Goal: Task Accomplishment & Management: Manage account settings

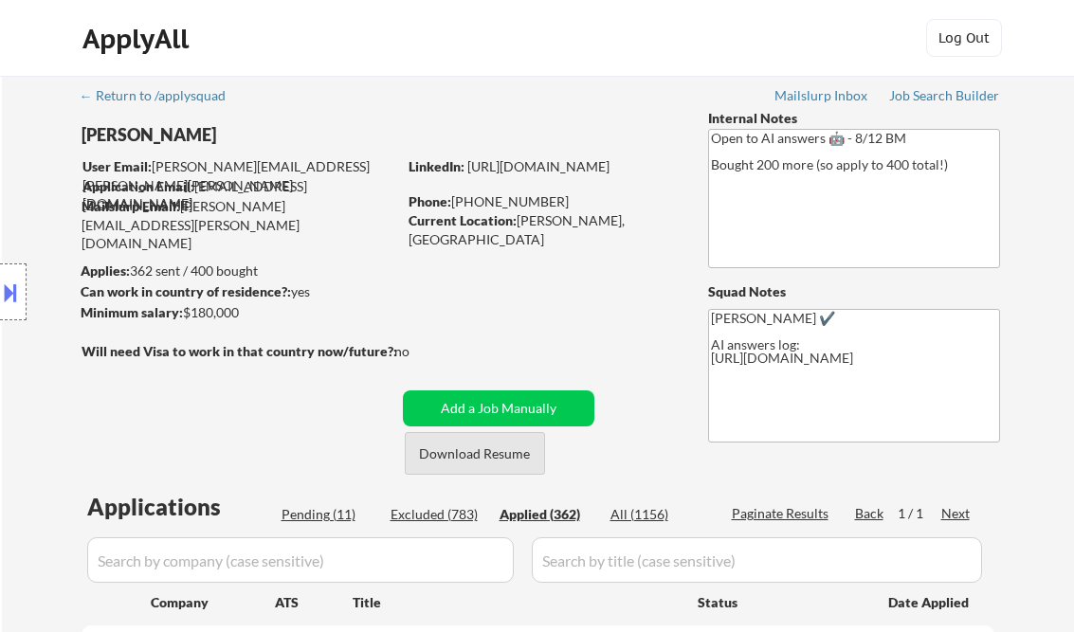
select select ""applied""
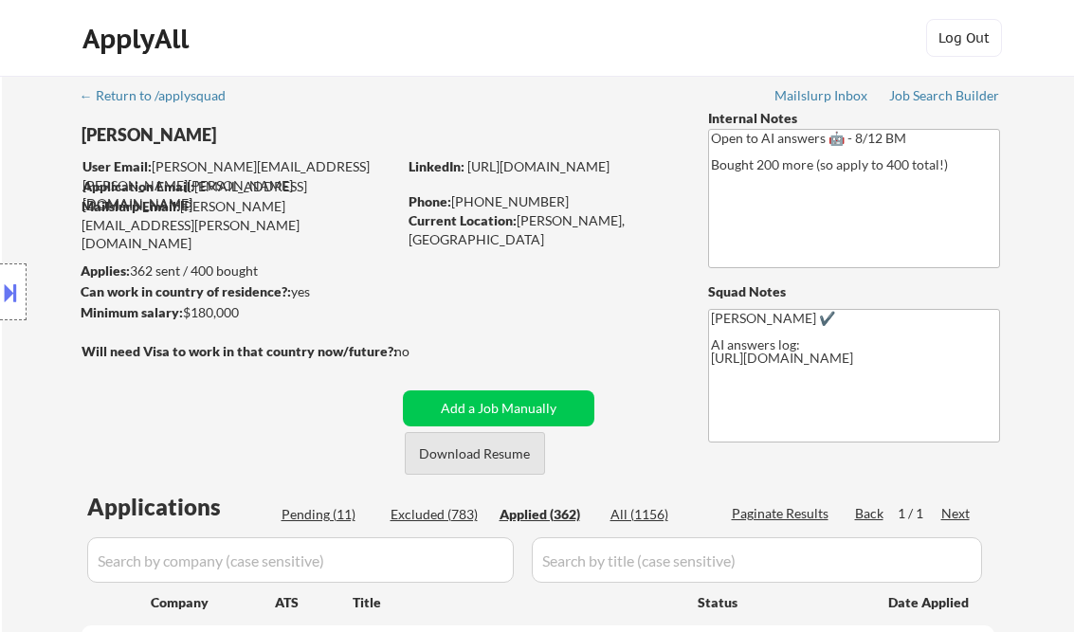
select select ""applied""
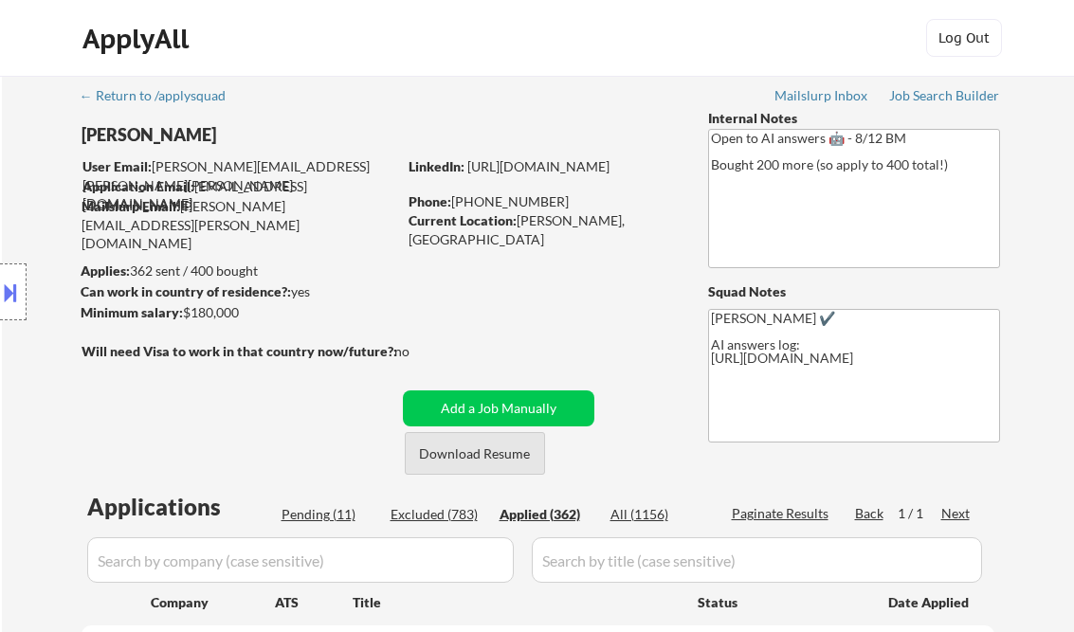
select select ""applied""
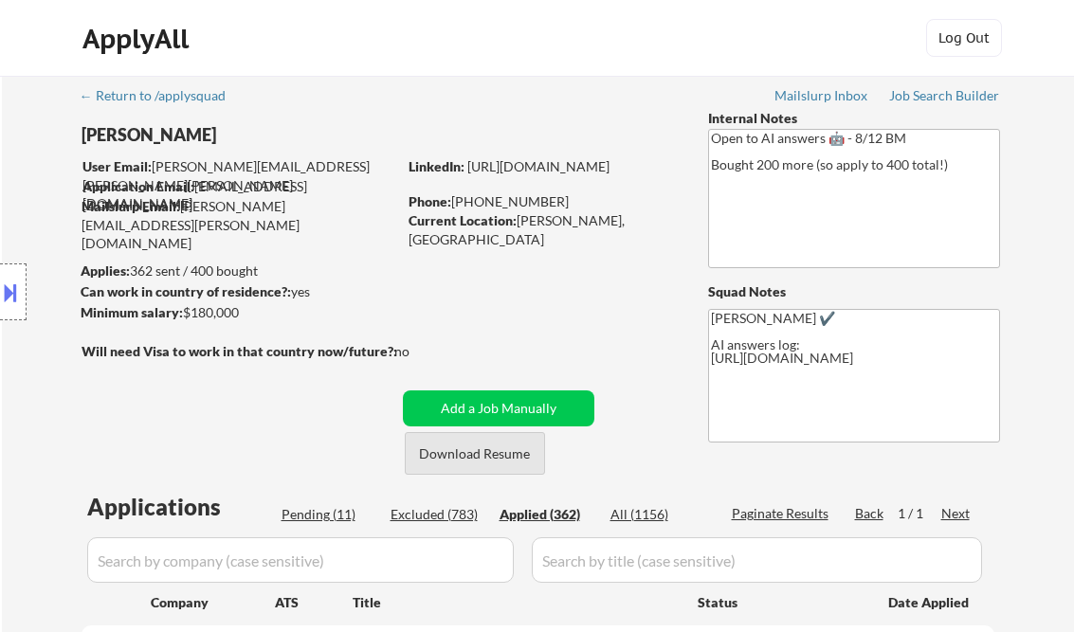
select select ""applied""
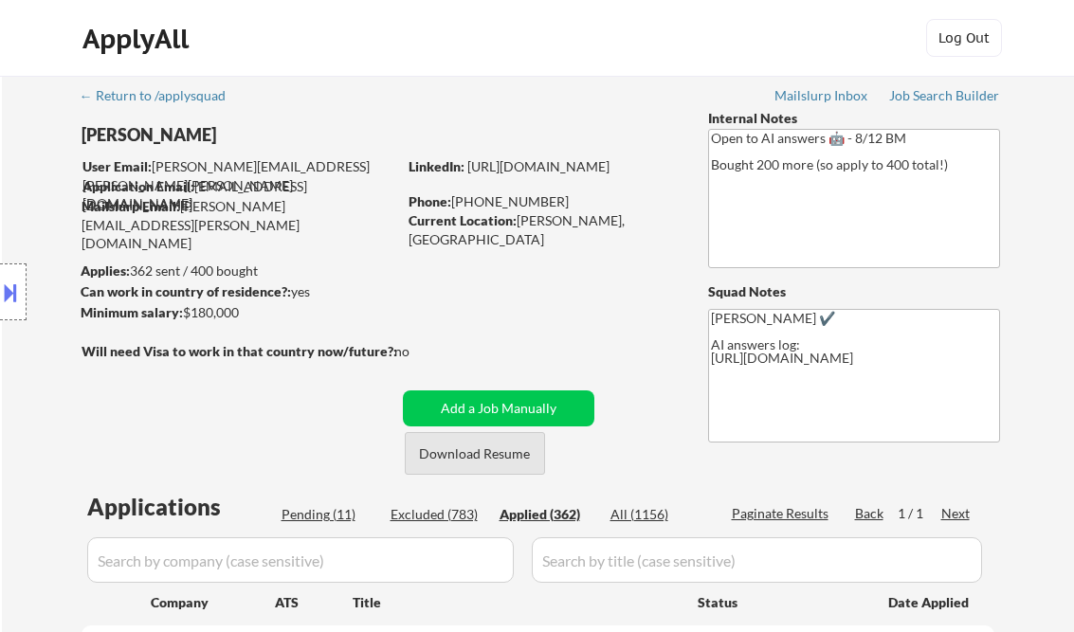
select select ""applied""
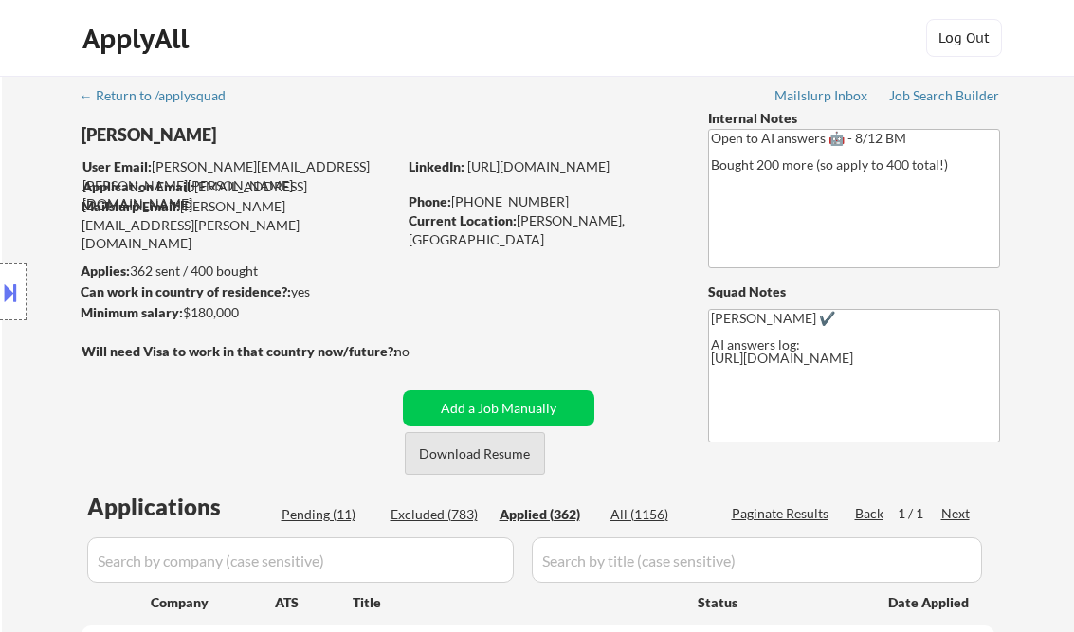
select select ""applied""
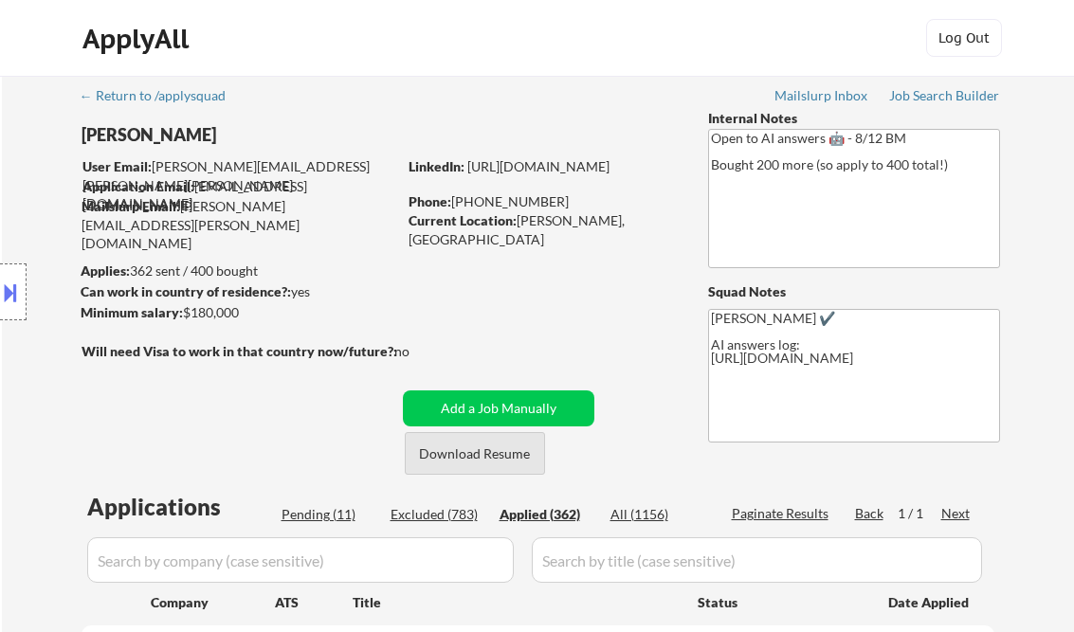
select select ""applied""
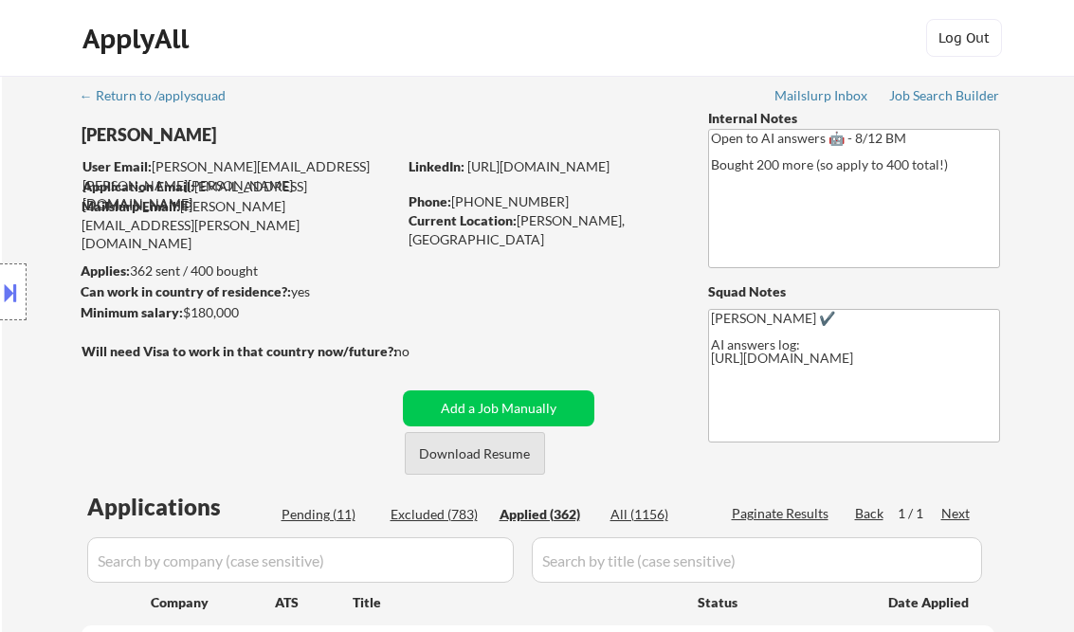
select select ""applied""
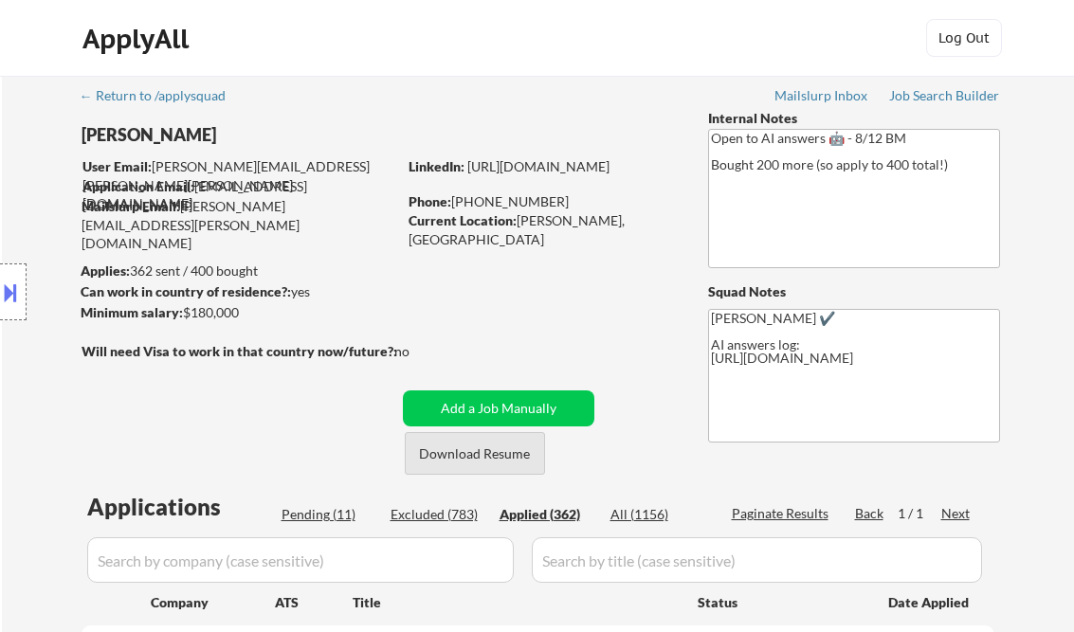
select select ""applied""
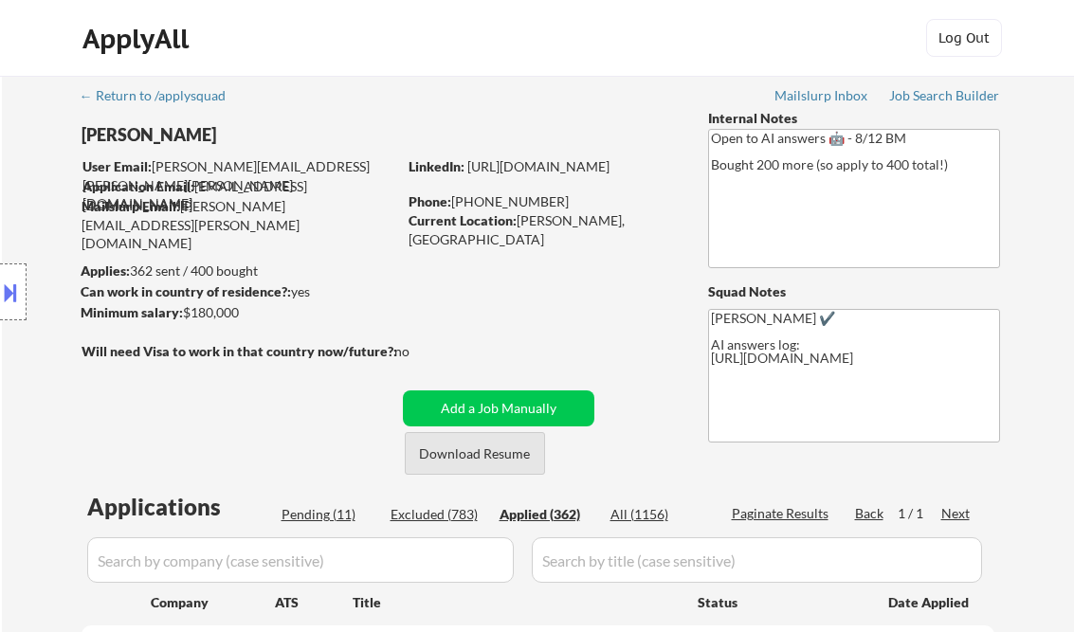
select select ""applied""
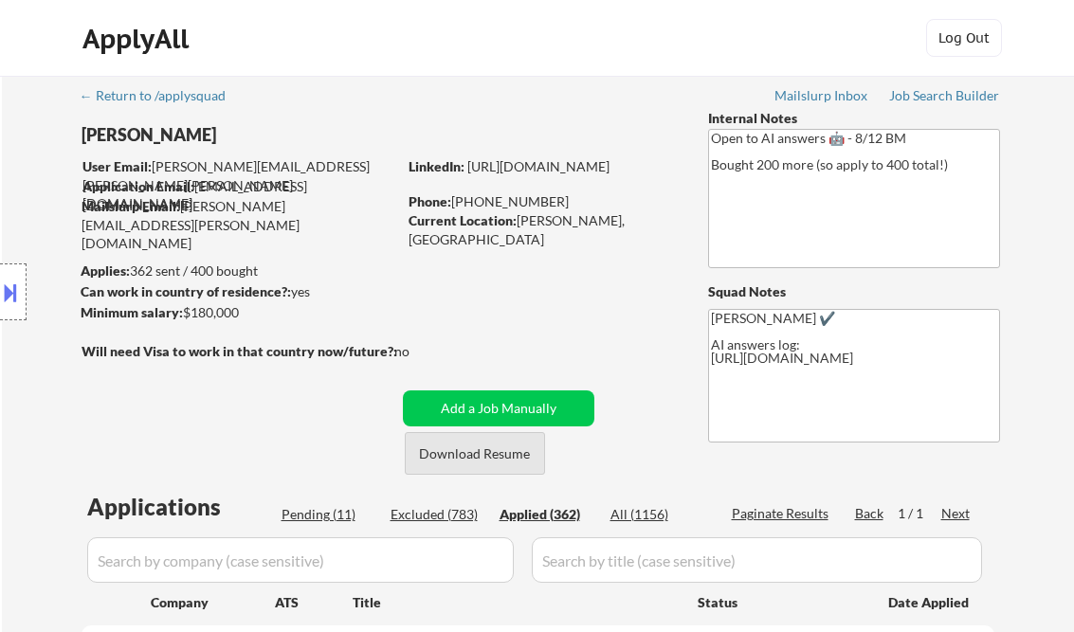
select select ""applied""
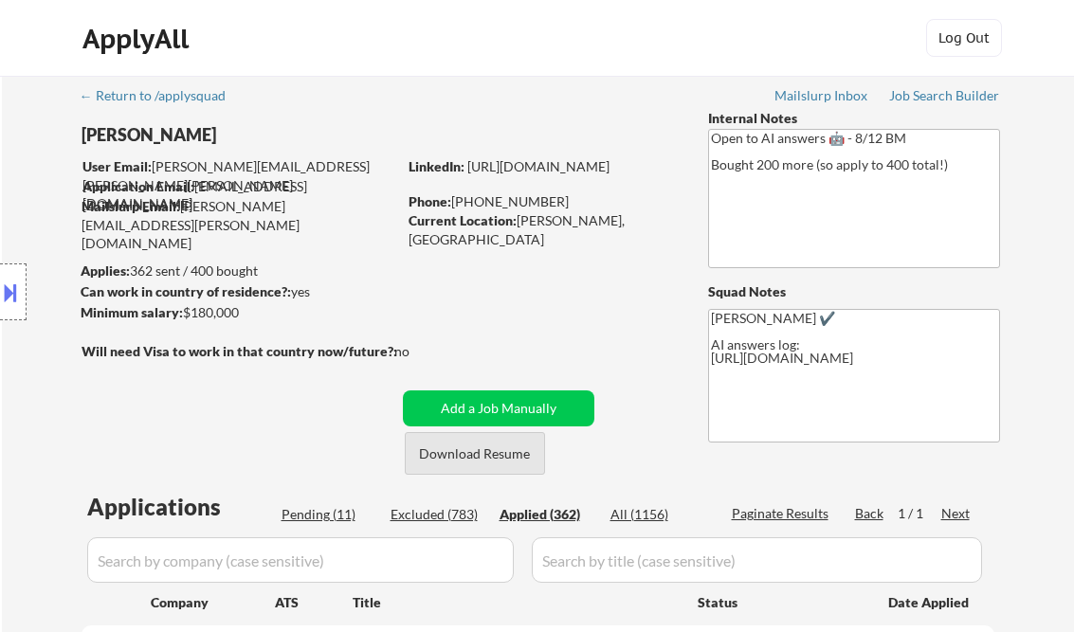
select select ""applied""
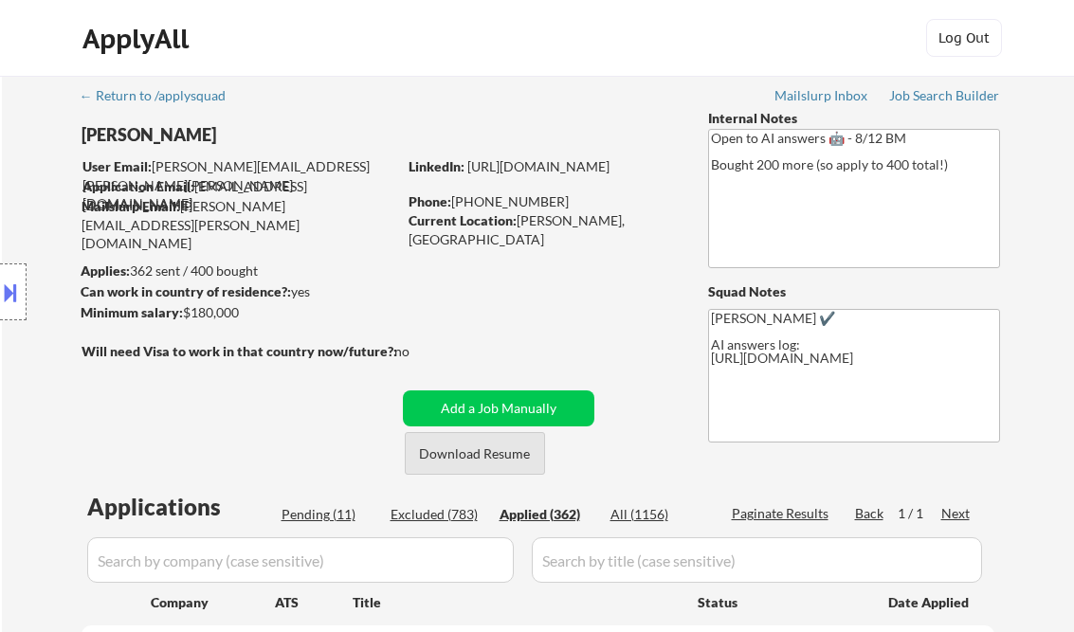
select select ""applied""
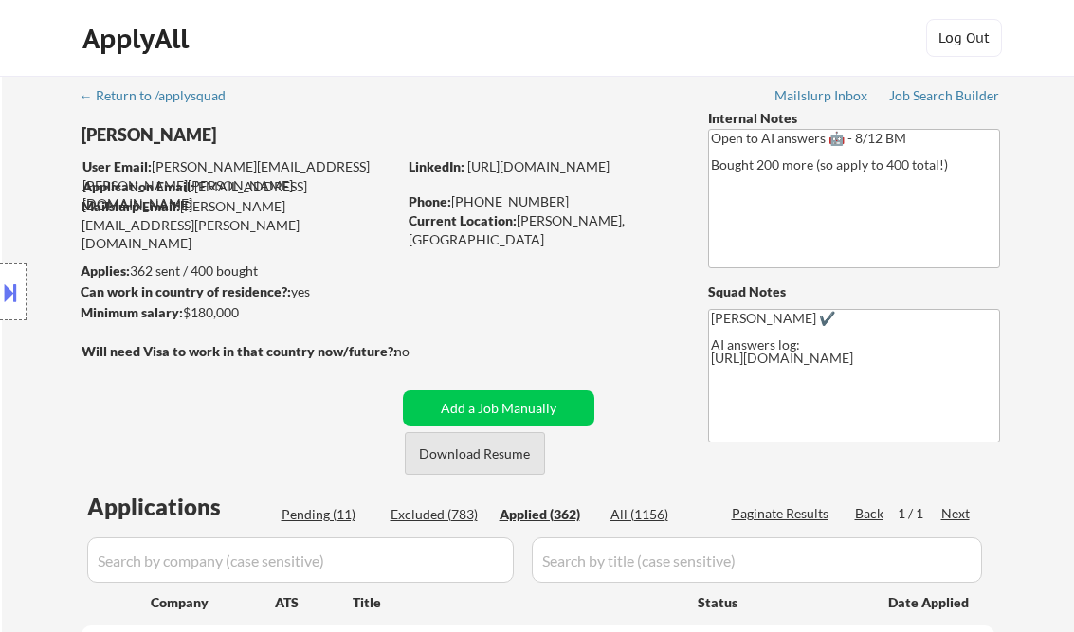
select select ""applied""
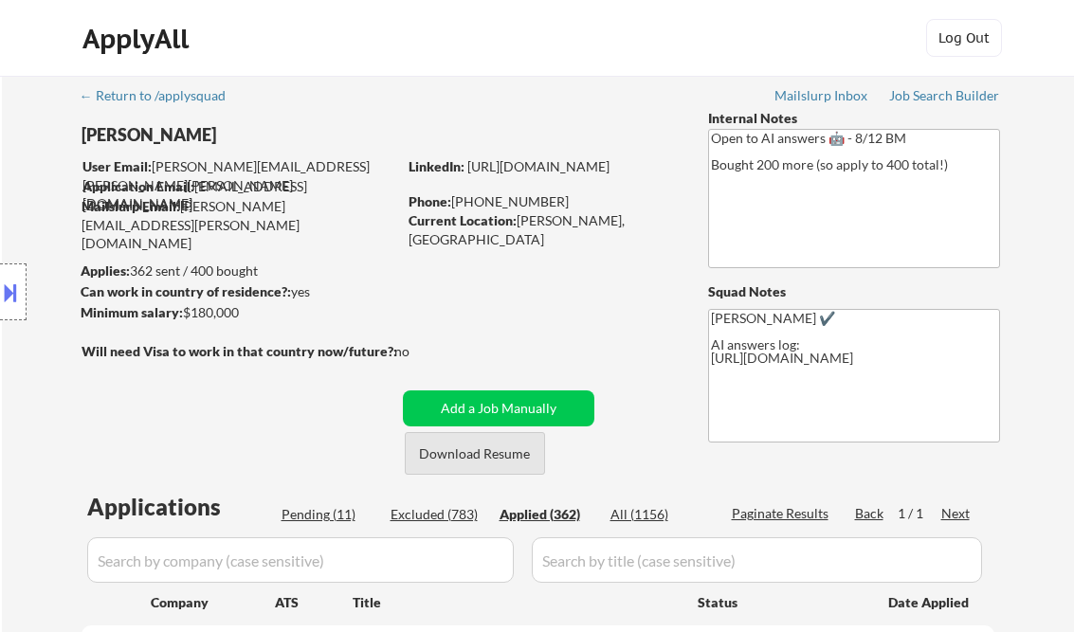
select select ""applied""
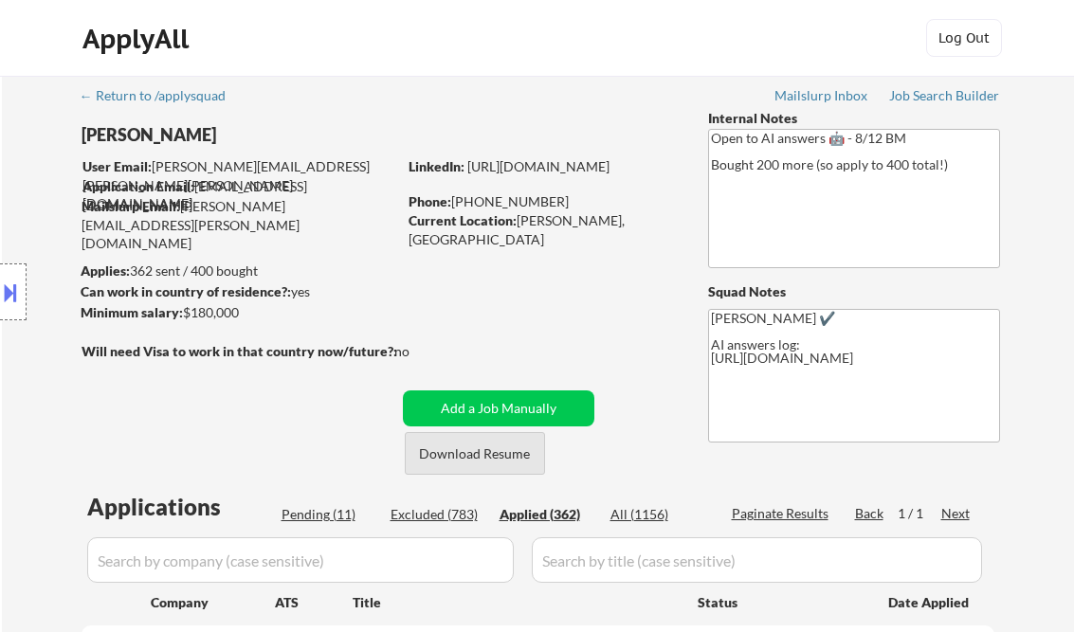
select select ""applied""
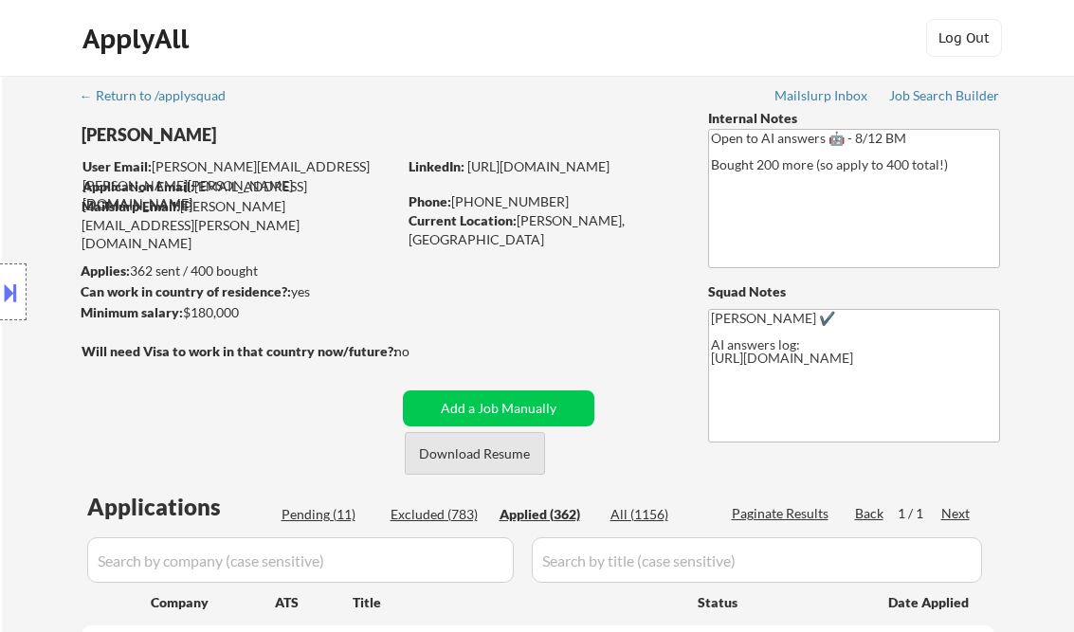
select select ""applied""
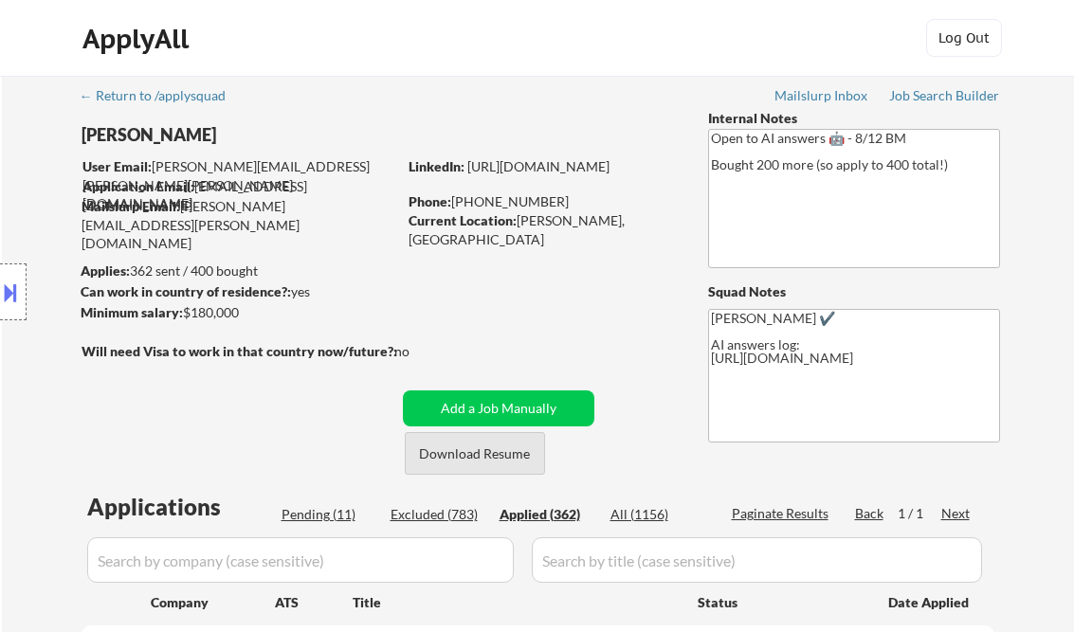
select select ""applied""
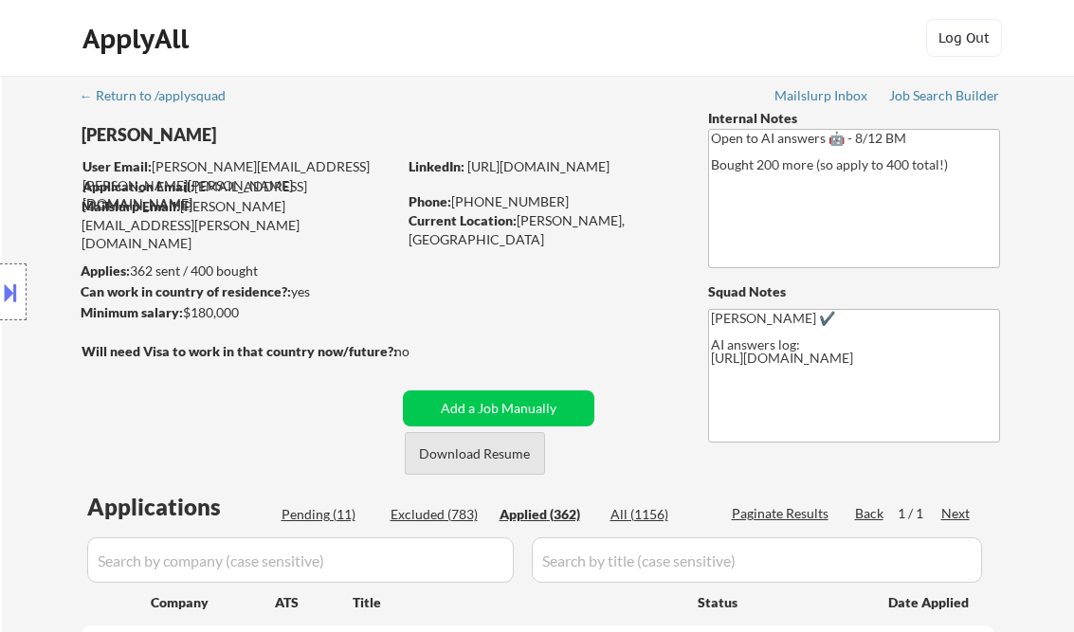
select select ""applied""
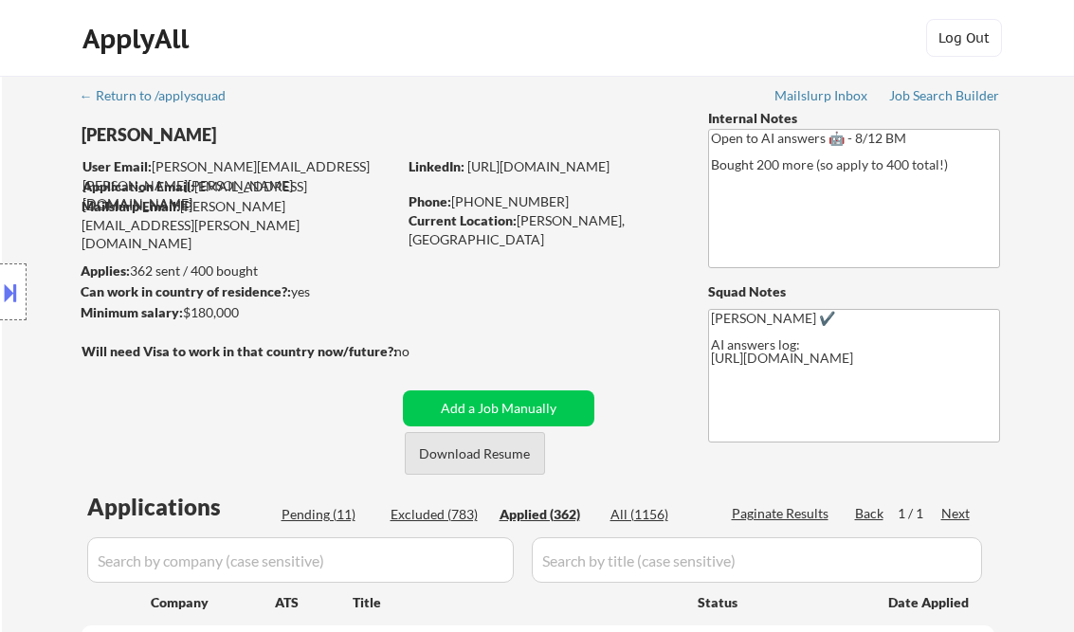
select select ""applied""
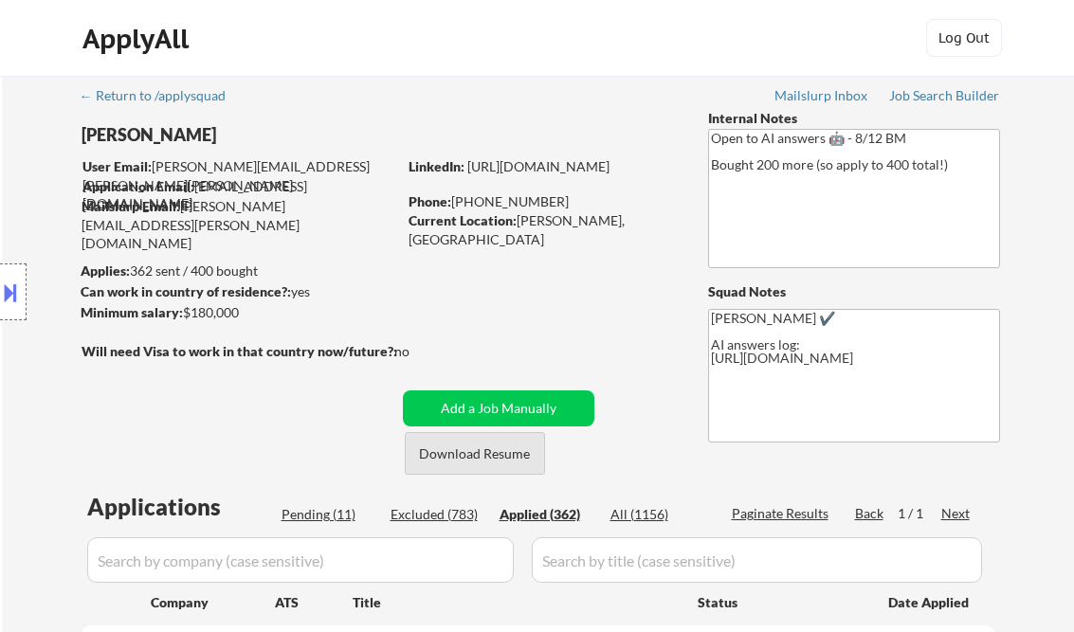
select select ""applied""
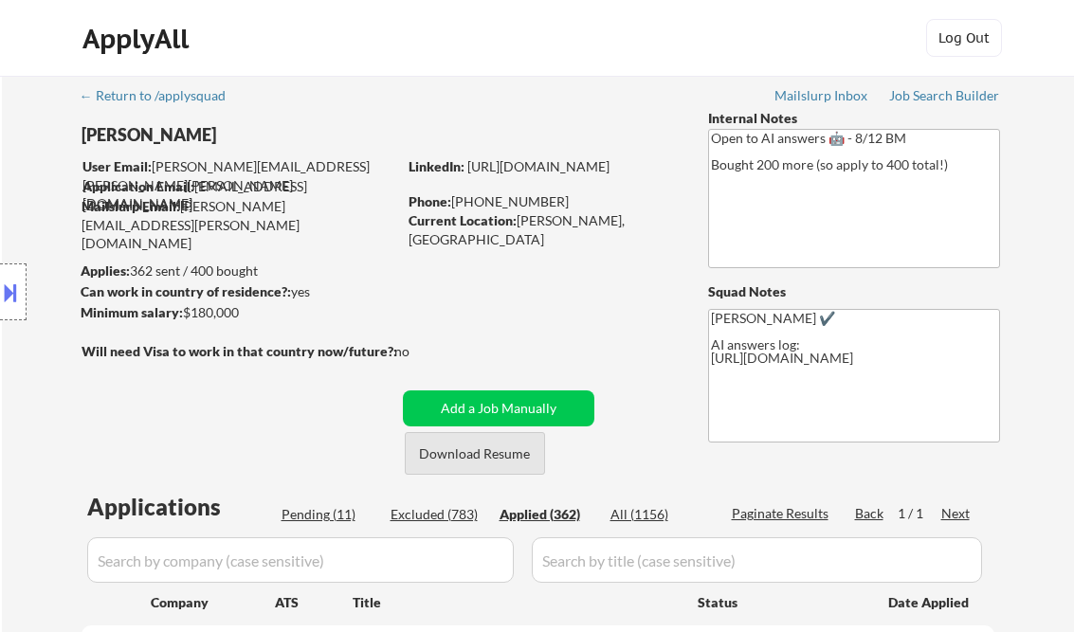
select select ""applied""
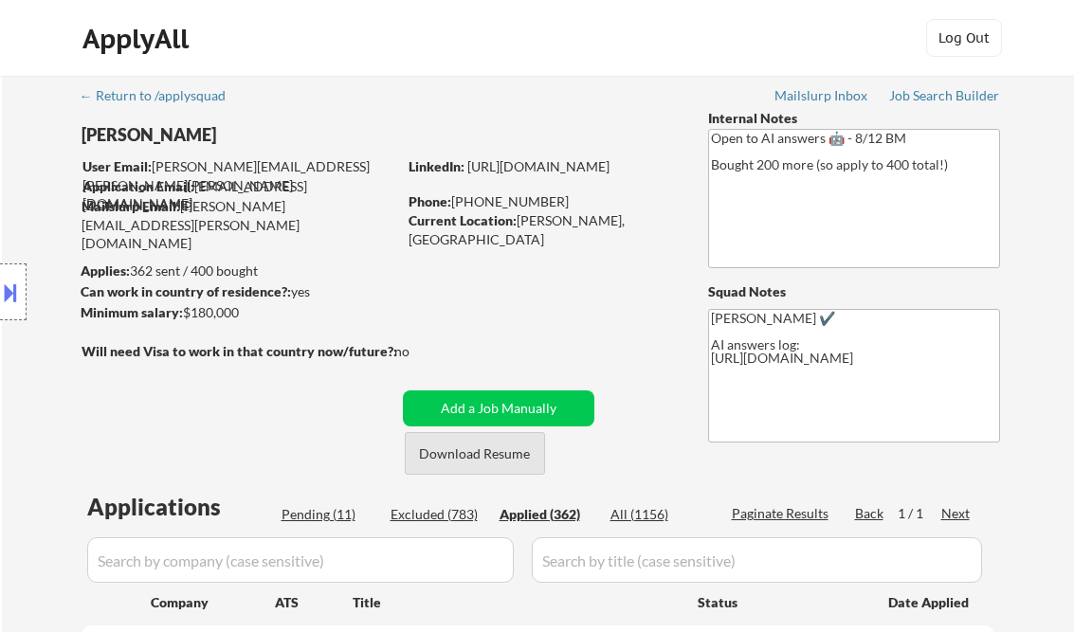
select select ""applied""
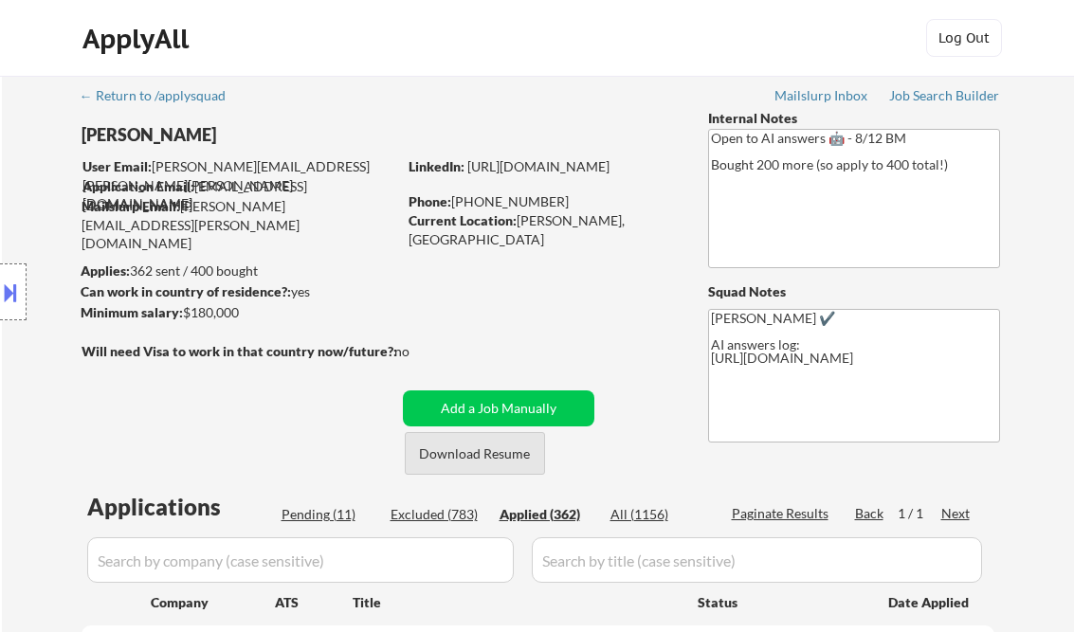
select select ""applied""
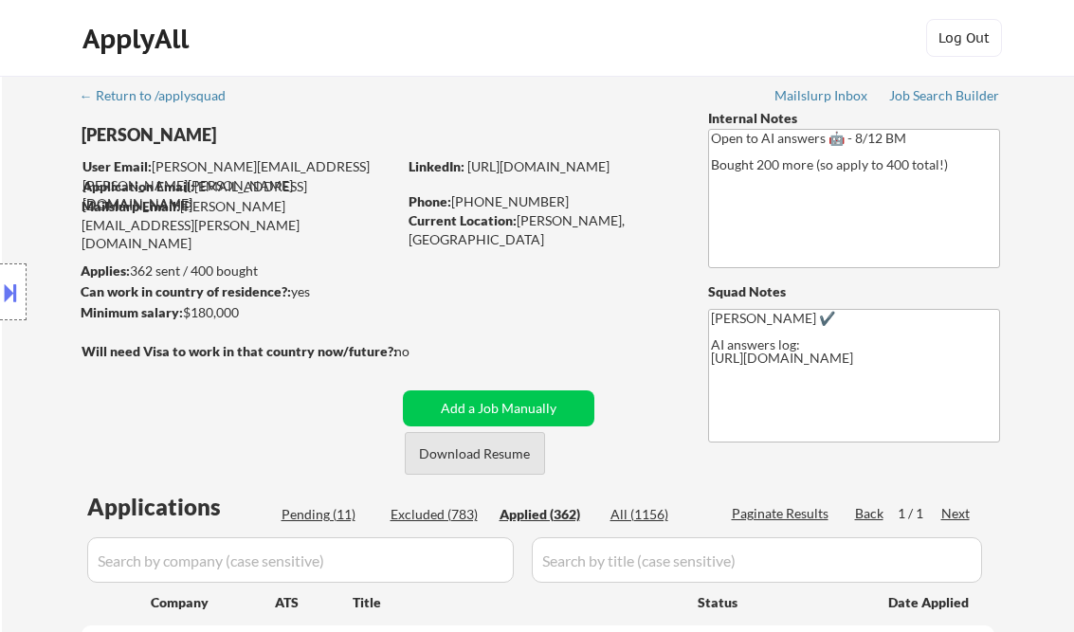
select select ""applied""
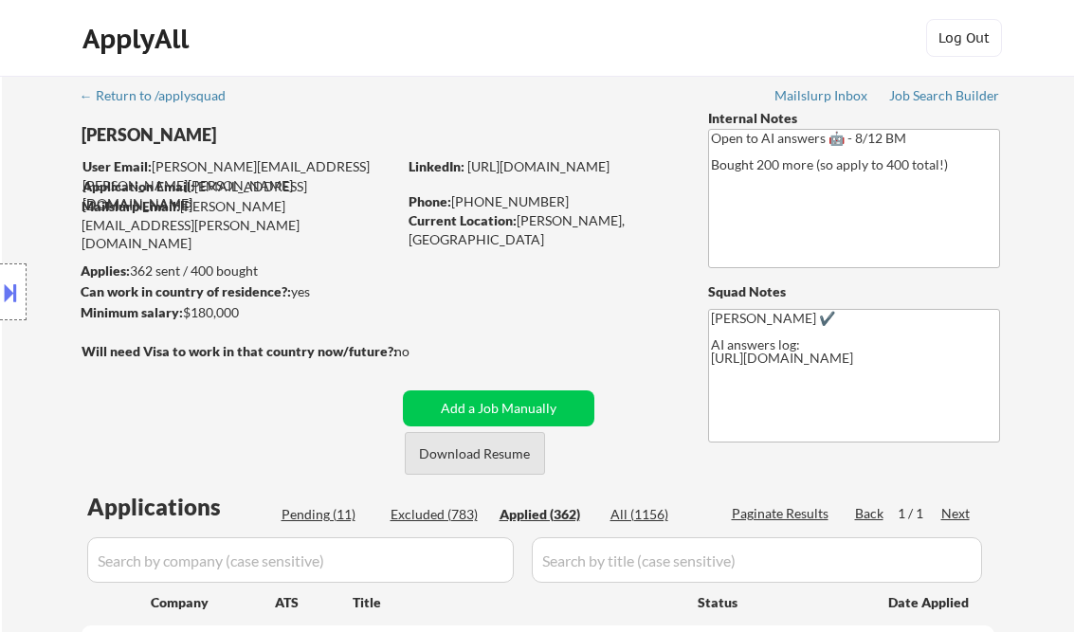
select select ""applied""
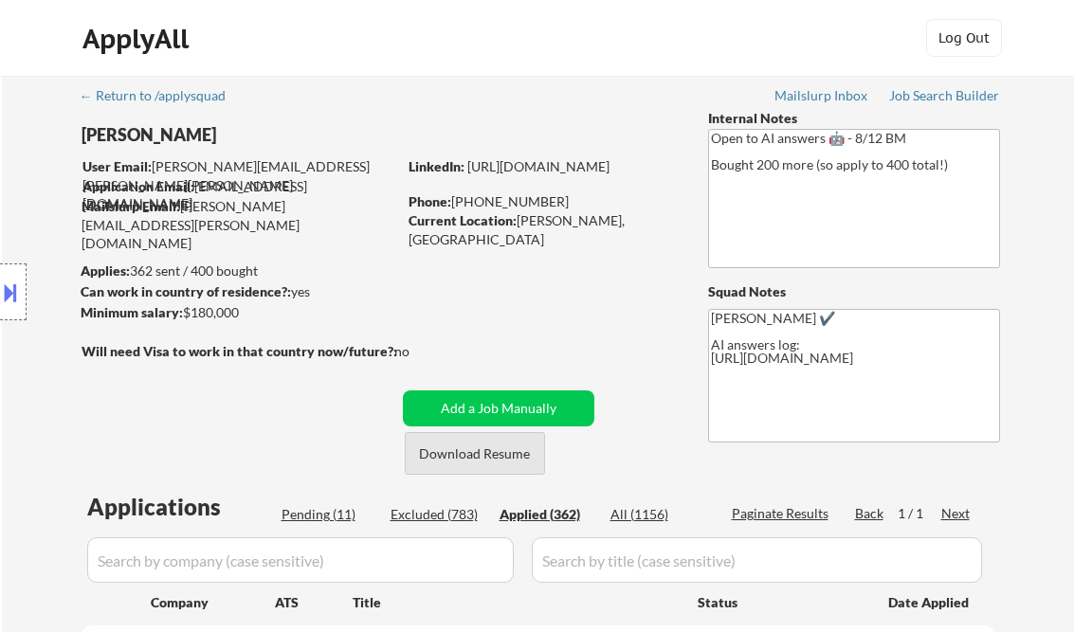
select select ""applied""
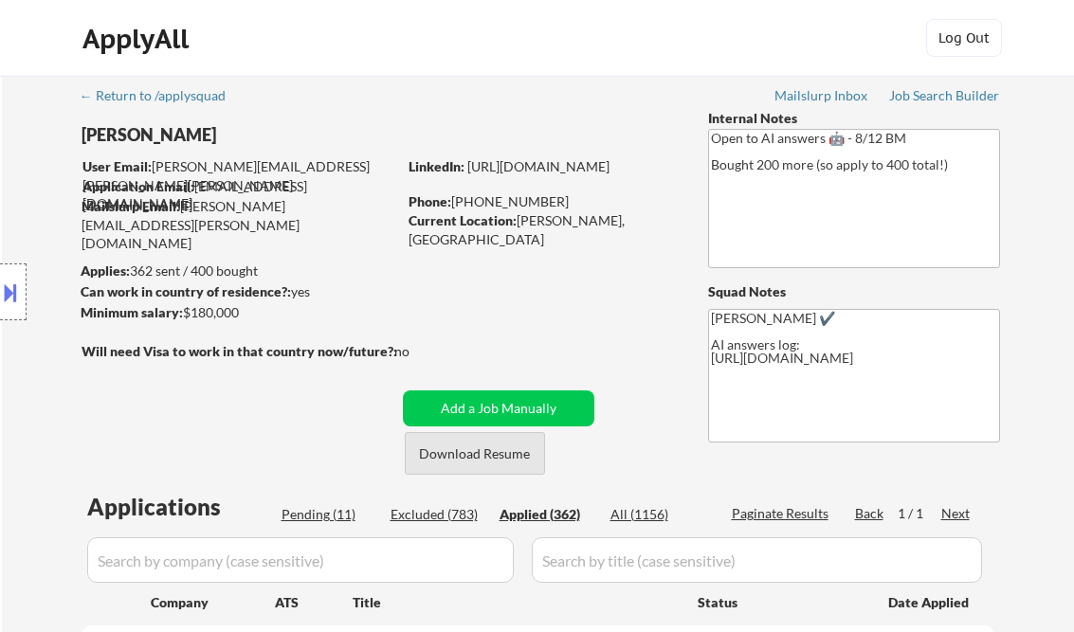
select select ""applied""
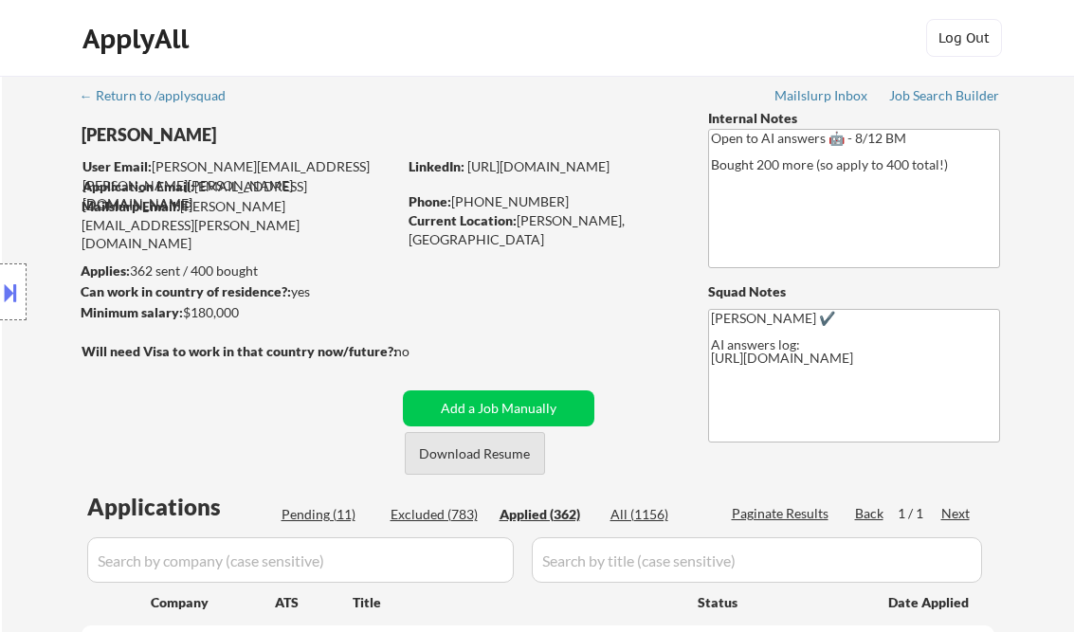
select select ""applied""
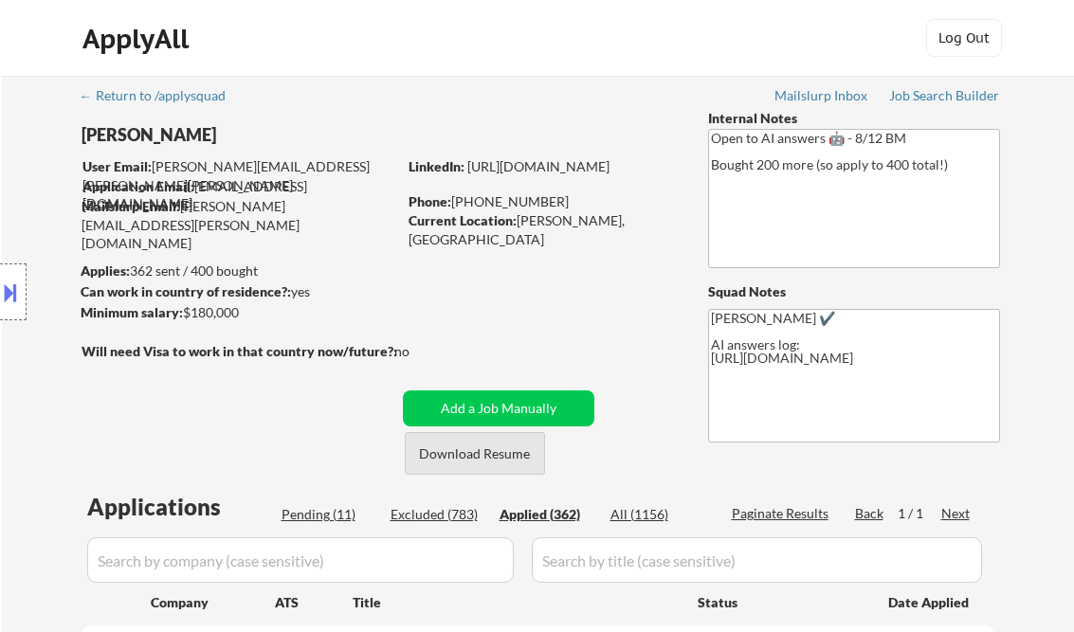
select select ""applied""
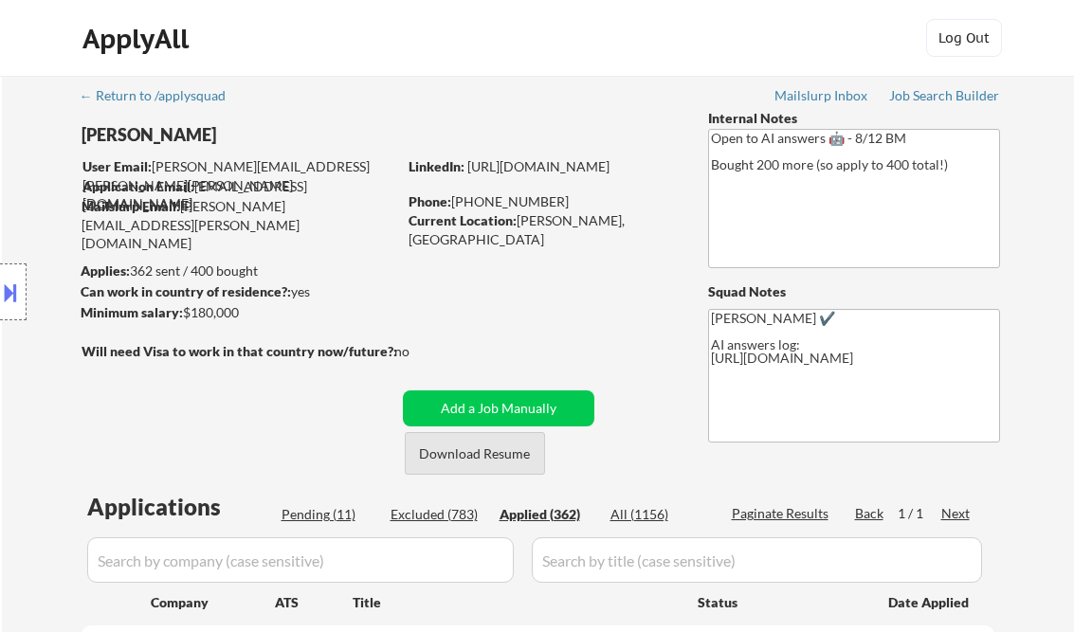
select select ""applied""
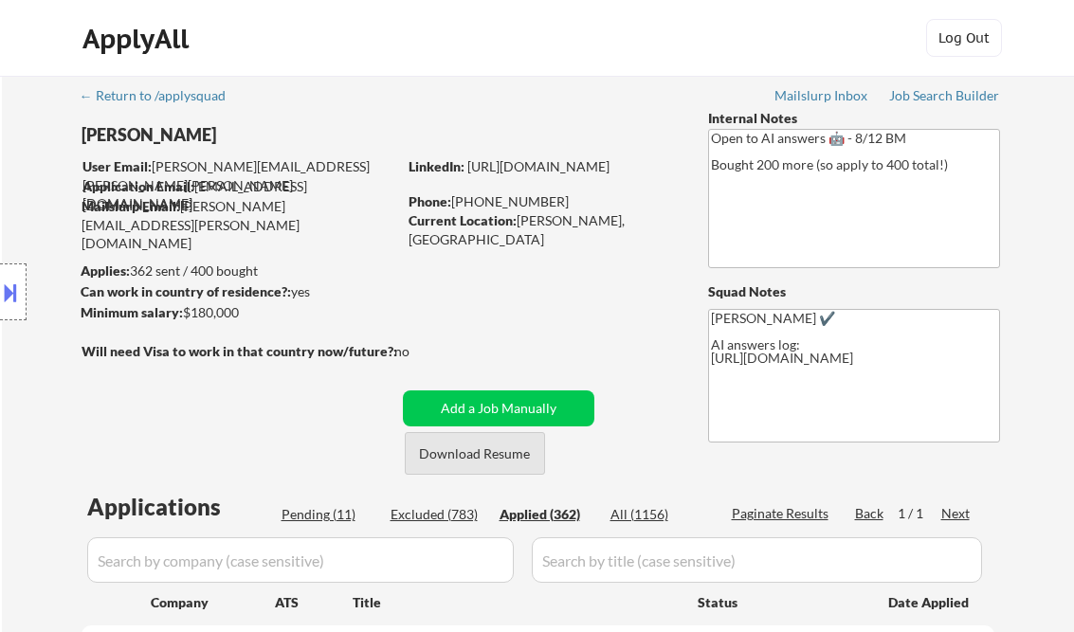
select select ""applied""
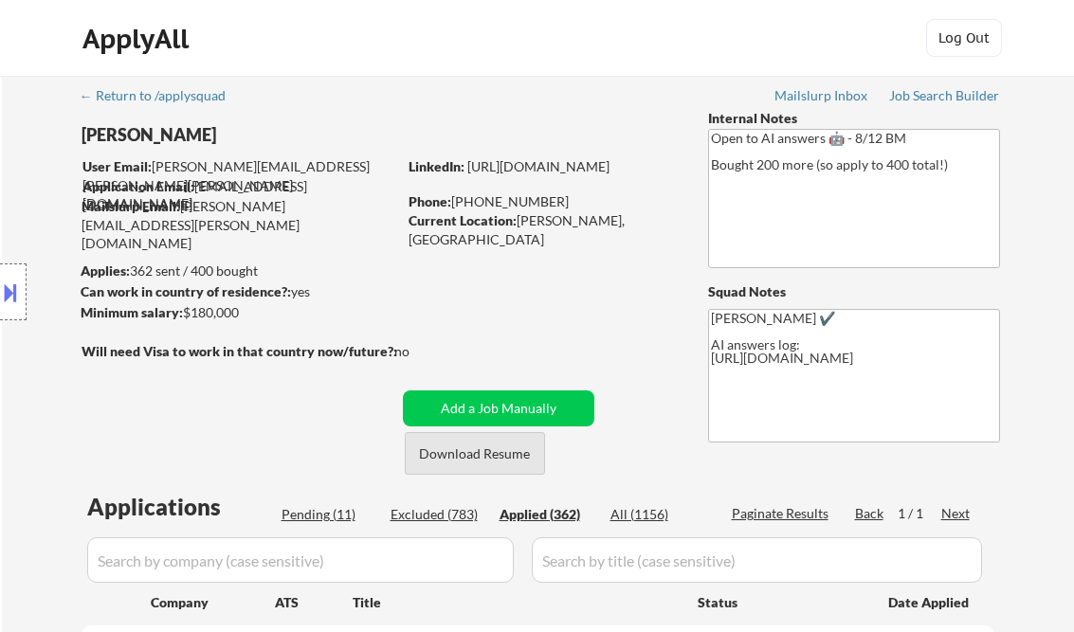
select select ""applied""
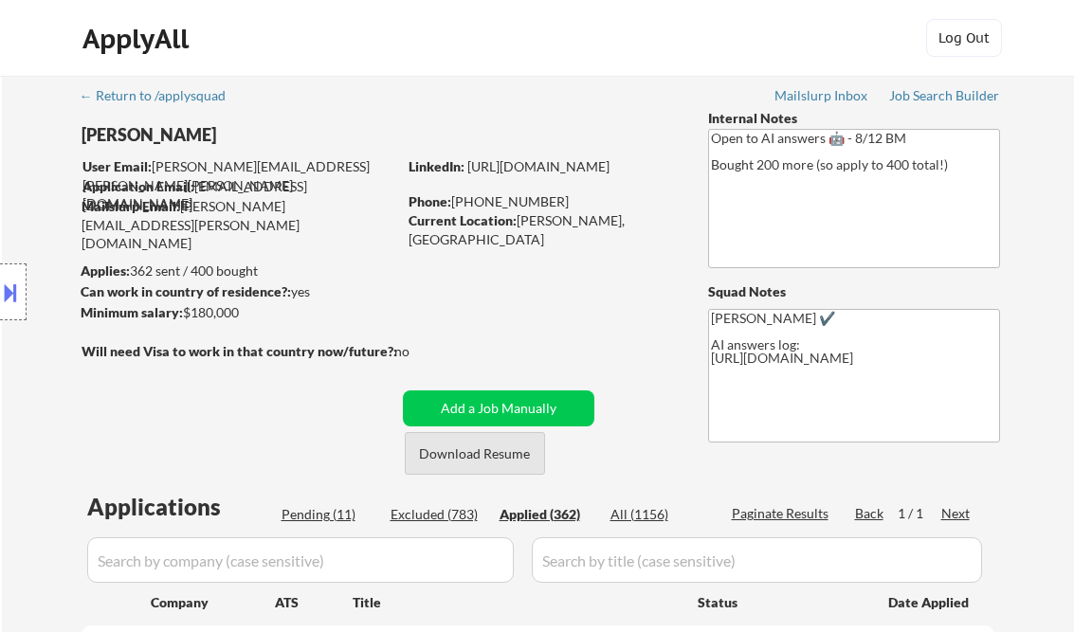
select select ""applied""
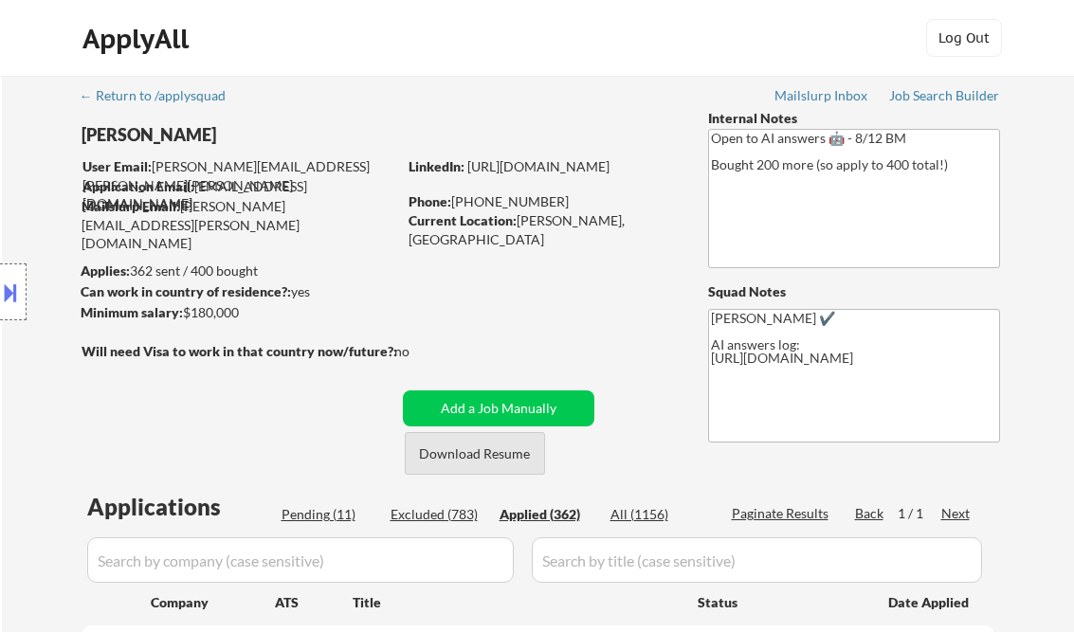
select select ""applied""
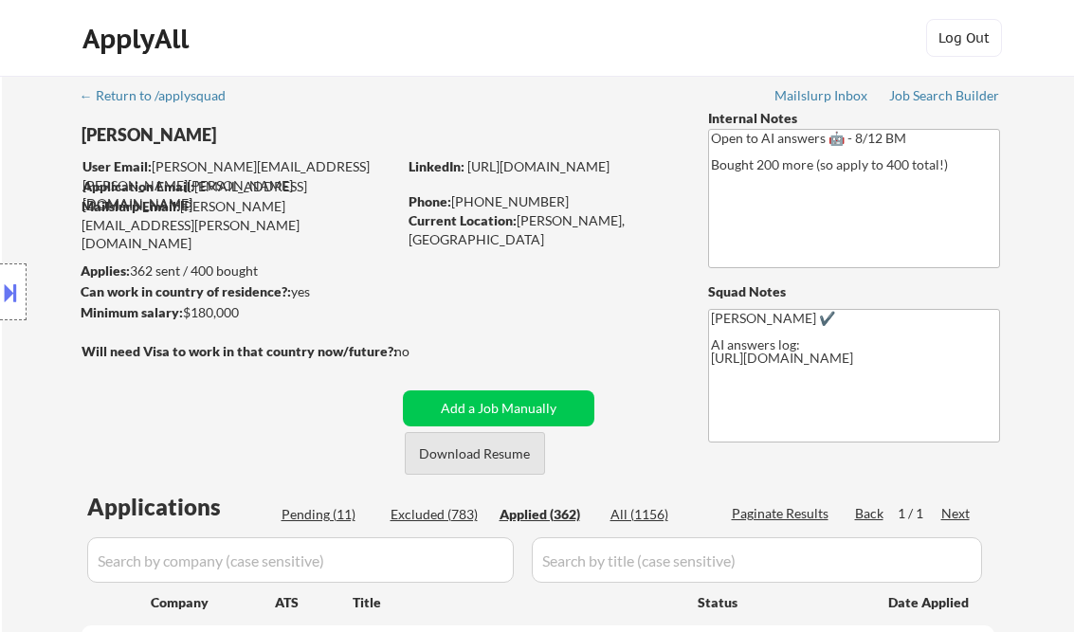
select select ""applied""
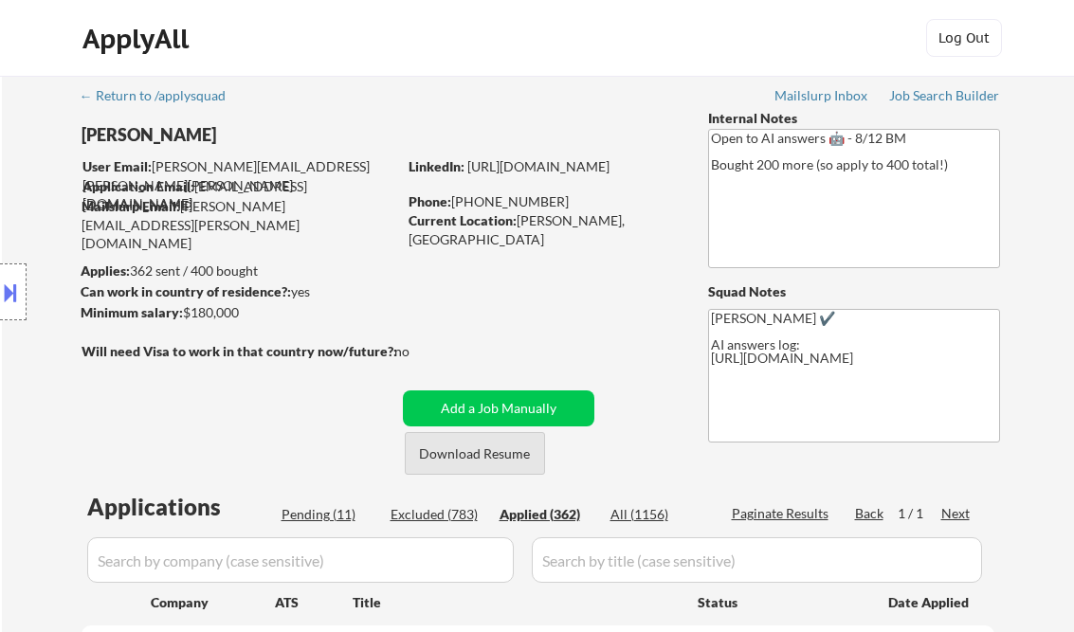
select select ""applied""
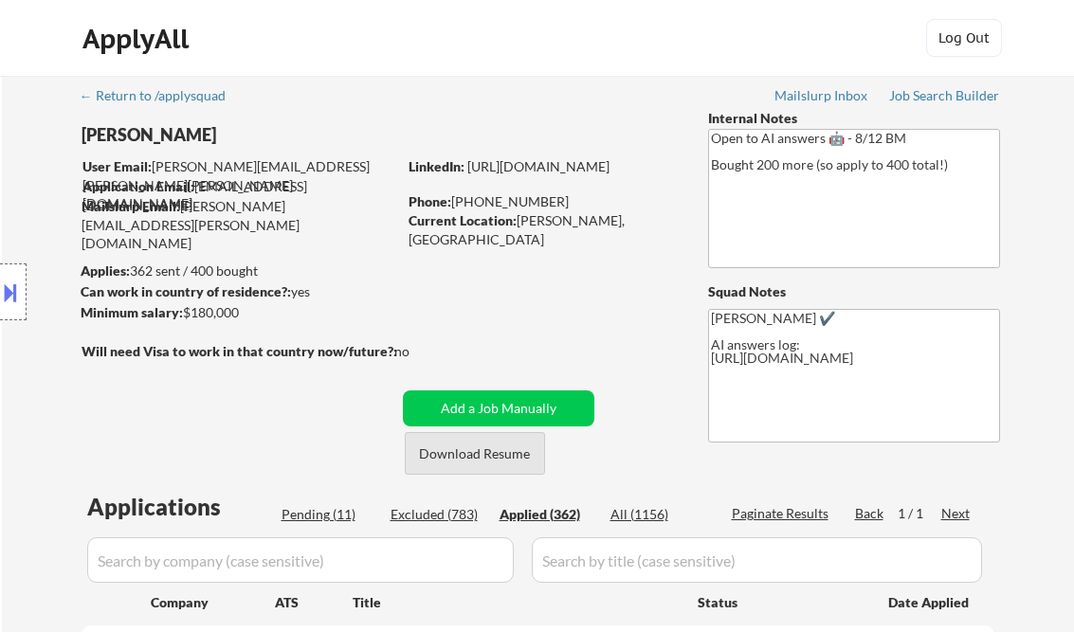
select select ""applied""
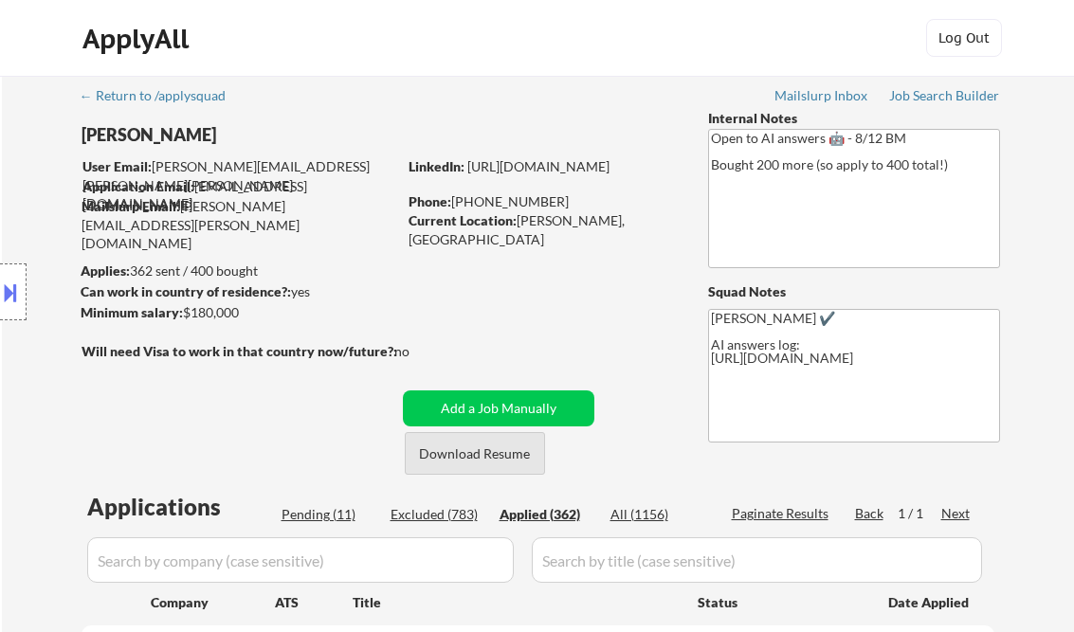
select select ""applied""
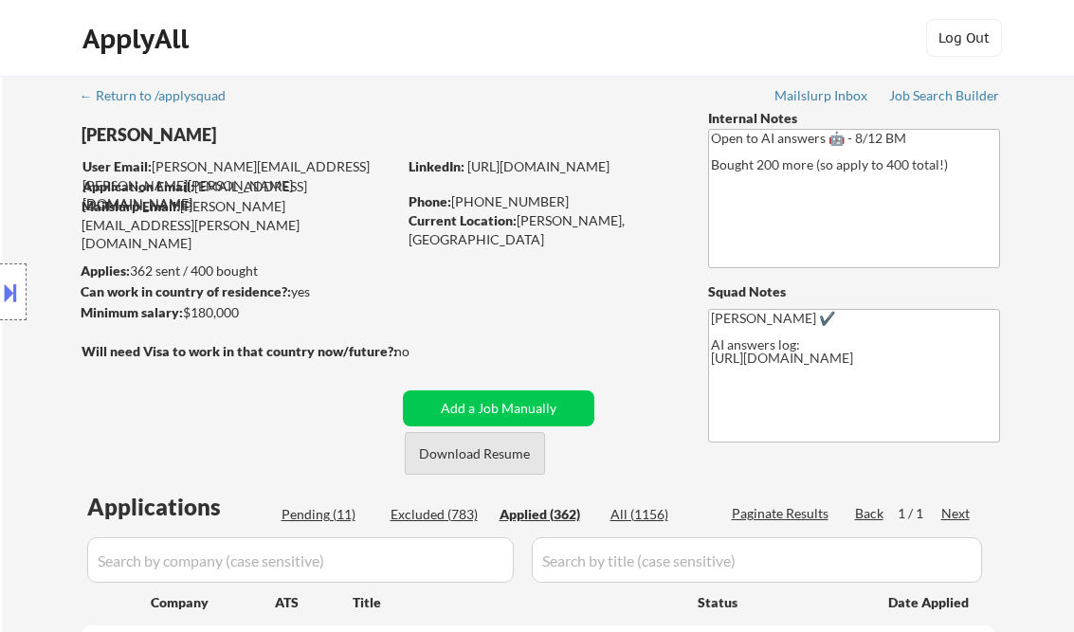
select select ""applied""
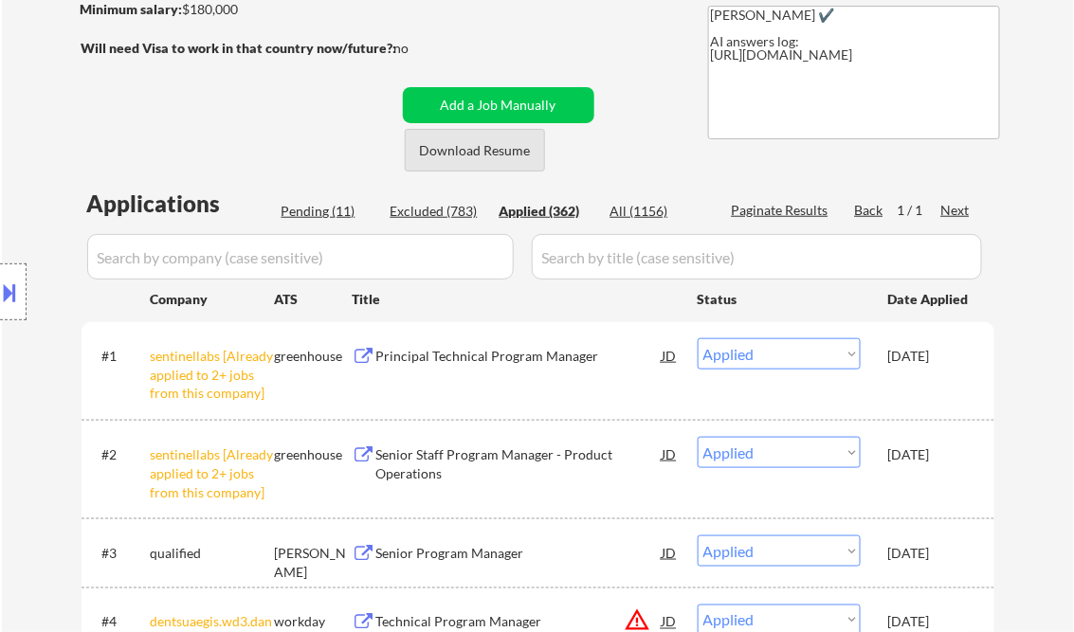
scroll to position [303, 0]
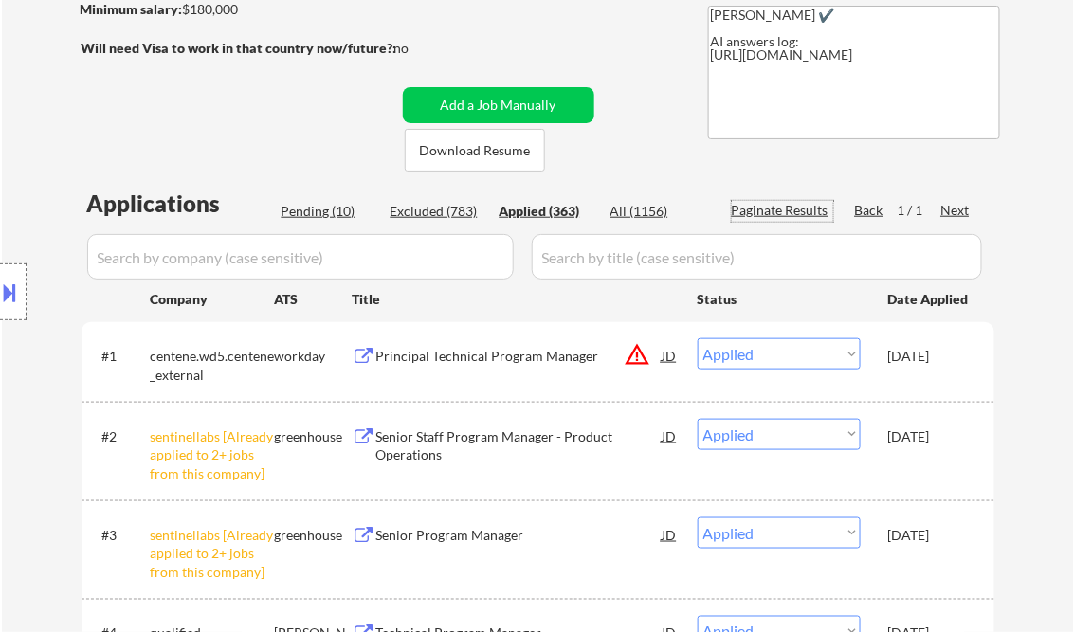
click at [510, 357] on div "Principal Technical Program Manager" at bounding box center [519, 356] width 286 height 19
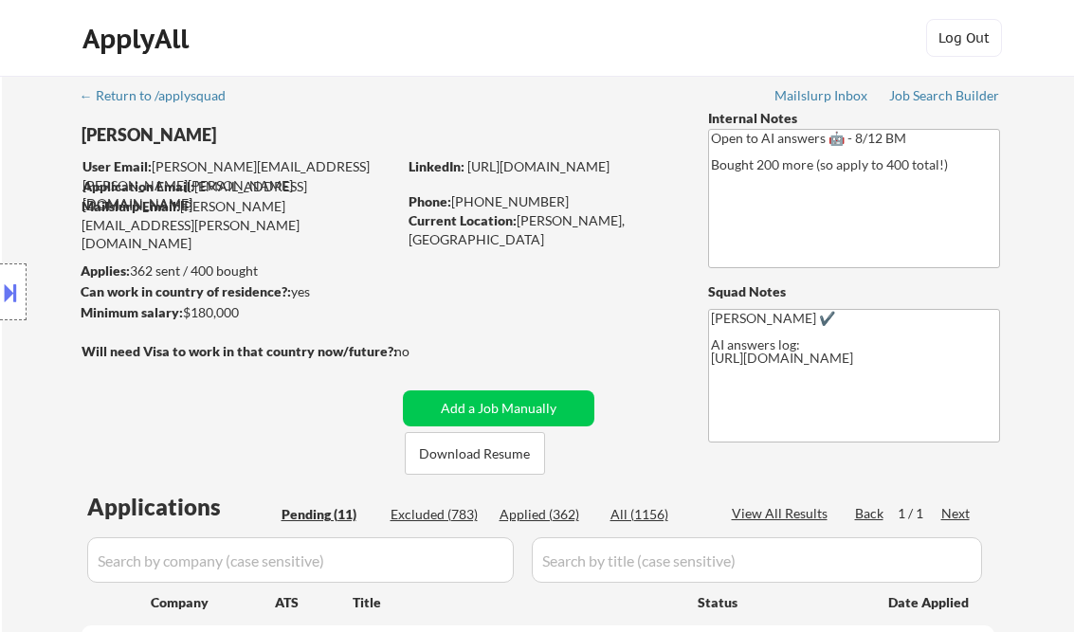
select select ""pending""
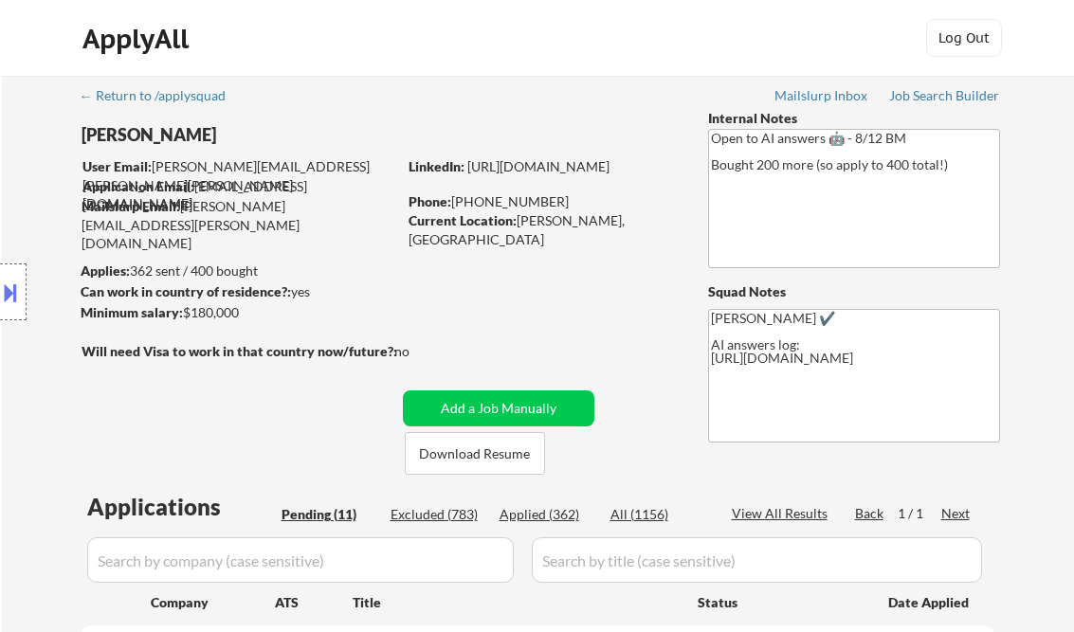
select select ""pending""
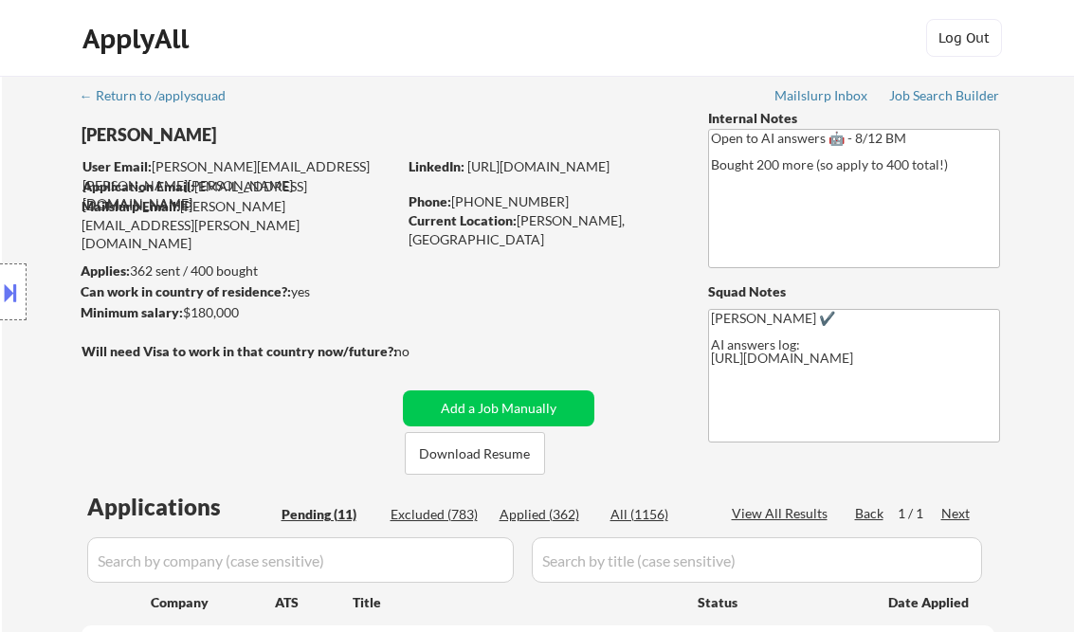
select select ""pending""
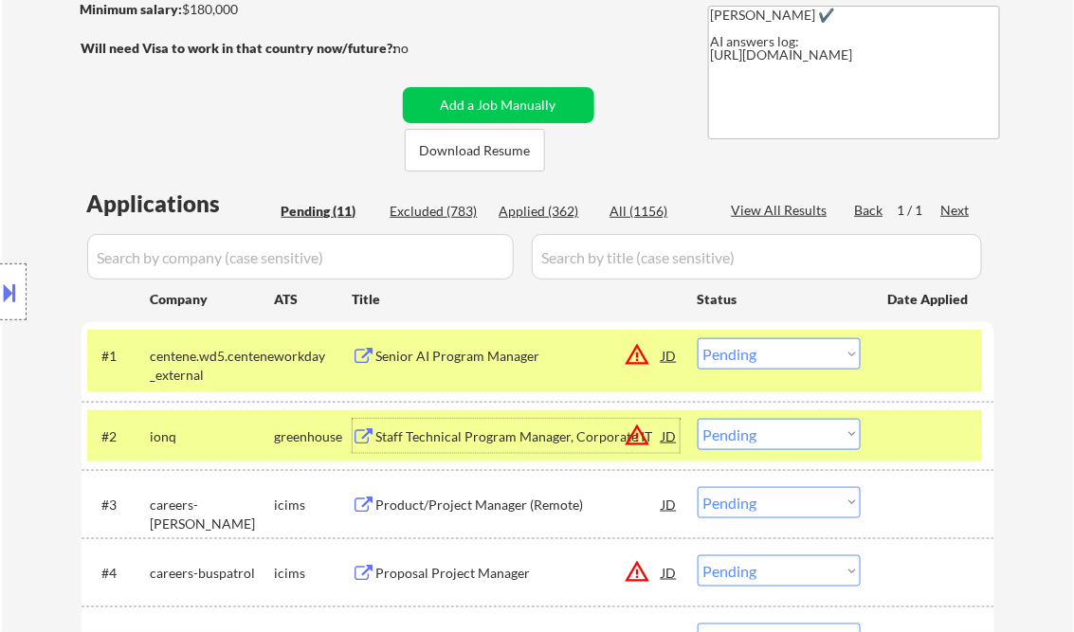
click at [944, 437] on div at bounding box center [929, 436] width 83 height 34
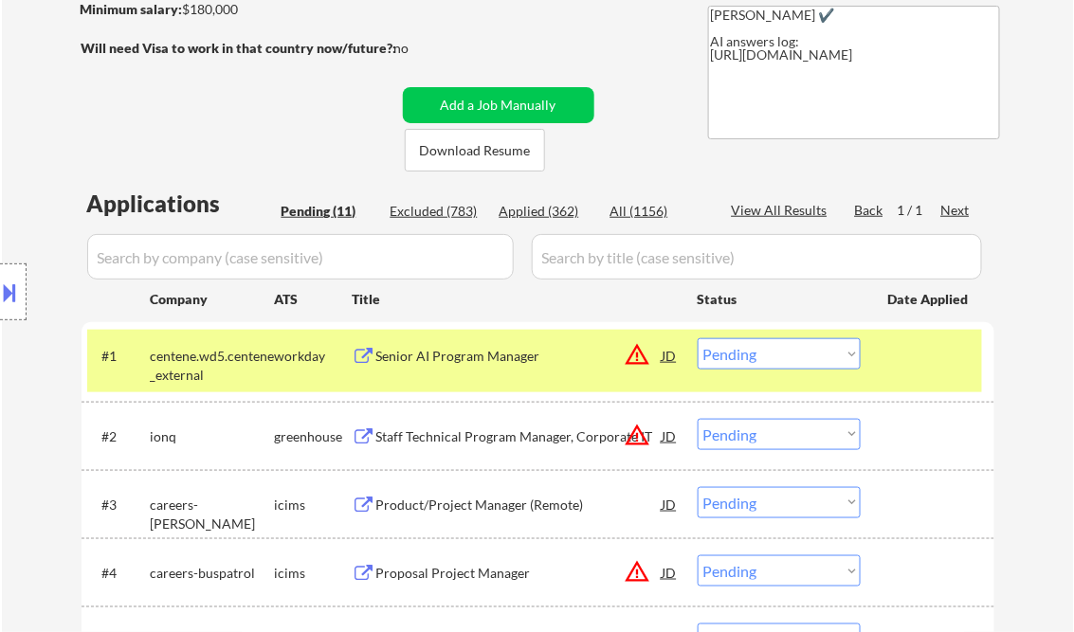
click at [447, 356] on div "Senior AI Program Manager" at bounding box center [519, 356] width 286 height 19
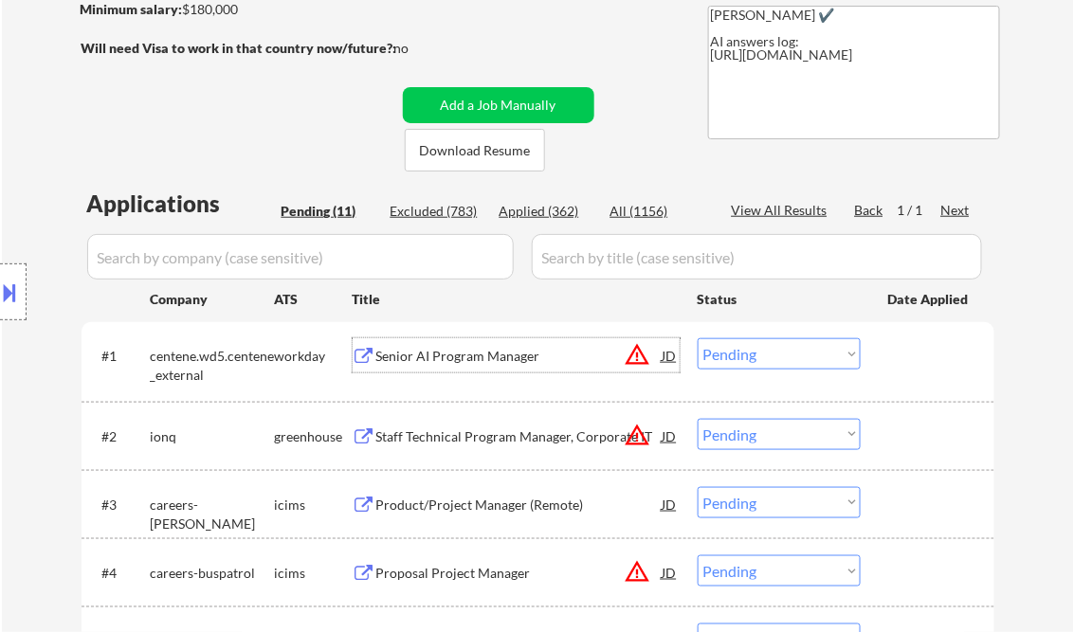
drag, startPoint x: 743, startPoint y: 351, endPoint x: 752, endPoint y: 370, distance: 21.2
click at [744, 350] on select "Choose an option... Pending Applied Excluded (Questions) Excluded (Expired) Exc…" at bounding box center [778, 353] width 163 height 31
click at [697, 338] on select "Choose an option... Pending Applied Excluded (Questions) Excluded (Expired) Exc…" at bounding box center [778, 353] width 163 height 31
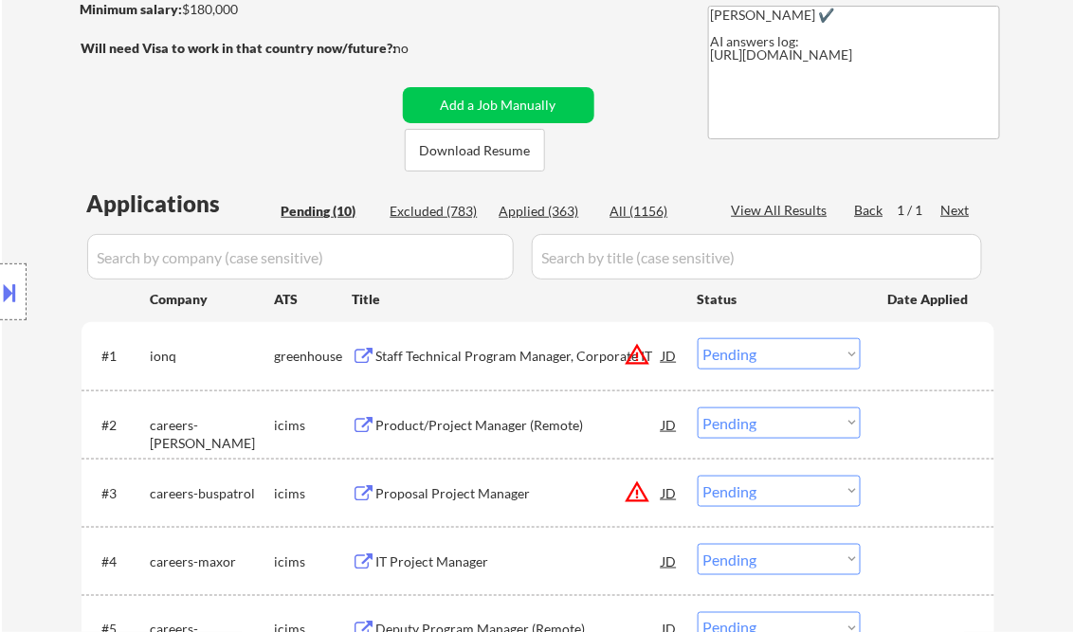
click at [476, 353] on div "Staff Technical Program Manager, Corporate IT" at bounding box center [519, 356] width 286 height 19
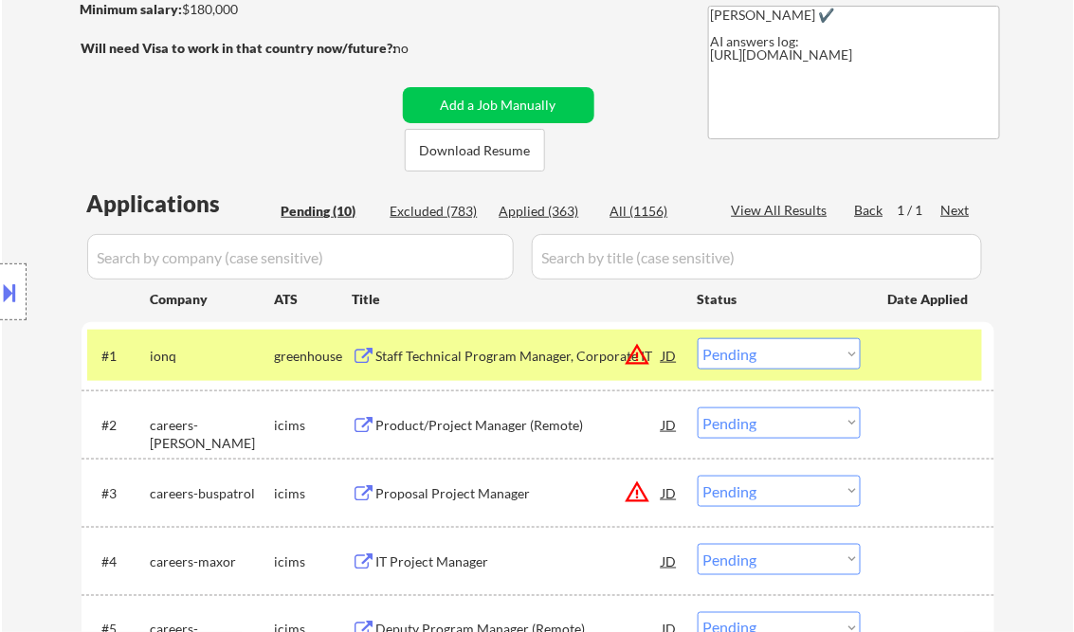
click at [13, 287] on button at bounding box center [10, 292] width 21 height 31
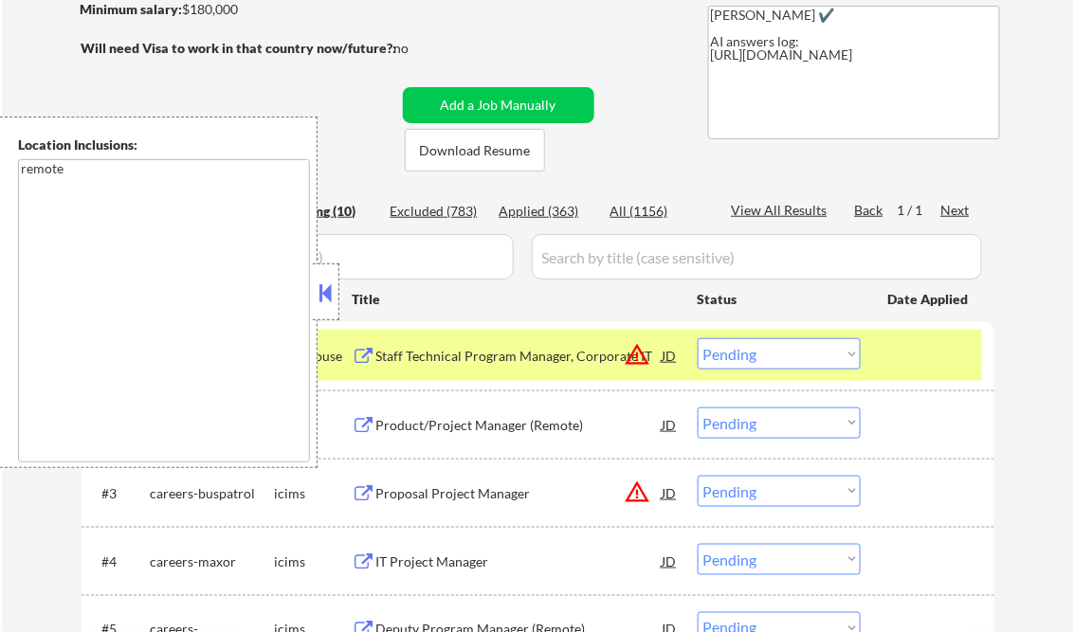
click at [318, 294] on button at bounding box center [326, 293] width 21 height 28
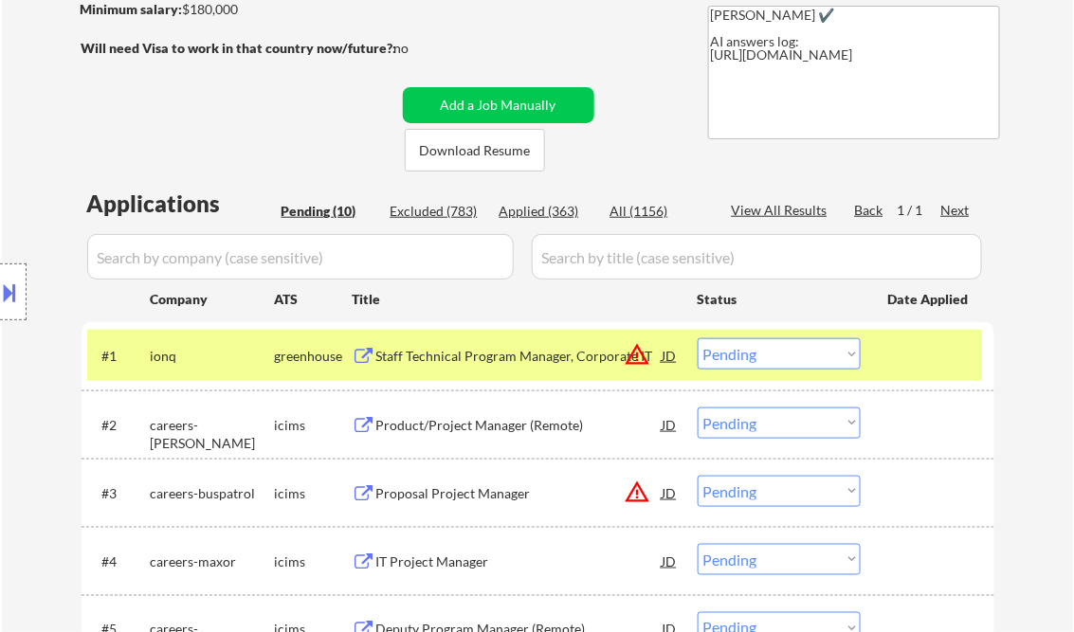
click at [799, 364] on select "Choose an option... Pending Applied Excluded (Questions) Excluded (Expired) Exc…" at bounding box center [778, 353] width 163 height 31
click at [697, 338] on select "Choose an option... Pending Applied Excluded (Questions) Excluded (Expired) Exc…" at bounding box center [778, 353] width 163 height 31
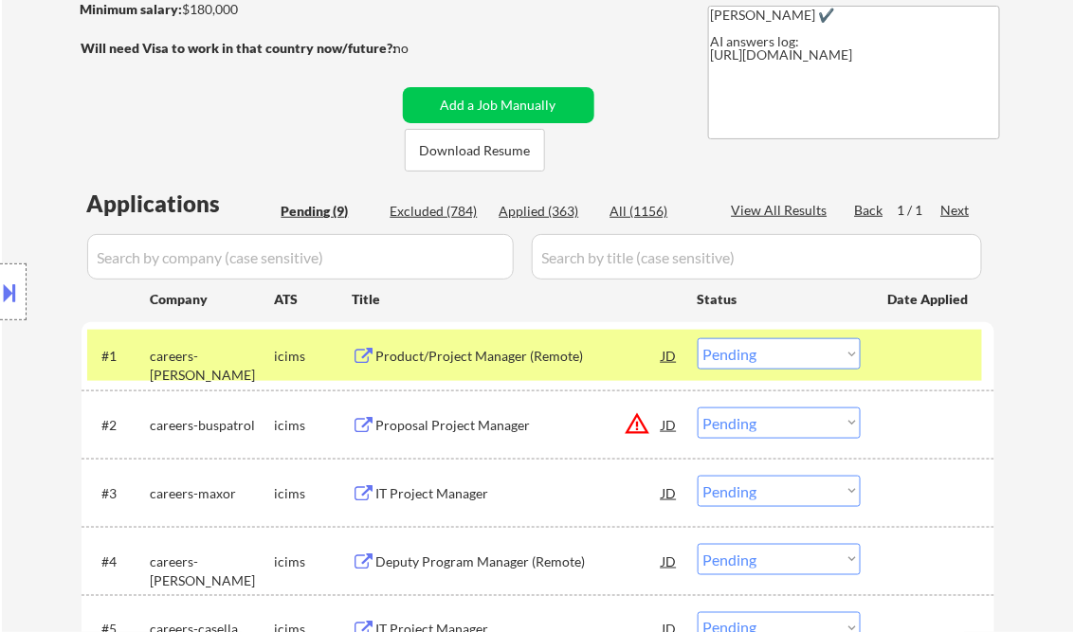
click at [462, 357] on div "Product/Project Manager (Remote)" at bounding box center [519, 356] width 286 height 19
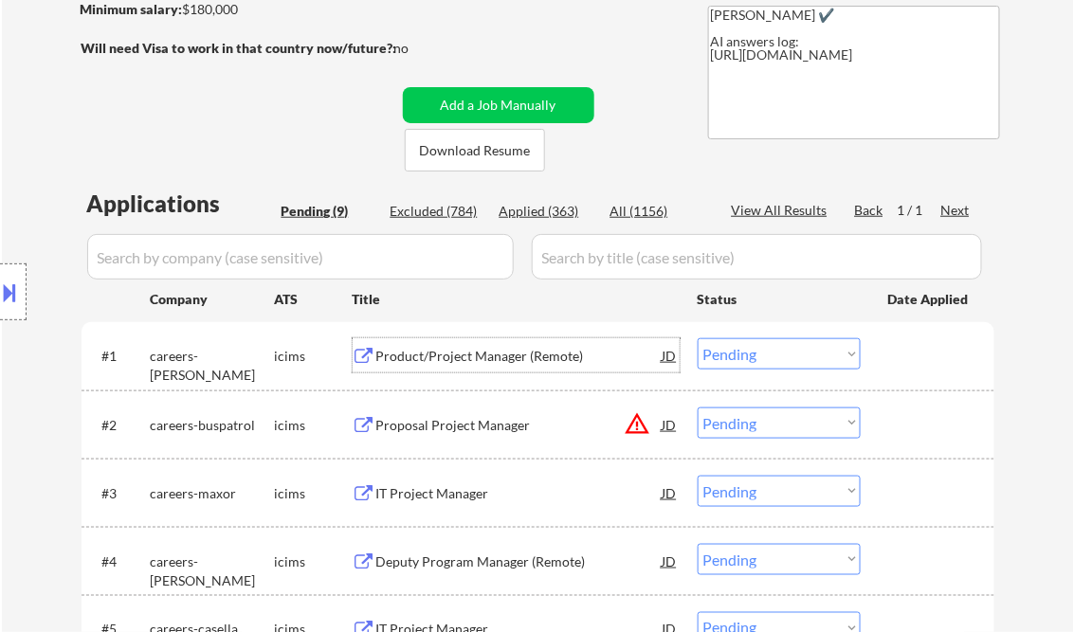
drag, startPoint x: 745, startPoint y: 350, endPoint x: 868, endPoint y: 513, distance: 204.3
click at [745, 350] on select "Choose an option... Pending Applied Excluded (Questions) Excluded (Expired) Exc…" at bounding box center [778, 353] width 163 height 31
click at [697, 338] on select "Choose an option... Pending Applied Excluded (Questions) Excluded (Expired) Exc…" at bounding box center [778, 353] width 163 height 31
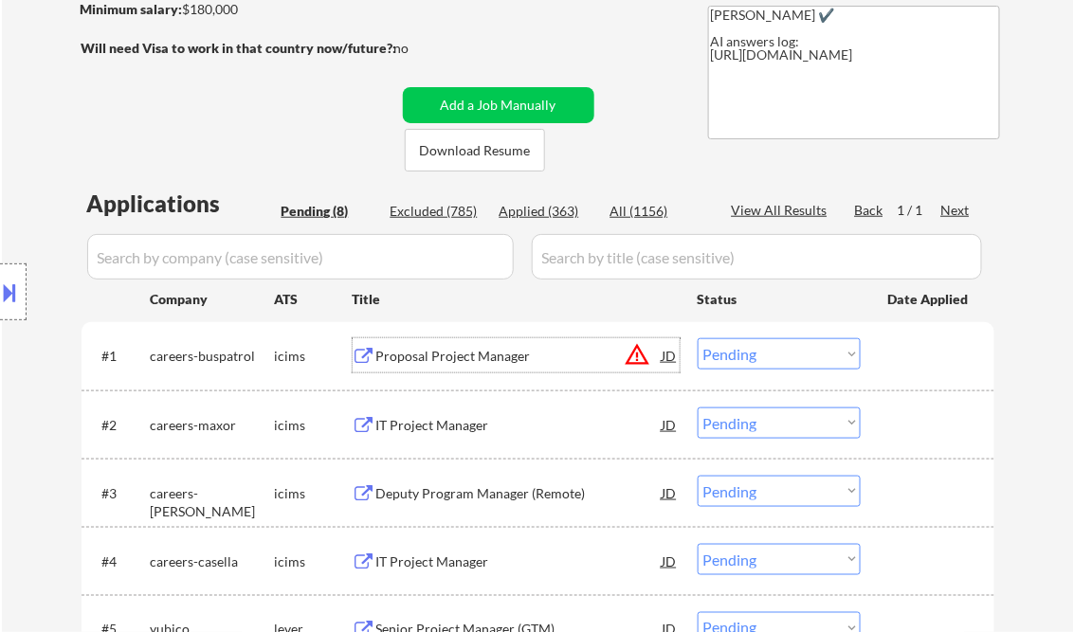
click at [459, 356] on div "Proposal Project Manager" at bounding box center [519, 356] width 286 height 19
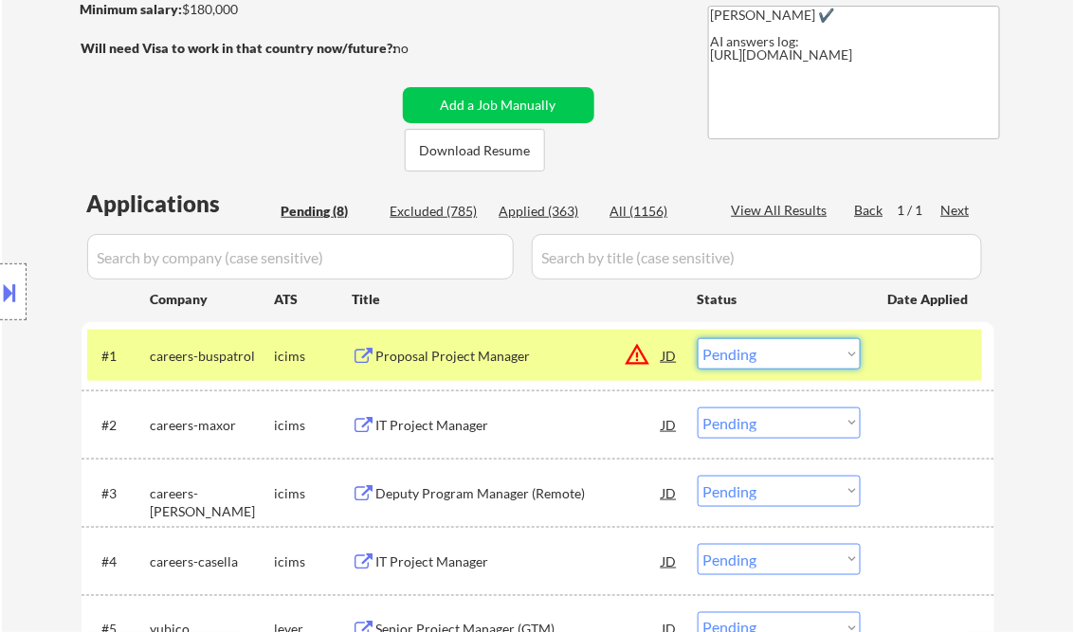
drag, startPoint x: 774, startPoint y: 358, endPoint x: 785, endPoint y: 371, distance: 16.1
click at [774, 358] on select "Choose an option... Pending Applied Excluded (Questions) Excluded (Expired) Exc…" at bounding box center [778, 353] width 163 height 31
click at [697, 338] on select "Choose an option... Pending Applied Excluded (Questions) Excluded (Expired) Exc…" at bounding box center [778, 353] width 163 height 31
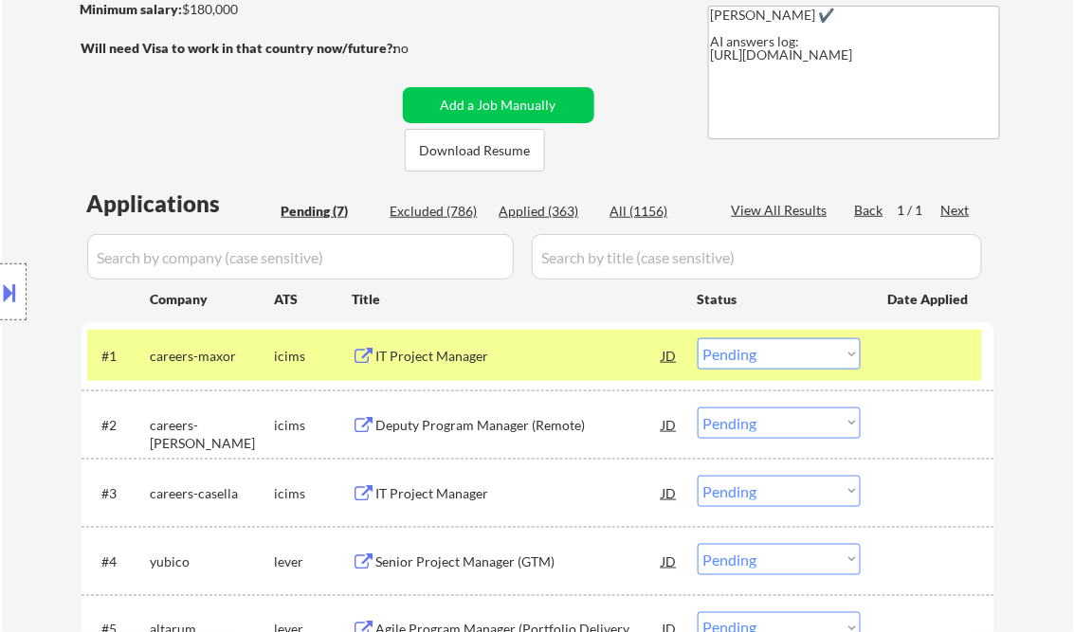
click at [435, 351] on div "IT Project Manager" at bounding box center [519, 356] width 286 height 19
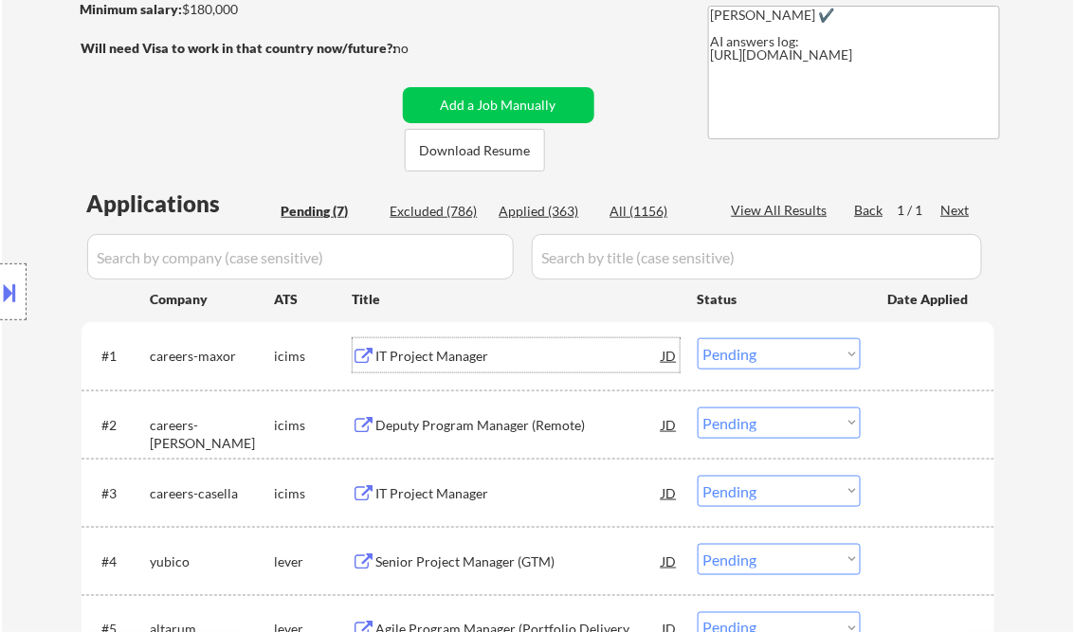
click at [748, 353] on select "Choose an option... Pending Applied Excluded (Questions) Excluded (Expired) Exc…" at bounding box center [778, 353] width 163 height 31
click at [697, 338] on select "Choose an option... Pending Applied Excluded (Questions) Excluded (Expired) Exc…" at bounding box center [778, 353] width 163 height 31
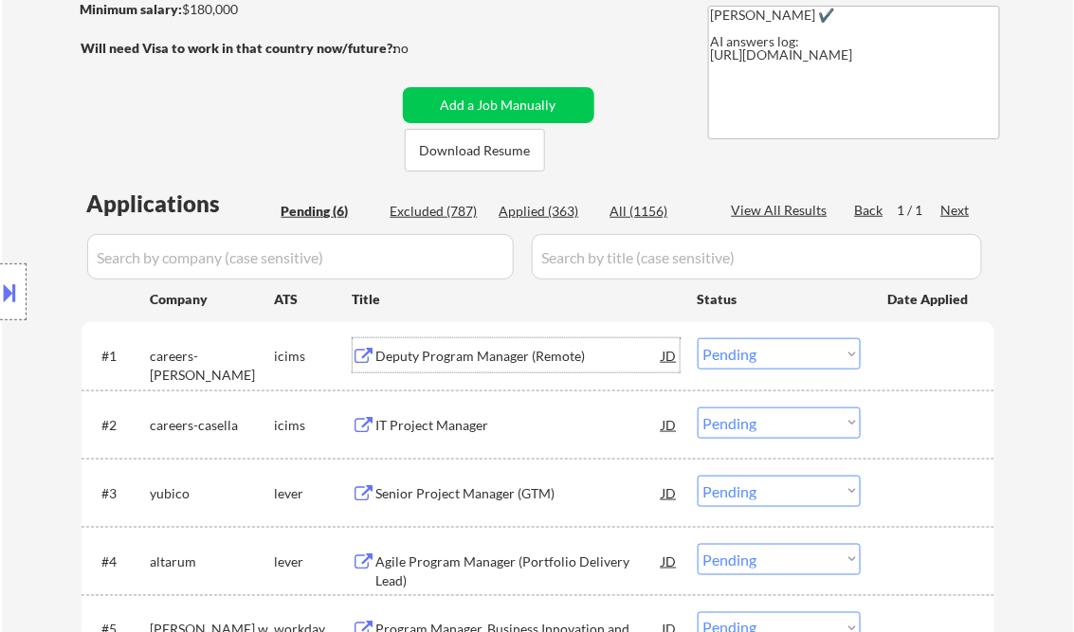
click at [459, 359] on div "Deputy Program Manager (Remote)" at bounding box center [519, 356] width 286 height 19
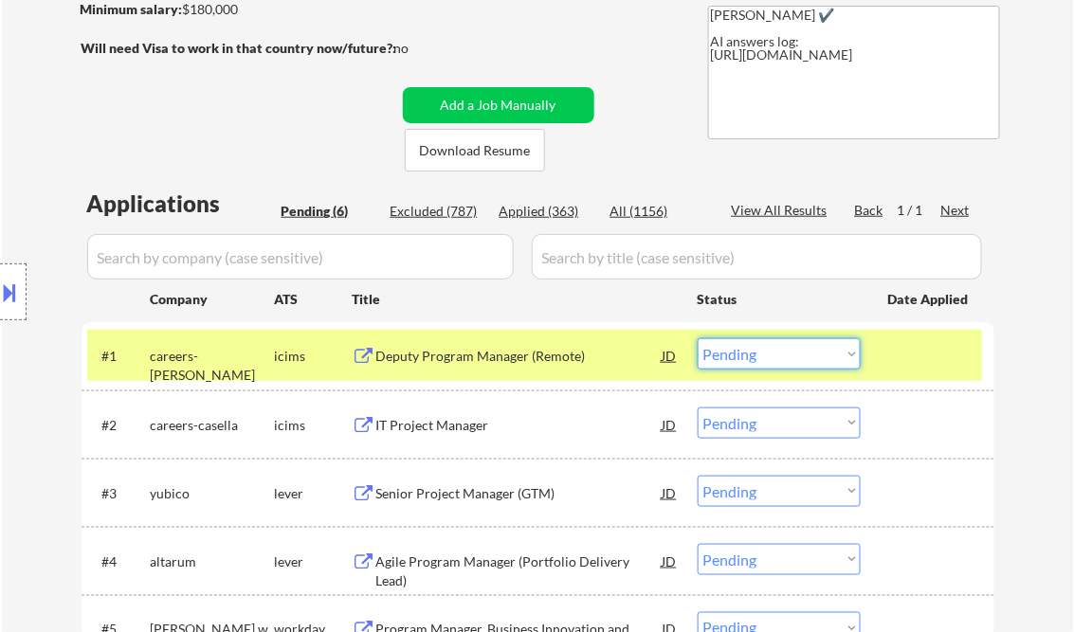
click at [735, 359] on select "Choose an option... Pending Applied Excluded (Questions) Excluded (Expired) Exc…" at bounding box center [778, 353] width 163 height 31
click at [697, 338] on select "Choose an option... Pending Applied Excluded (Questions) Excluded (Expired) Exc…" at bounding box center [778, 353] width 163 height 31
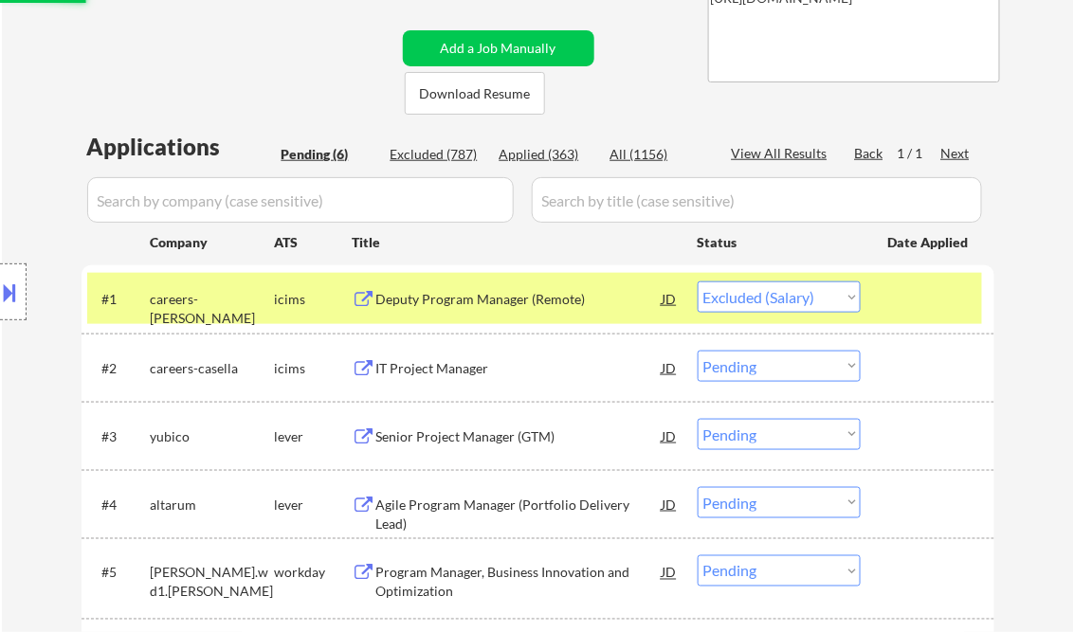
scroll to position [379, 0]
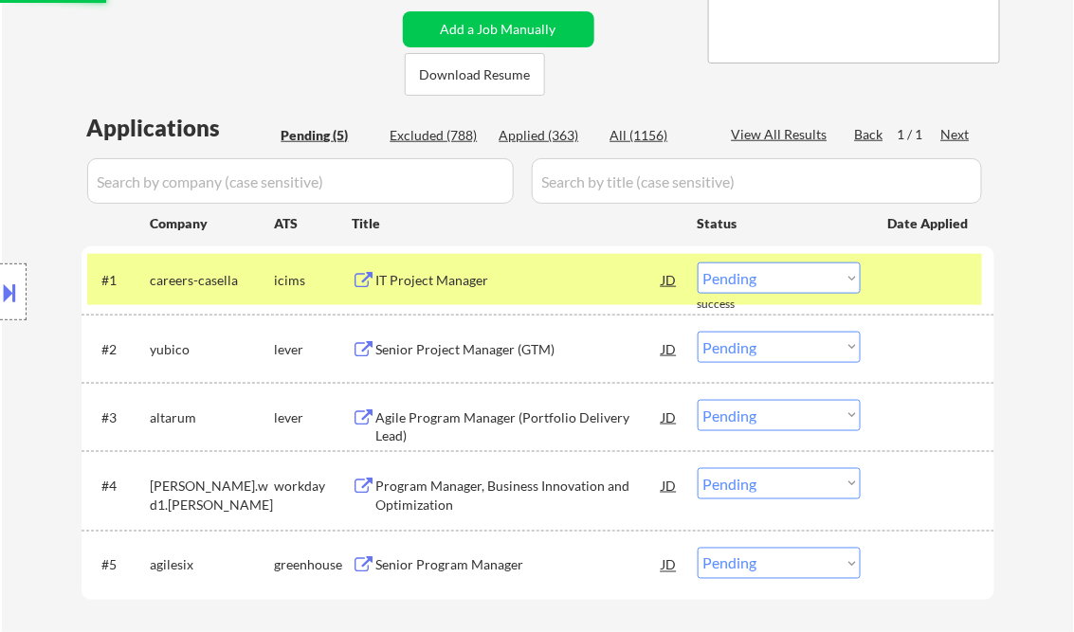
click at [434, 282] on div "IT Project Manager" at bounding box center [519, 280] width 286 height 19
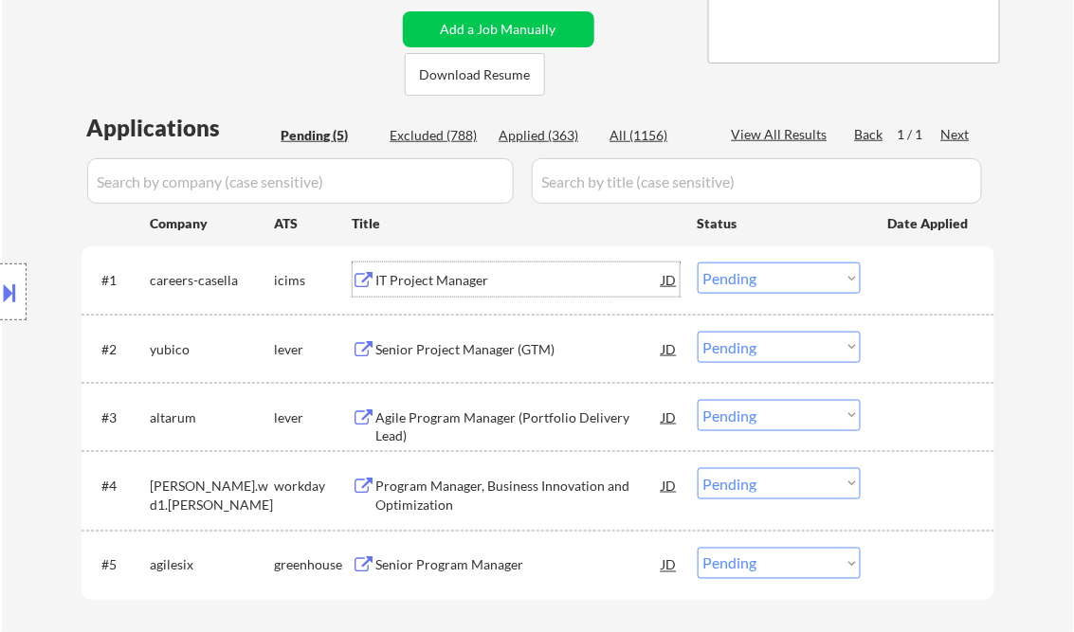
click at [736, 275] on select "Choose an option... Pending Applied Excluded (Questions) Excluded (Expired) Exc…" at bounding box center [778, 278] width 163 height 31
click at [697, 263] on select "Choose an option... Pending Applied Excluded (Questions) Excluded (Expired) Exc…" at bounding box center [778, 278] width 163 height 31
click at [461, 351] on div "Senior Project Manager (GTM)" at bounding box center [519, 349] width 286 height 19
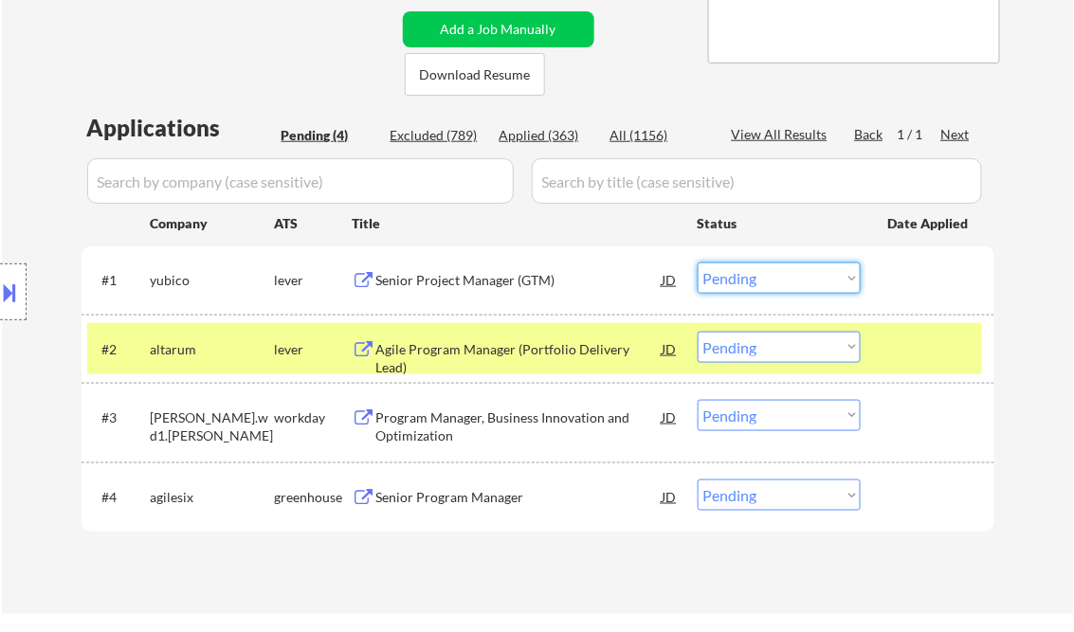
drag, startPoint x: 750, startPoint y: 282, endPoint x: 752, endPoint y: 293, distance: 10.8
click at [750, 281] on select "Choose an option... Pending Applied Excluded (Questions) Excluded (Expired) Exc…" at bounding box center [778, 278] width 163 height 31
click at [697, 263] on select "Choose an option... Pending Applied Excluded (Questions) Excluded (Expired) Exc…" at bounding box center [778, 278] width 163 height 31
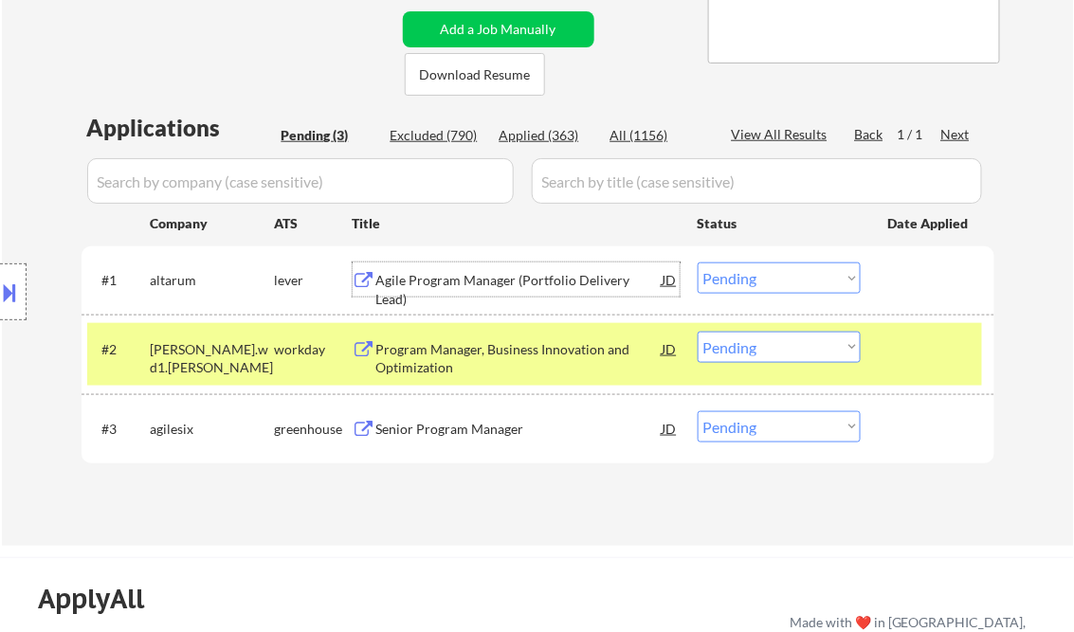
click at [466, 285] on div "Agile Program Manager (Portfolio Delivery Lead)" at bounding box center [519, 289] width 286 height 37
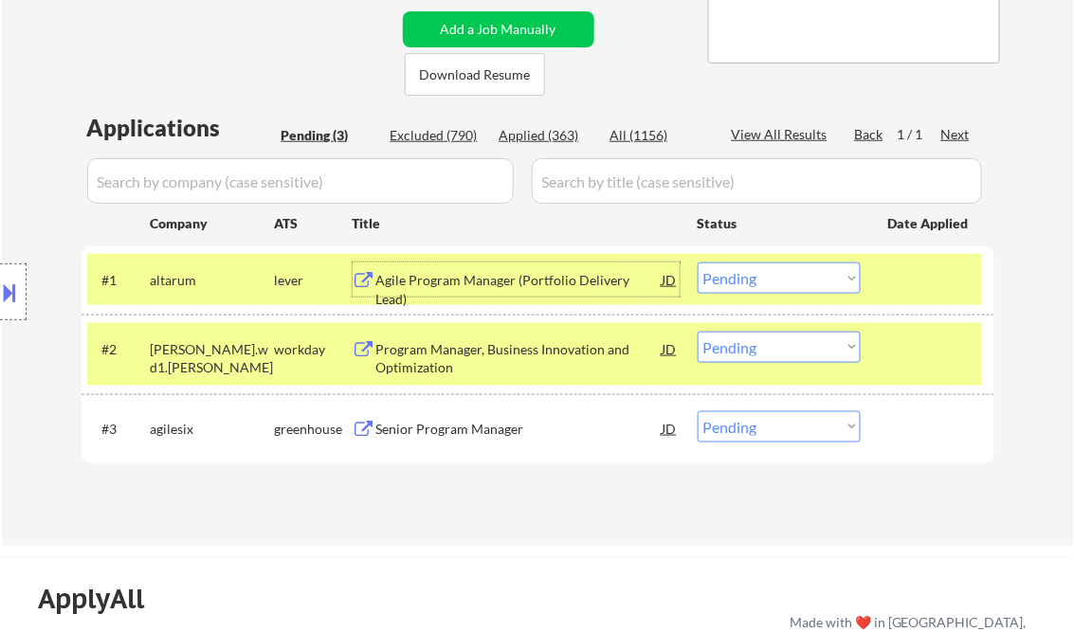
click at [754, 274] on select "Choose an option... Pending Applied Excluded (Questions) Excluded (Expired) Exc…" at bounding box center [778, 278] width 163 height 31
click at [697, 263] on select "Choose an option... Pending Applied Excluded (Questions) Excluded (Expired) Exc…" at bounding box center [778, 278] width 163 height 31
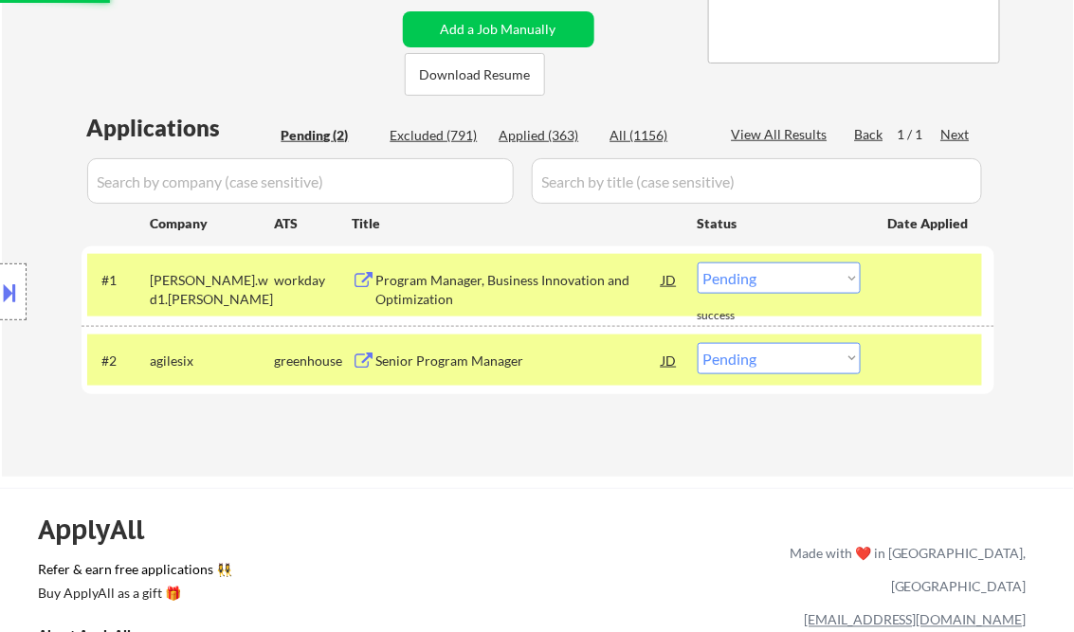
click at [493, 294] on div "Program Manager, Business Innovation and Optimization" at bounding box center [519, 289] width 286 height 37
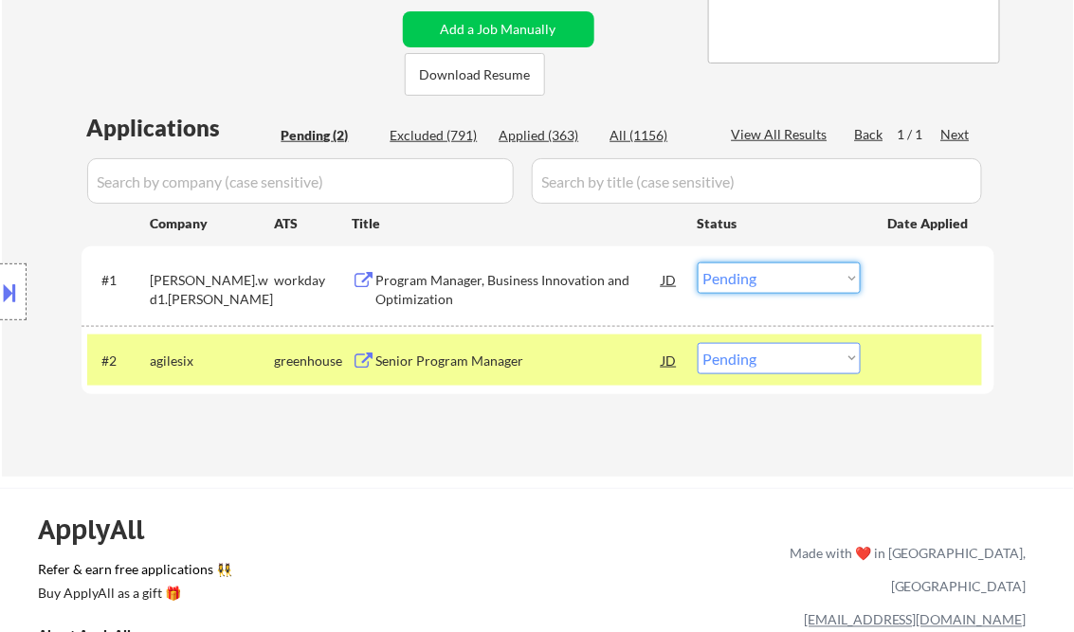
drag, startPoint x: 737, startPoint y: 274, endPoint x: 769, endPoint y: 290, distance: 35.2
click at [737, 274] on select "Choose an option... Pending Applied Excluded (Questions) Excluded (Expired) Exc…" at bounding box center [778, 278] width 163 height 31
click at [697, 263] on select "Choose an option... Pending Applied Excluded (Questions) Excluded (Expired) Exc…" at bounding box center [778, 278] width 163 height 31
click at [468, 359] on div "Senior Program Manager" at bounding box center [519, 361] width 286 height 19
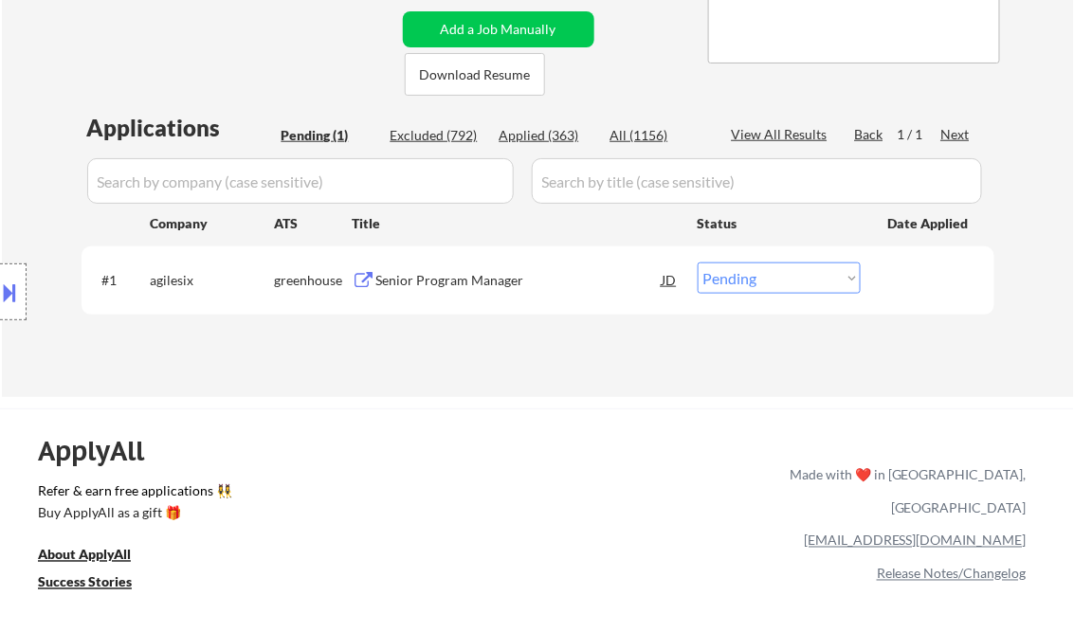
drag, startPoint x: 759, startPoint y: 269, endPoint x: 762, endPoint y: 295, distance: 25.7
click at [759, 269] on select "Choose an option... Pending Applied Excluded (Questions) Excluded (Expired) Exc…" at bounding box center [778, 278] width 163 height 31
select select ""excluded__salary_""
click at [697, 263] on select "Choose an option... Pending Applied Excluded (Questions) Excluded (Expired) Exc…" at bounding box center [778, 278] width 163 height 31
click at [546, 454] on div "ApplyAll Refer & earn free applications 👯‍♀️ Buy ApplyAll as a gift 🎁 About App…" at bounding box center [537, 572] width 1074 height 300
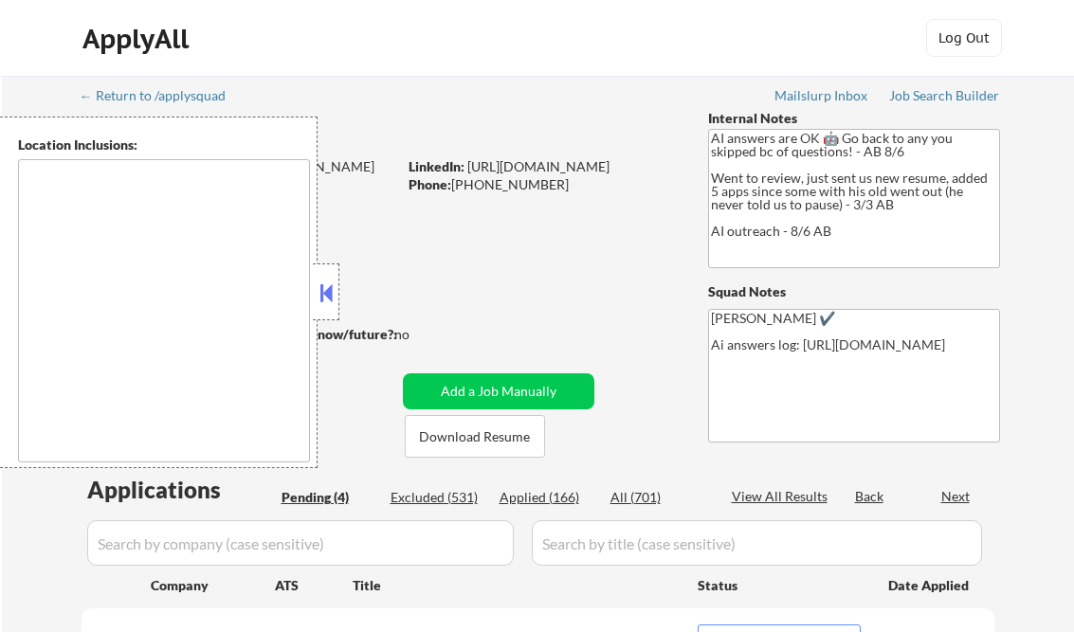
select select ""pending""
type textarea "Dallas, TX Irving, TX Garland, TX Mesquite, TX Richardson, TX Carrollton, TX Pl…"
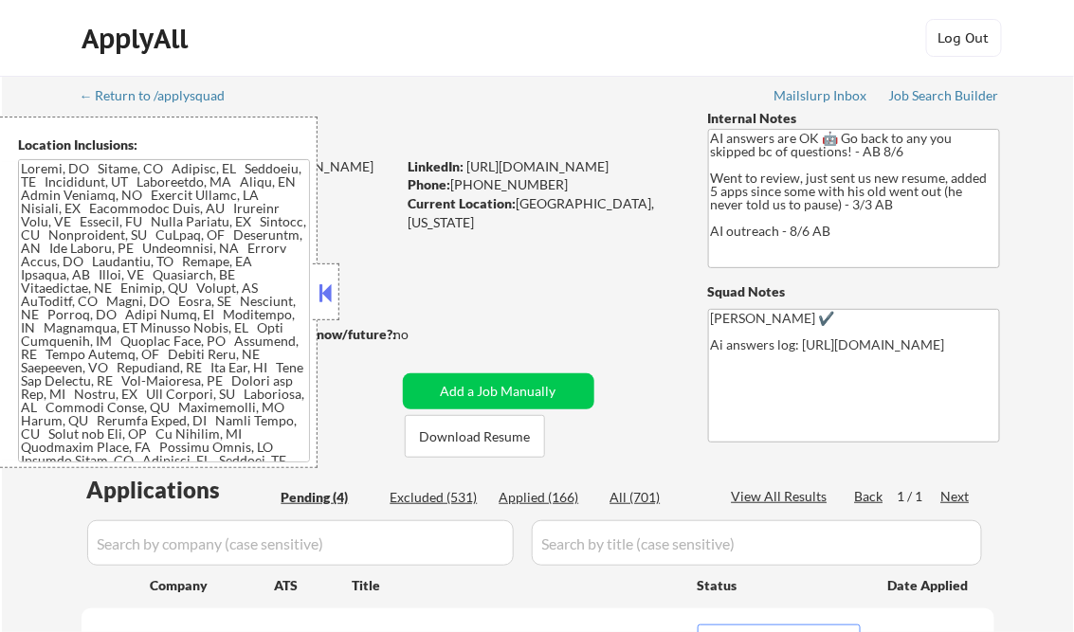
click at [389, 239] on div "← Return to /applysquad Mailslurp Inbox Job Search Builder Ali Srour User Email…" at bounding box center [538, 533] width 946 height 915
click at [320, 291] on button at bounding box center [326, 293] width 21 height 28
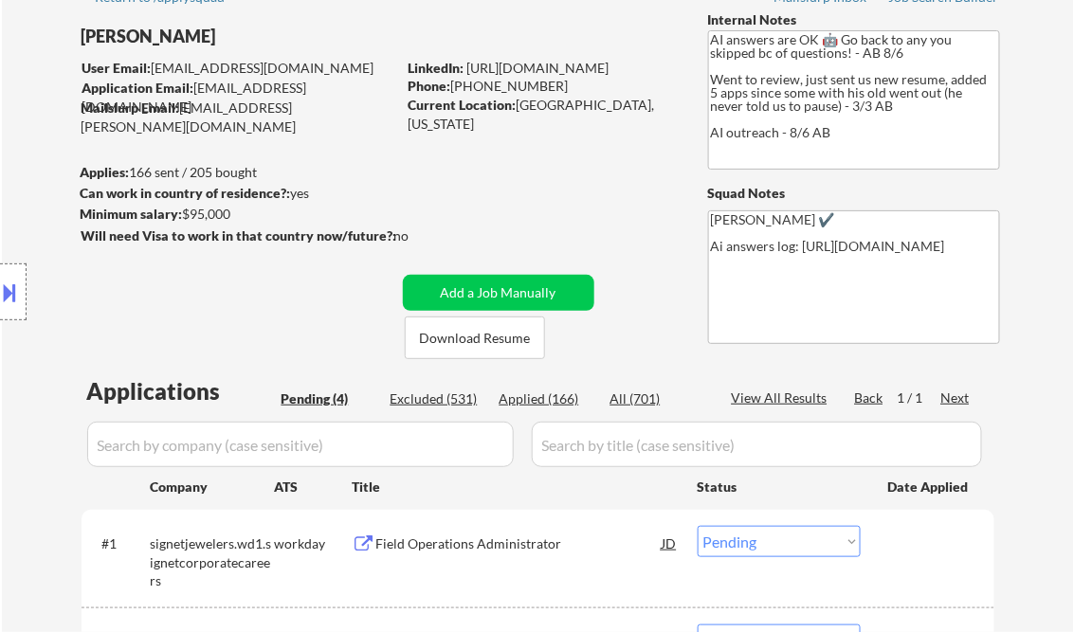
scroll to position [303, 0]
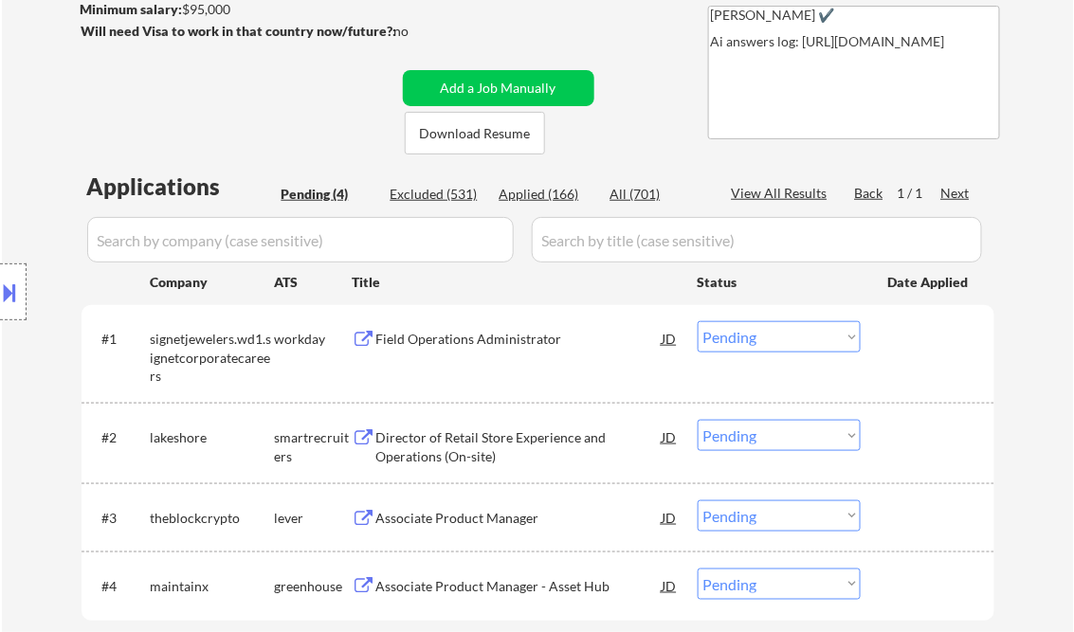
click at [468, 339] on div "Field Operations Administrator" at bounding box center [519, 339] width 286 height 19
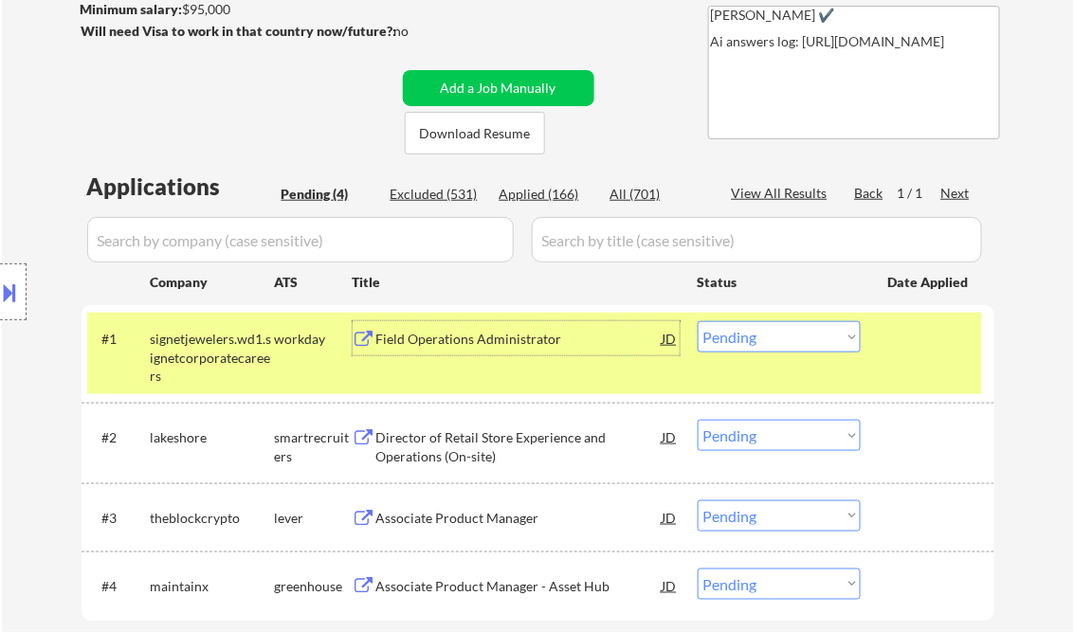
click at [748, 334] on select "Choose an option... Pending Applied Excluded (Questions) Excluded (Expired) Exc…" at bounding box center [778, 336] width 163 height 31
click at [697, 321] on select "Choose an option... Pending Applied Excluded (Questions) Excluded (Expired) Exc…" at bounding box center [778, 336] width 163 height 31
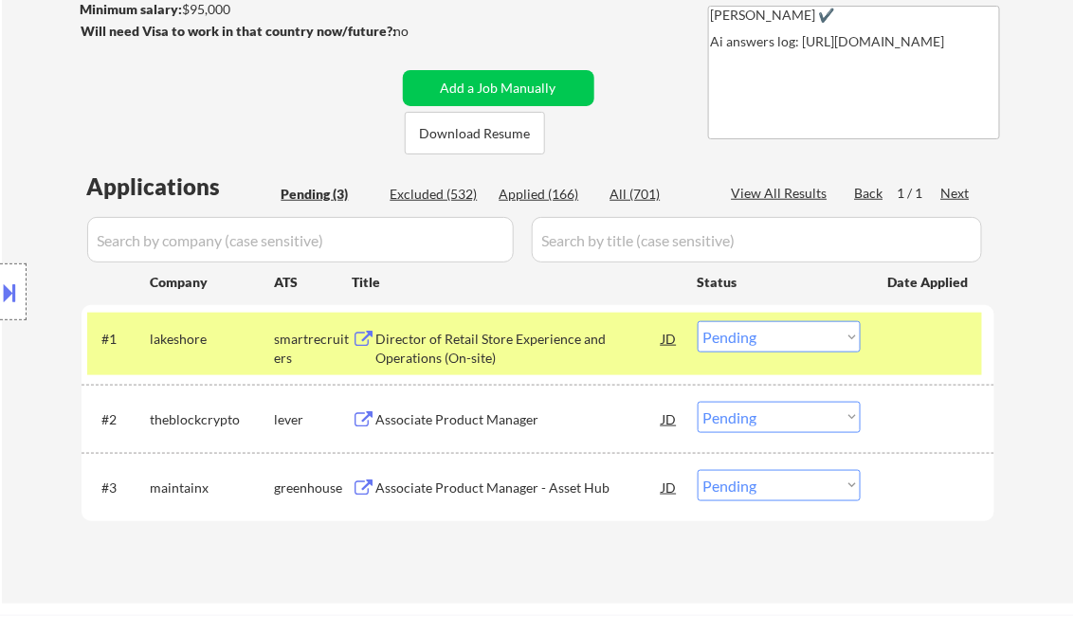
click at [432, 349] on div "Director of Retail Store Experience and Operations (On-site)" at bounding box center [519, 348] width 286 height 37
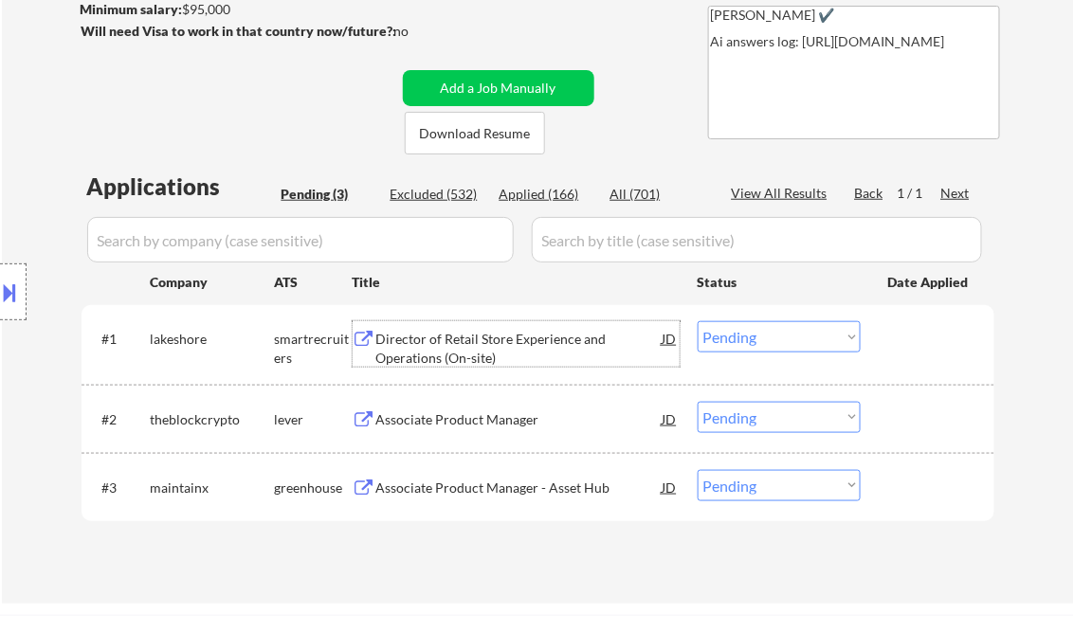
click at [746, 334] on select "Choose an option... Pending Applied Excluded (Questions) Excluded (Expired) Exc…" at bounding box center [778, 336] width 163 height 31
click at [697, 321] on select "Choose an option... Pending Applied Excluded (Questions) Excluded (Expired) Exc…" at bounding box center [778, 336] width 163 height 31
click at [480, 414] on div "Associate Product Manager" at bounding box center [519, 419] width 286 height 19
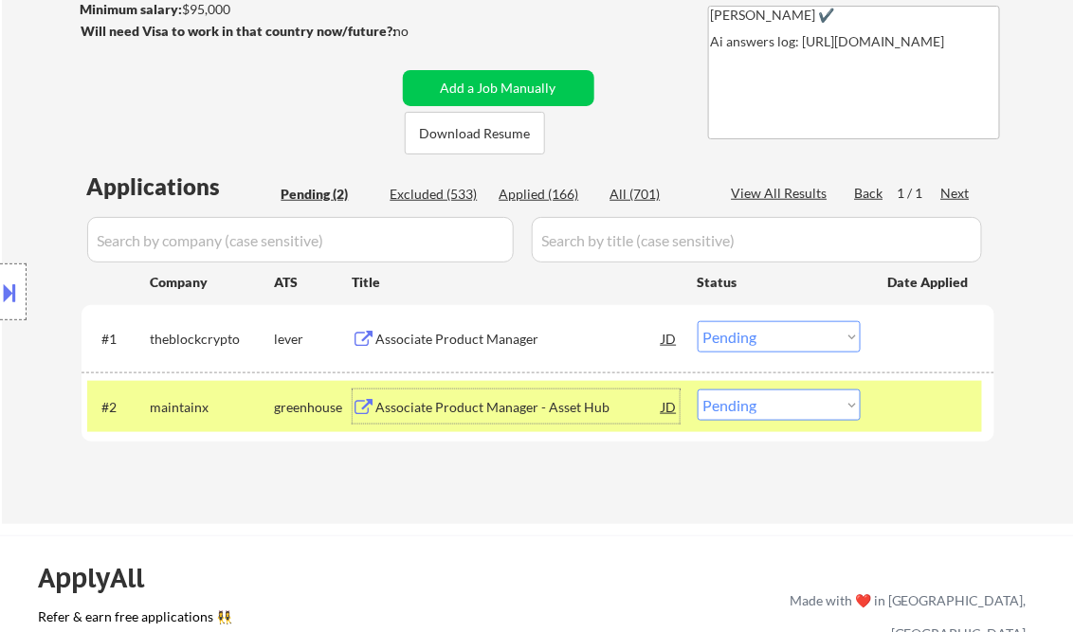
drag, startPoint x: 788, startPoint y: 337, endPoint x: 797, endPoint y: 349, distance: 14.2
click at [788, 337] on select "Choose an option... Pending Applied Excluded (Questions) Excluded (Expired) Exc…" at bounding box center [778, 336] width 163 height 31
click at [697, 321] on select "Choose an option... Pending Applied Excluded (Questions) Excluded (Expired) Exc…" at bounding box center [778, 336] width 163 height 31
click at [519, 412] on div "Associate Product Manager - Asset Hub" at bounding box center [519, 407] width 286 height 19
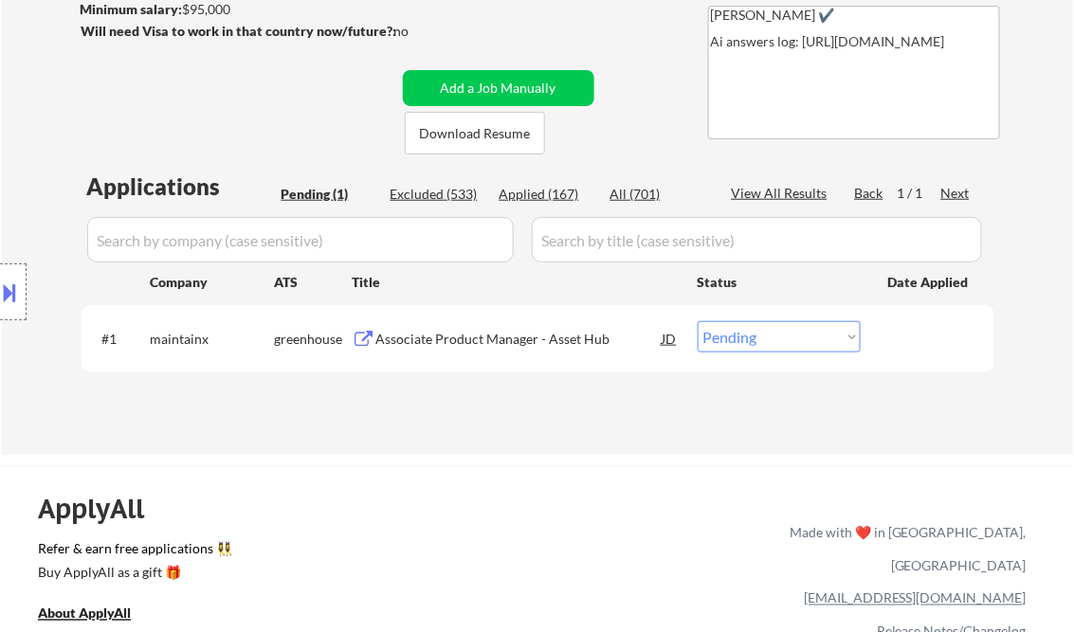
click at [726, 341] on select "Choose an option... Pending Applied Excluded (Questions) Excluded (Expired) Exc…" at bounding box center [778, 336] width 163 height 31
select select ""applied""
click at [697, 321] on select "Choose an option... Pending Applied Excluded (Questions) Excluded (Expired) Exc…" at bounding box center [778, 336] width 163 height 31
click at [568, 407] on div "Applications Pending (1) Excluded (533) Applied (167) All (701) View All Result…" at bounding box center [537, 295] width 913 height 248
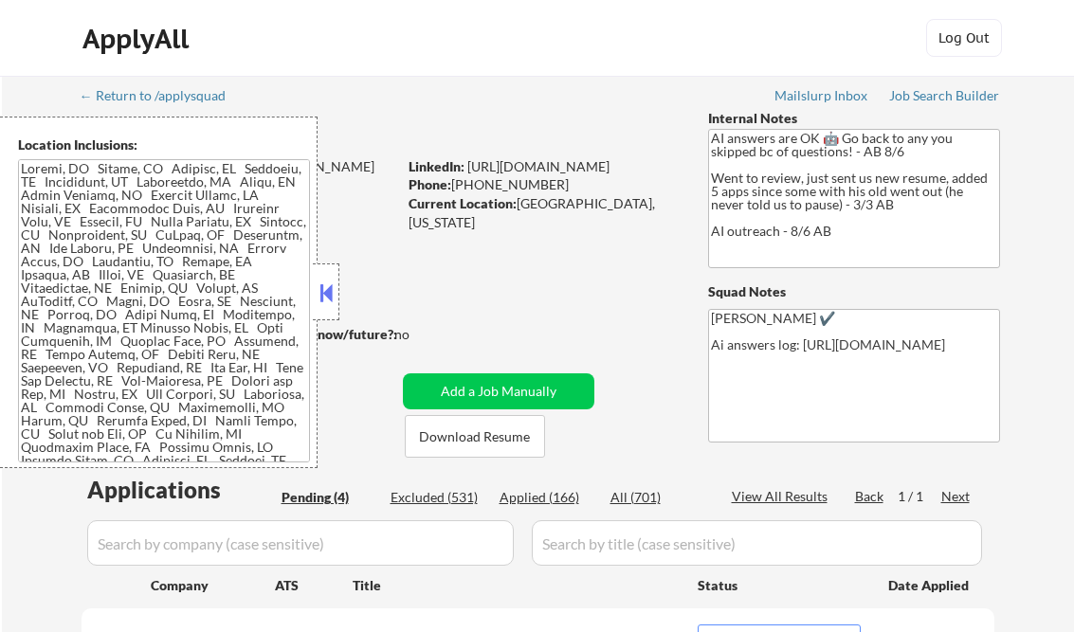
select select ""pending""
click at [317, 279] on button at bounding box center [326, 293] width 21 height 28
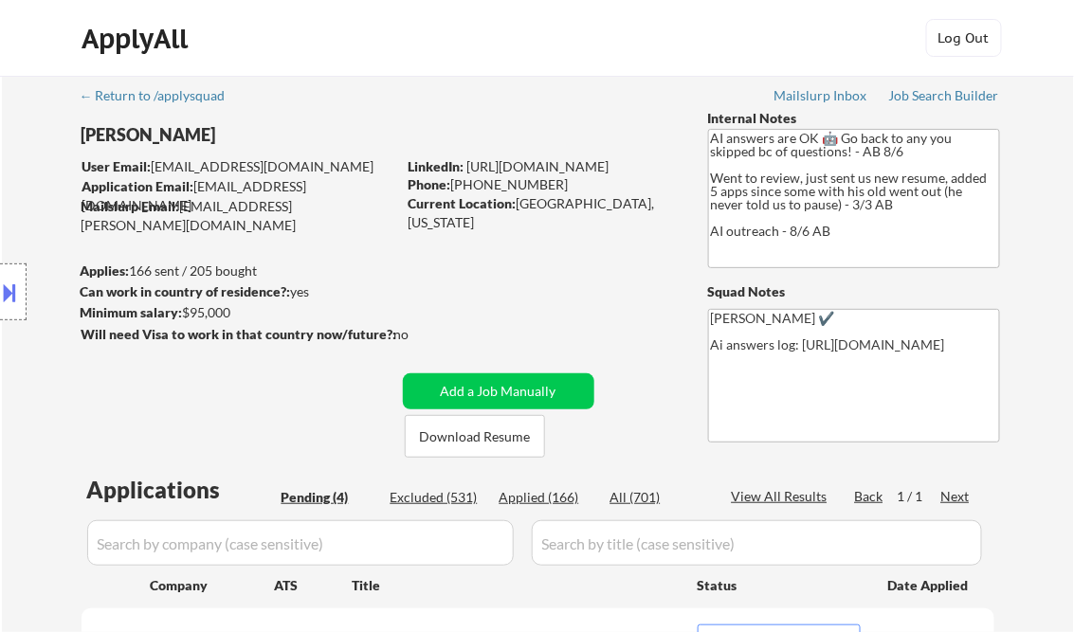
click at [535, 497] on div "Applied (166)" at bounding box center [546, 497] width 95 height 19
click at [783, 487] on div "View All Results" at bounding box center [782, 496] width 101 height 19
select select ""applied""
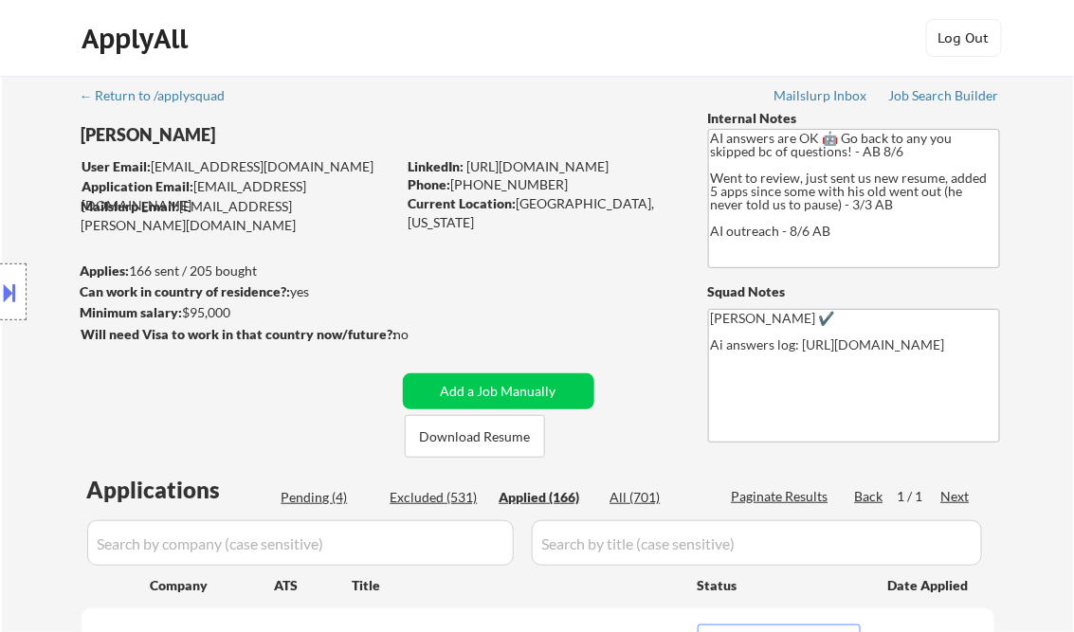
select select ""applied""
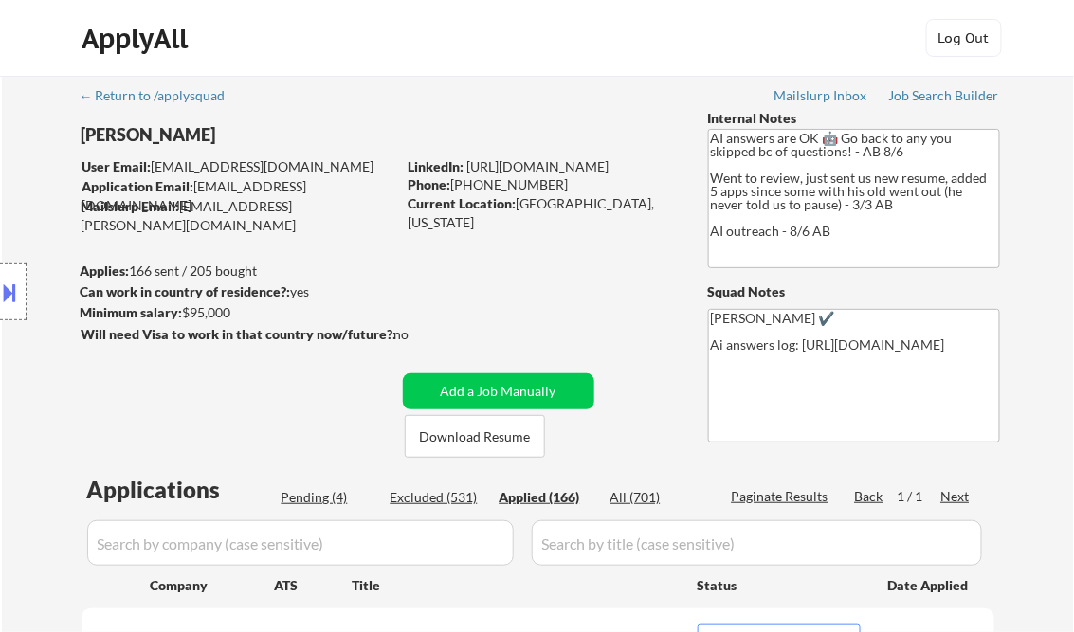
select select ""applied""
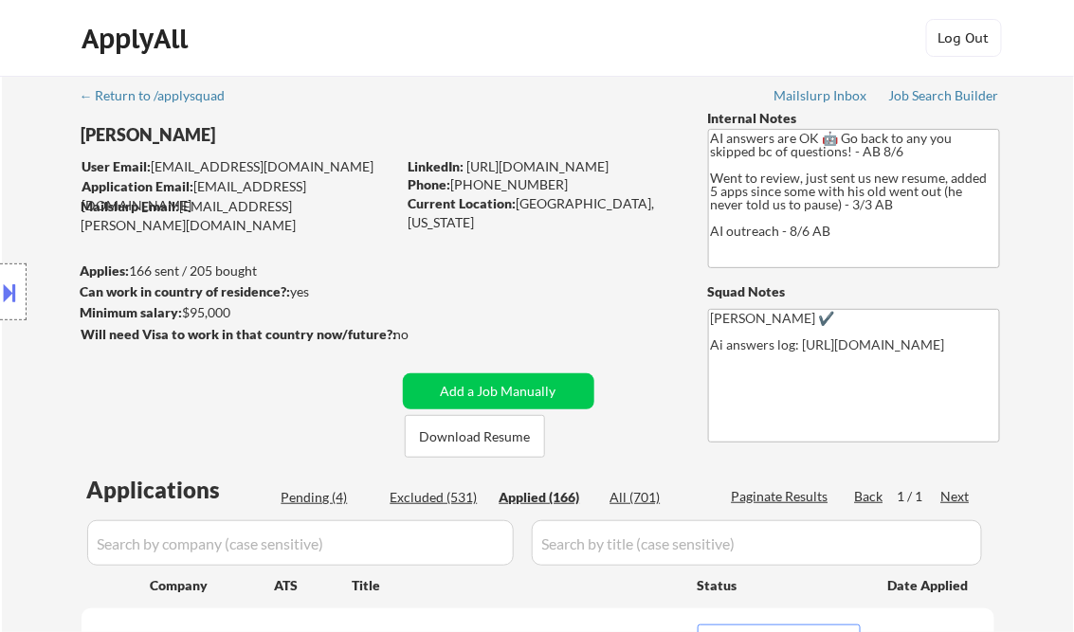
select select ""applied""
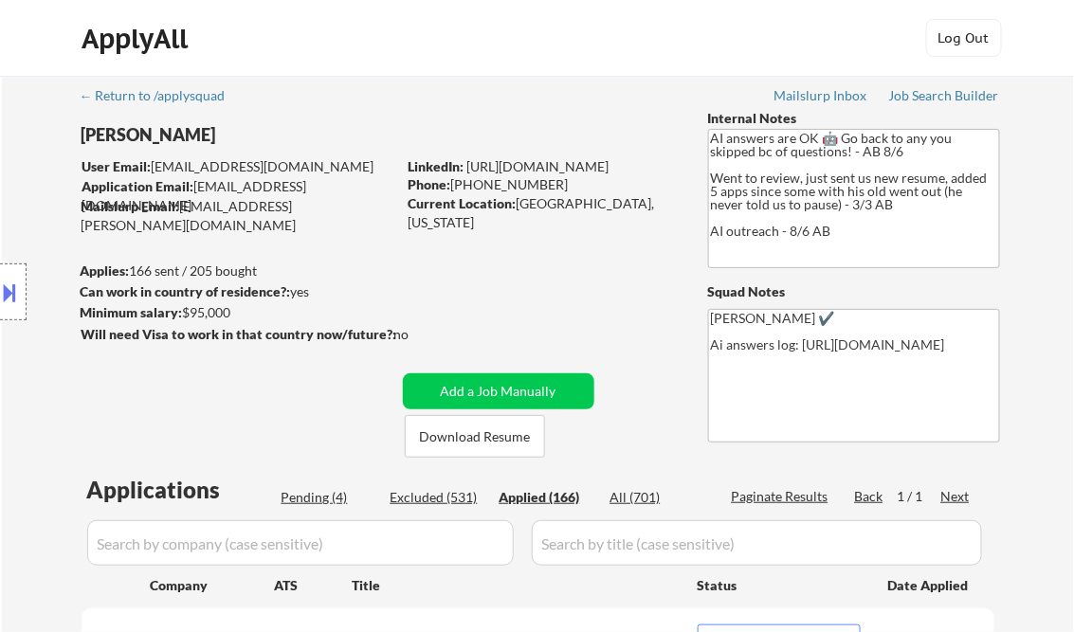
select select ""applied""
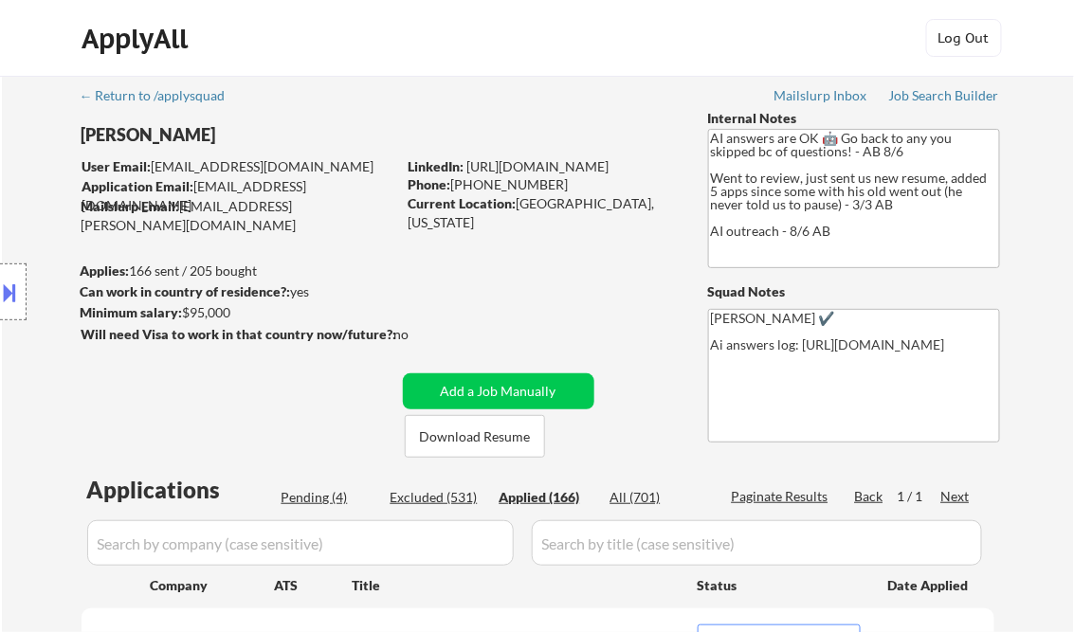
select select ""applied""
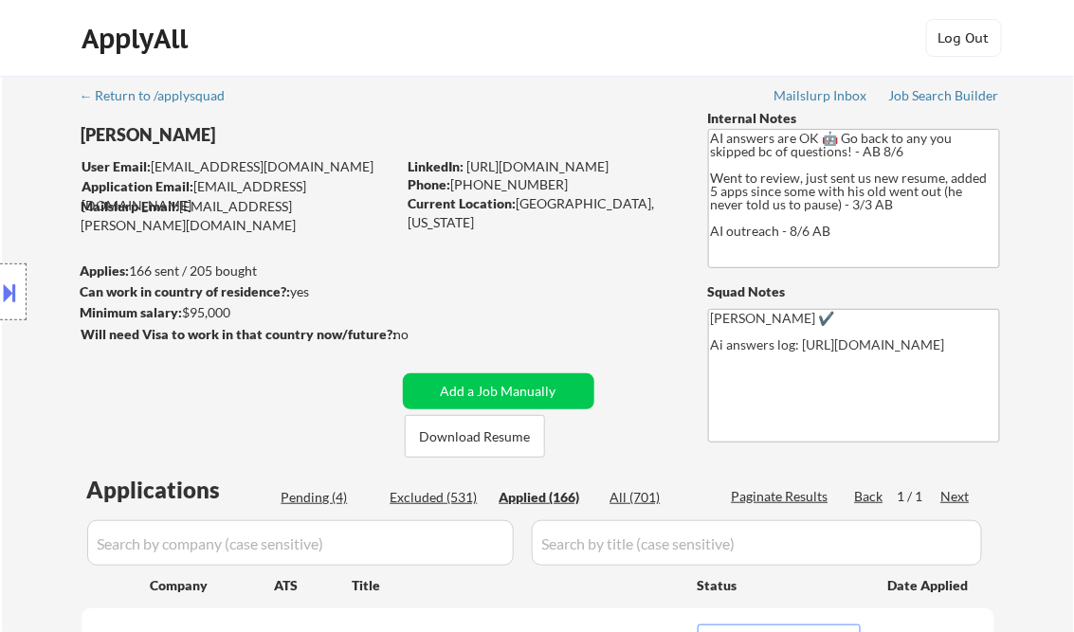
select select ""applied""
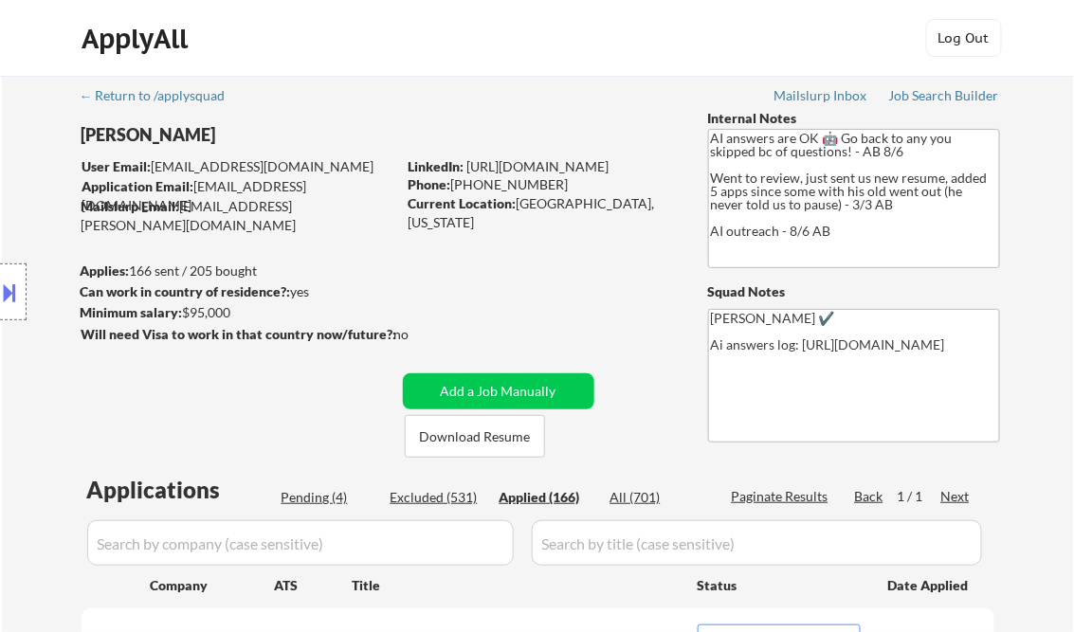
select select ""applied""
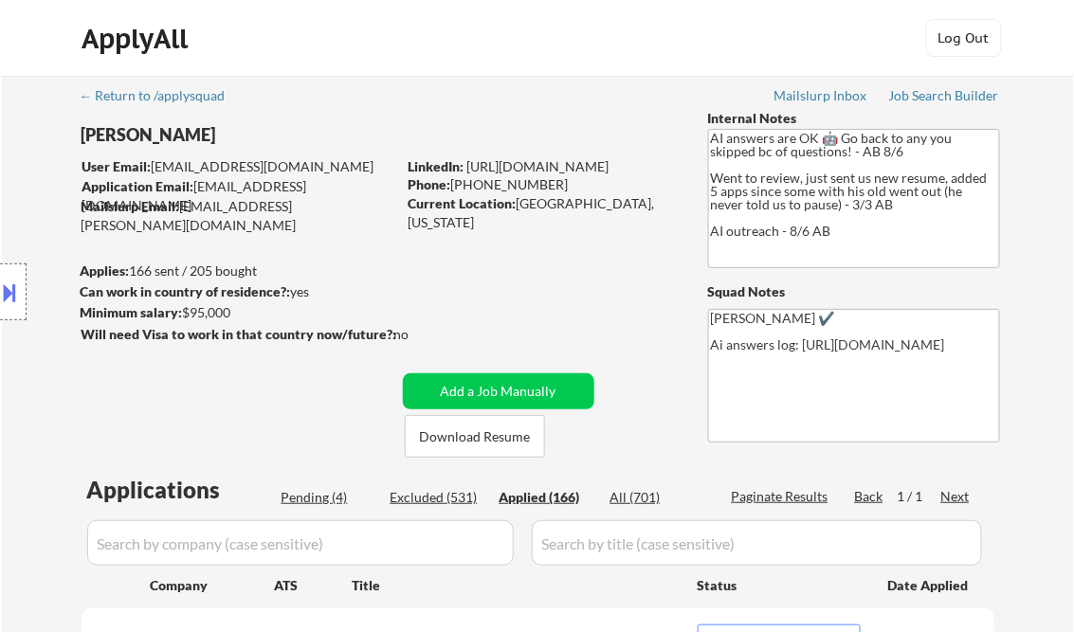
select select ""applied""
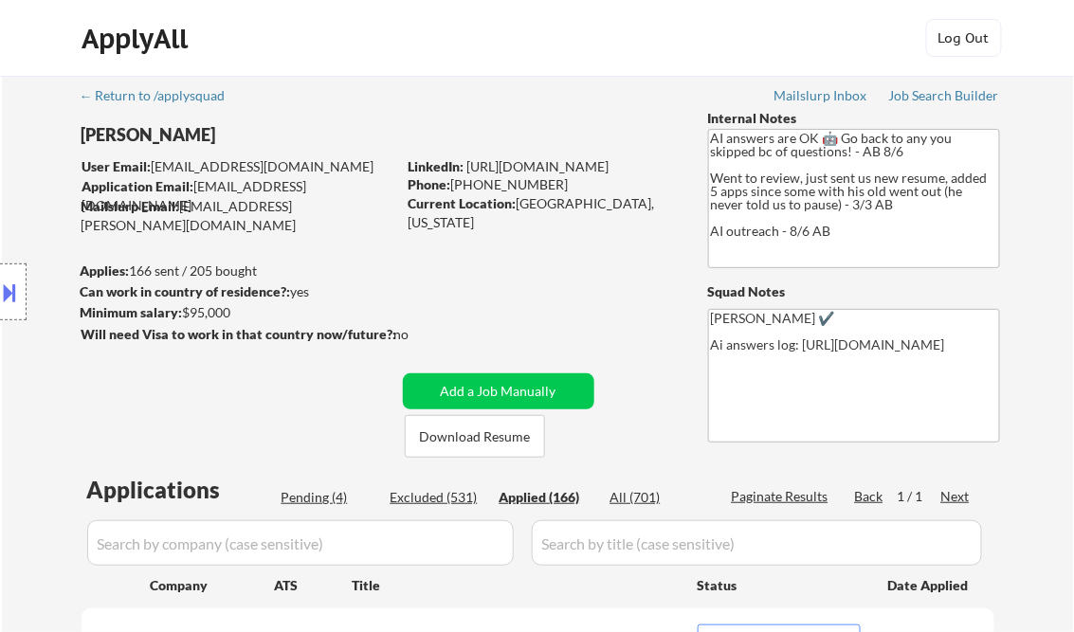
select select ""applied""
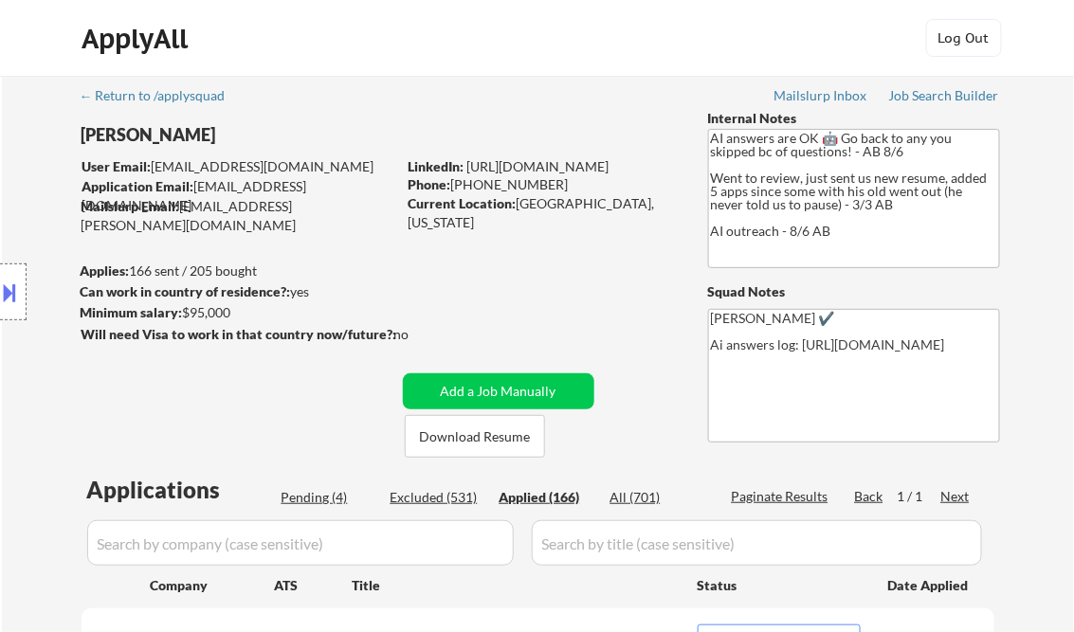
select select ""applied""
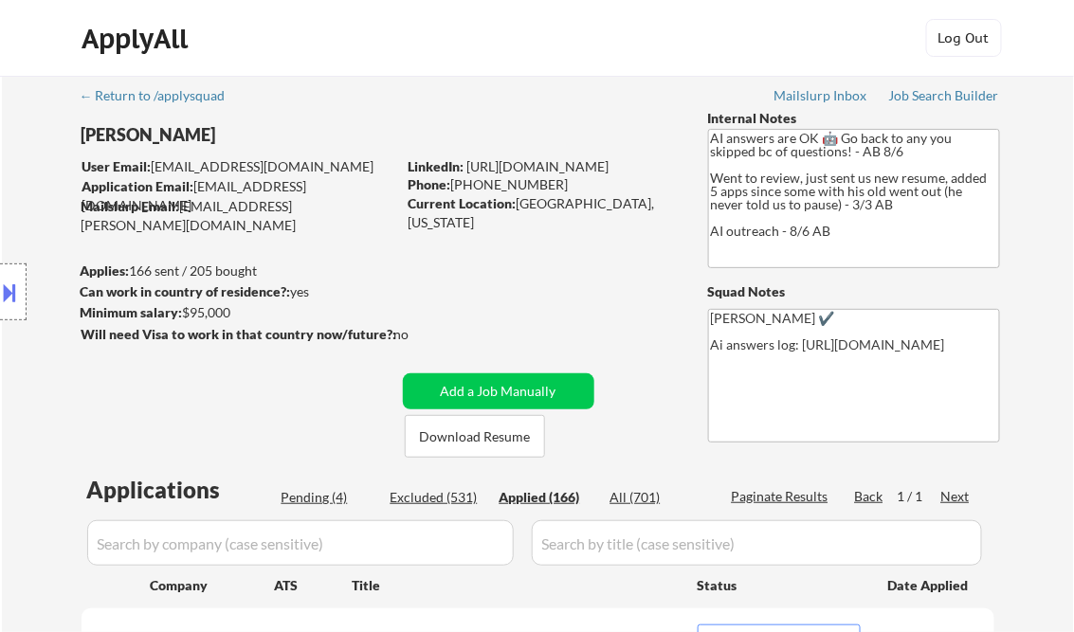
select select ""applied""
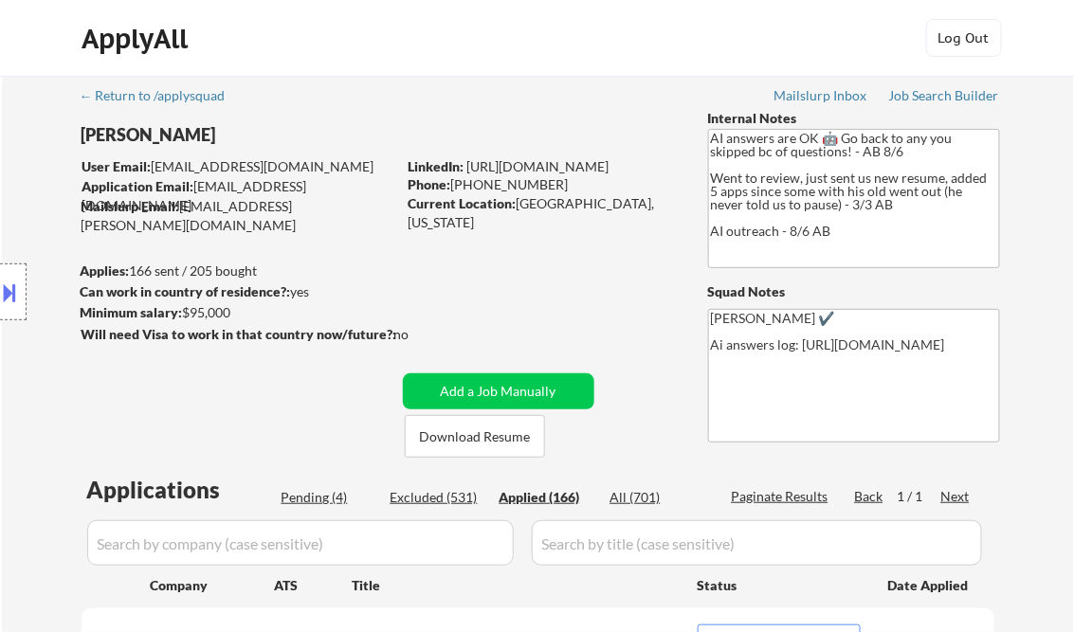
select select ""applied""
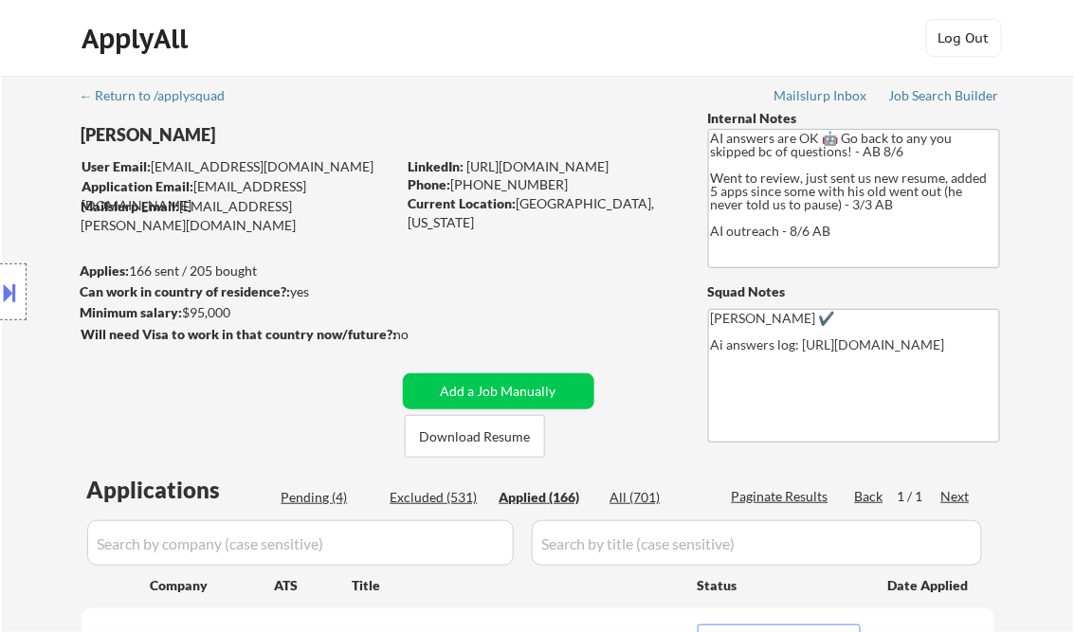
select select ""applied""
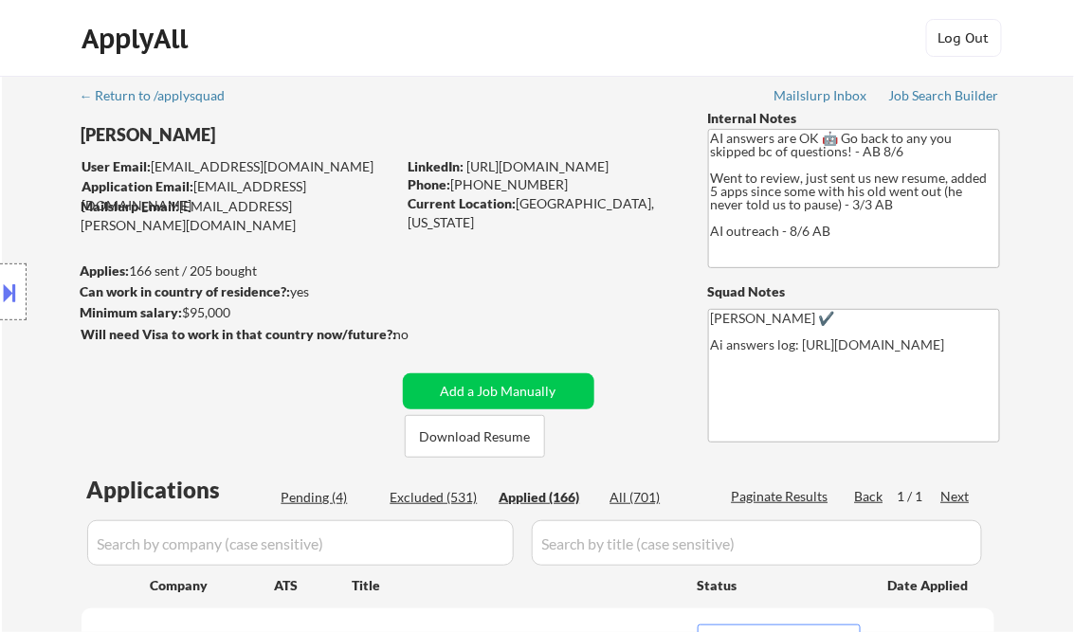
select select ""applied""
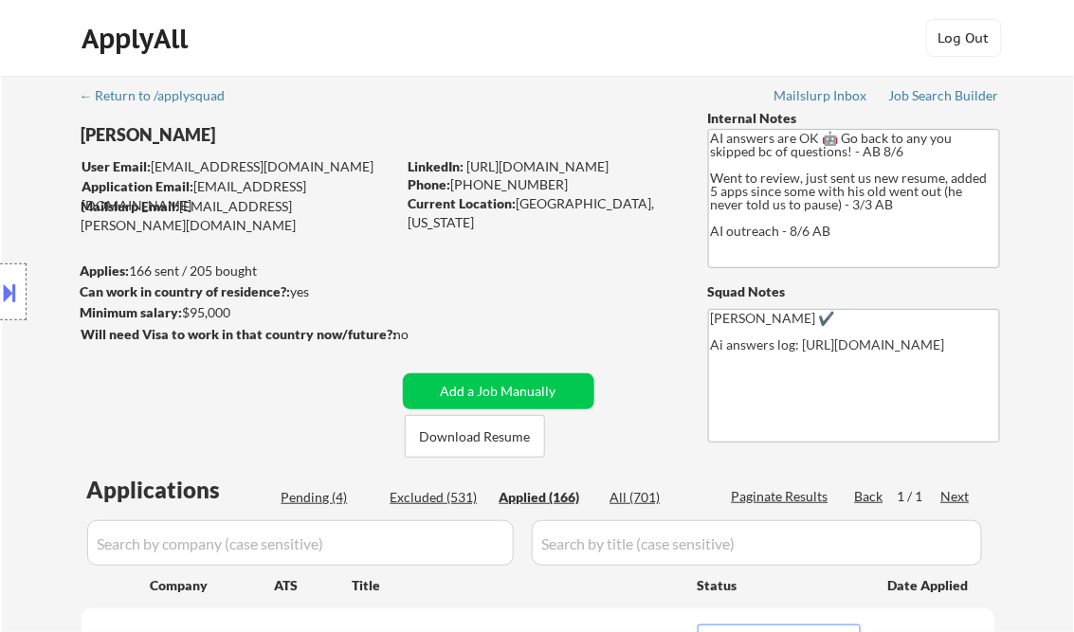
select select ""applied""
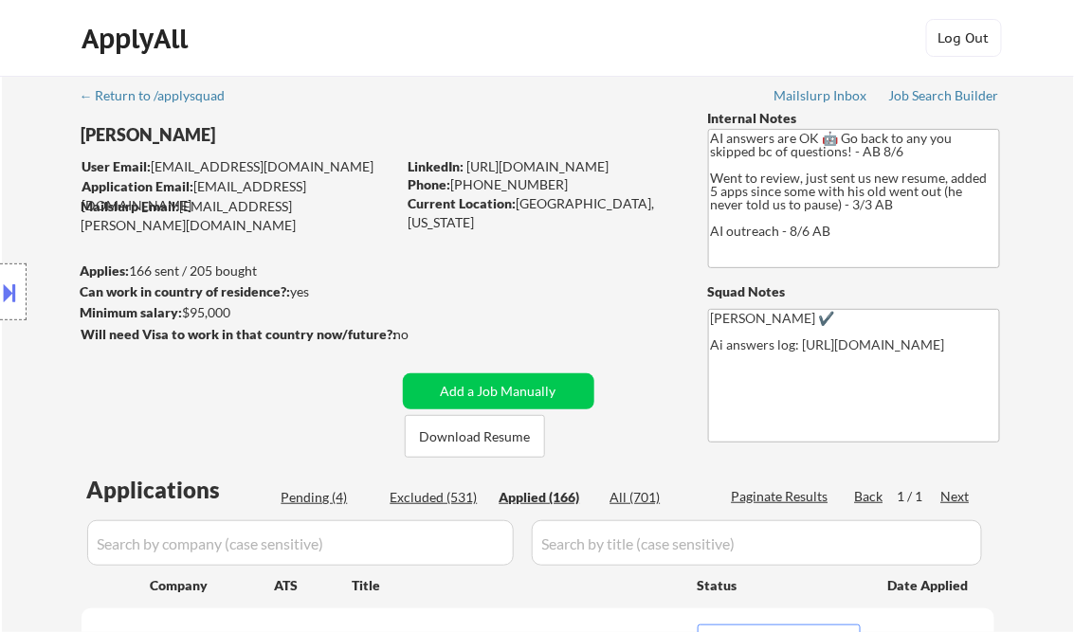
select select ""applied""
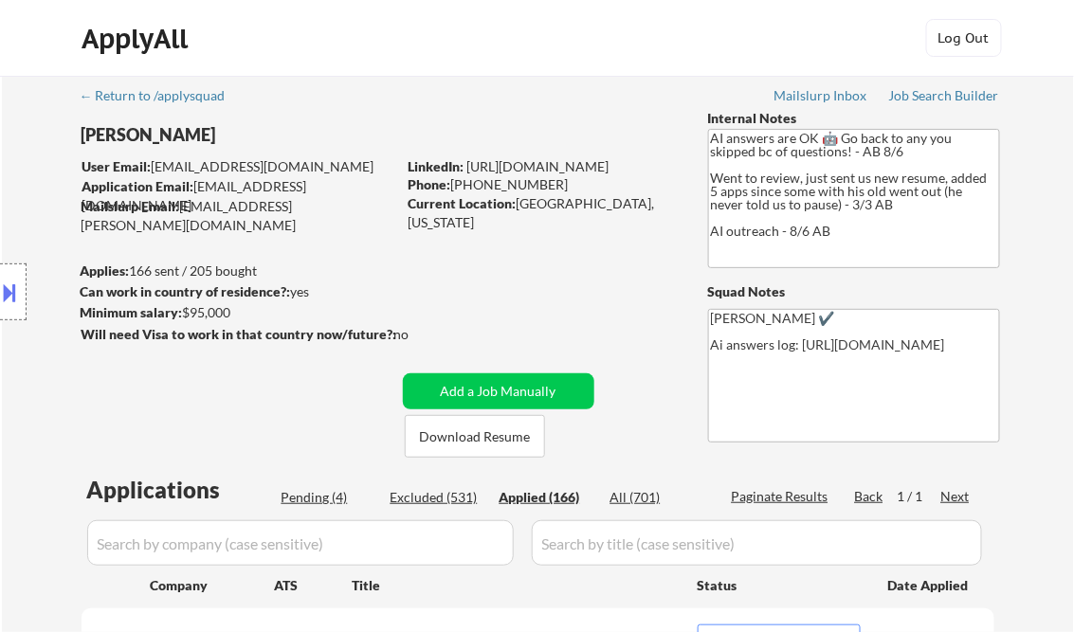
select select ""applied""
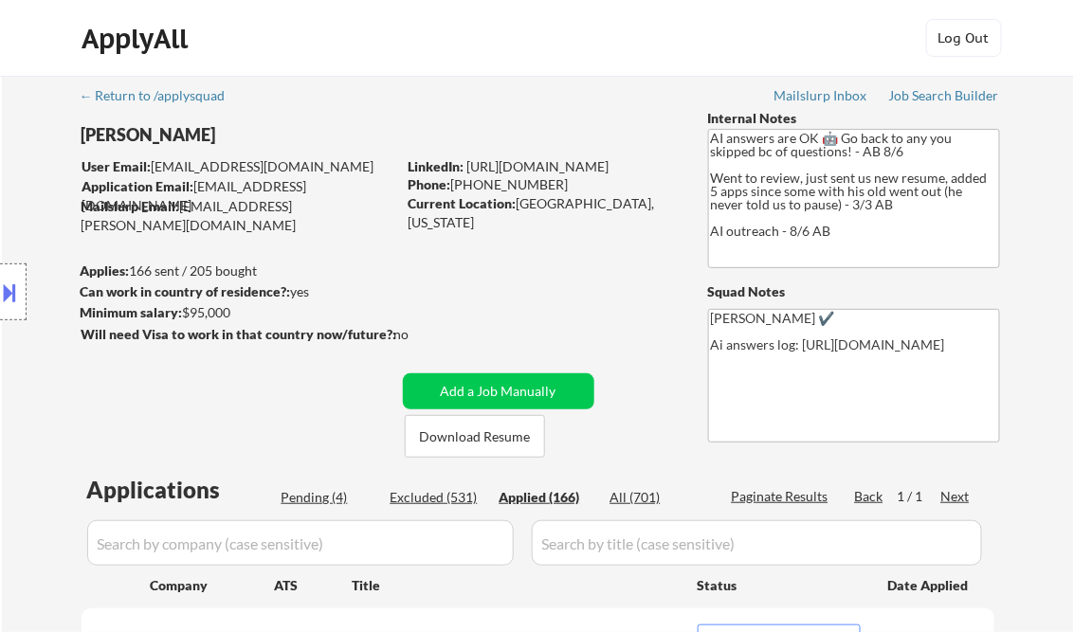
select select ""applied""
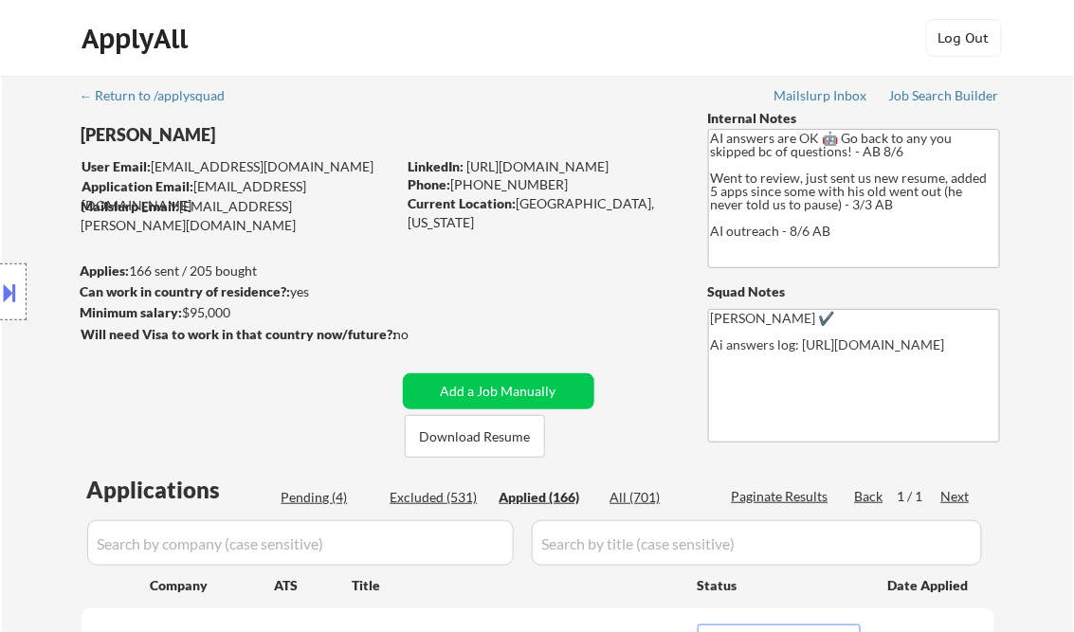
select select ""applied""
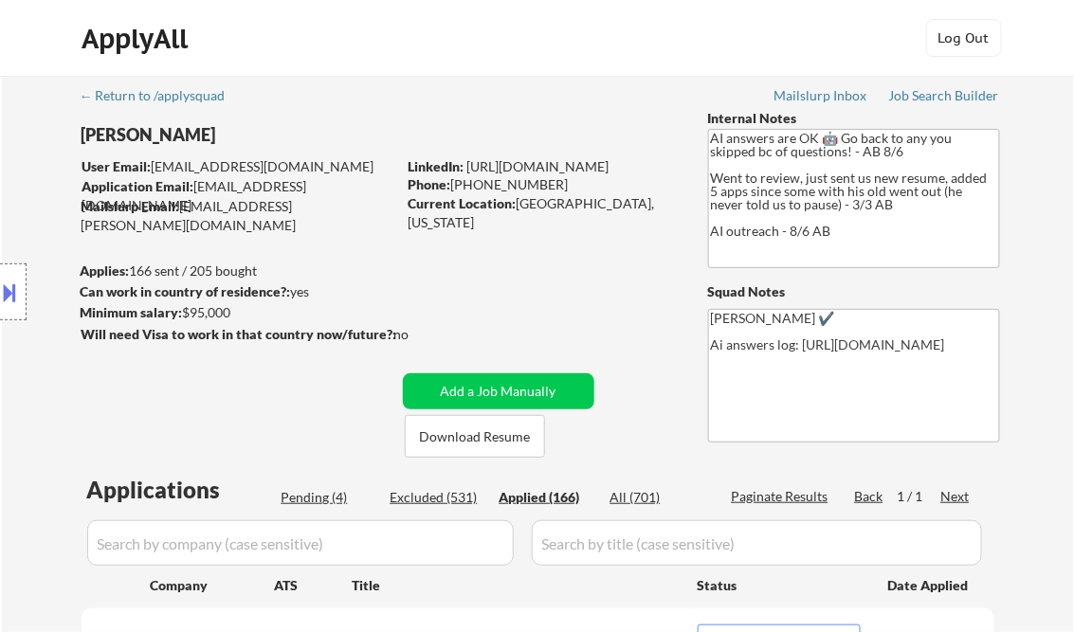
select select ""applied""
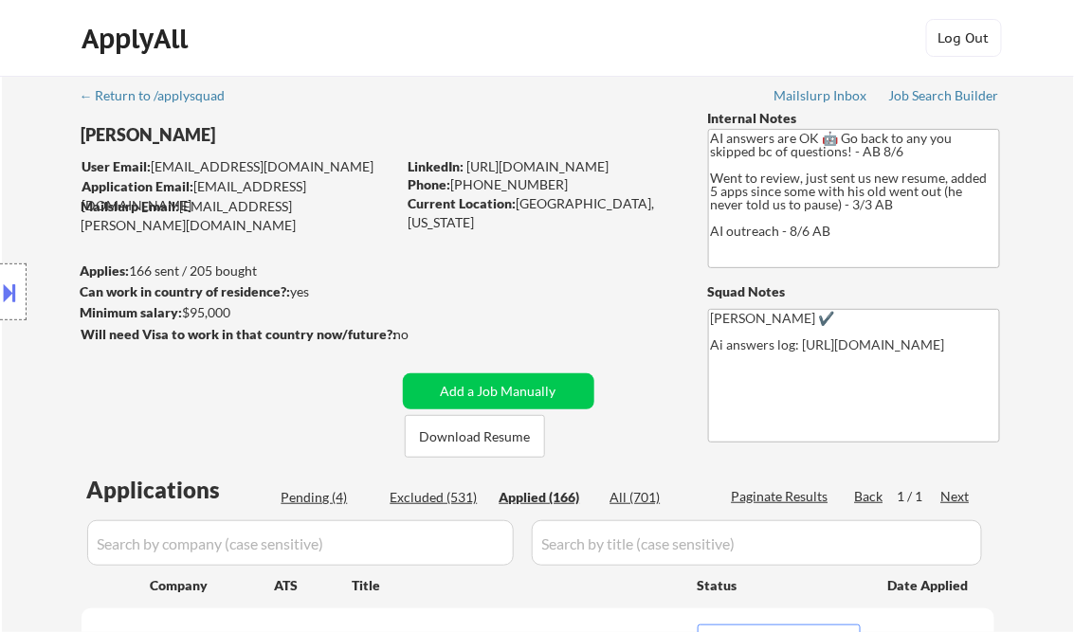
select select ""applied""
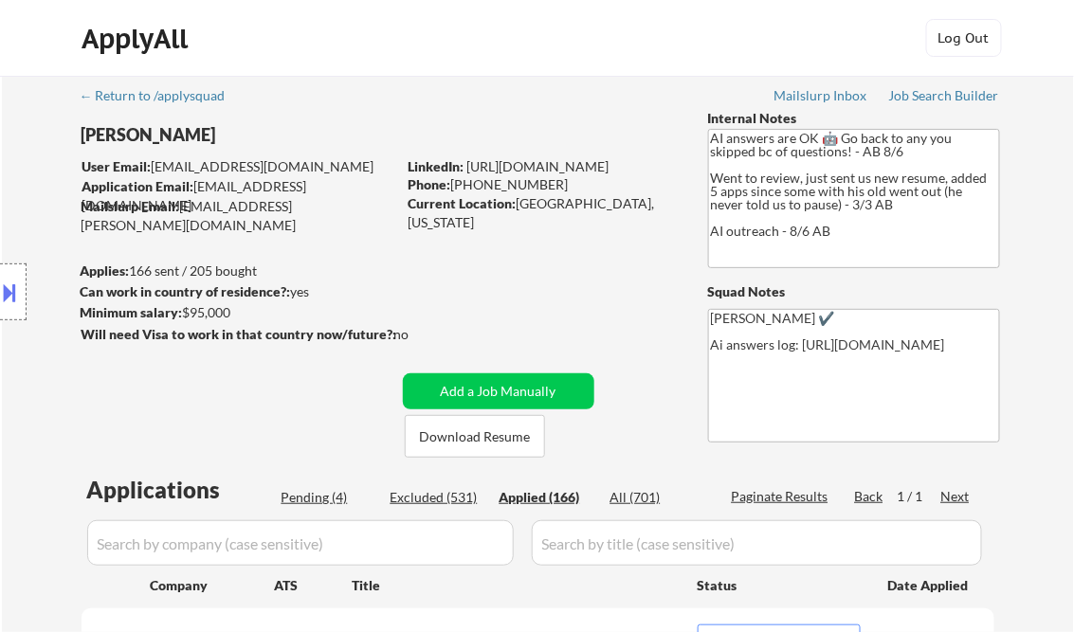
select select ""applied""
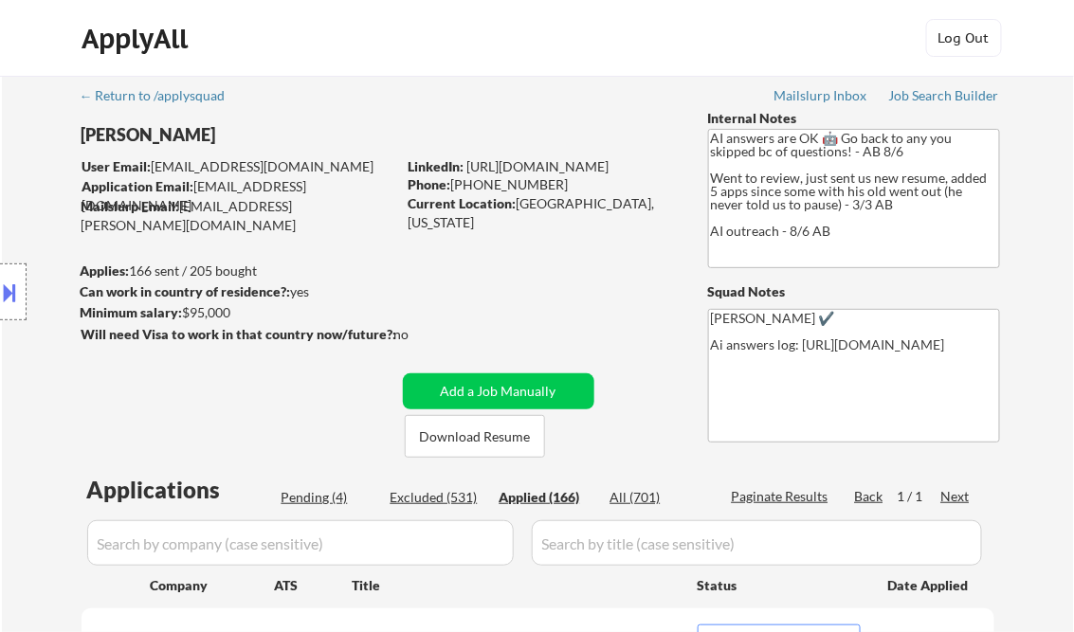
select select ""applied""
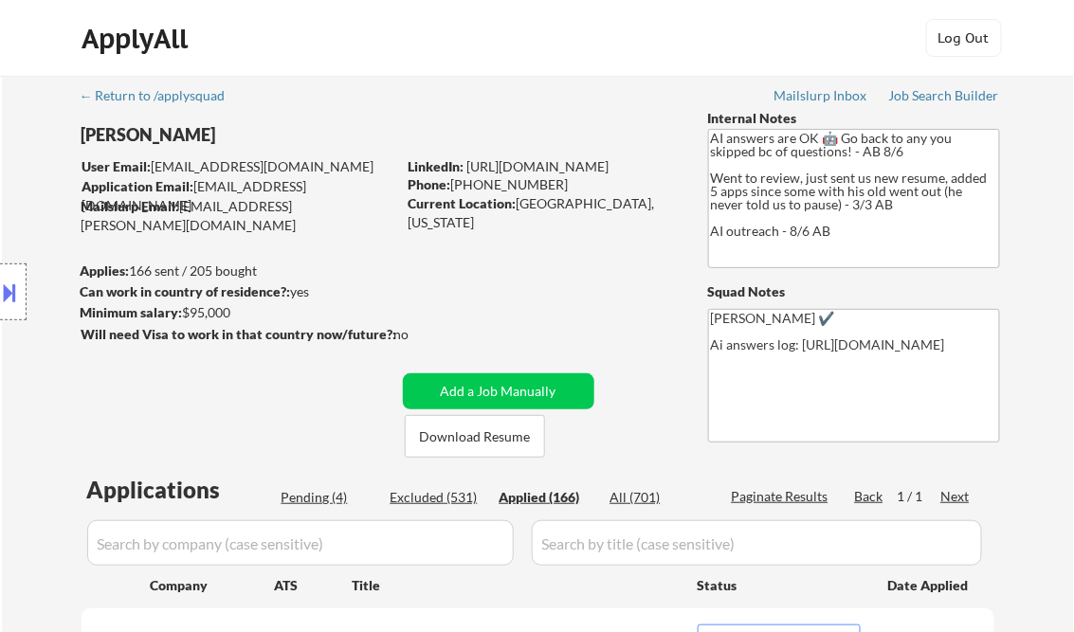
select select ""applied""
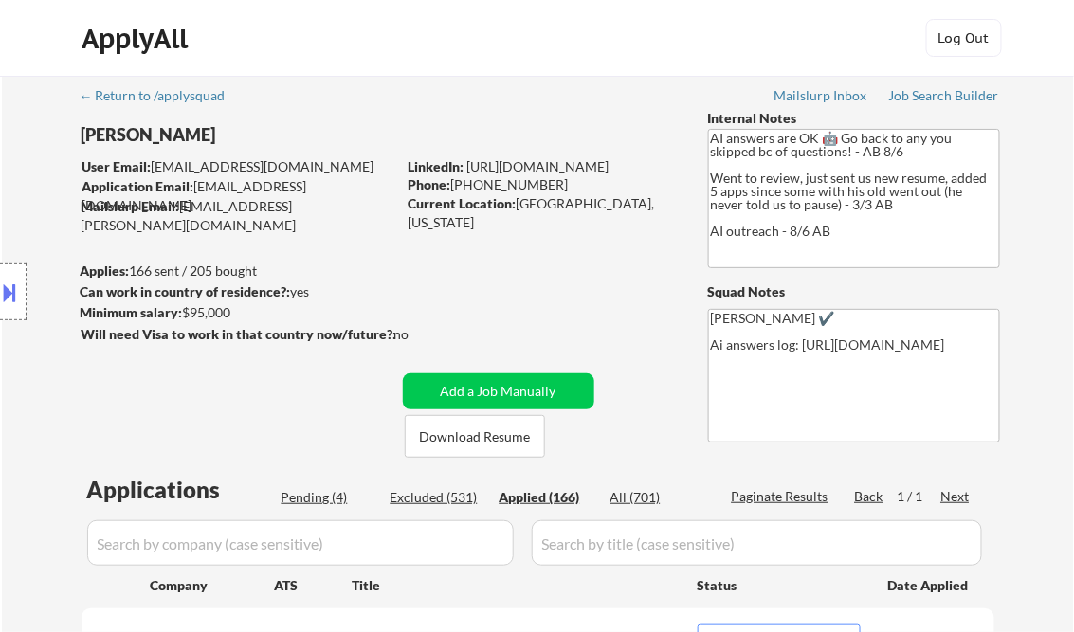
select select ""applied""
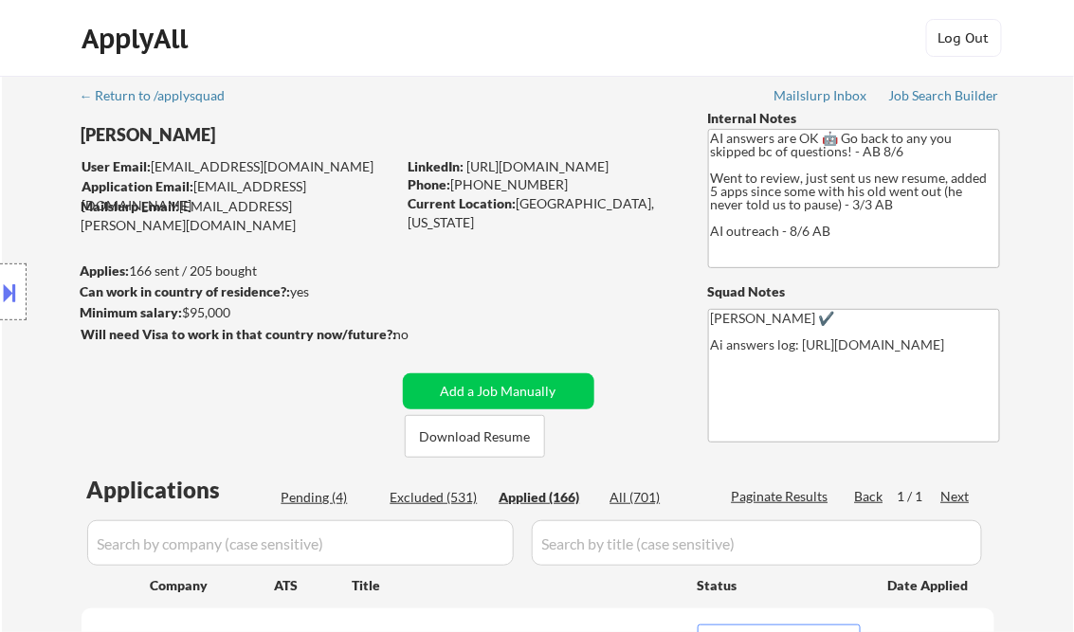
select select ""applied""
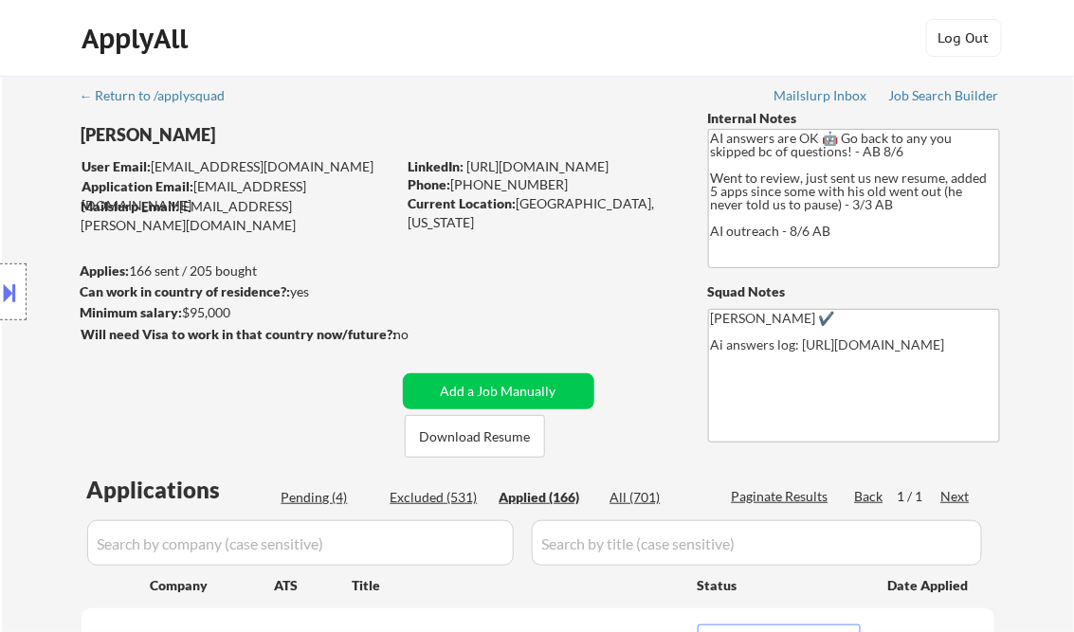
select select ""applied""
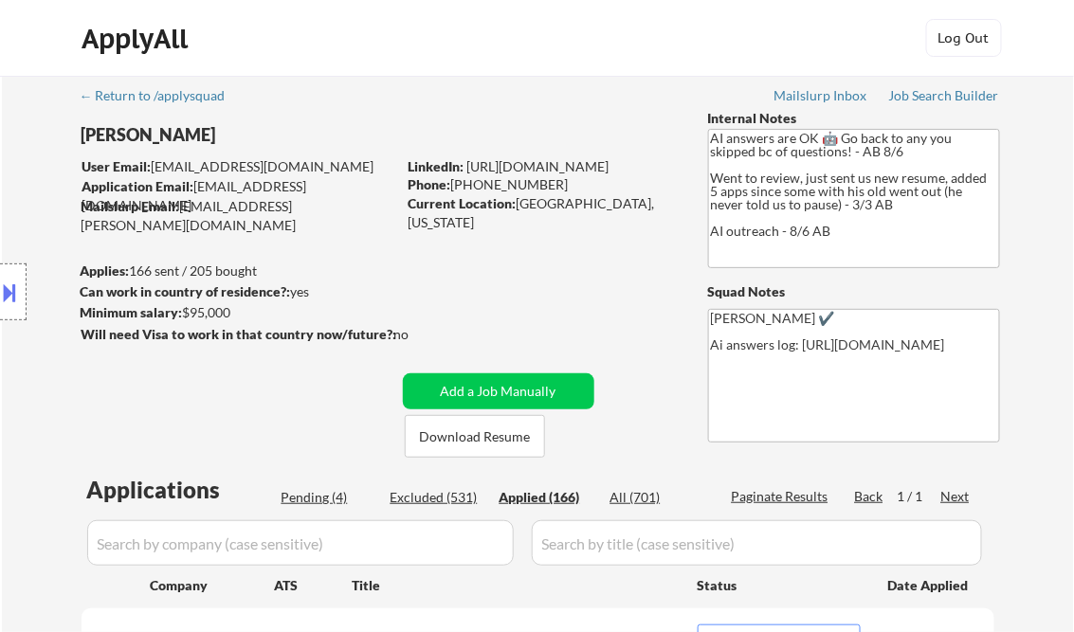
select select ""applied""
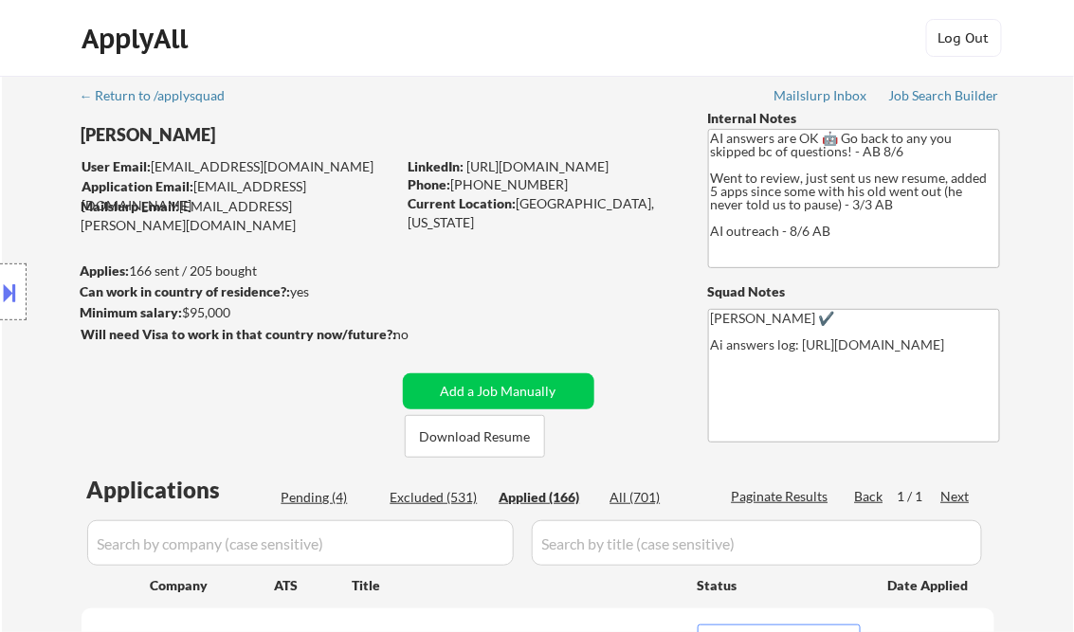
select select ""applied""
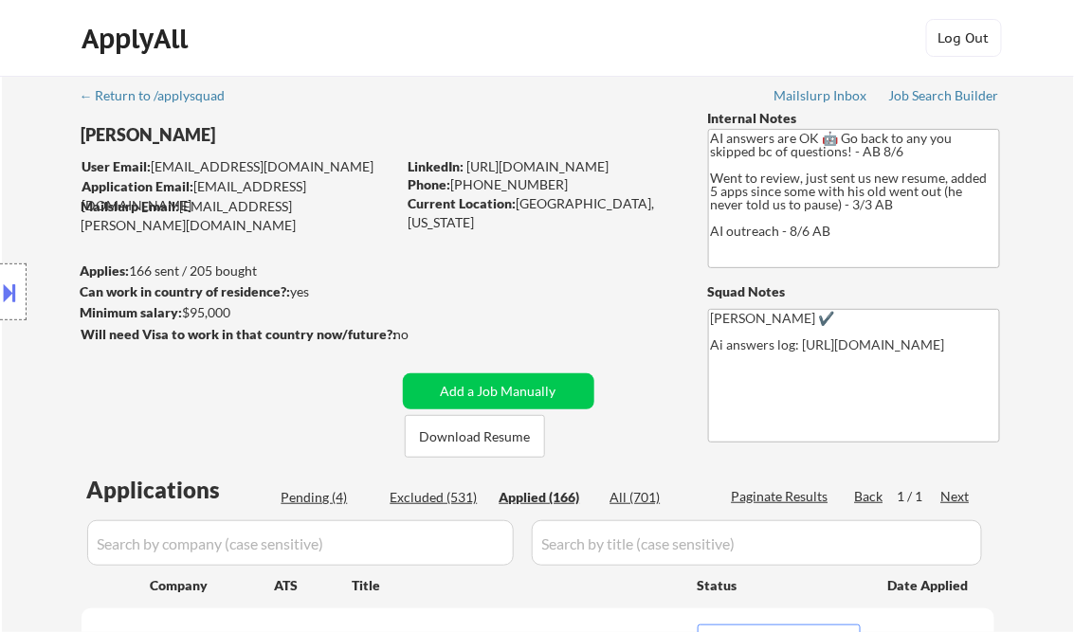
select select ""applied""
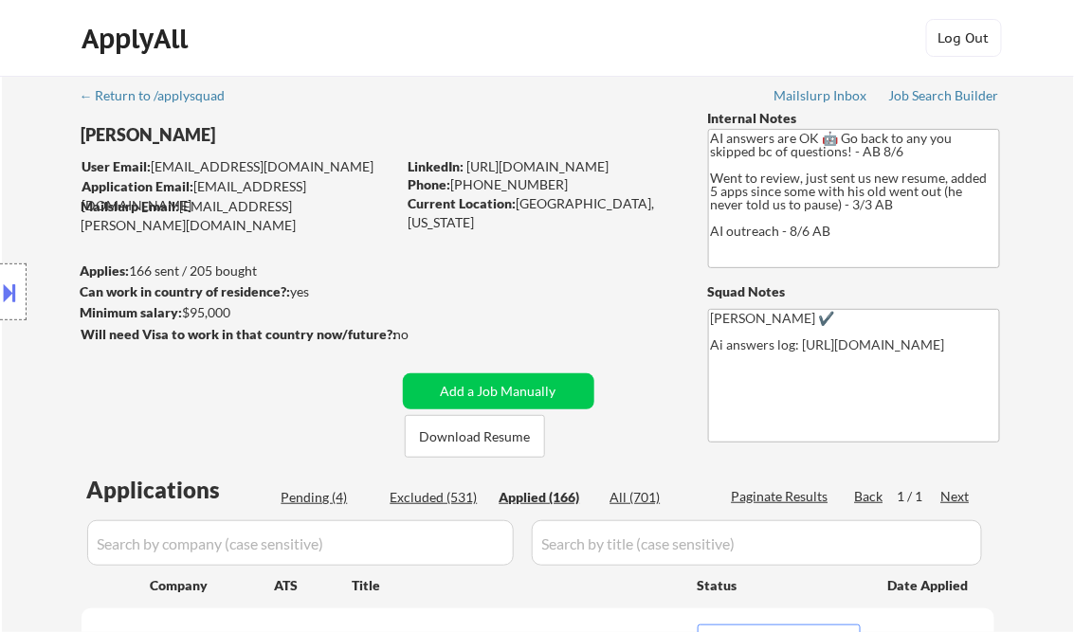
select select ""applied""
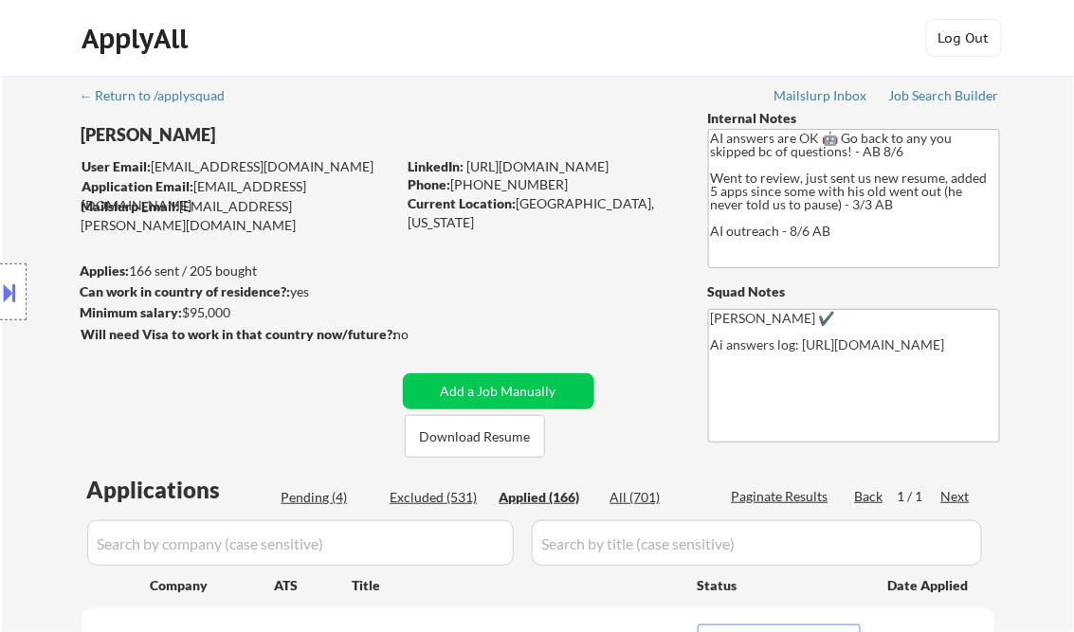
select select ""applied""
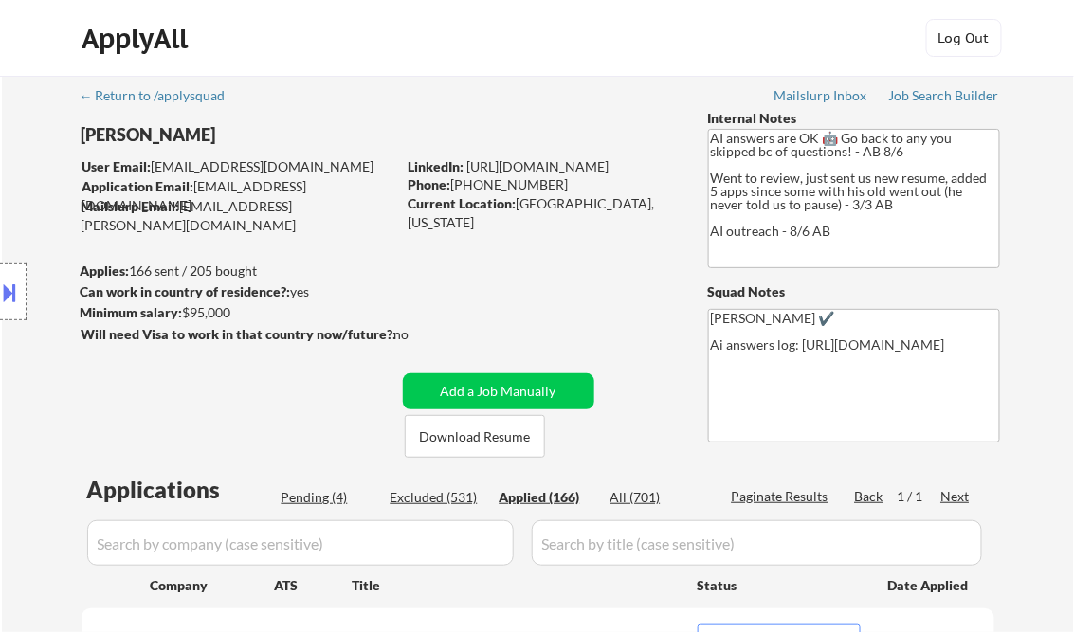
select select ""applied""
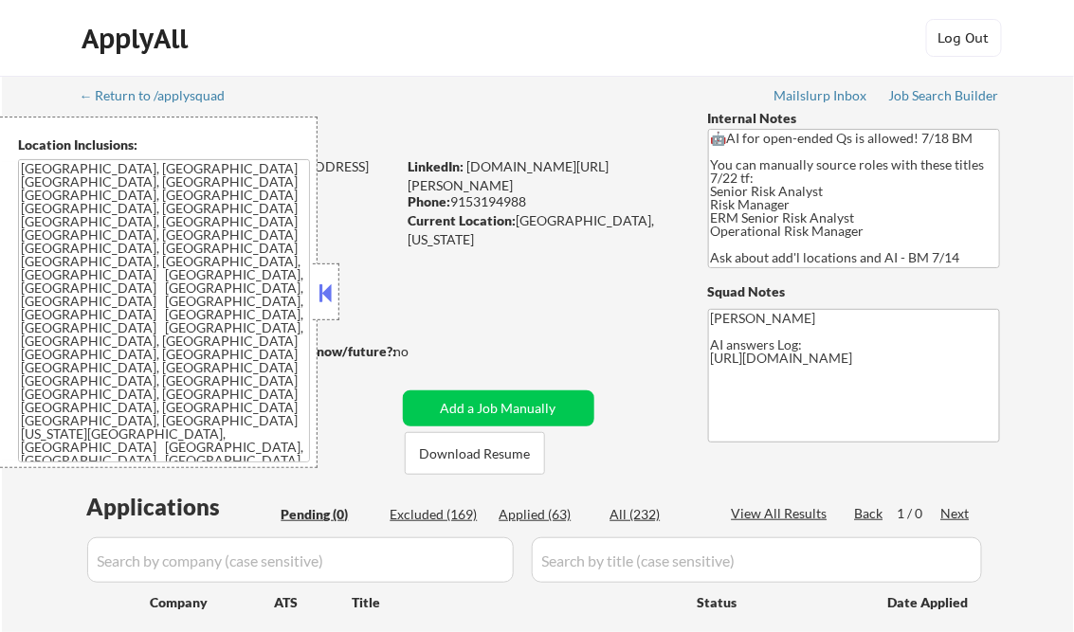
click at [329, 303] on button at bounding box center [326, 293] width 21 height 28
click at [333, 291] on button at bounding box center [326, 293] width 21 height 28
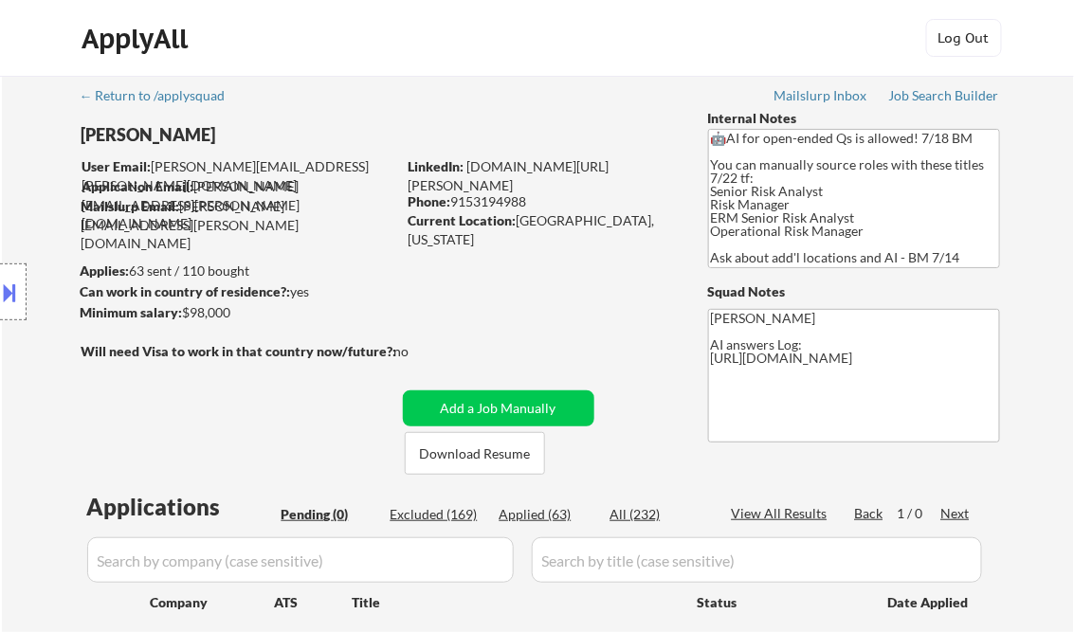
click at [554, 514] on div "Applied (63)" at bounding box center [546, 514] width 95 height 19
select select ""applied""
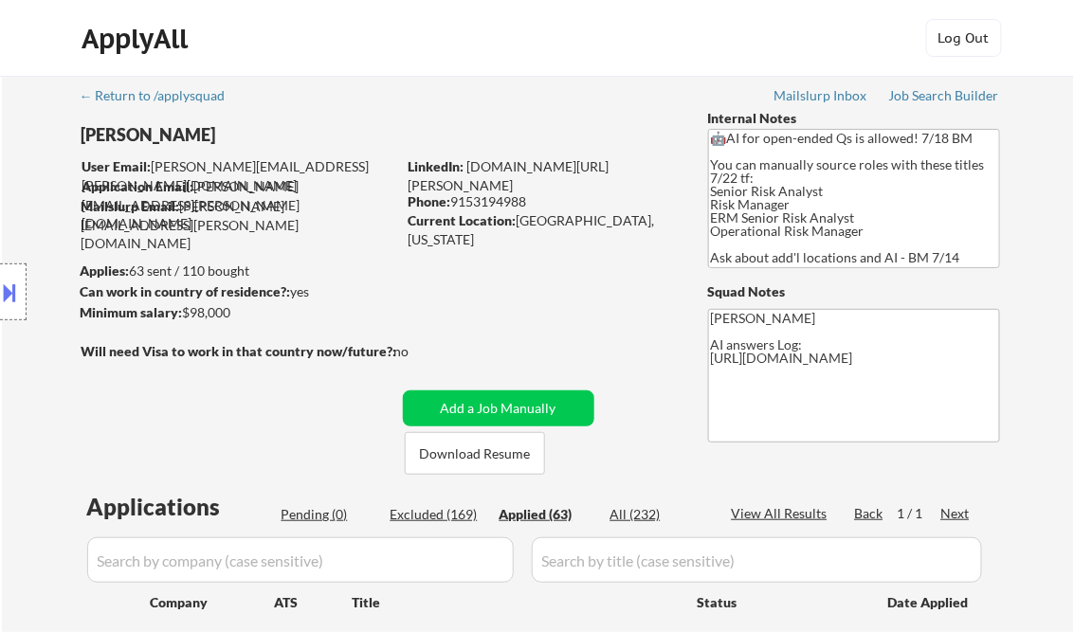
select select ""applied""
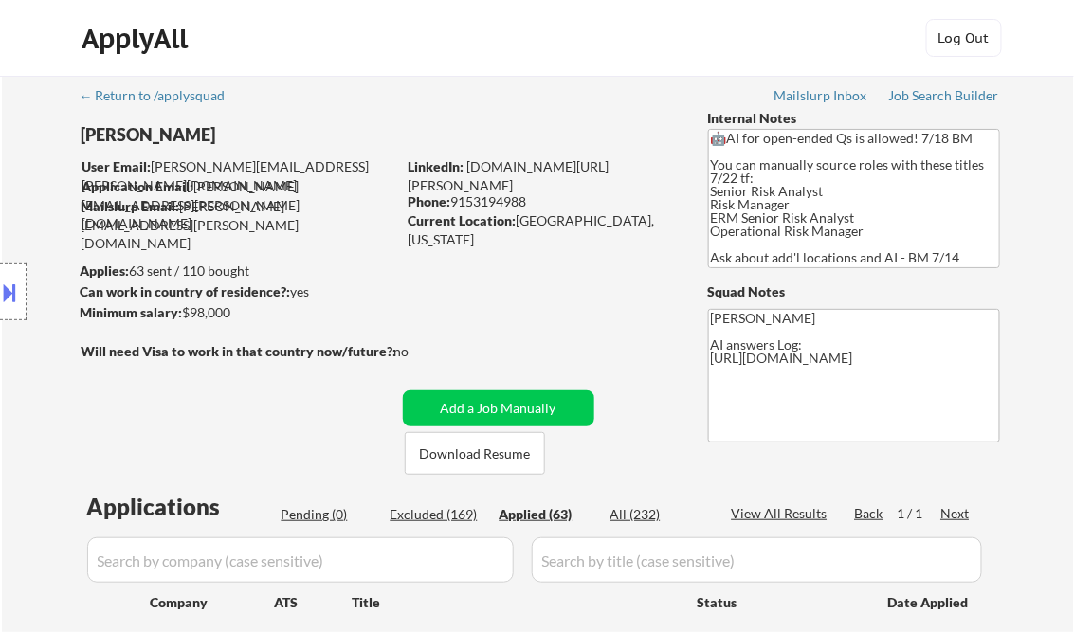
select select ""applied""
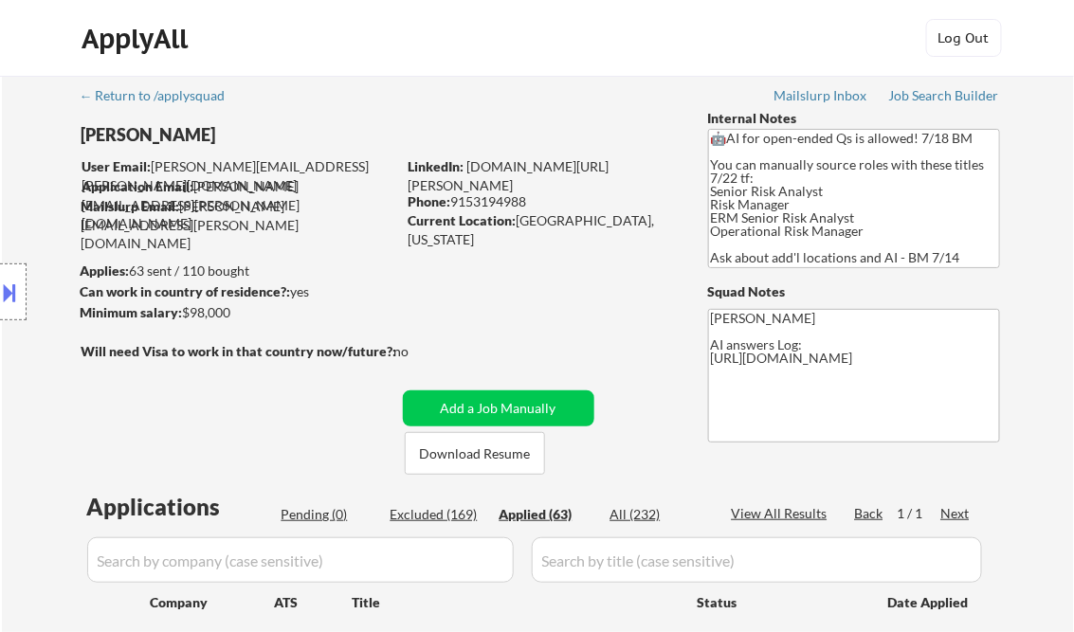
select select ""applied""
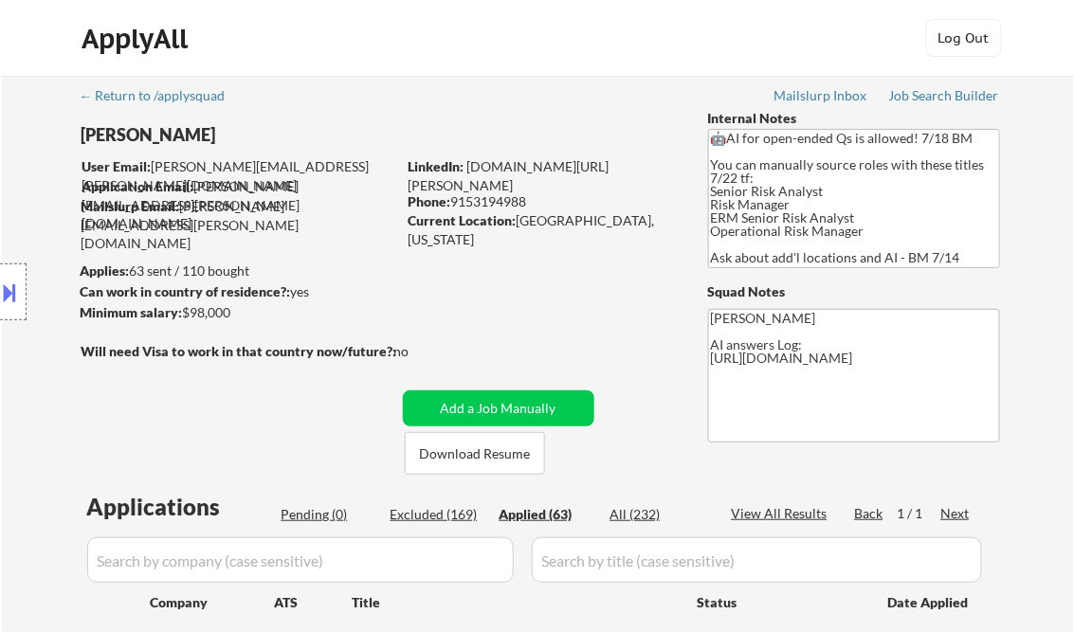
select select ""applied""
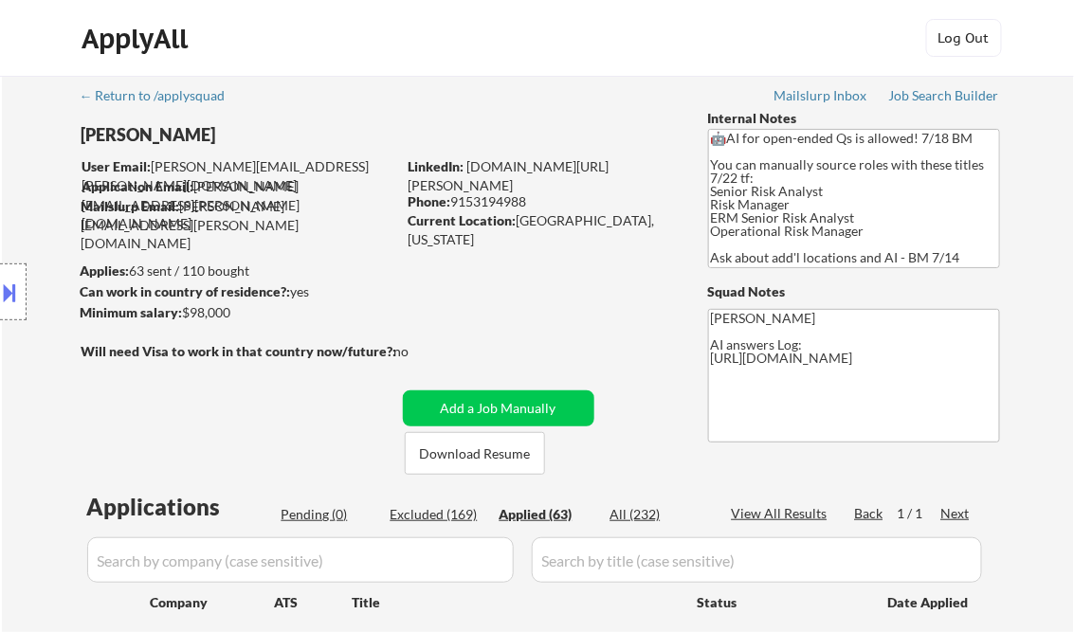
select select ""applied""
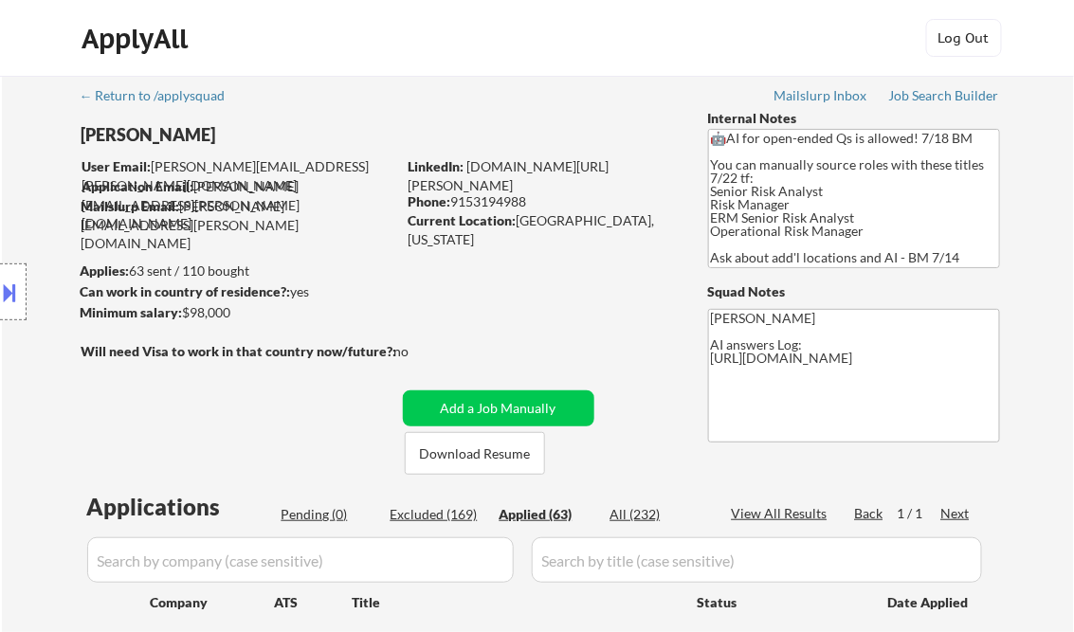
select select ""applied""
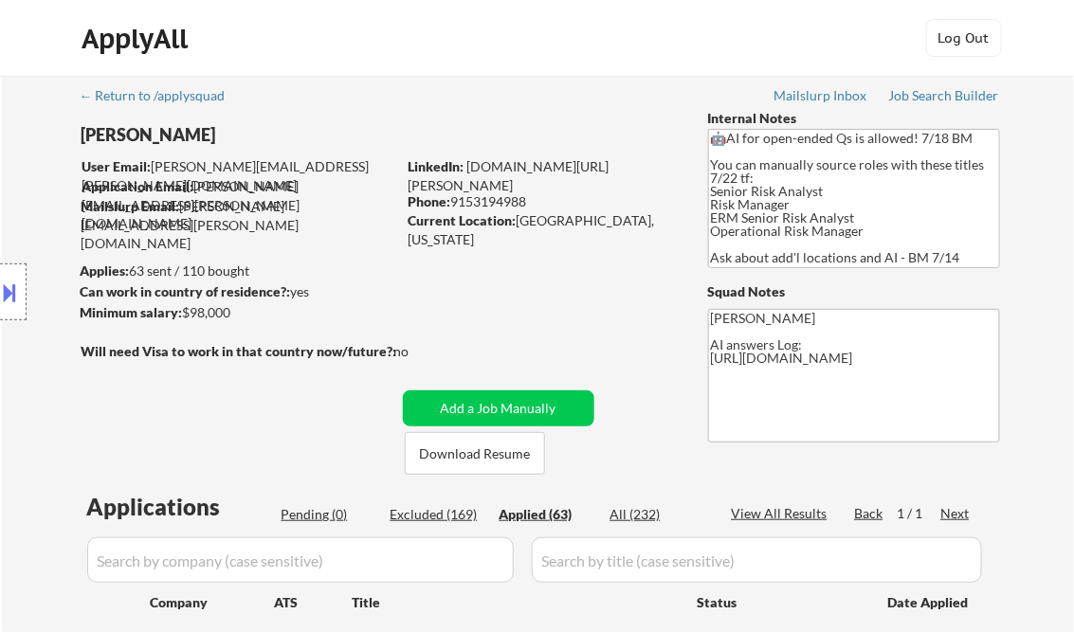
select select ""applied""
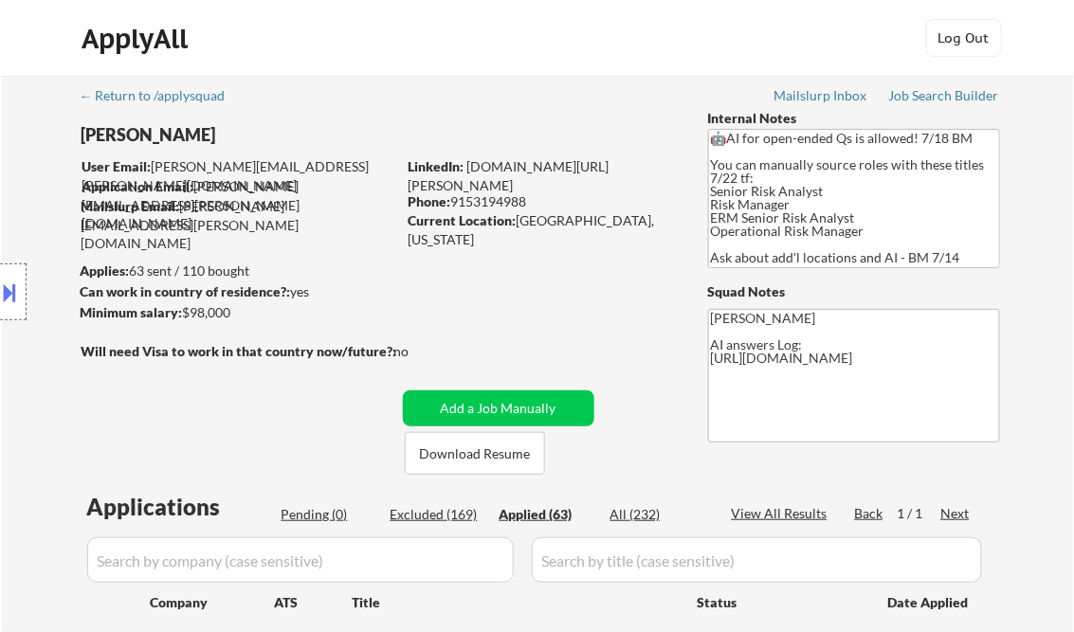
select select ""applied""
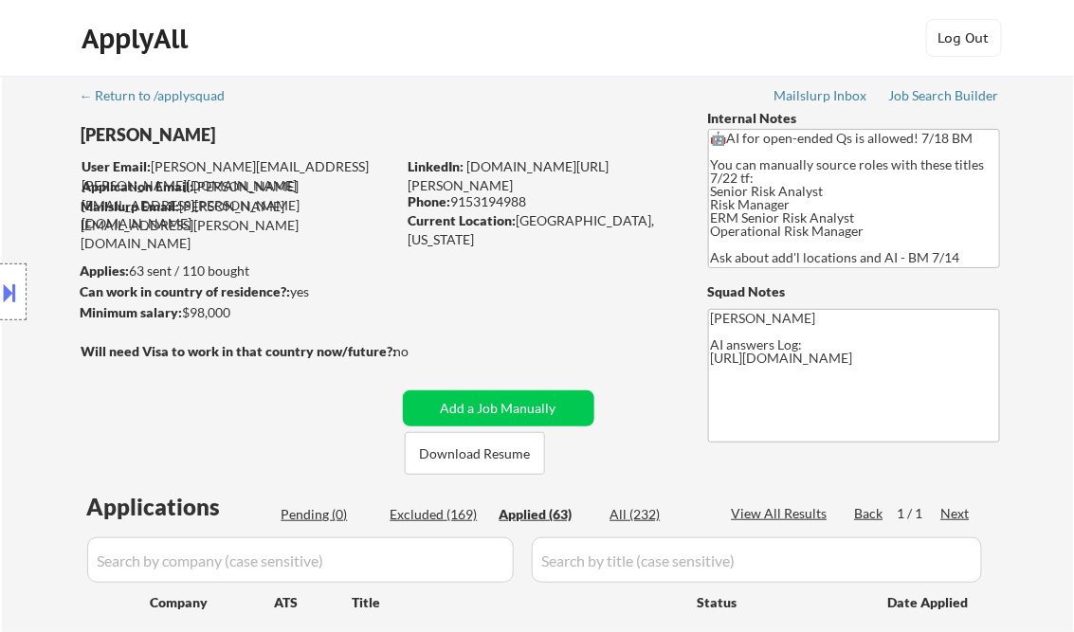
select select ""applied""
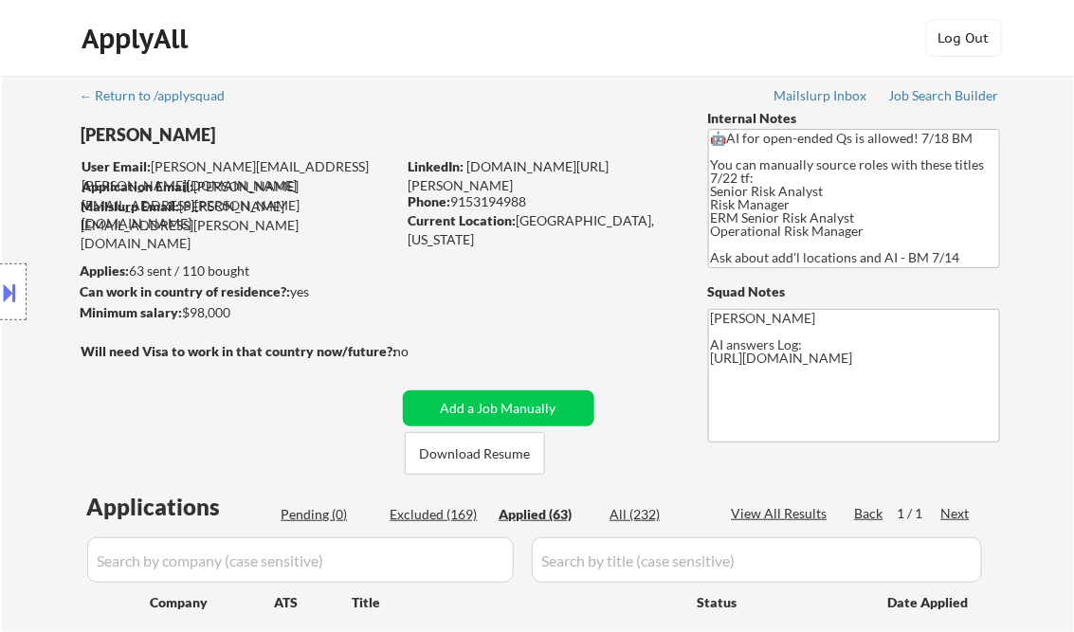
select select ""applied""
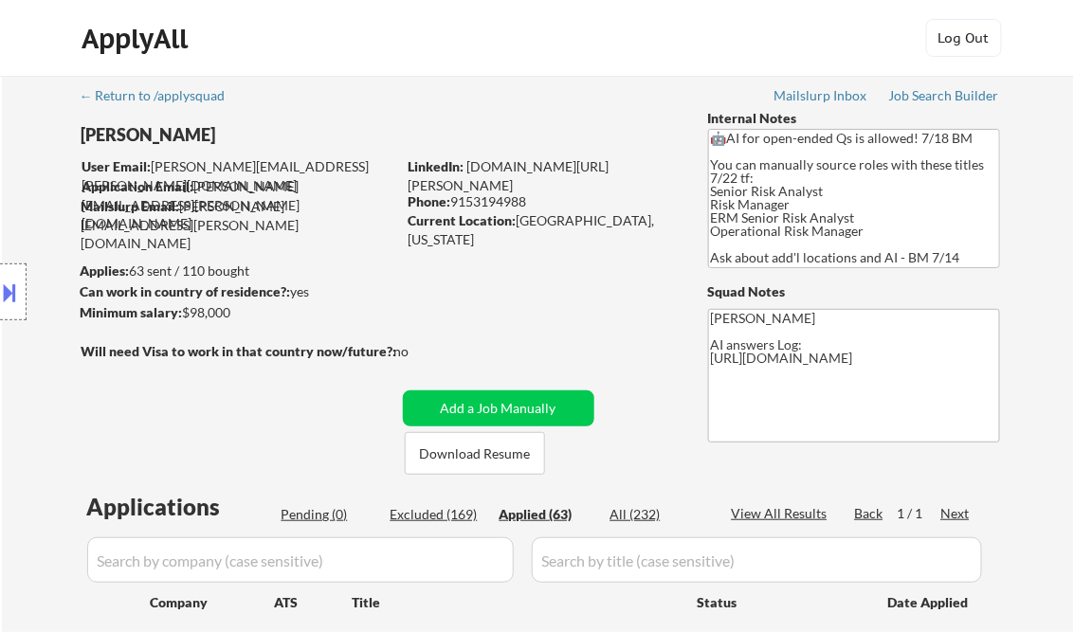
select select ""applied""
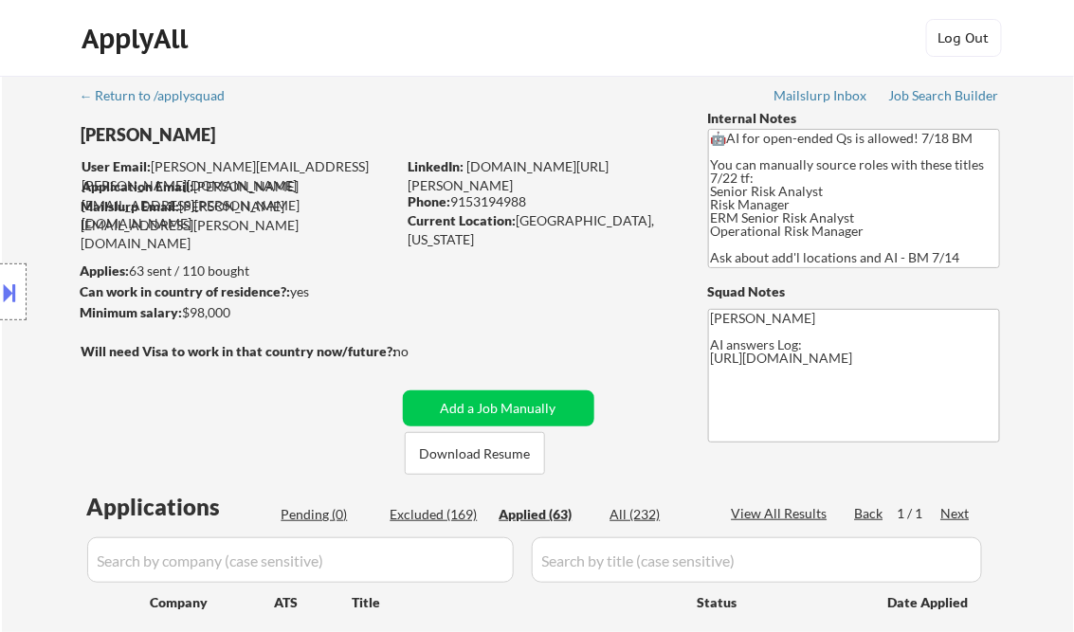
select select ""applied""
click at [959, 97] on div "Job Search Builder" at bounding box center [944, 95] width 111 height 13
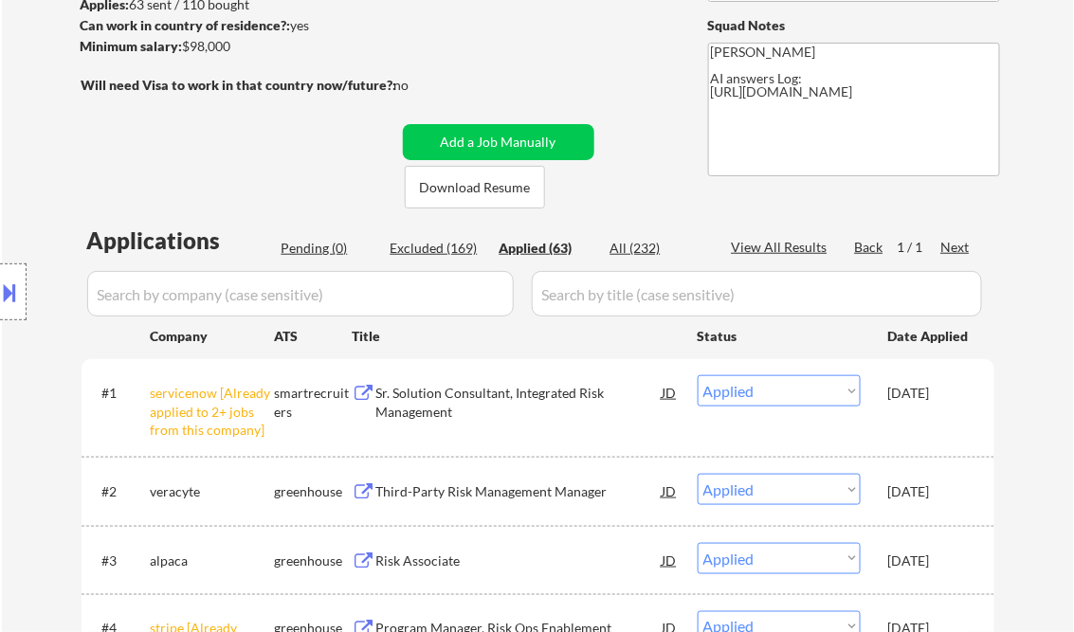
scroll to position [379, 0]
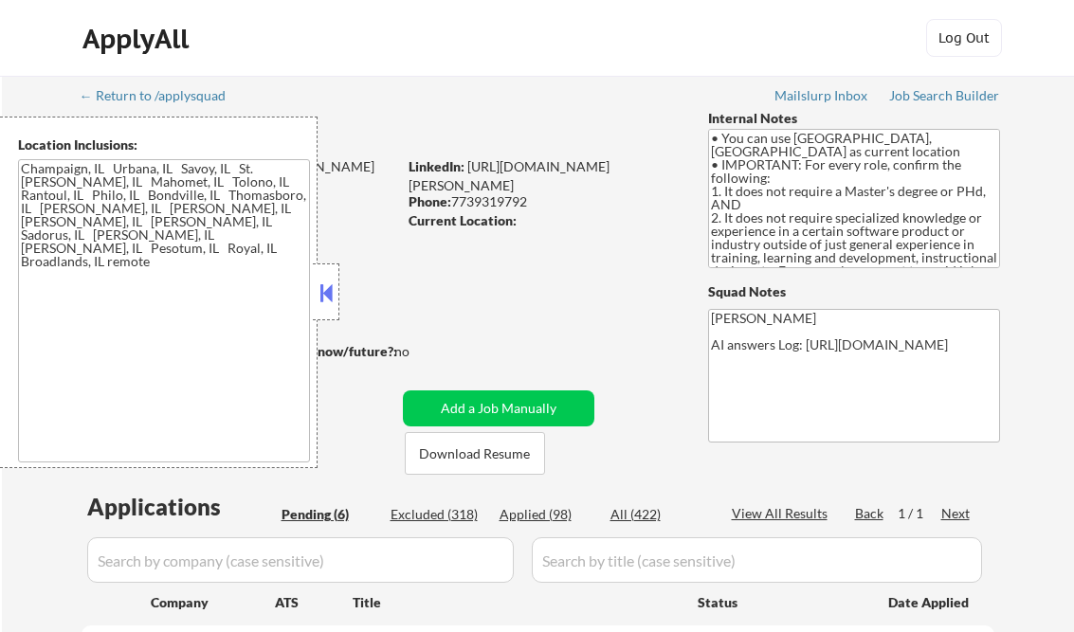
select select ""pending""
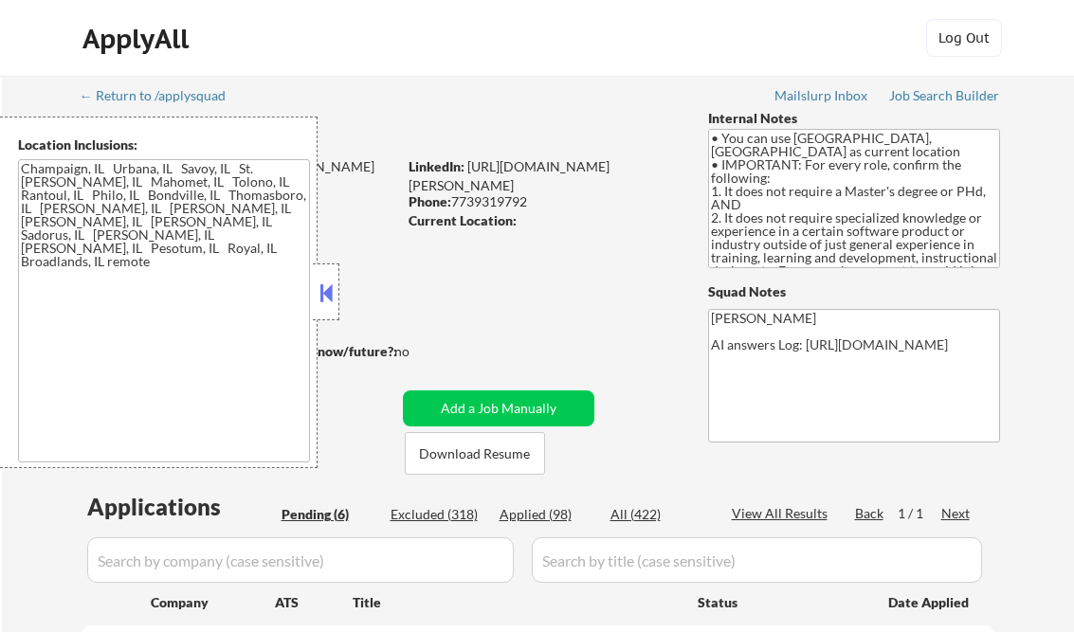
select select ""pending""
click at [331, 281] on button at bounding box center [326, 293] width 21 height 28
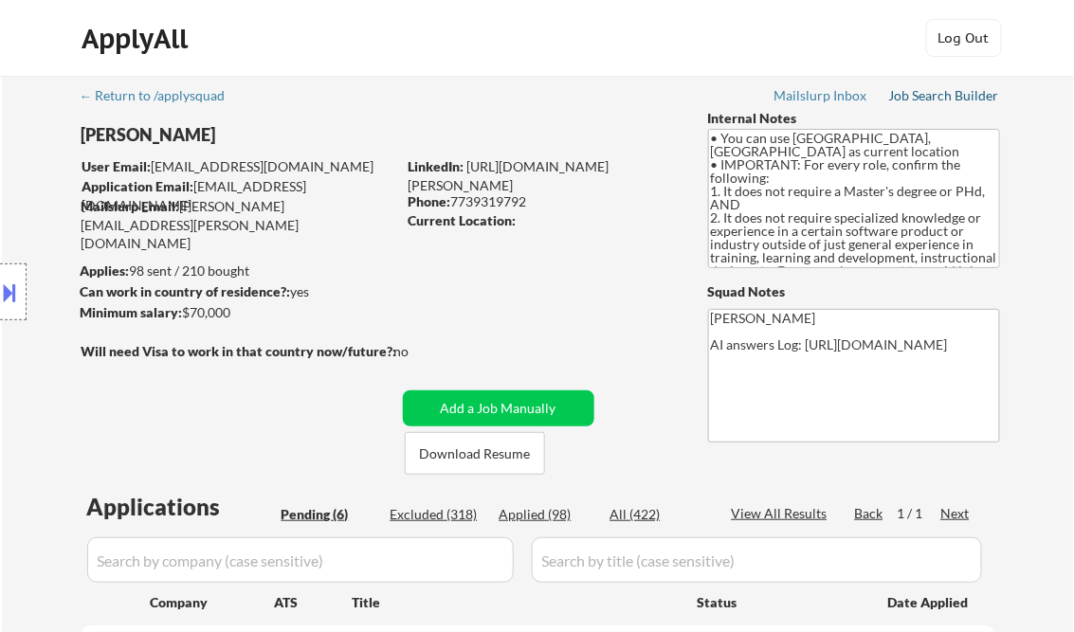
click at [926, 96] on div "Job Search Builder" at bounding box center [944, 95] width 111 height 13
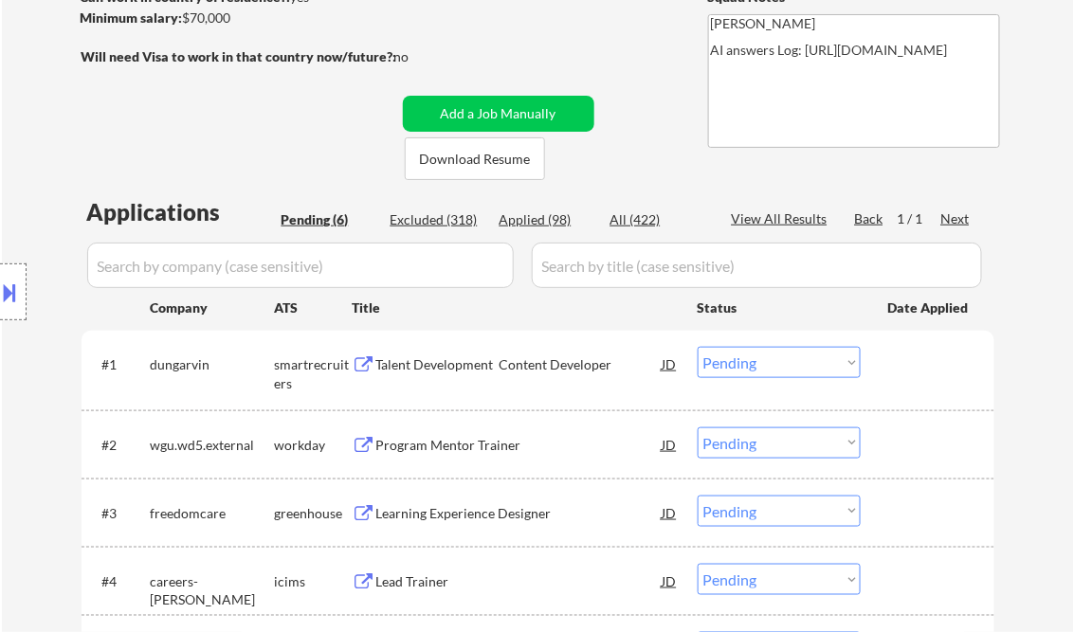
scroll to position [303, 0]
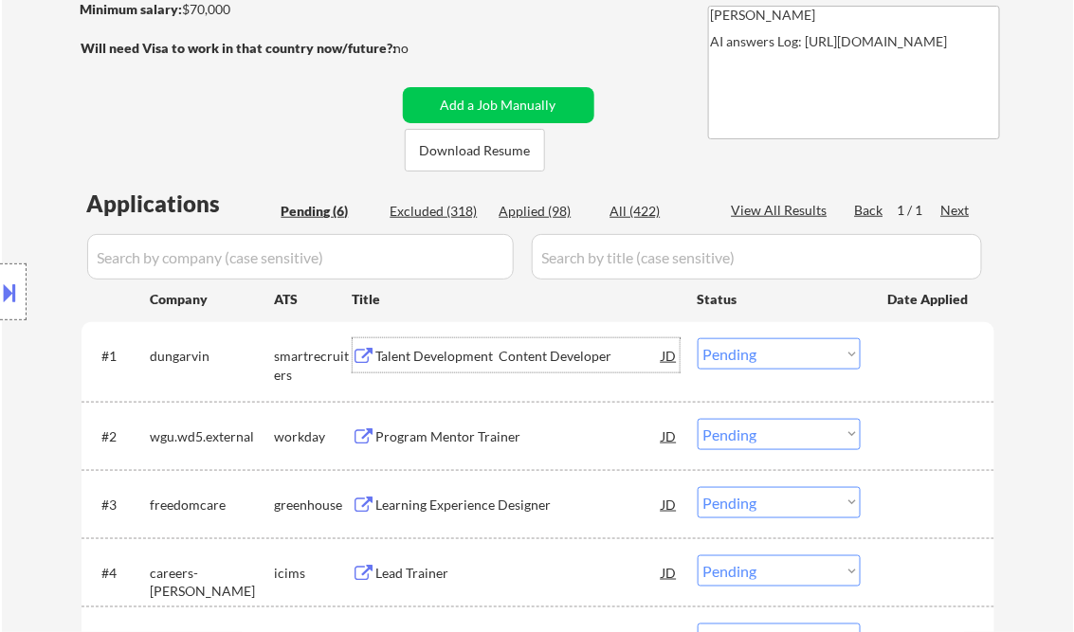
click at [438, 353] on div "Talent Development Content Developer" at bounding box center [519, 356] width 286 height 19
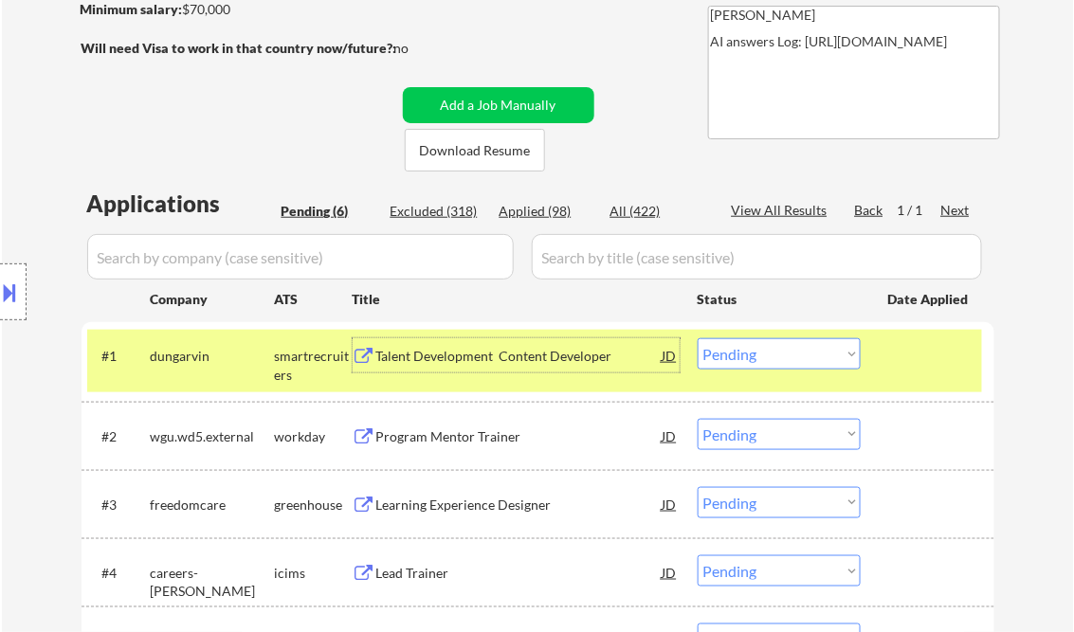
click at [767, 343] on select "Choose an option... Pending Applied Excluded (Questions) Excluded (Expired) Exc…" at bounding box center [778, 353] width 163 height 31
click at [697, 338] on select "Choose an option... Pending Applied Excluded (Questions) Excluded (Expired) Exc…" at bounding box center [778, 353] width 163 height 31
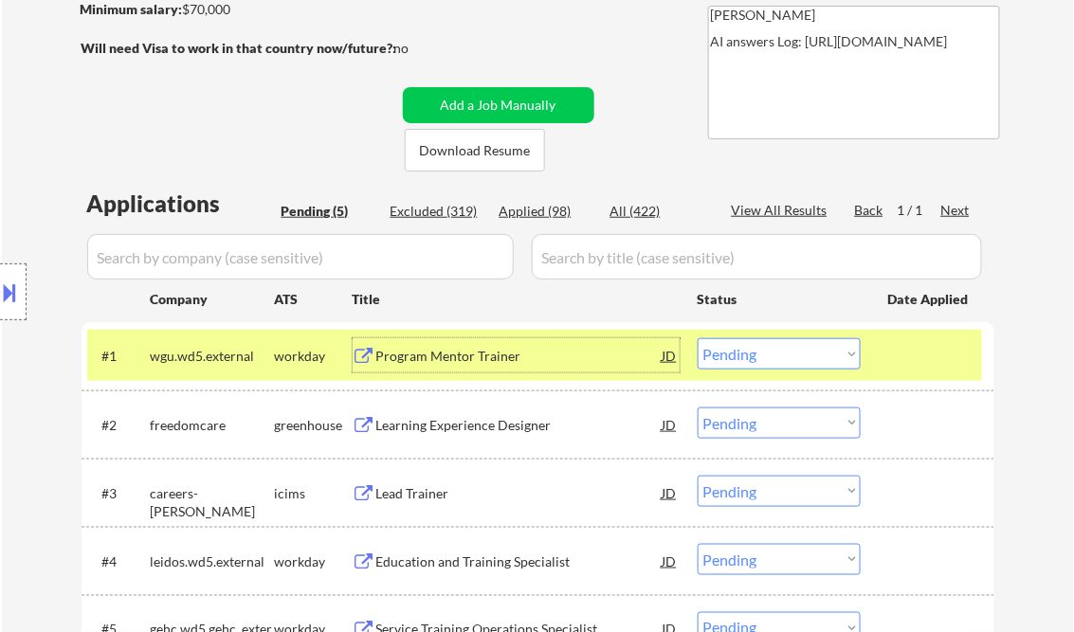
click at [483, 356] on div "Program Mentor Trainer" at bounding box center [519, 356] width 286 height 19
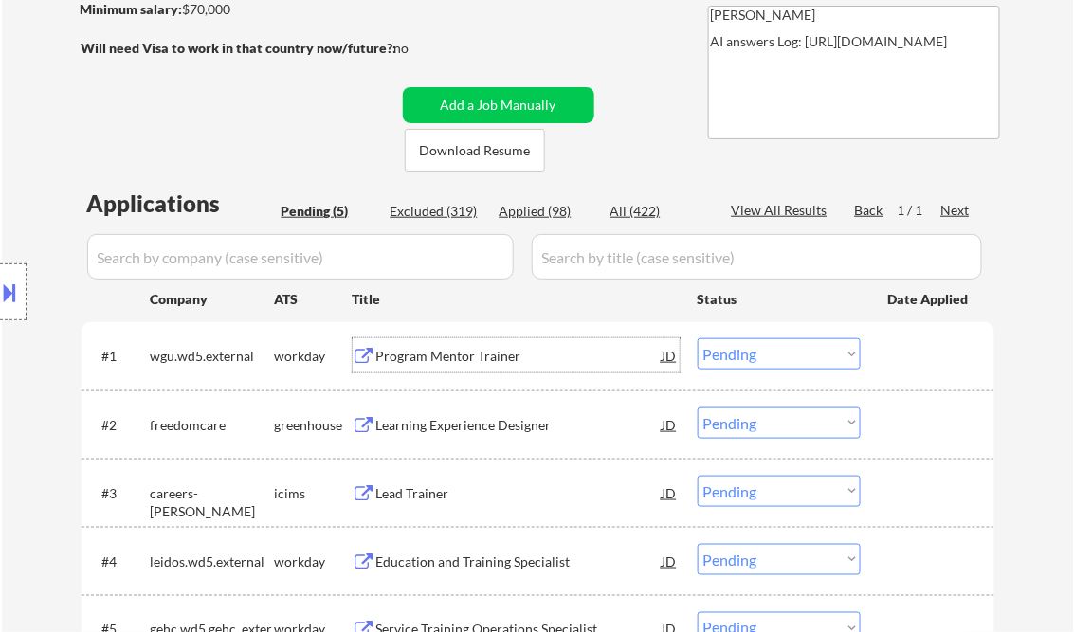
click at [745, 363] on select "Choose an option... Pending Applied Excluded (Questions) Excluded (Expired) Exc…" at bounding box center [778, 353] width 163 height 31
click at [697, 338] on select "Choose an option... Pending Applied Excluded (Questions) Excluded (Expired) Exc…" at bounding box center [778, 353] width 163 height 31
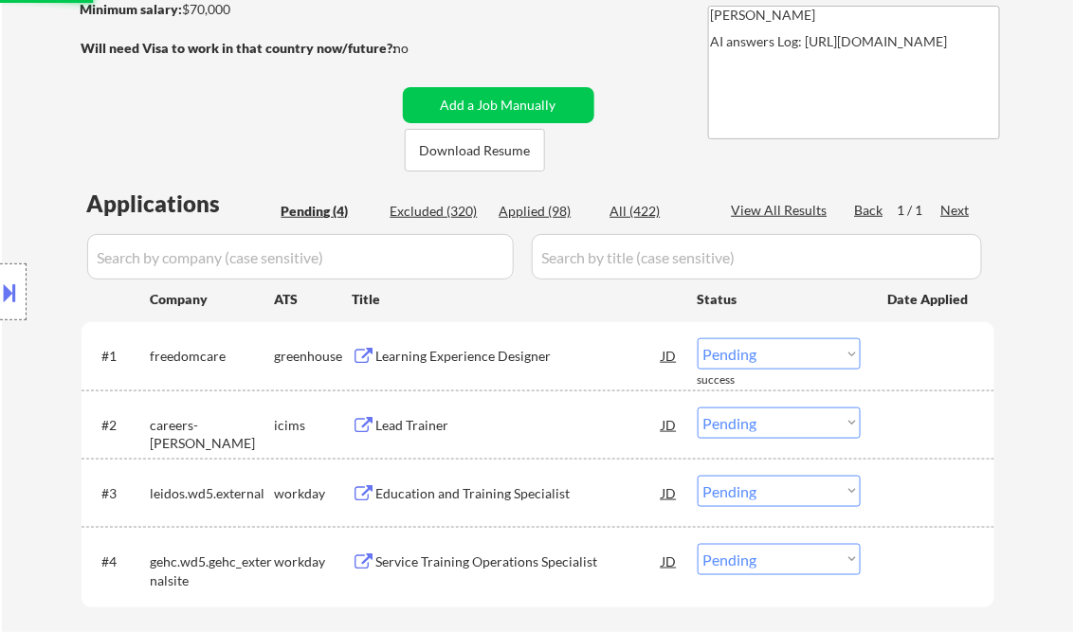
click at [487, 357] on div "Learning Experience Designer" at bounding box center [519, 356] width 286 height 19
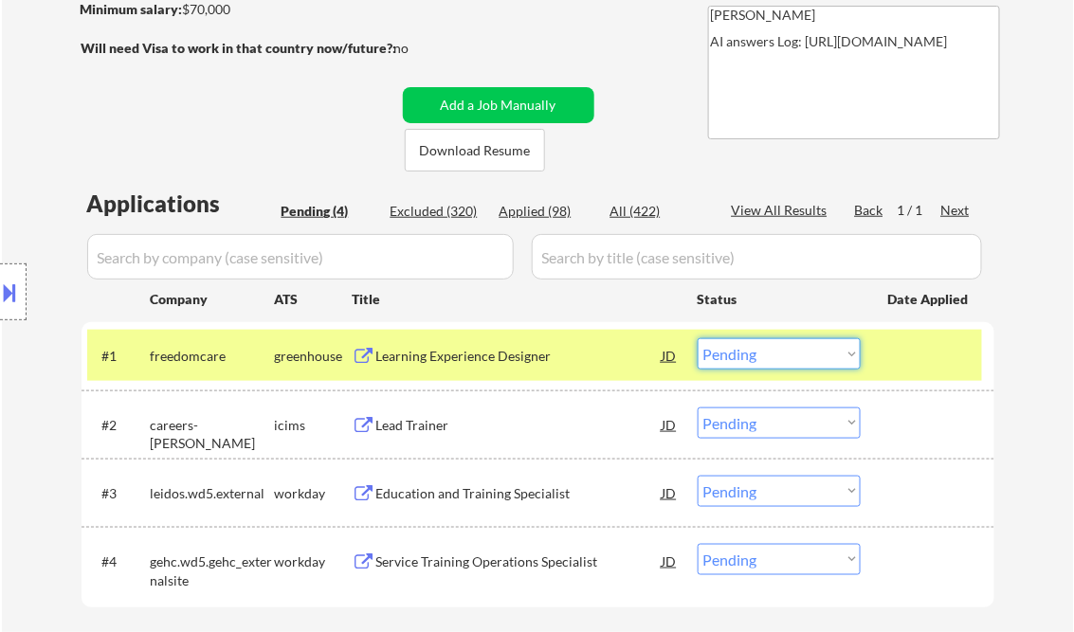
click at [732, 353] on select "Choose an option... Pending Applied Excluded (Questions) Excluded (Expired) Exc…" at bounding box center [778, 353] width 163 height 31
click at [697, 338] on select "Choose an option... Pending Applied Excluded (Questions) Excluded (Expired) Exc…" at bounding box center [778, 353] width 163 height 31
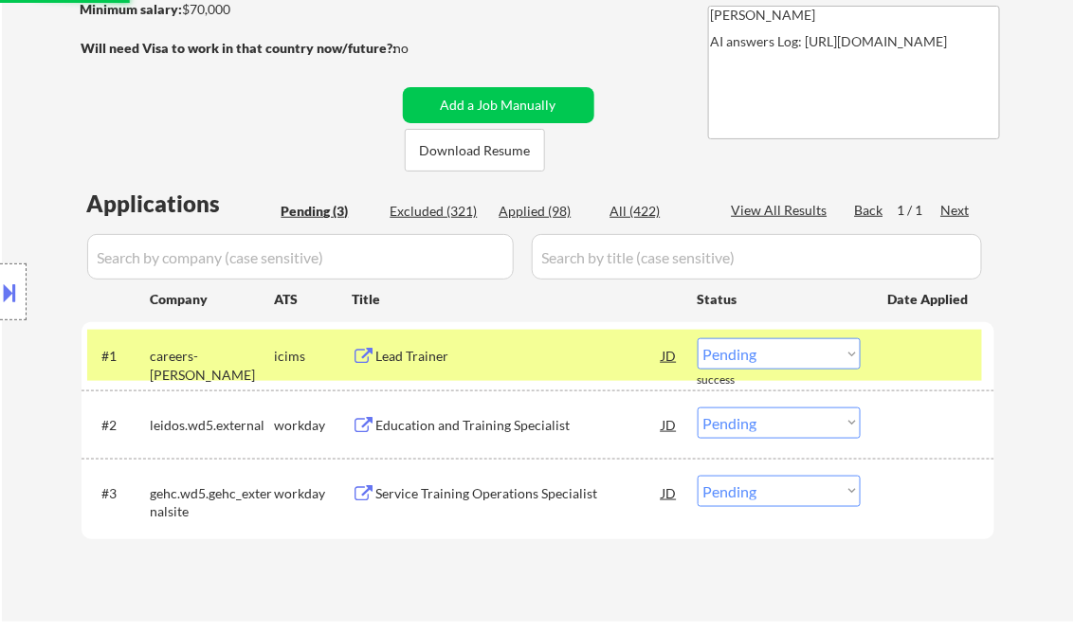
click at [468, 364] on div "Lead Trainer" at bounding box center [519, 356] width 286 height 19
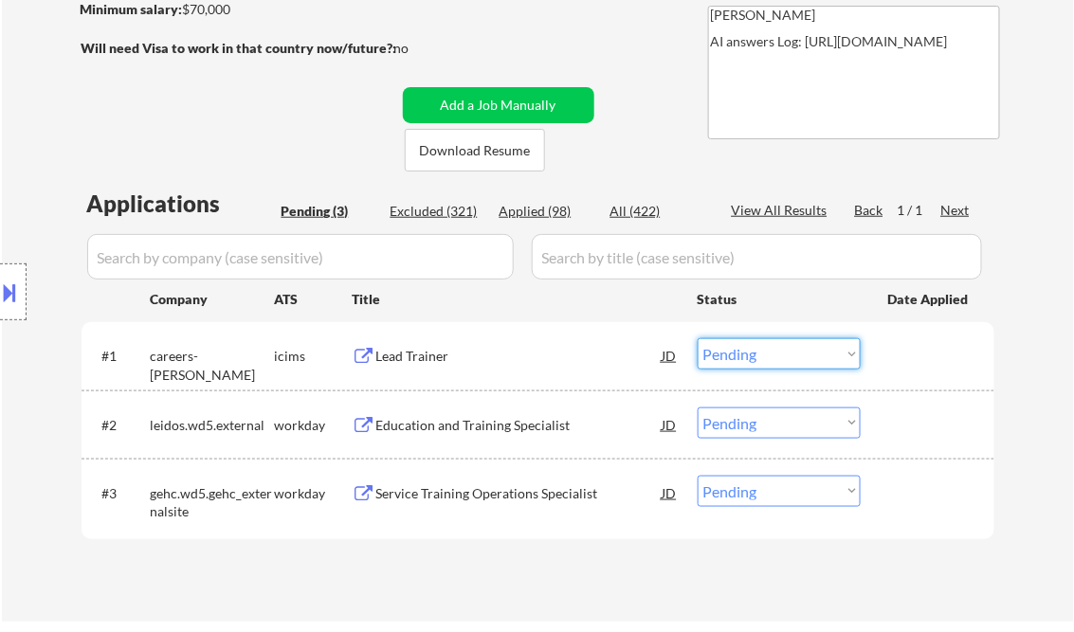
drag, startPoint x: 737, startPoint y: 349, endPoint x: 775, endPoint y: 361, distance: 39.9
click at [737, 349] on select "Choose an option... Pending Applied Excluded (Questions) Excluded (Expired) Exc…" at bounding box center [778, 353] width 163 height 31
click at [697, 338] on select "Choose an option... Pending Applied Excluded (Questions) Excluded (Expired) Exc…" at bounding box center [778, 353] width 163 height 31
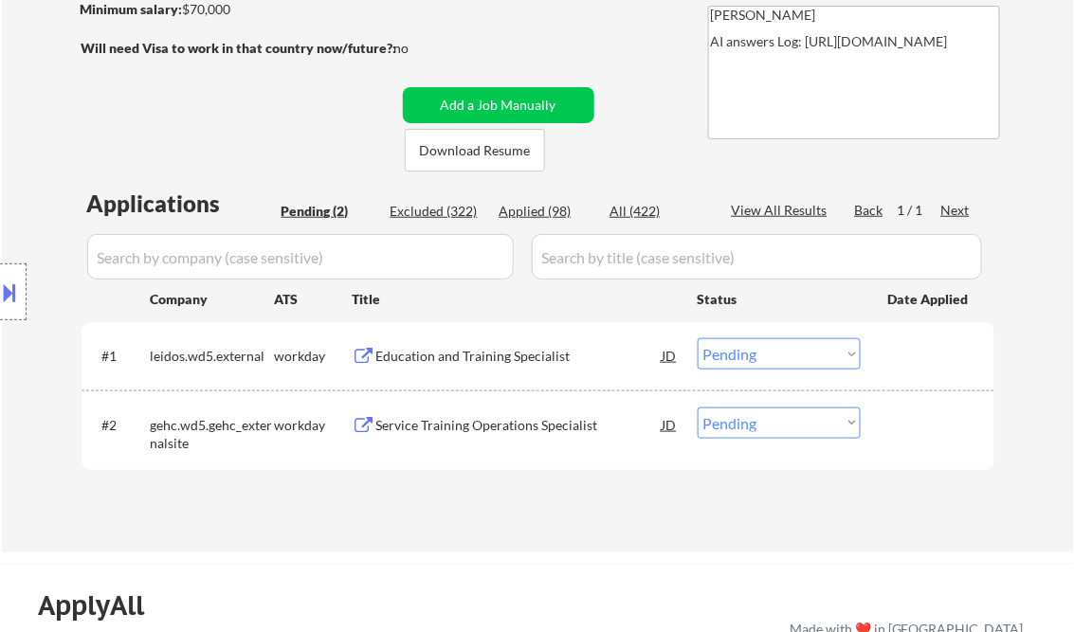
click at [504, 350] on div "Education and Training Specialist" at bounding box center [519, 356] width 286 height 19
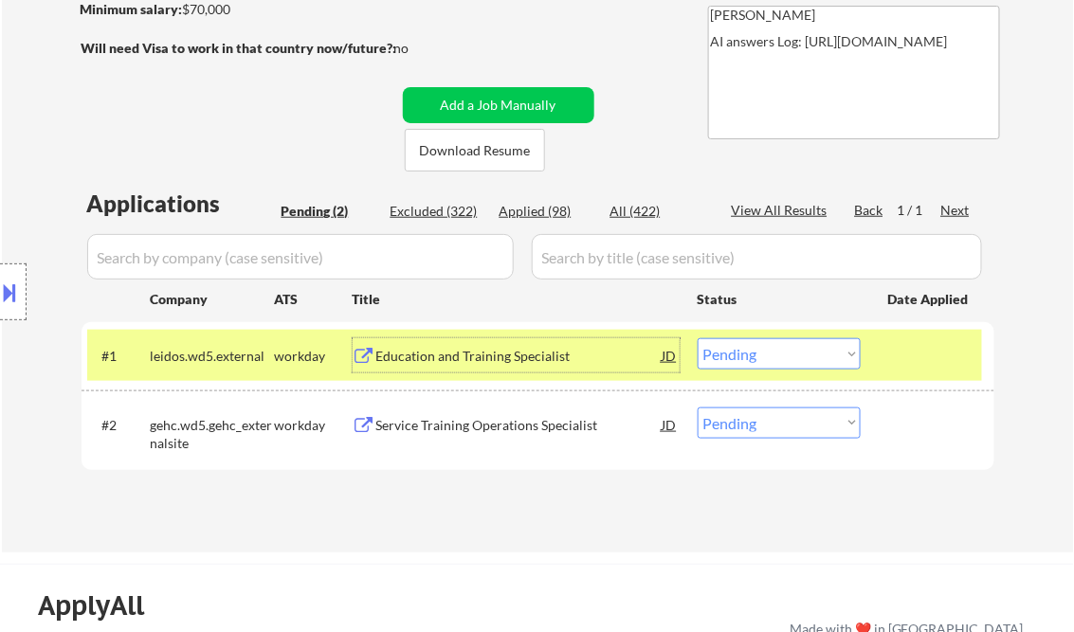
drag, startPoint x: 824, startPoint y: 357, endPoint x: 825, endPoint y: 368, distance: 10.5
click at [824, 357] on select "Choose an option... Pending Applied Excluded (Questions) Excluded (Expired) Exc…" at bounding box center [778, 353] width 163 height 31
click at [697, 338] on select "Choose an option... Pending Applied Excluded (Questions) Excluded (Expired) Exc…" at bounding box center [778, 353] width 163 height 31
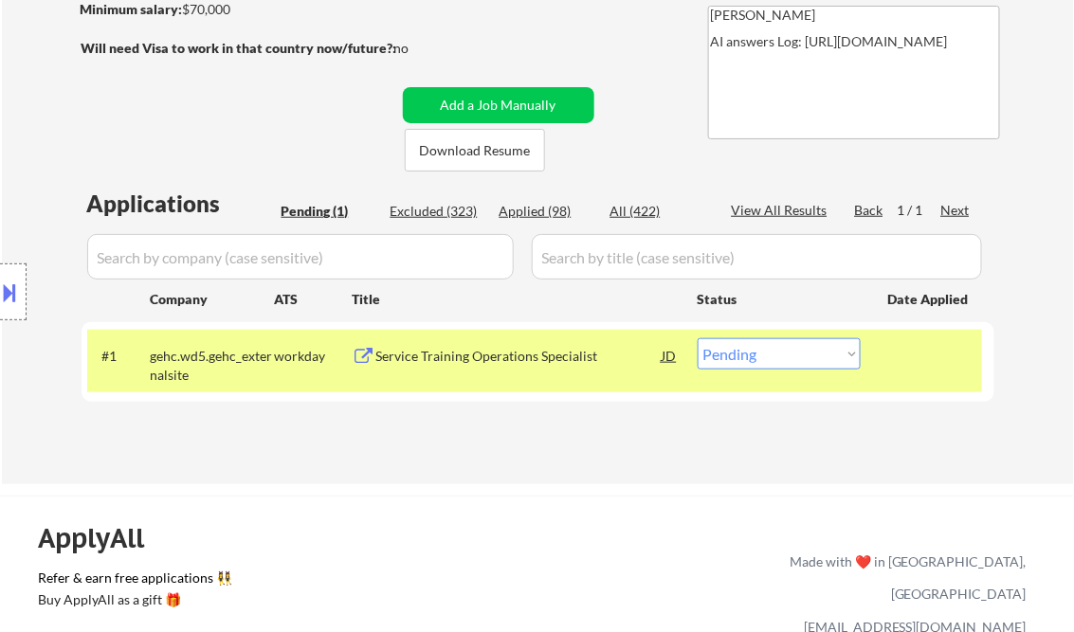
click at [926, 370] on div at bounding box center [929, 355] width 83 height 34
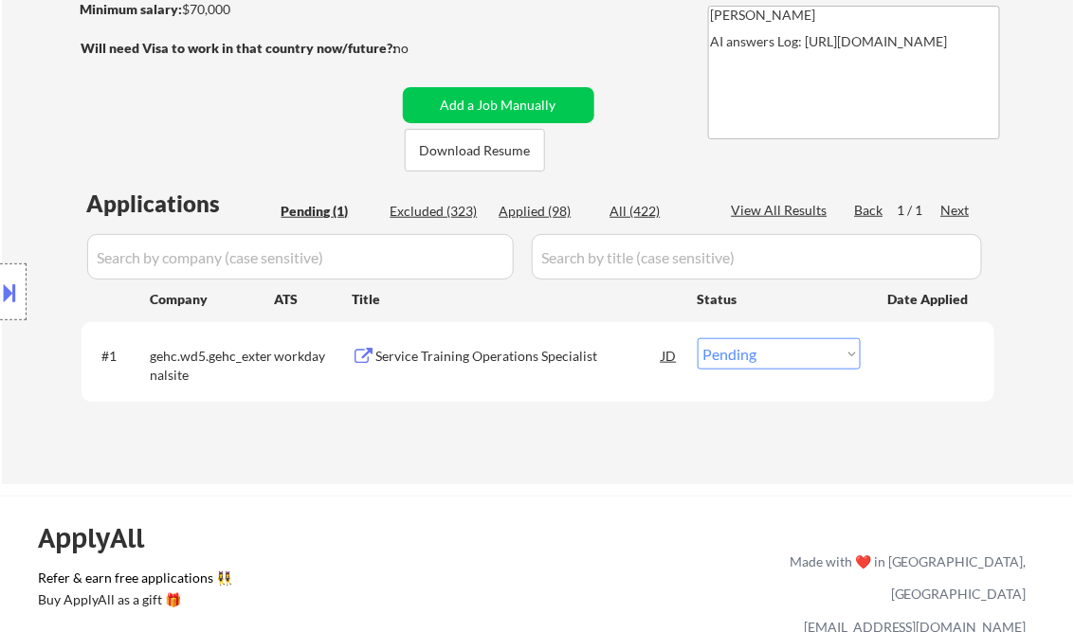
click at [496, 353] on div "Service Training Operations Specialist" at bounding box center [519, 356] width 286 height 19
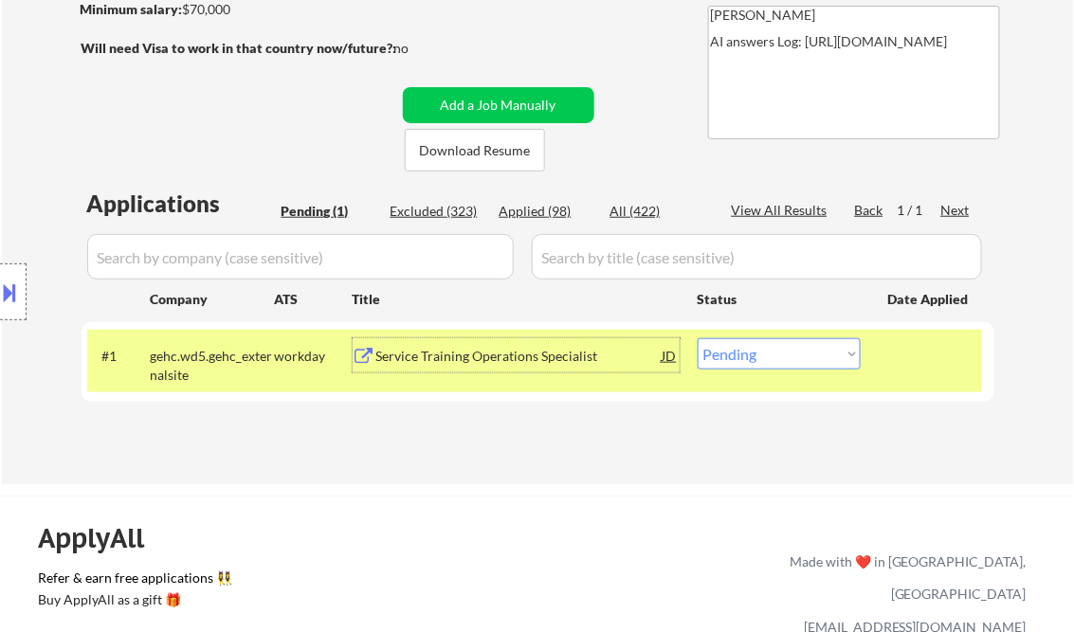
click at [758, 349] on select "Choose an option... Pending Applied Excluded (Questions) Excluded (Expired) Exc…" at bounding box center [778, 353] width 163 height 31
select select ""excluded__bad_match_""
click at [697, 338] on select "Choose an option... Pending Applied Excluded (Questions) Excluded (Expired) Exc…" at bounding box center [778, 353] width 163 height 31
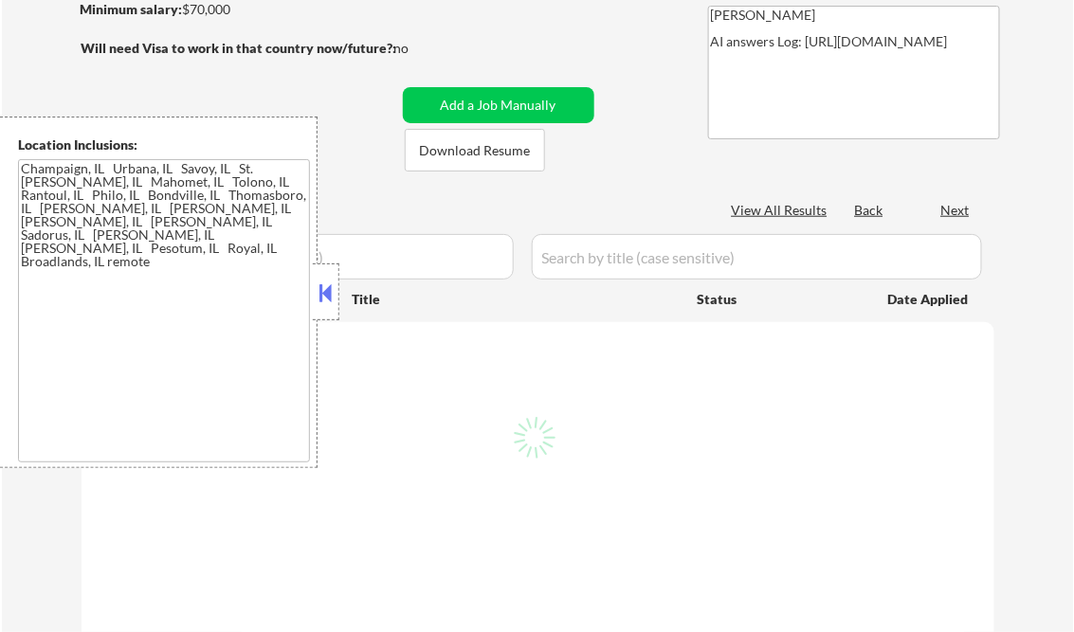
scroll to position [303, 0]
select select ""pending""
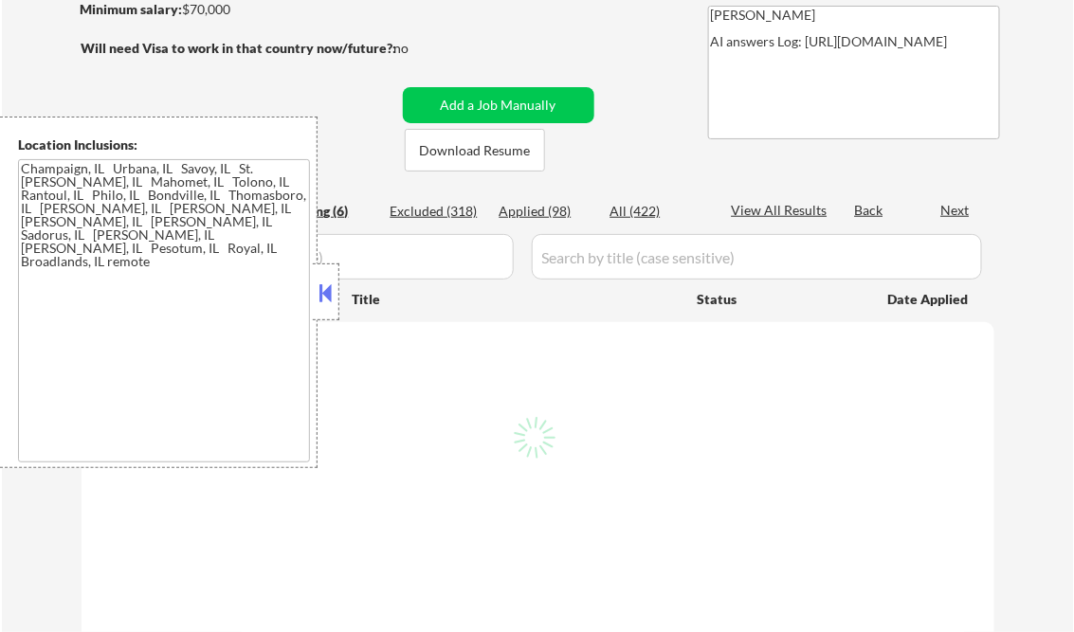
select select ""pending""
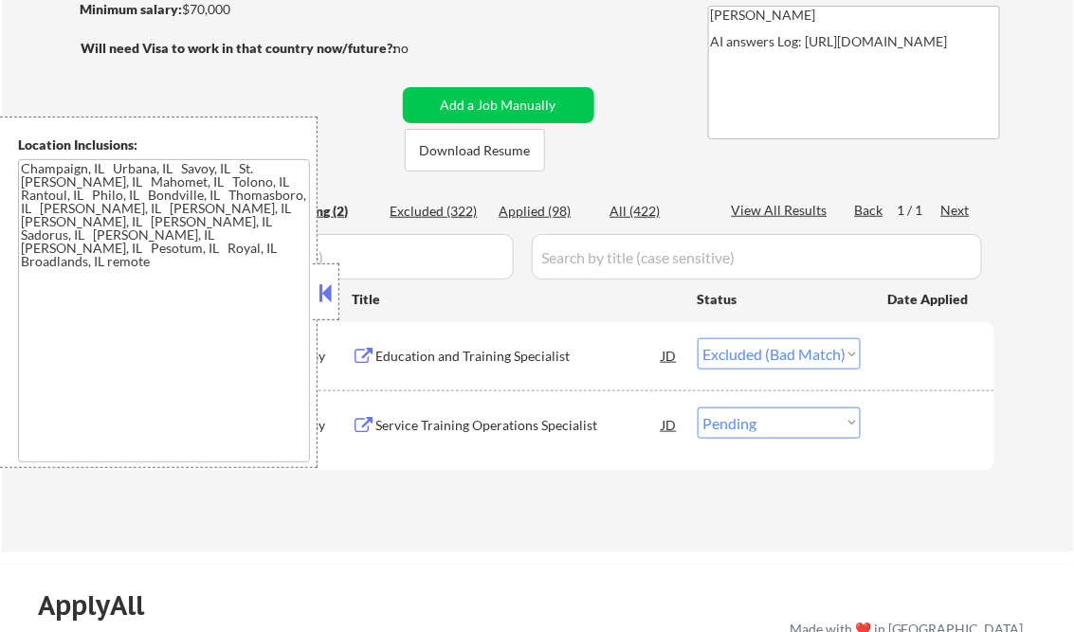
select select ""pending""
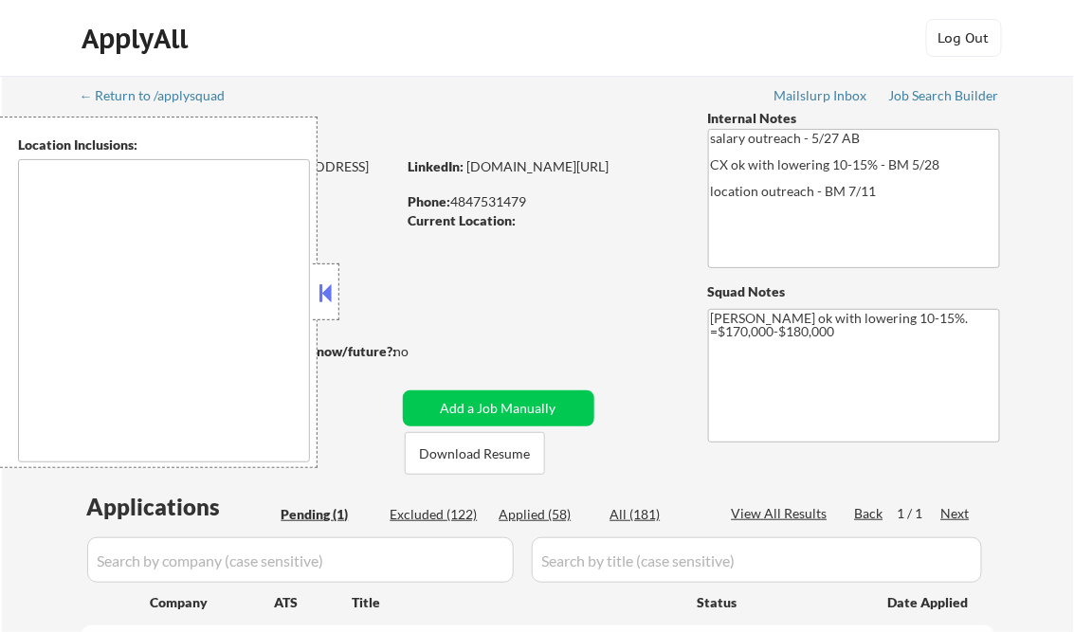
click at [322, 288] on button at bounding box center [326, 293] width 21 height 28
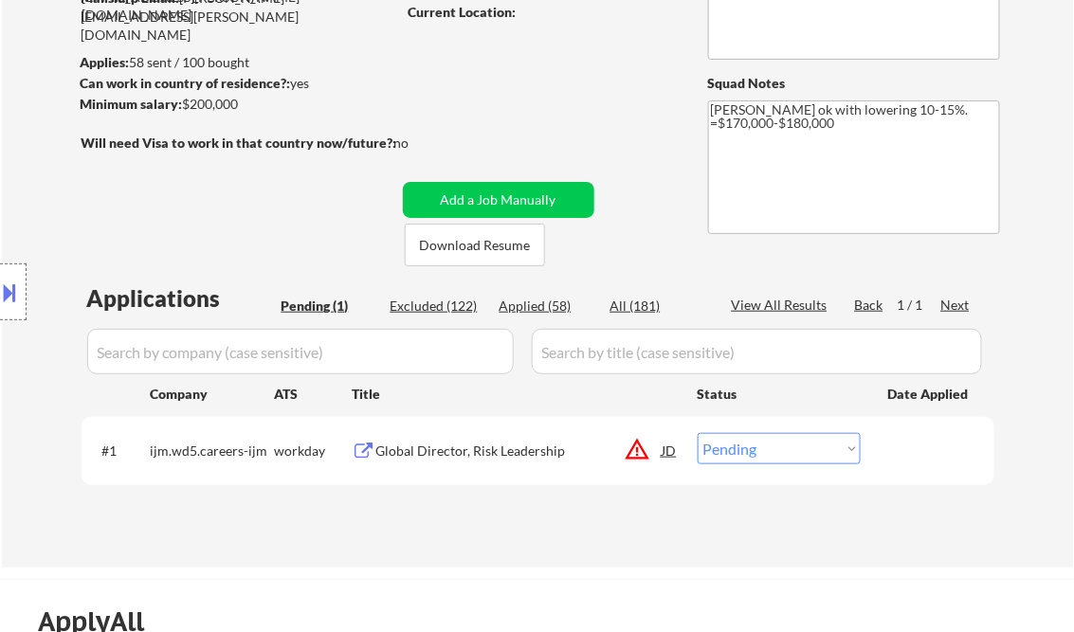
scroll to position [303, 0]
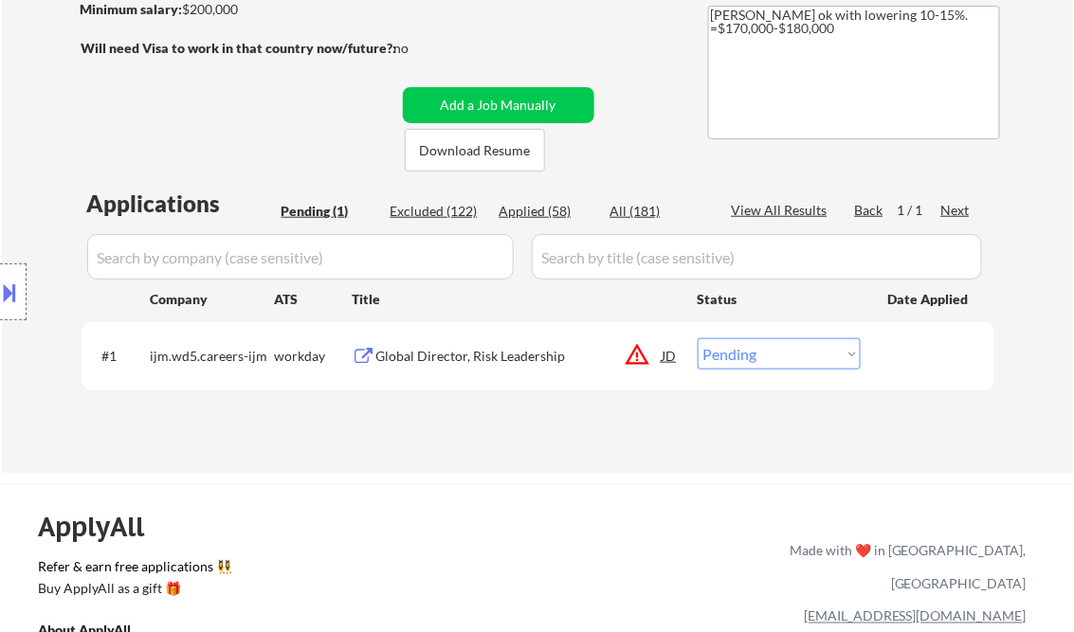
click at [514, 361] on div "Global Director, Risk Leadership" at bounding box center [519, 356] width 286 height 19
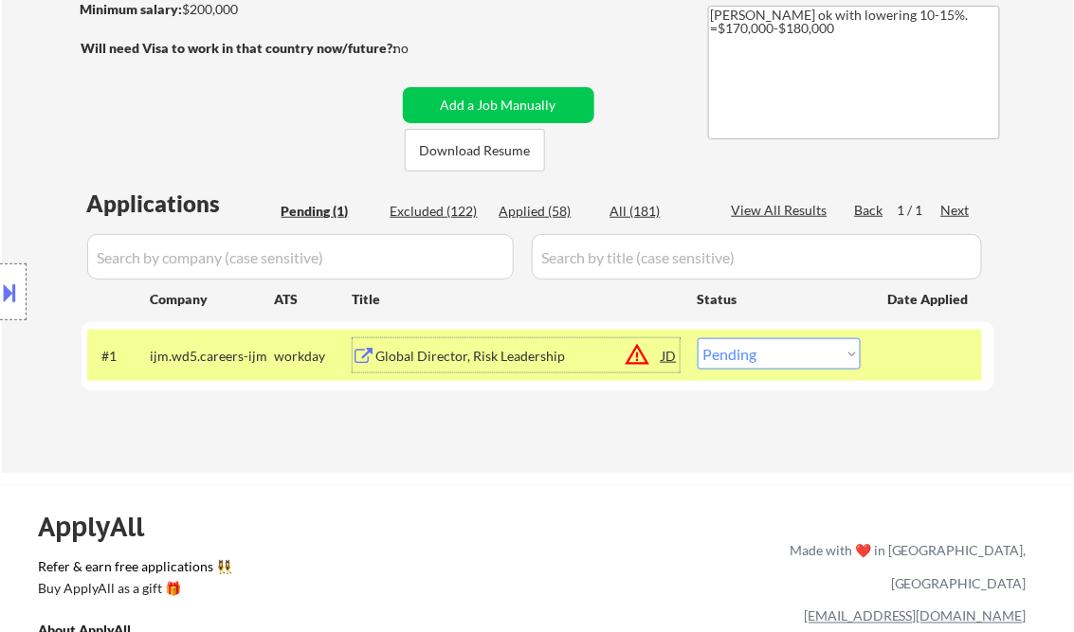
click at [17, 284] on button at bounding box center [10, 292] width 21 height 31
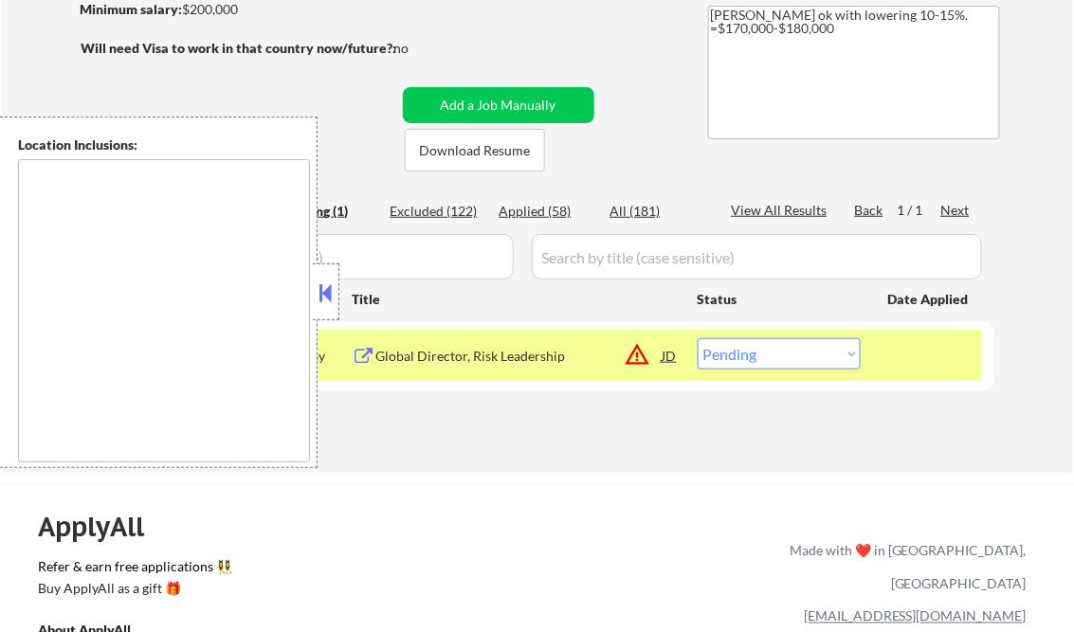
click at [324, 293] on button at bounding box center [326, 293] width 21 height 28
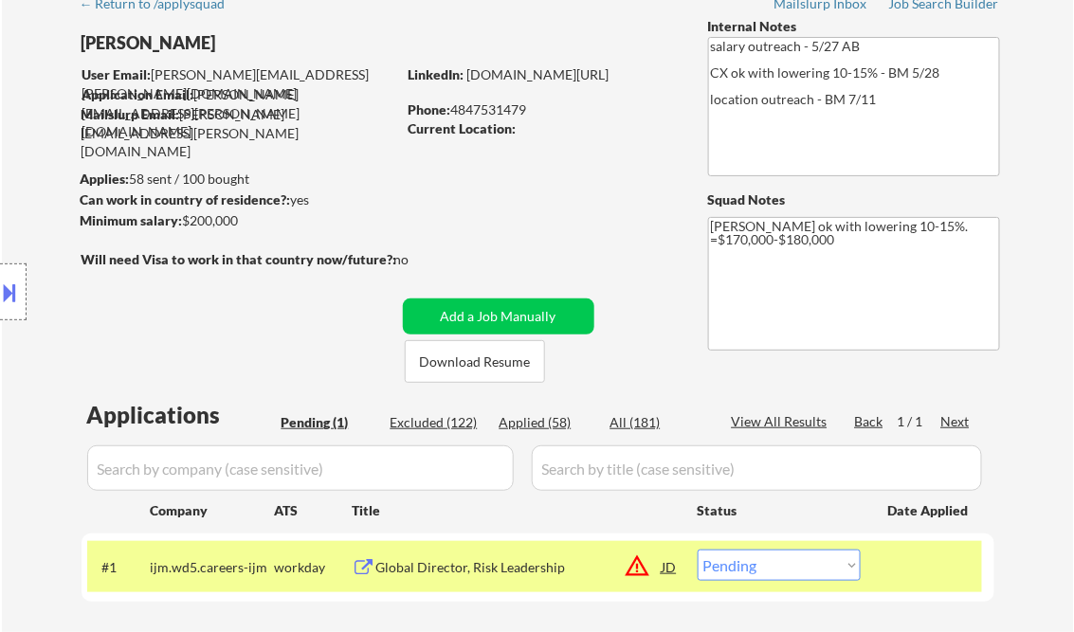
scroll to position [0, 0]
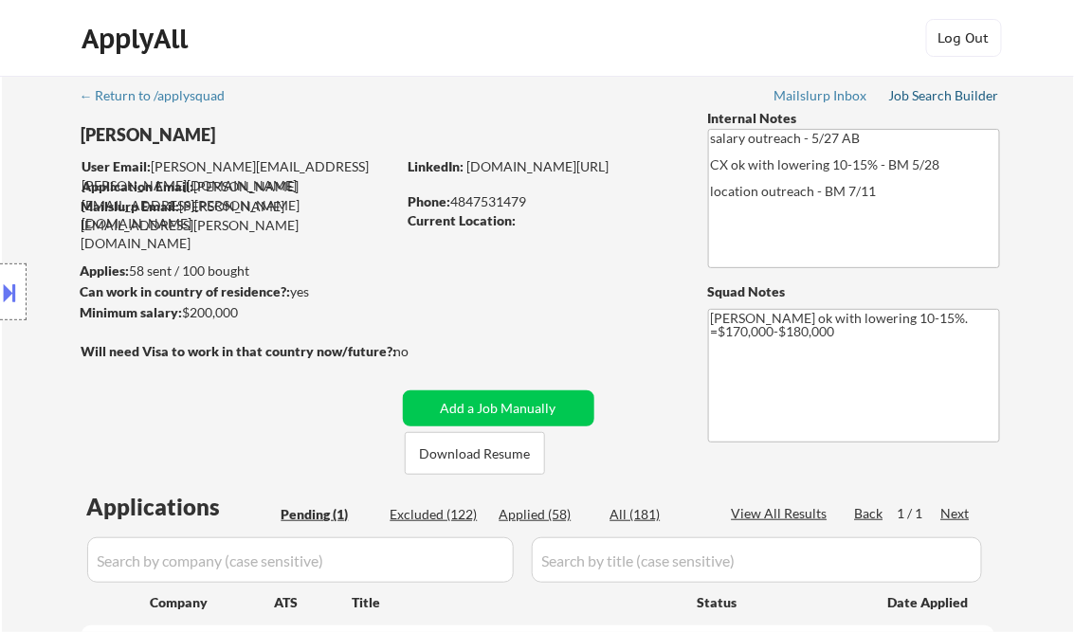
click at [955, 98] on div "Job Search Builder" at bounding box center [944, 95] width 111 height 13
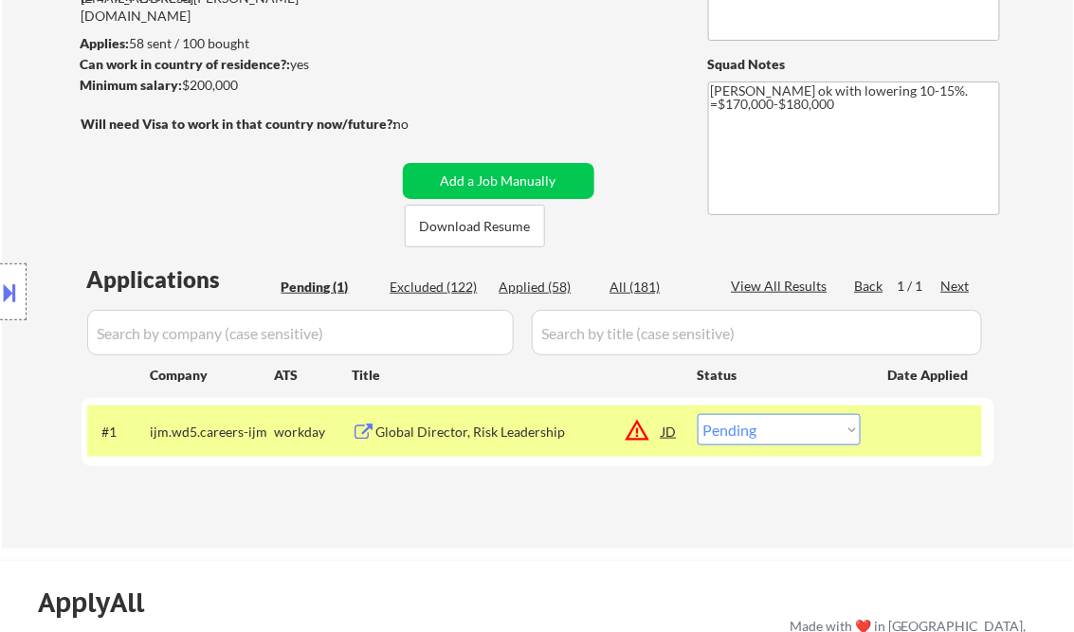
scroll to position [455, 0]
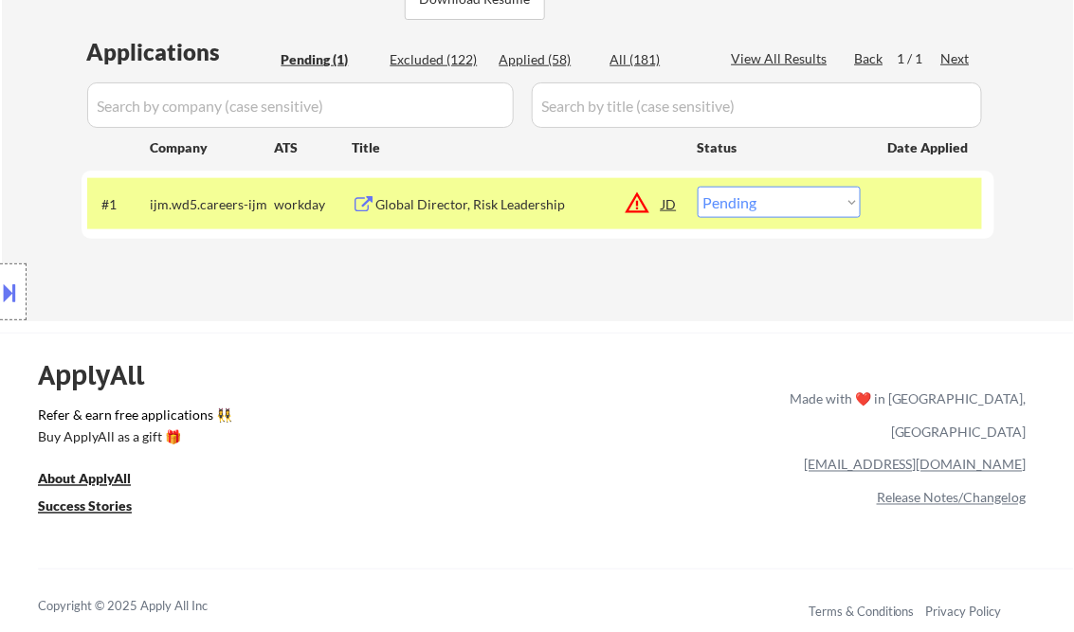
click at [749, 202] on select "Choose an option... Pending Applied Excluded (Questions) Excluded (Expired) Exc…" at bounding box center [778, 202] width 163 height 31
select select ""excluded__other_""
click at [697, 187] on select "Choose an option... Pending Applied Excluded (Questions) Excluded (Expired) Exc…" at bounding box center [778, 202] width 163 height 31
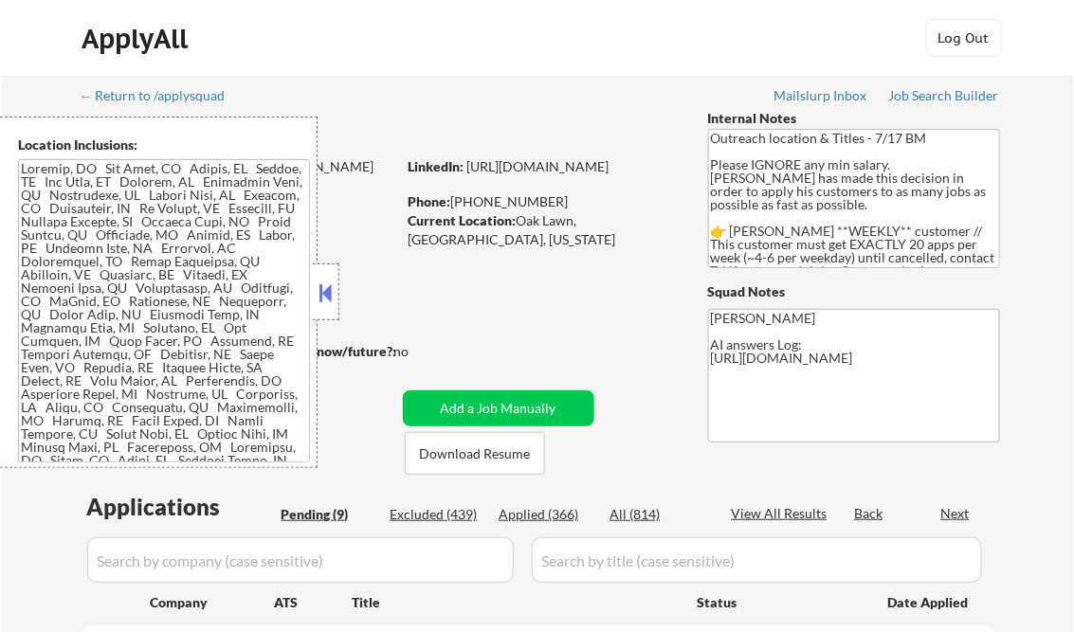
select select ""pending""
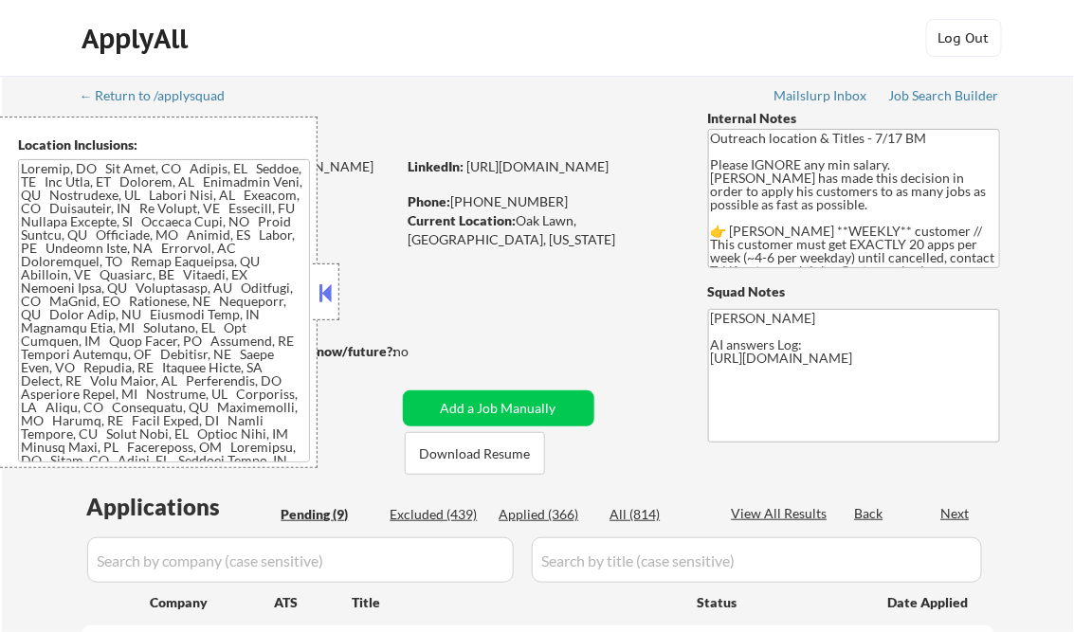
select select ""pending""
click at [325, 284] on button at bounding box center [326, 293] width 21 height 28
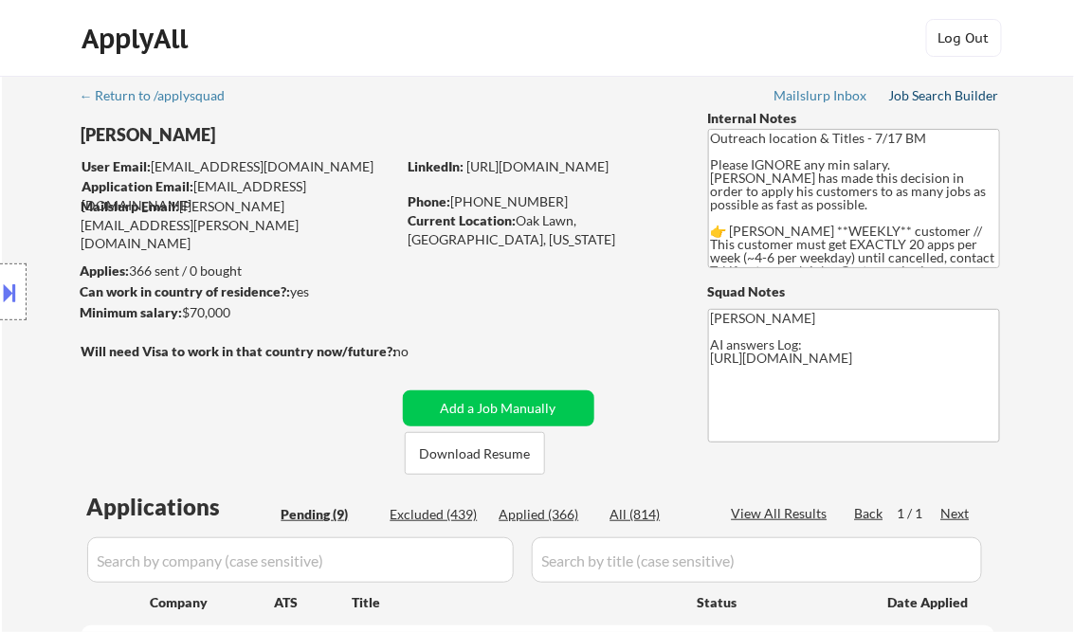
drag, startPoint x: 942, startPoint y: 95, endPoint x: 932, endPoint y: 97, distance: 9.7
click at [942, 95] on div "Job Search Builder" at bounding box center [944, 95] width 111 height 13
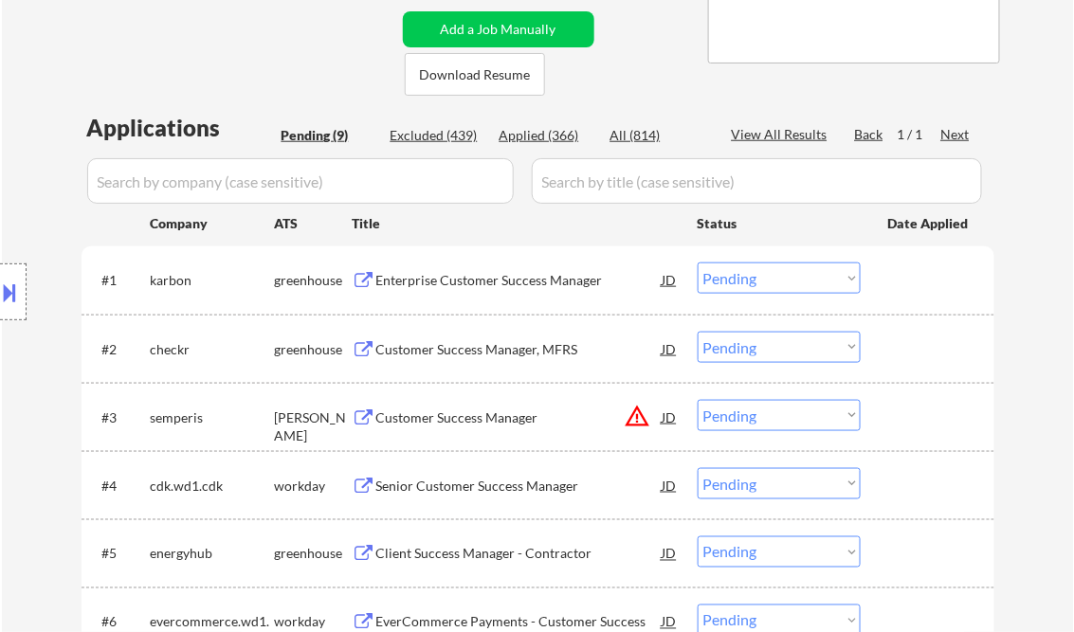
click at [472, 287] on div "Enterprise Customer Success Manager" at bounding box center [519, 280] width 286 height 19
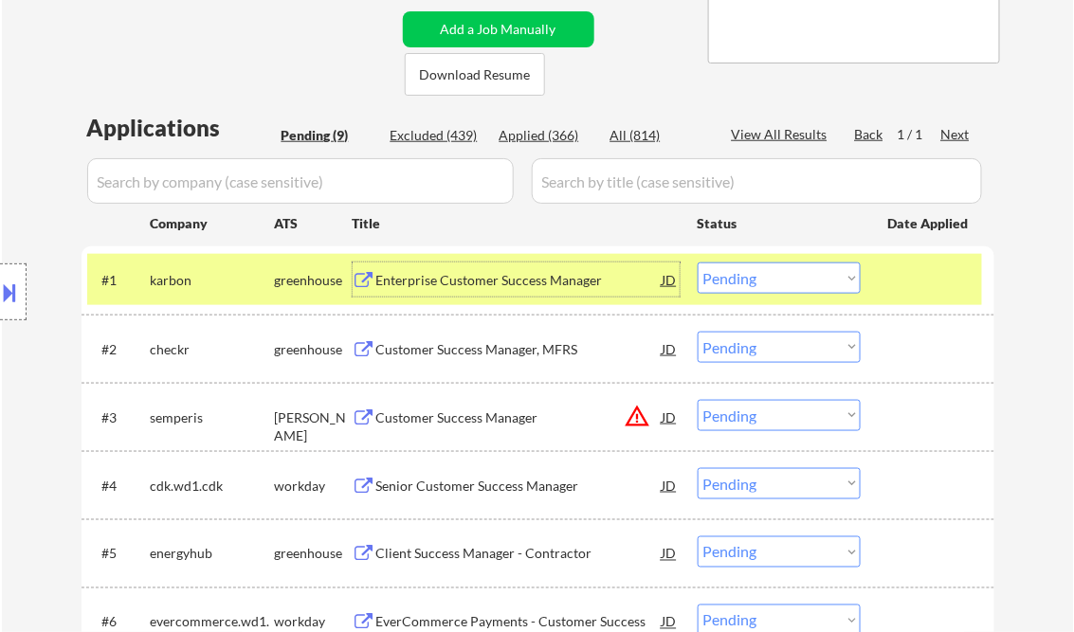
drag, startPoint x: 766, startPoint y: 279, endPoint x: 767, endPoint y: 293, distance: 14.2
click at [766, 279] on select "Choose an option... Pending Applied Excluded (Questions) Excluded (Expired) Exc…" at bounding box center [778, 278] width 163 height 31
click at [697, 263] on select "Choose an option... Pending Applied Excluded (Questions) Excluded (Expired) Exc…" at bounding box center [778, 278] width 163 height 31
click at [495, 343] on div "Customer Success Manager, MFRS" at bounding box center [519, 349] width 286 height 19
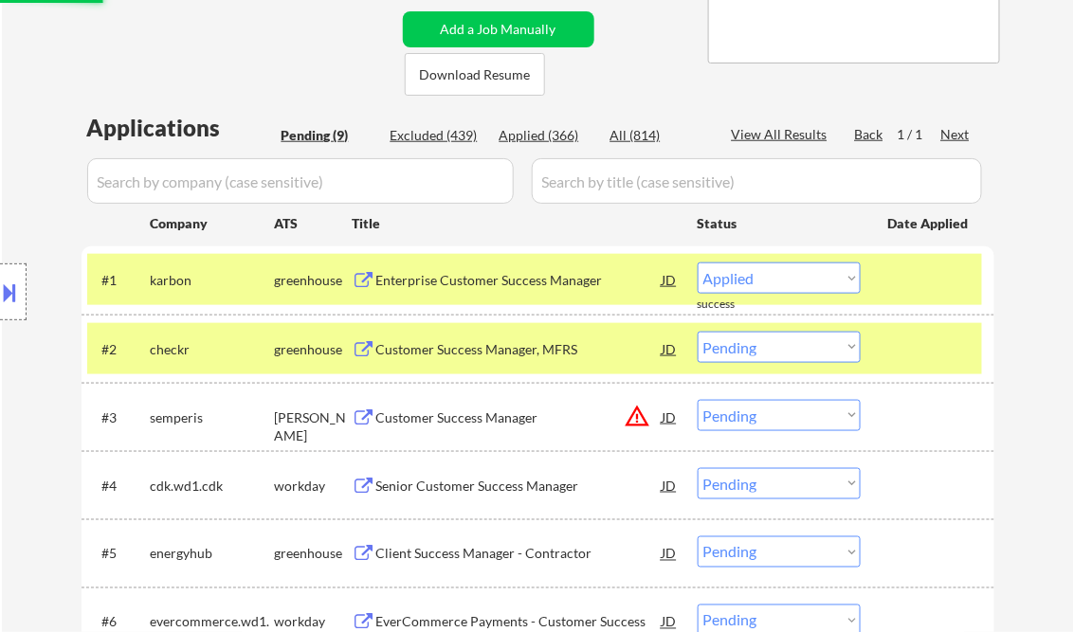
select select ""pending""
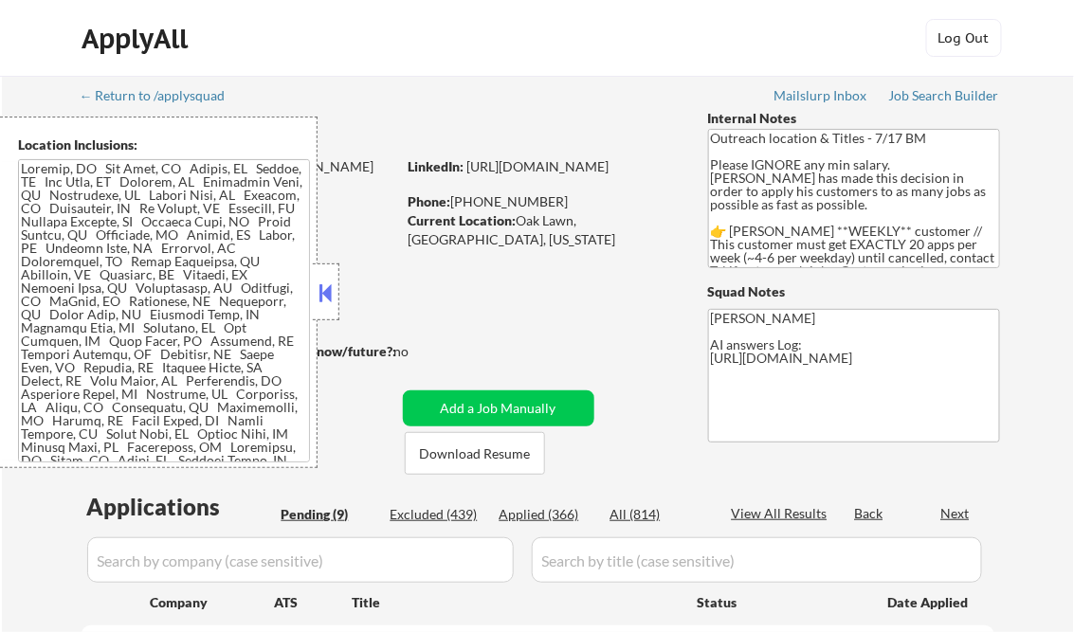
select select ""pending""
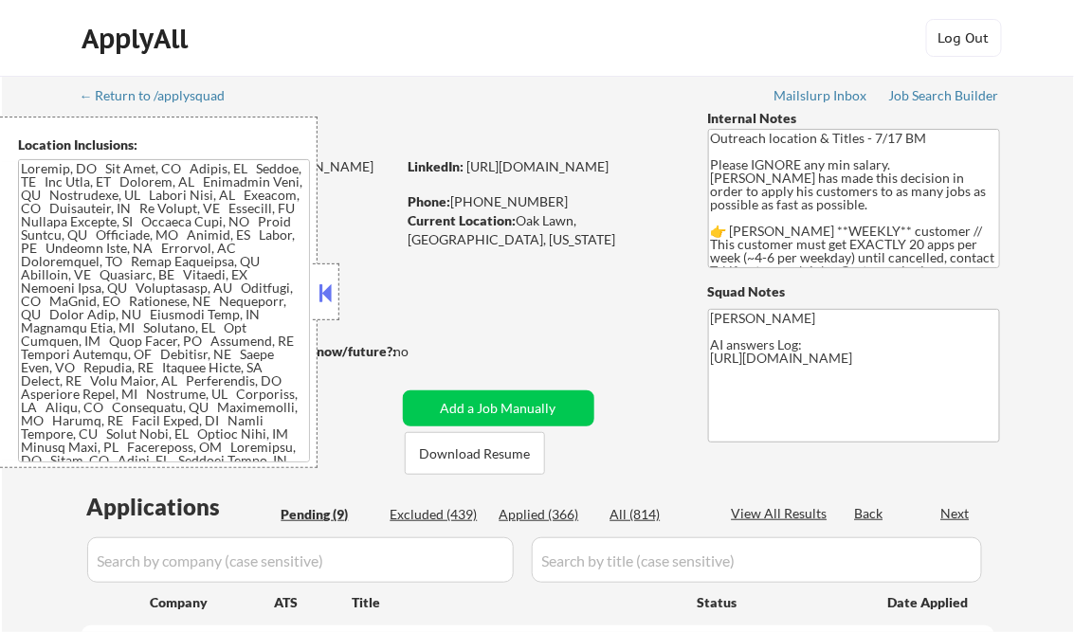
select select ""pending""
click at [323, 285] on button at bounding box center [326, 293] width 21 height 28
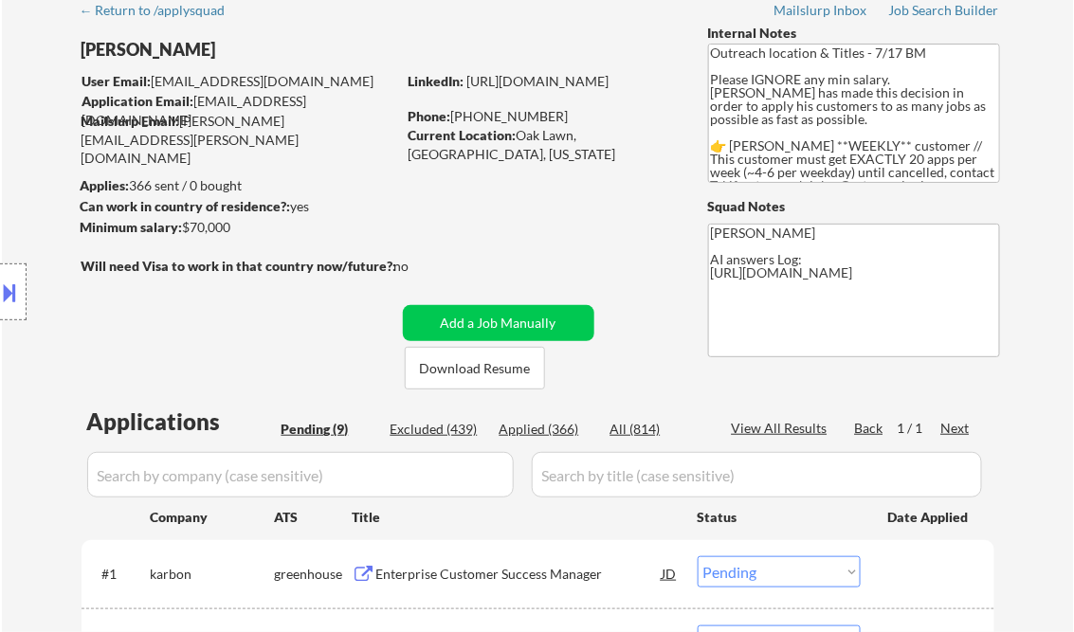
scroll to position [76, 0]
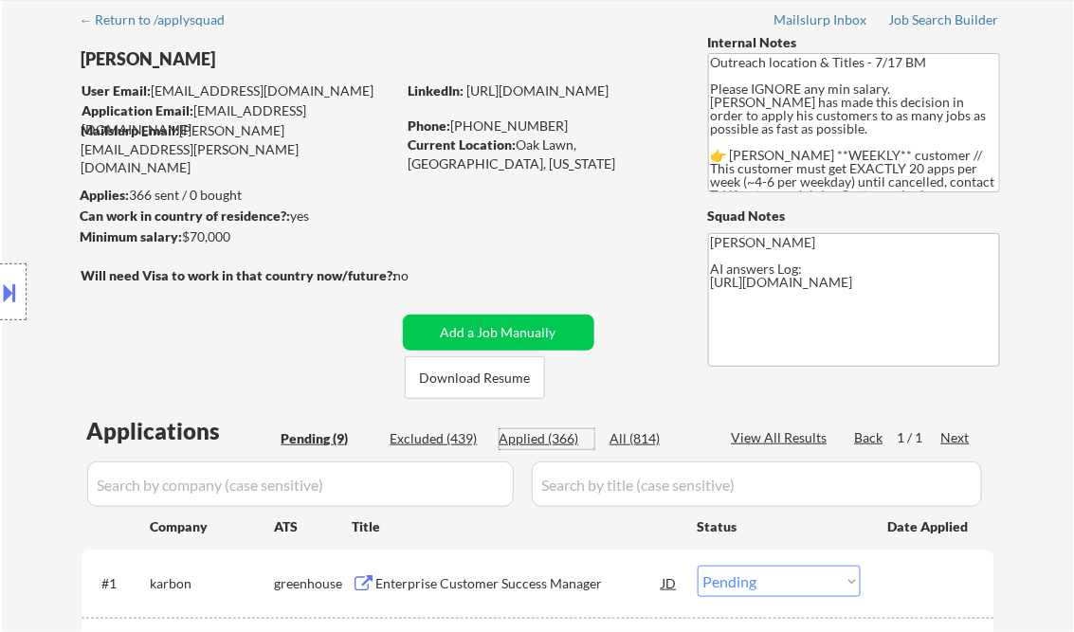
click at [552, 434] on div "Applied (366)" at bounding box center [546, 438] width 95 height 19
click at [788, 436] on div "View All Results" at bounding box center [782, 437] width 101 height 19
select select ""applied""
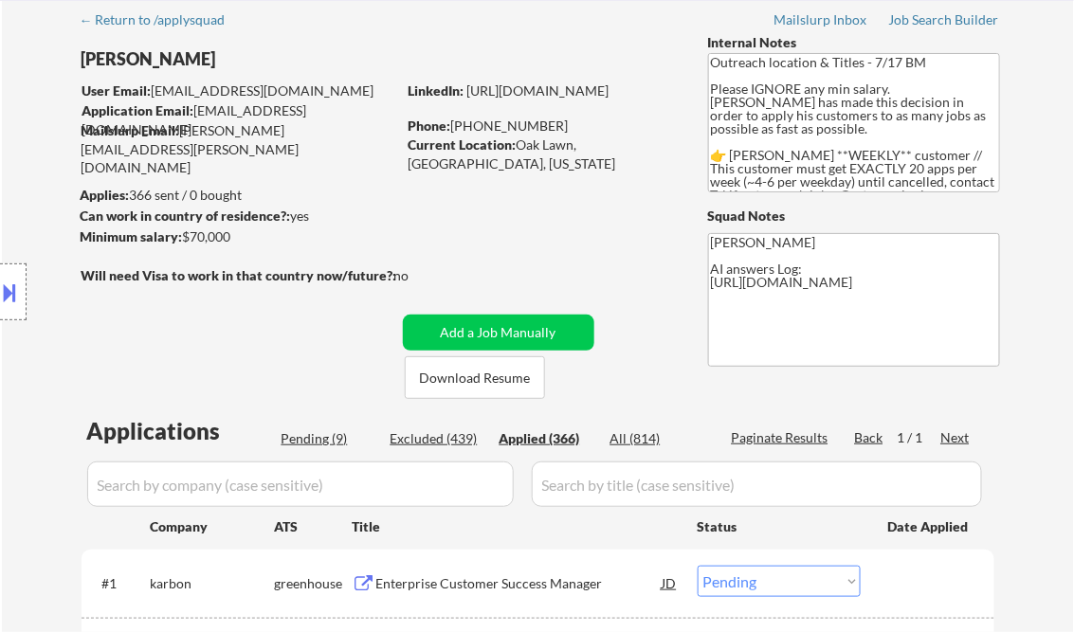
select select ""applied""
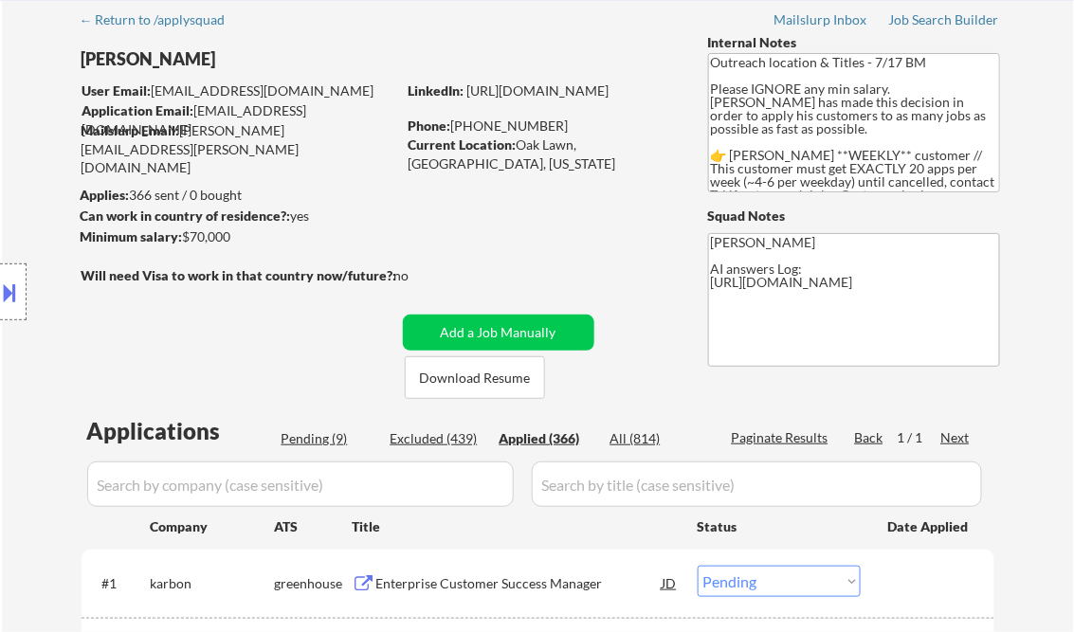
select select ""applied""
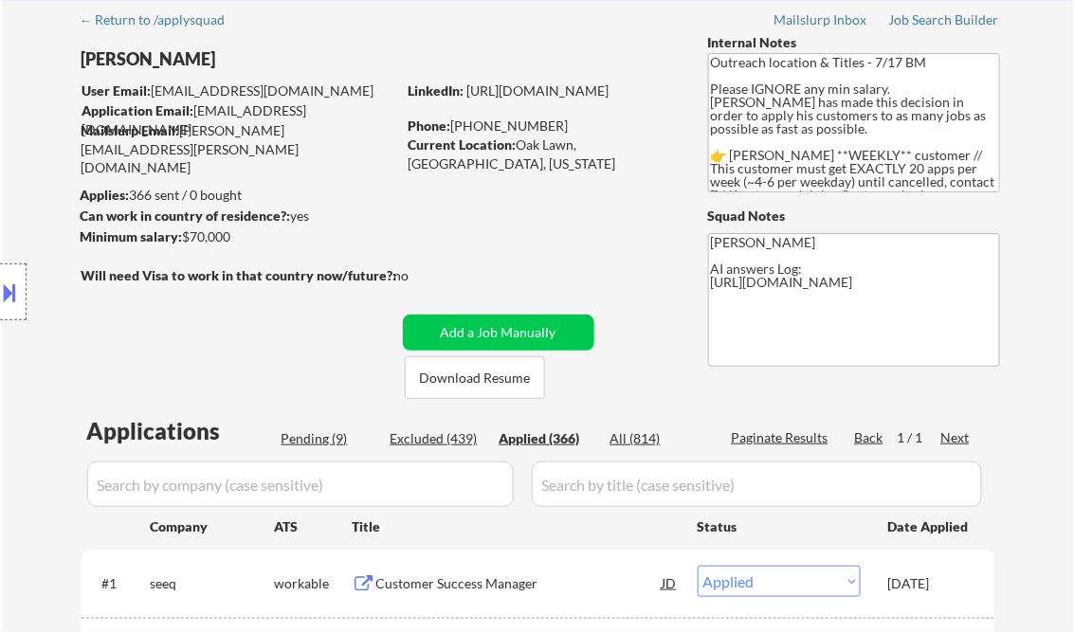
select select ""applied""
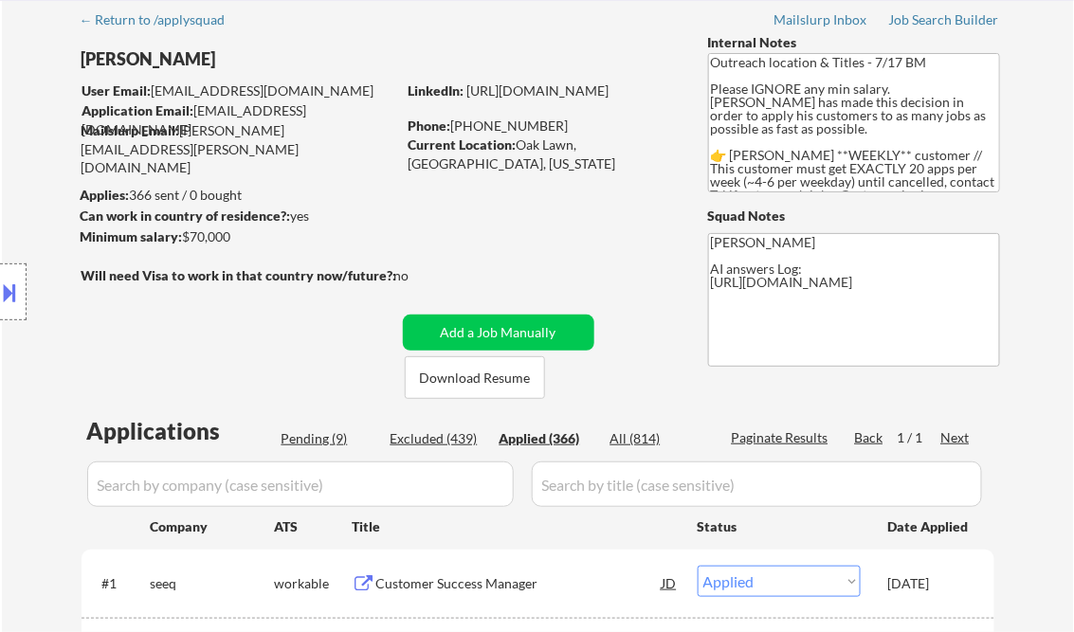
select select ""applied""
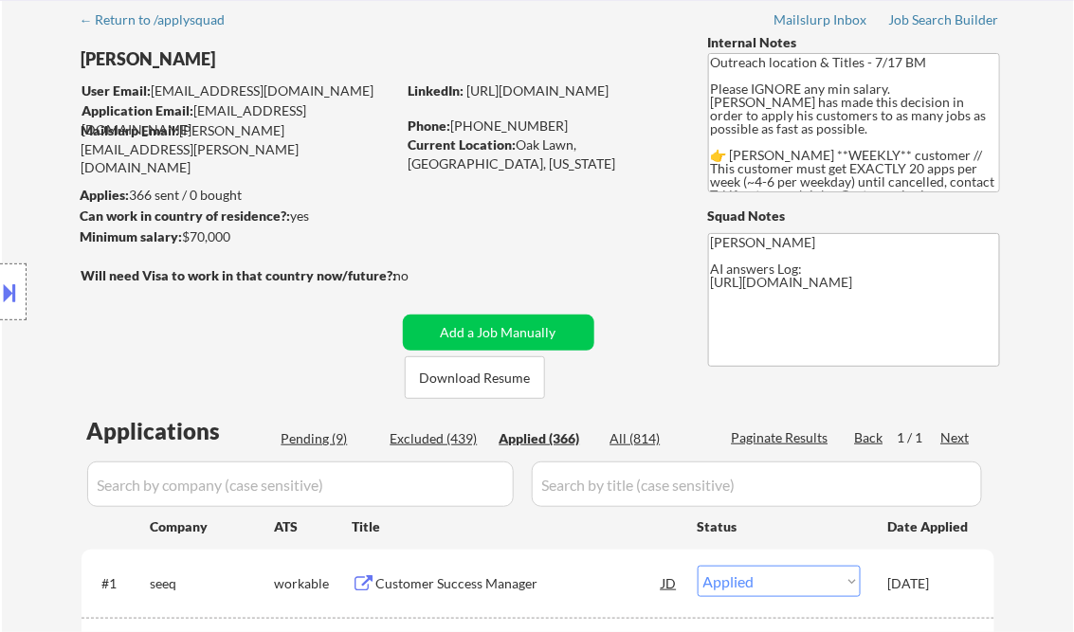
select select ""applied""
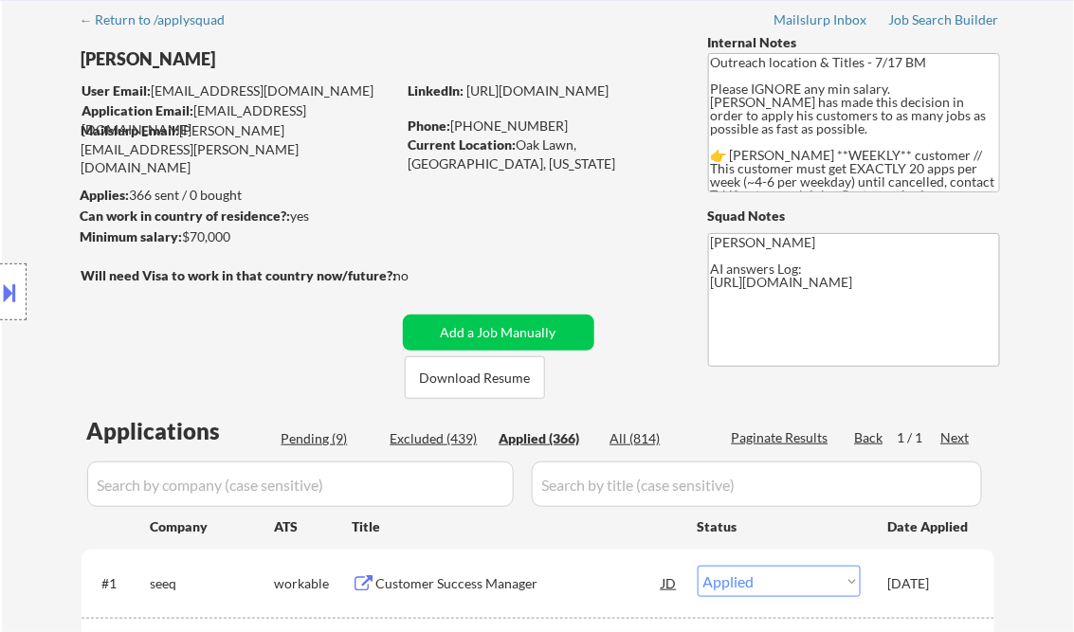
select select ""applied""
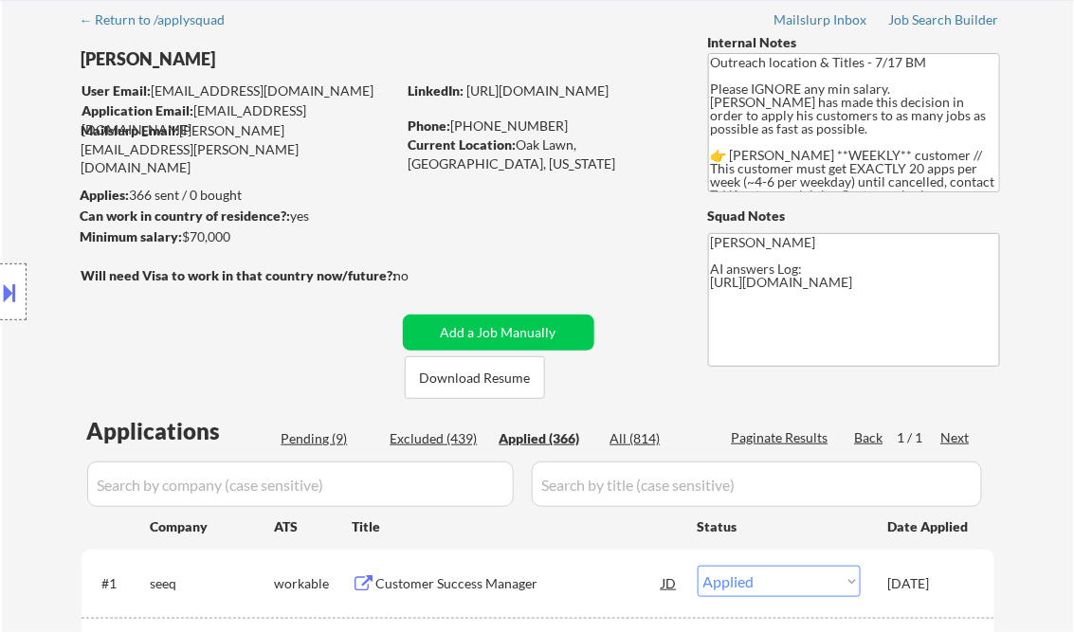
select select ""applied""
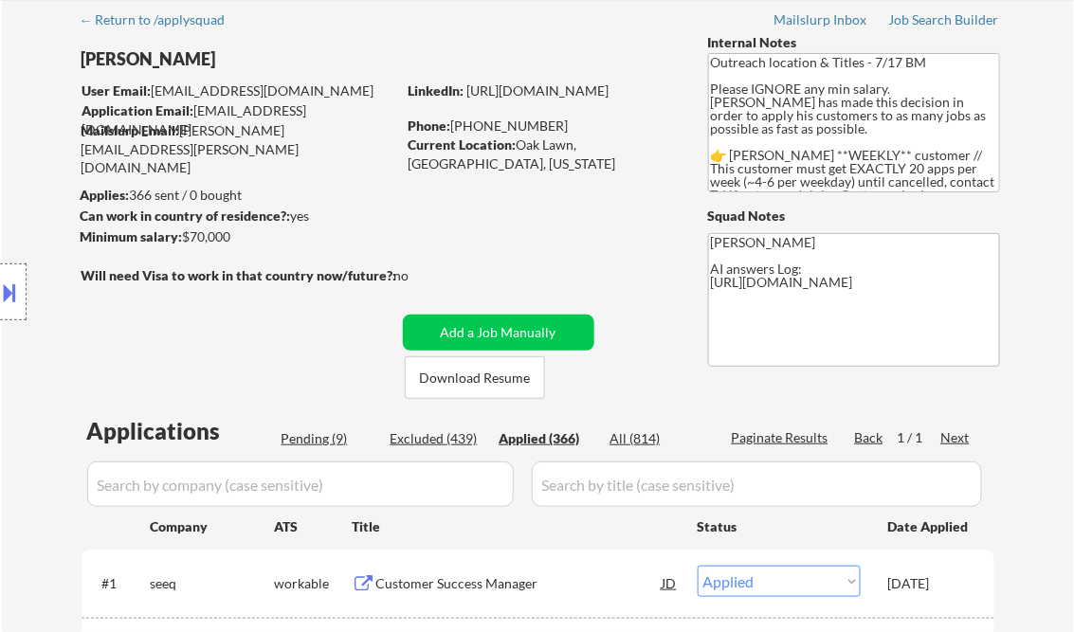
select select ""applied""
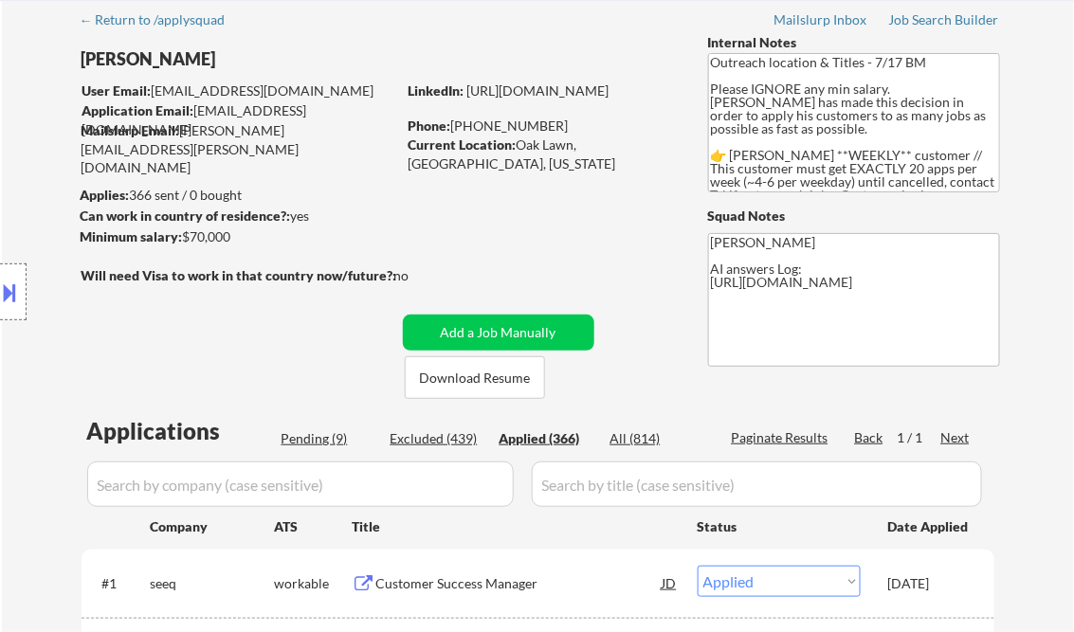
select select ""applied""
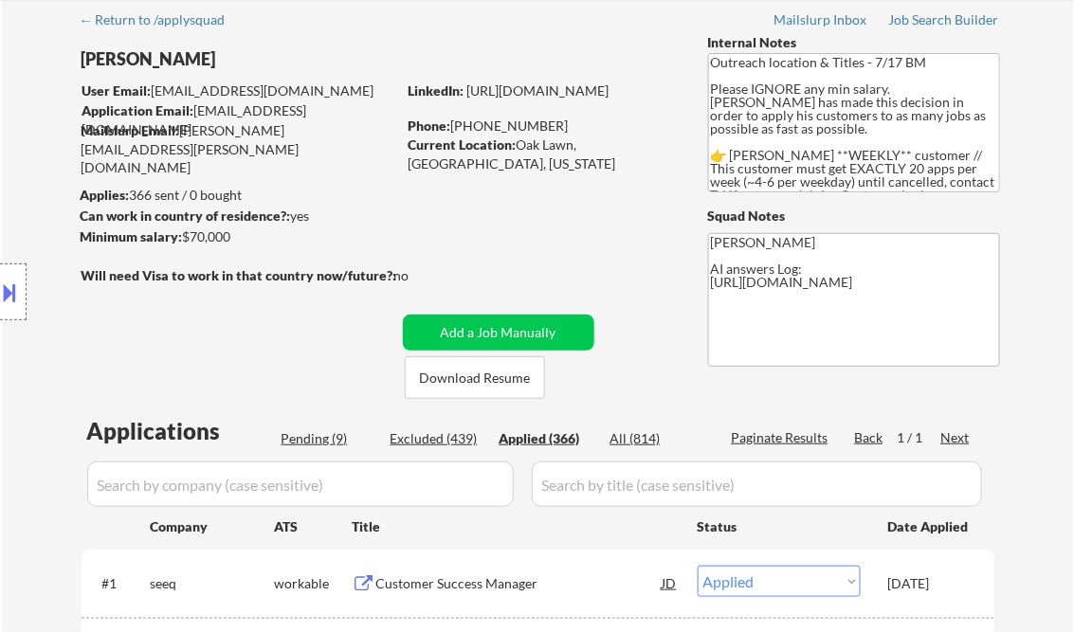
select select ""applied""
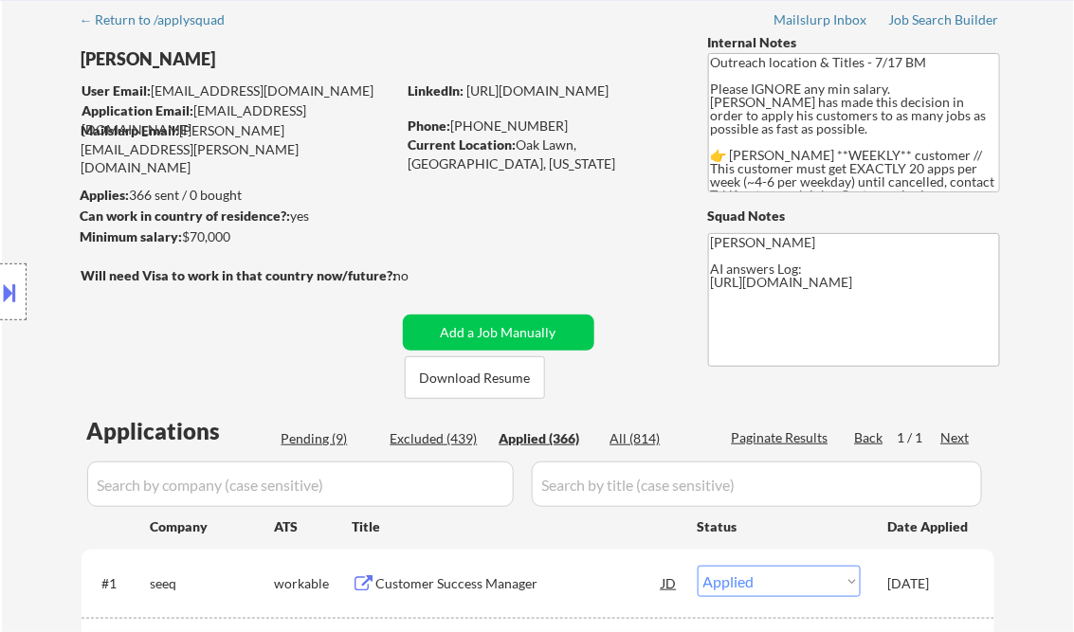
select select ""applied""
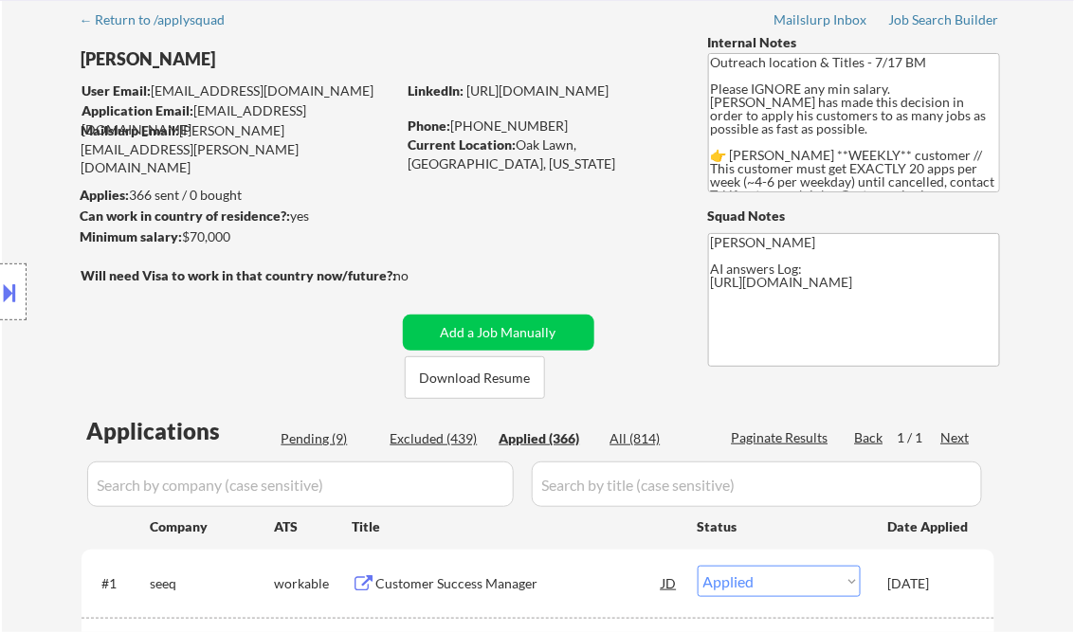
select select ""applied""
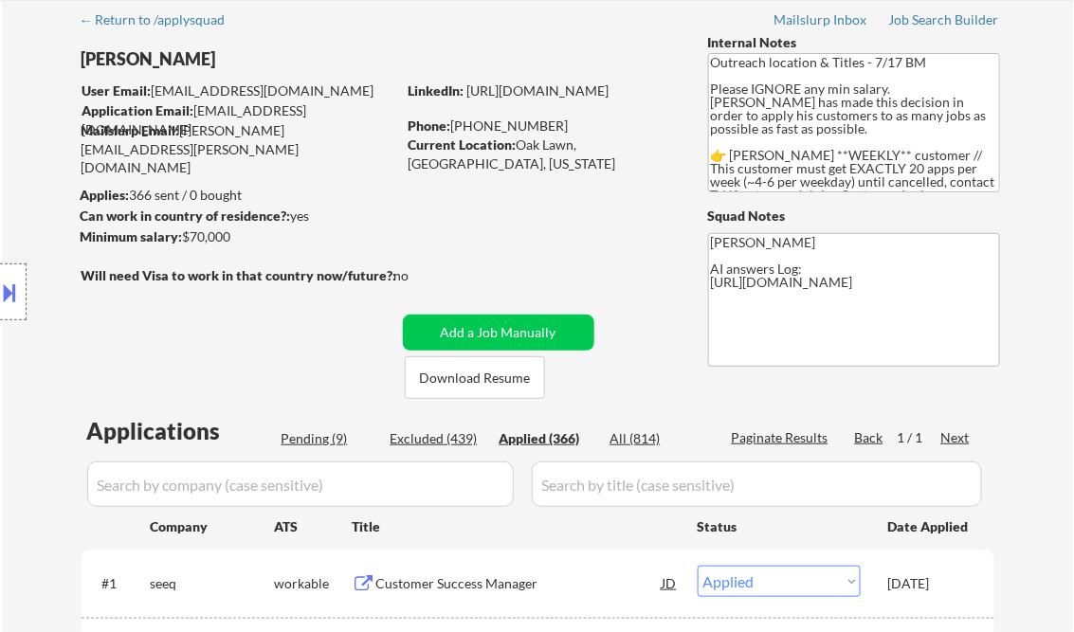
select select ""applied""
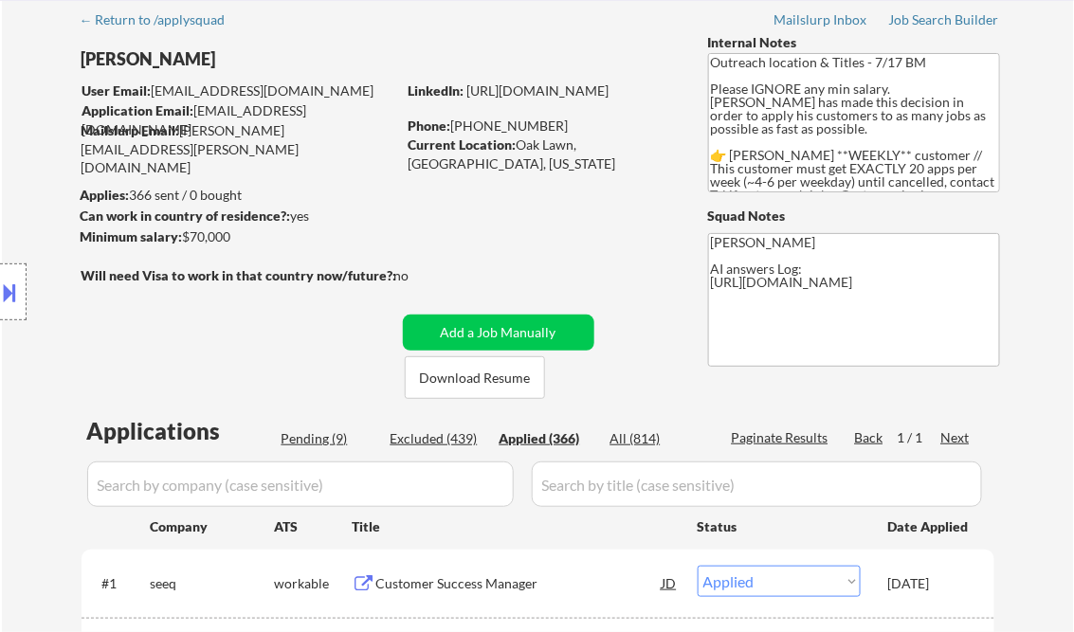
select select ""applied""
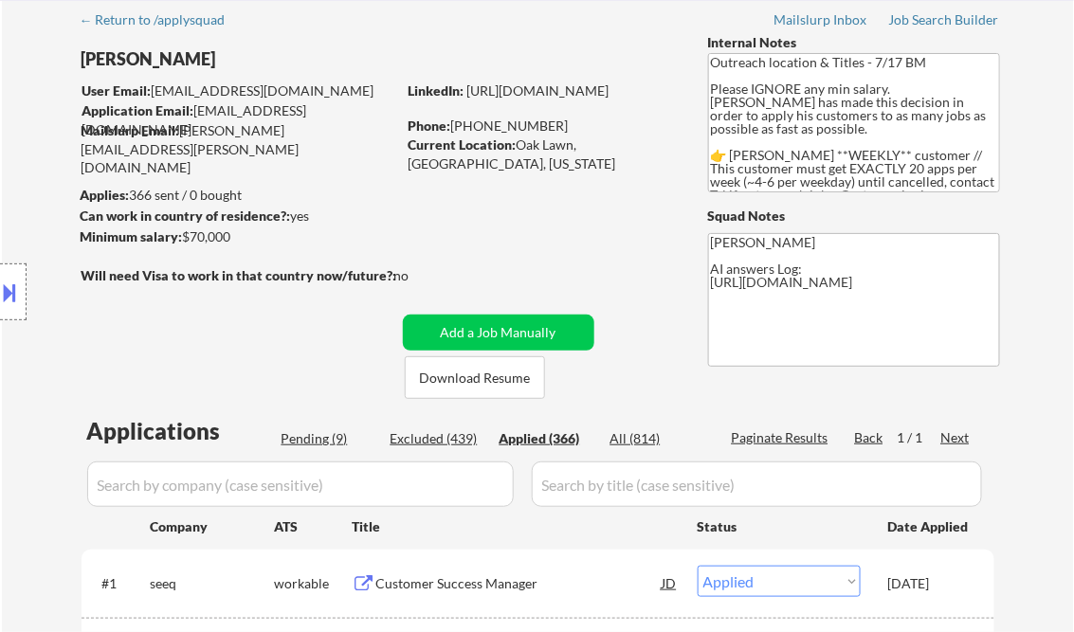
select select ""applied""
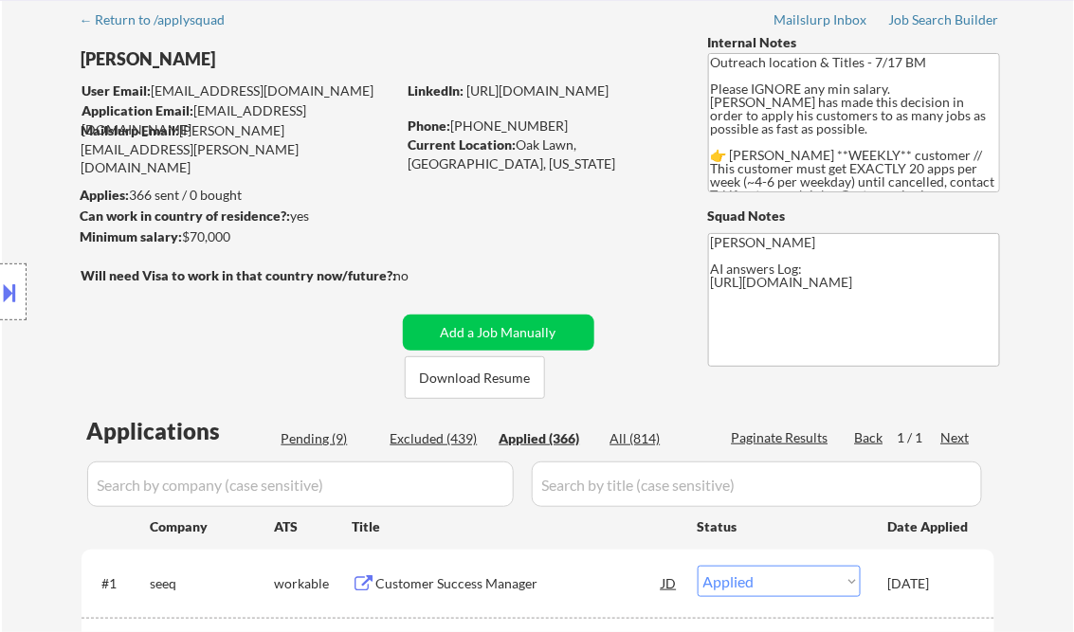
select select ""applied""
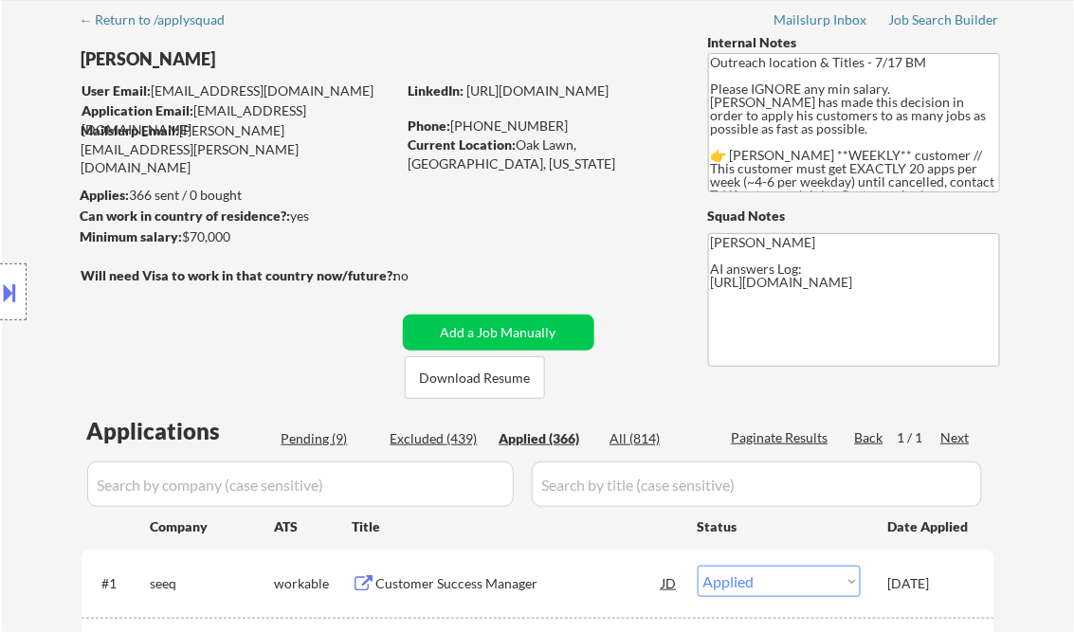
select select ""applied""
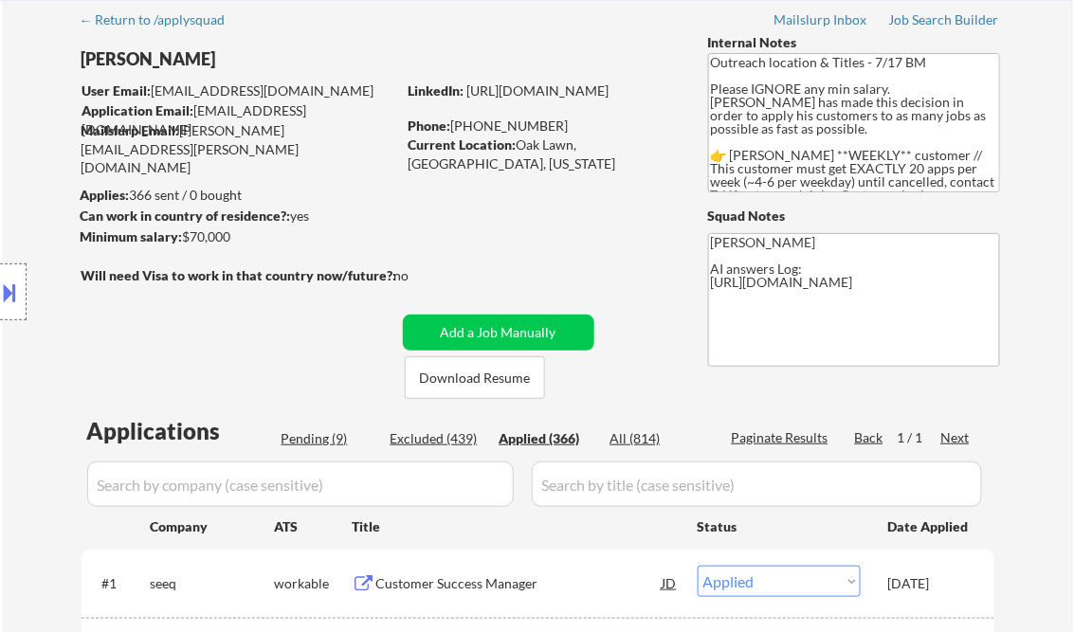
select select ""applied""
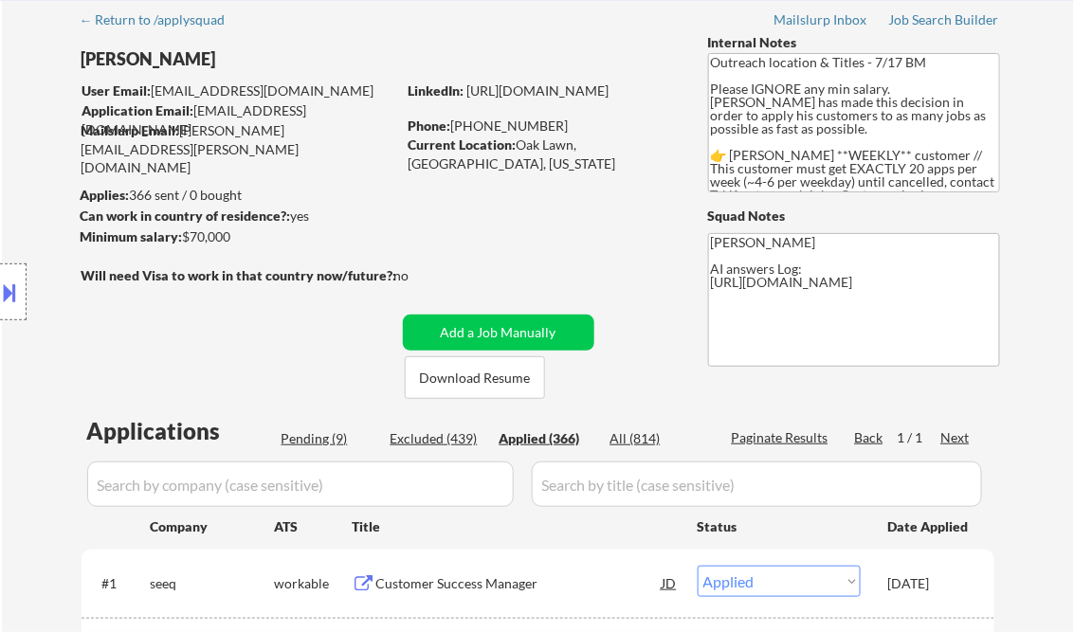
select select ""applied""
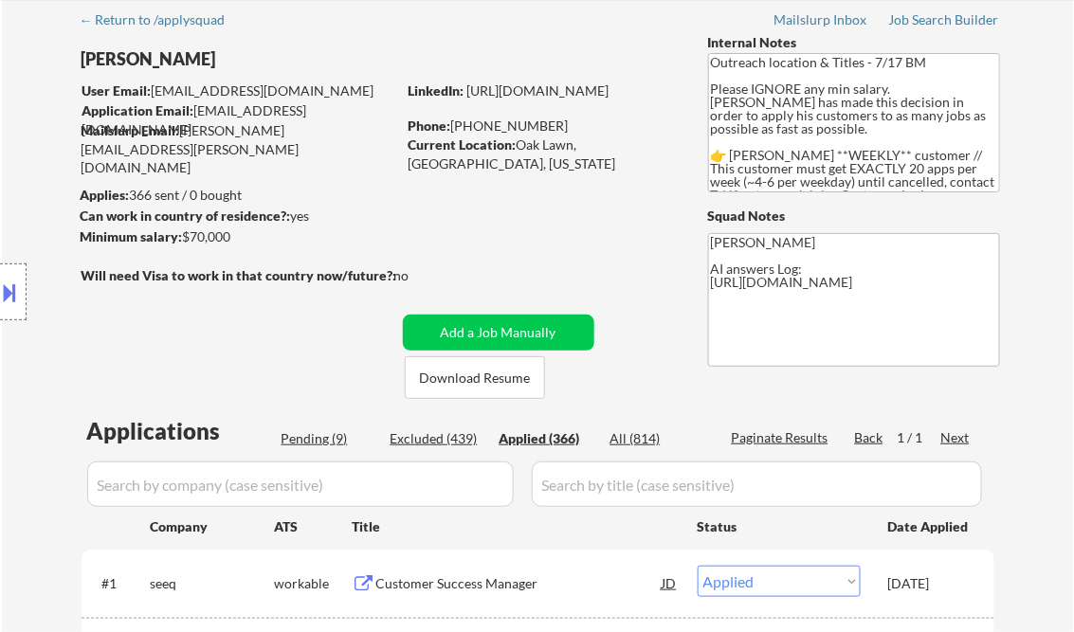
select select ""applied""
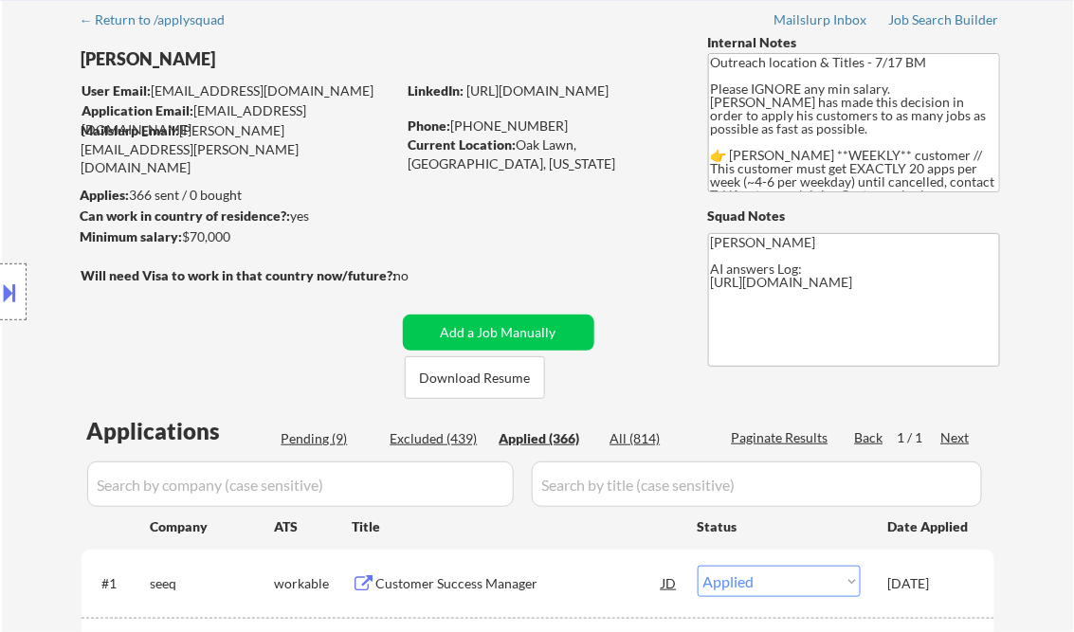
select select ""applied""
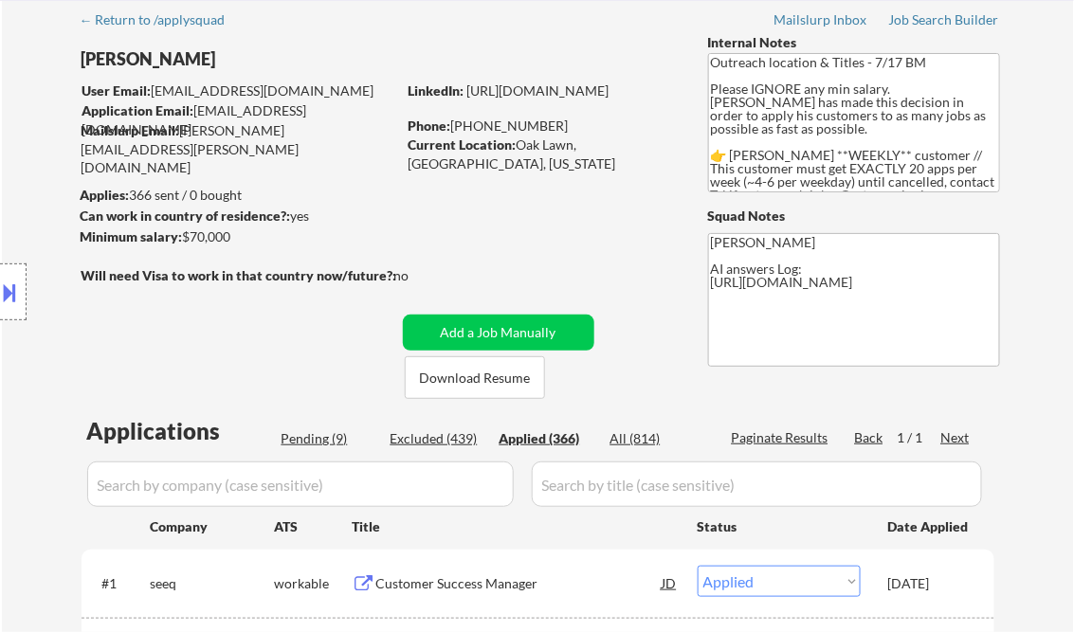
select select ""applied""
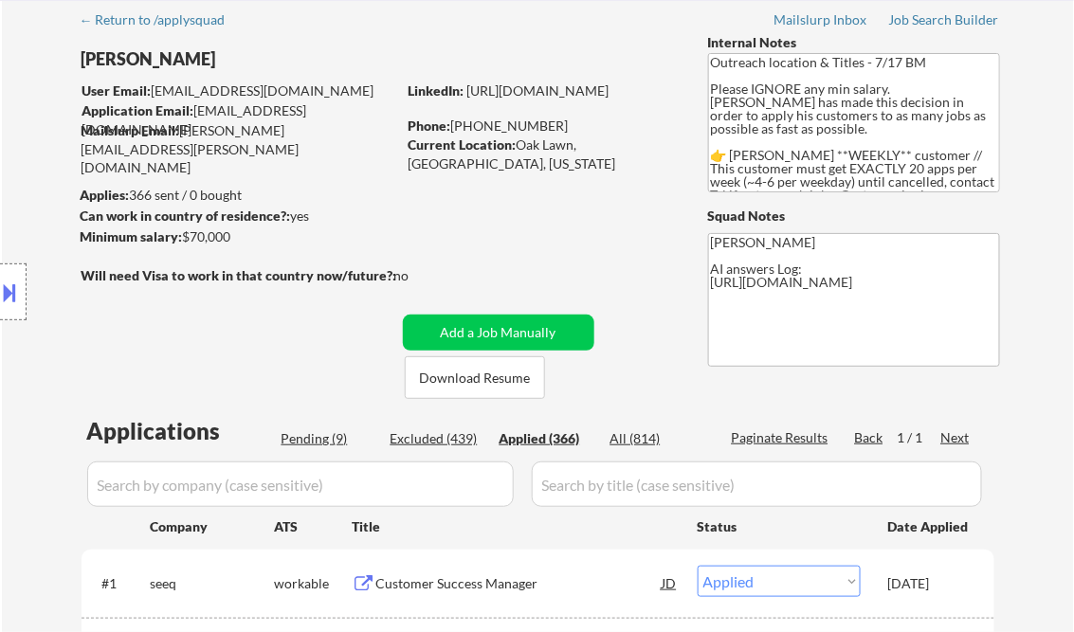
select select ""applied""
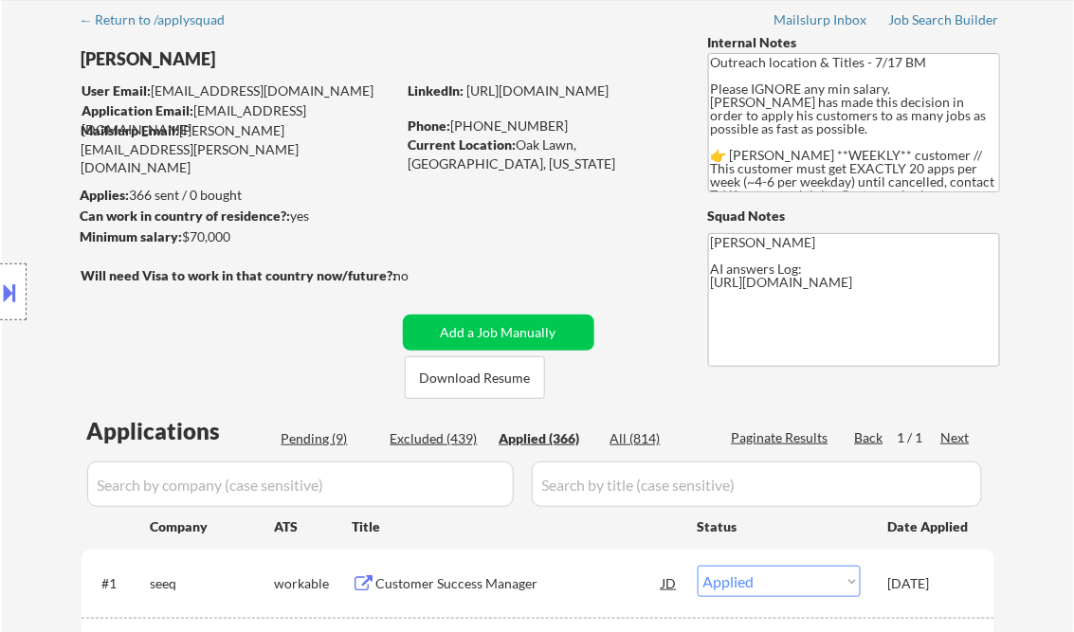
select select ""applied""
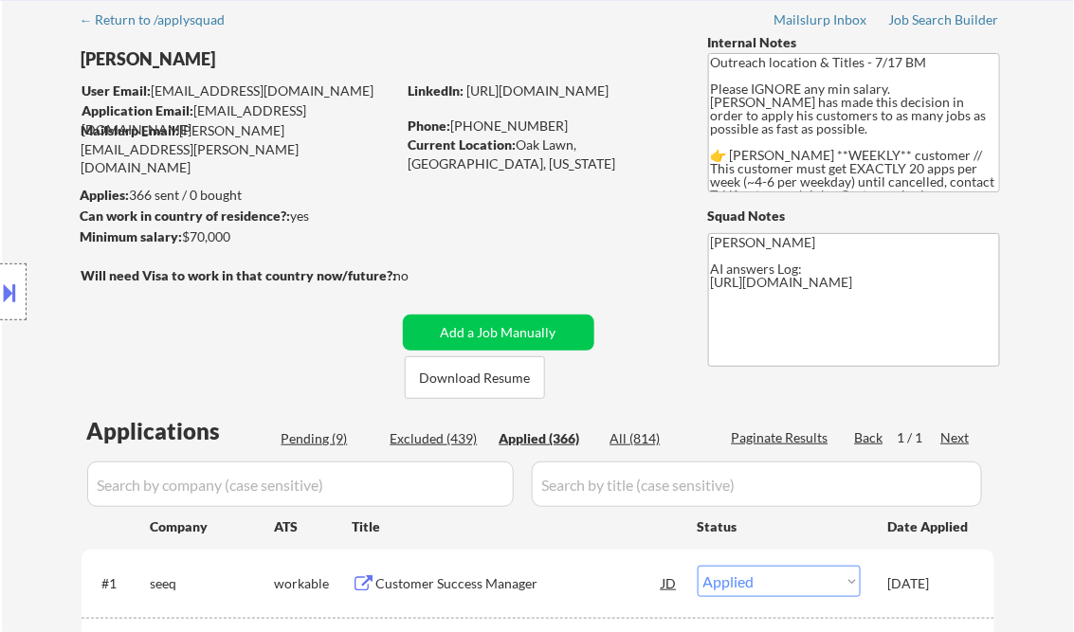
select select ""applied""
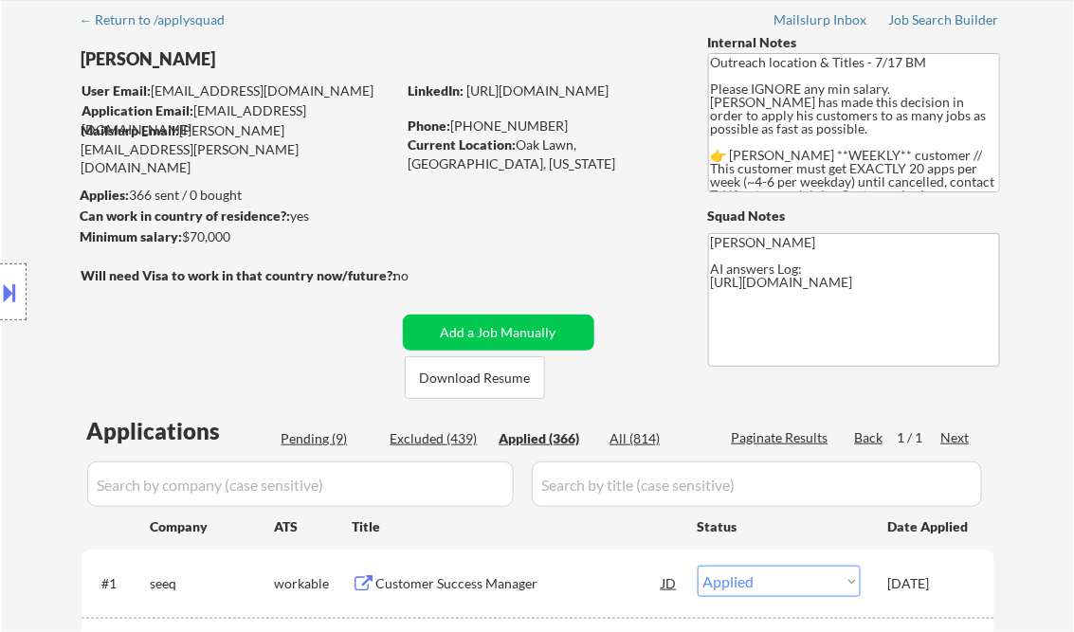
select select ""applied""
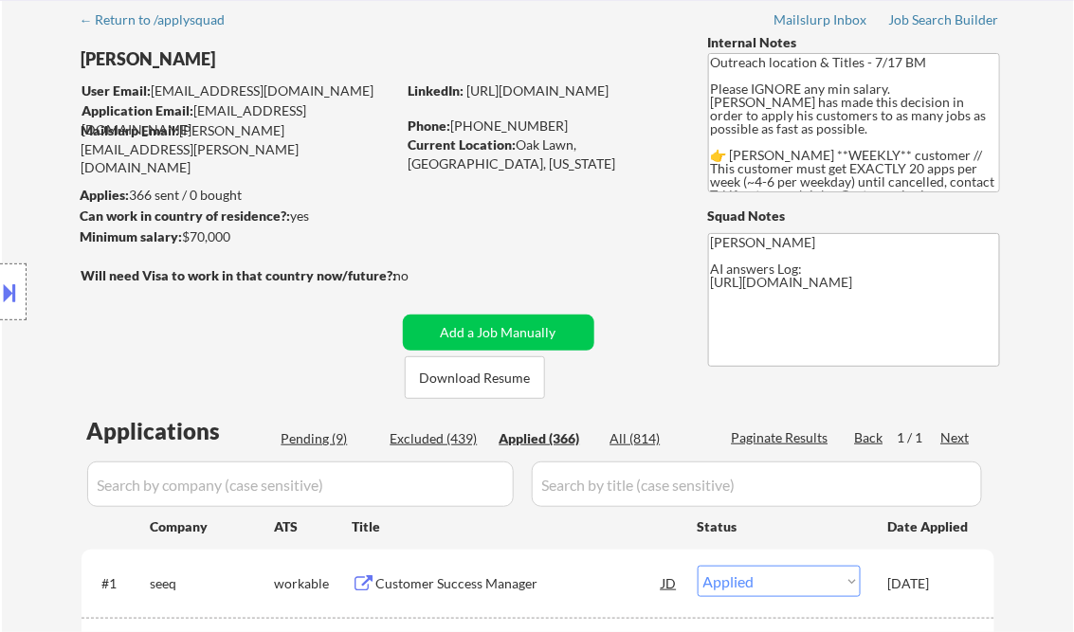
select select ""applied""
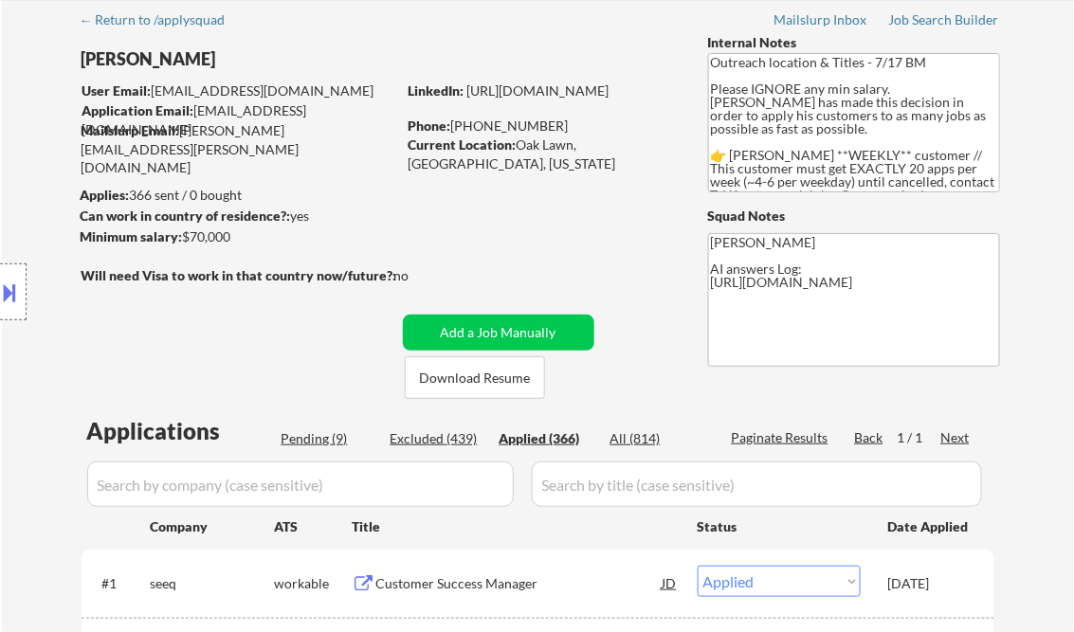
select select ""applied""
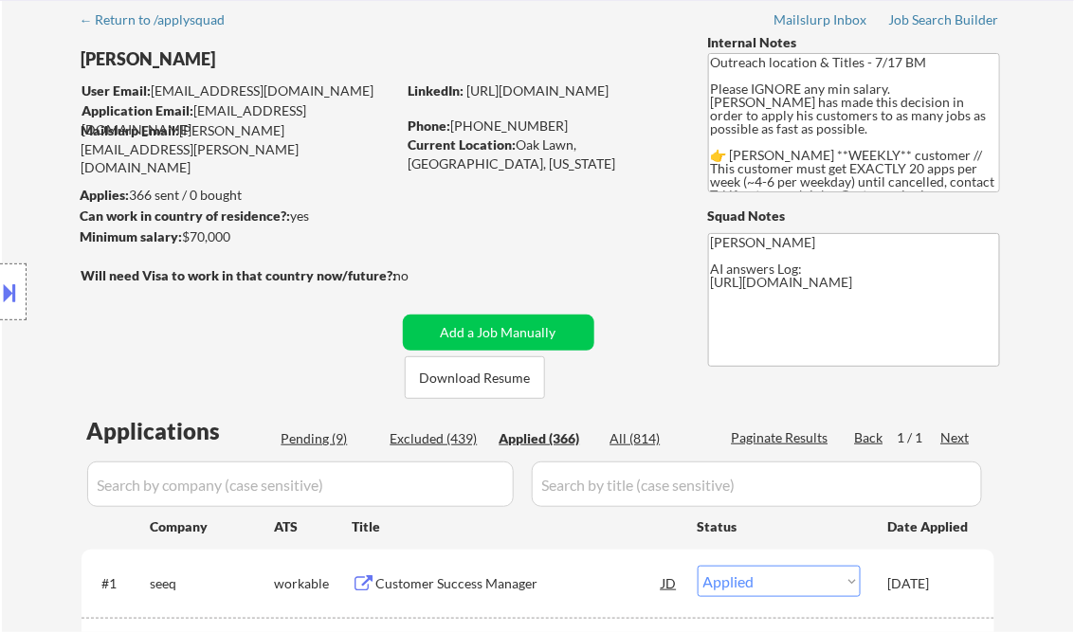
select select ""applied""
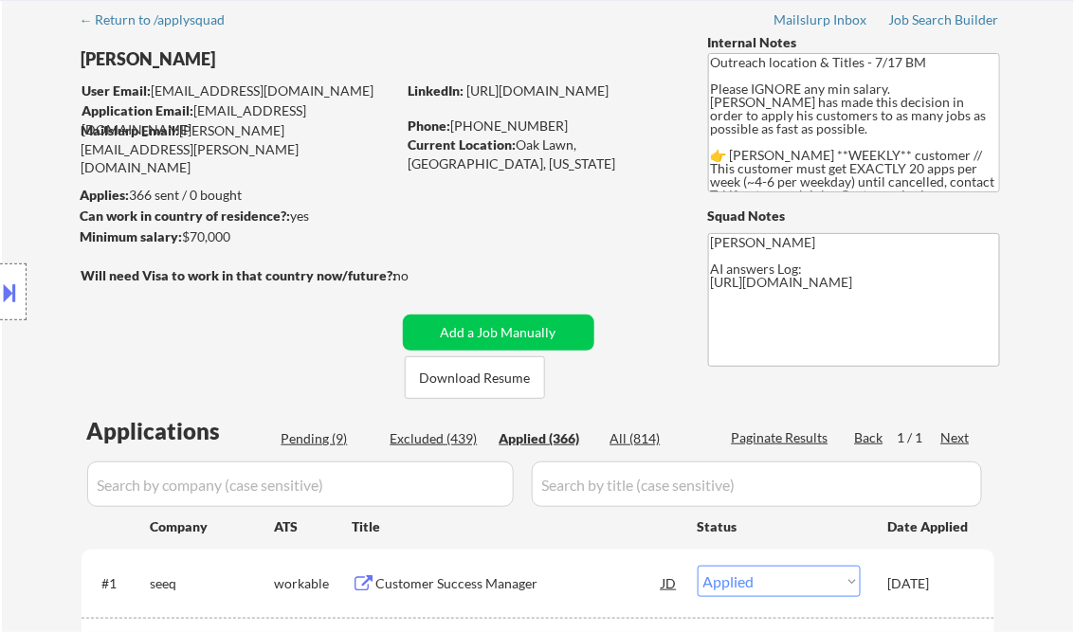
select select ""applied""
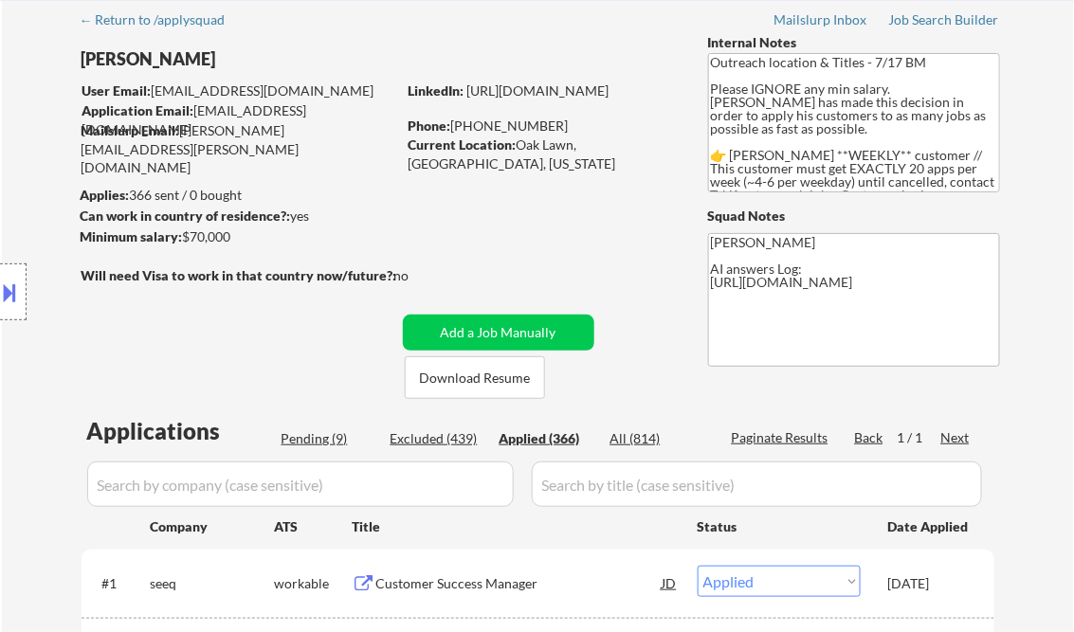
select select ""applied""
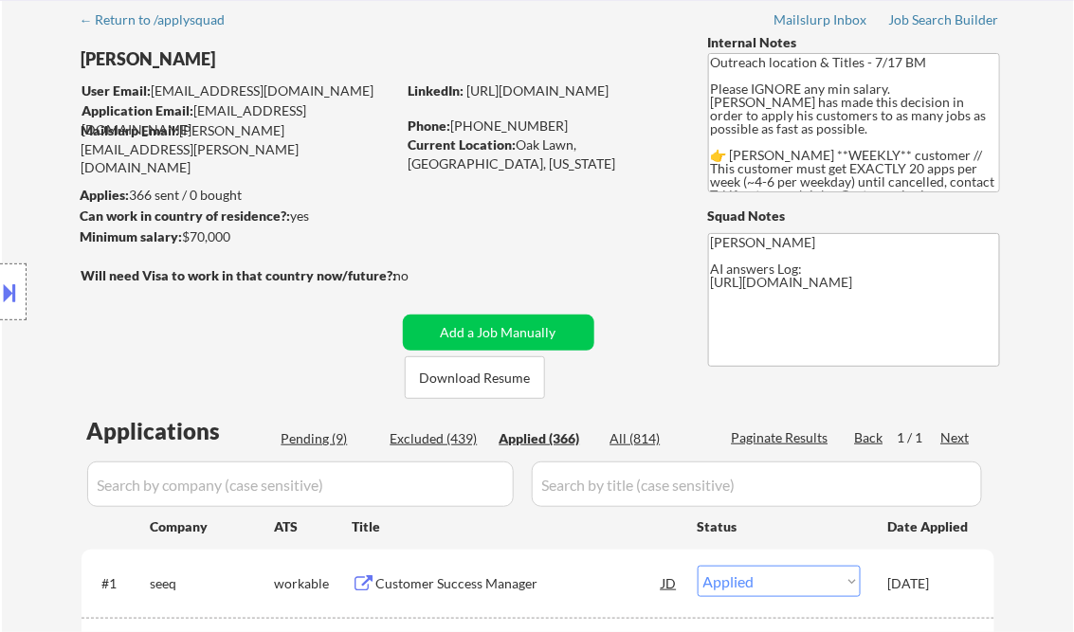
select select ""applied""
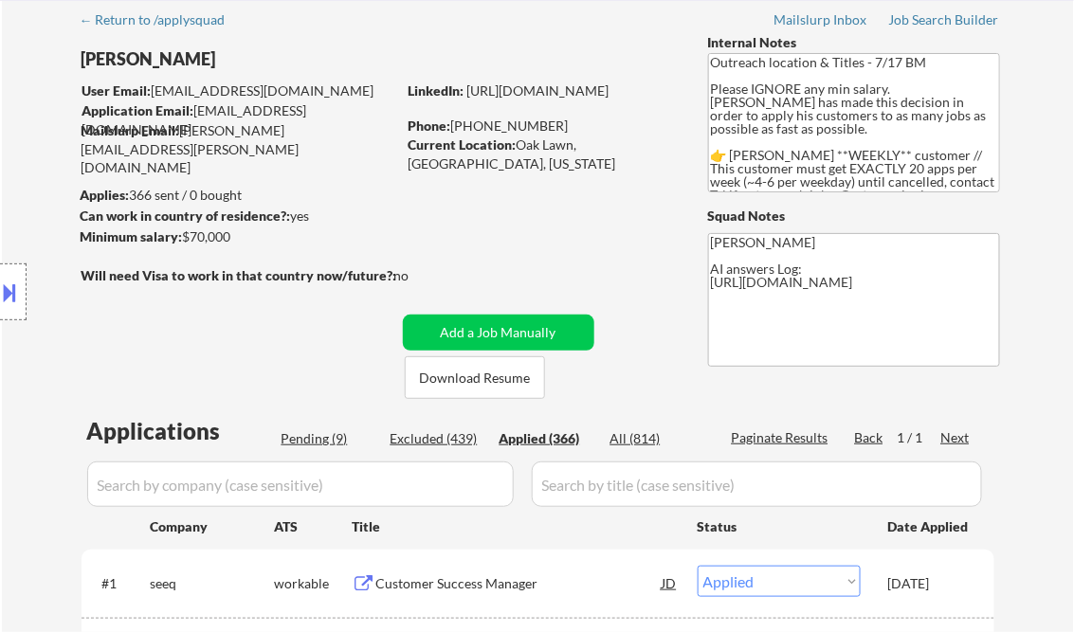
select select ""applied""
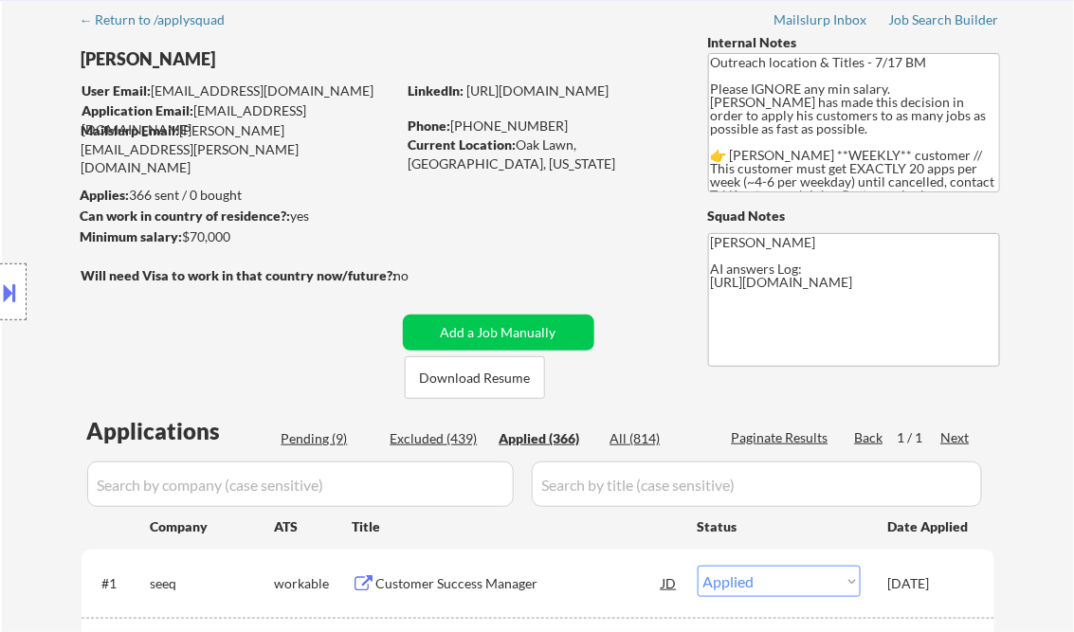
select select ""applied""
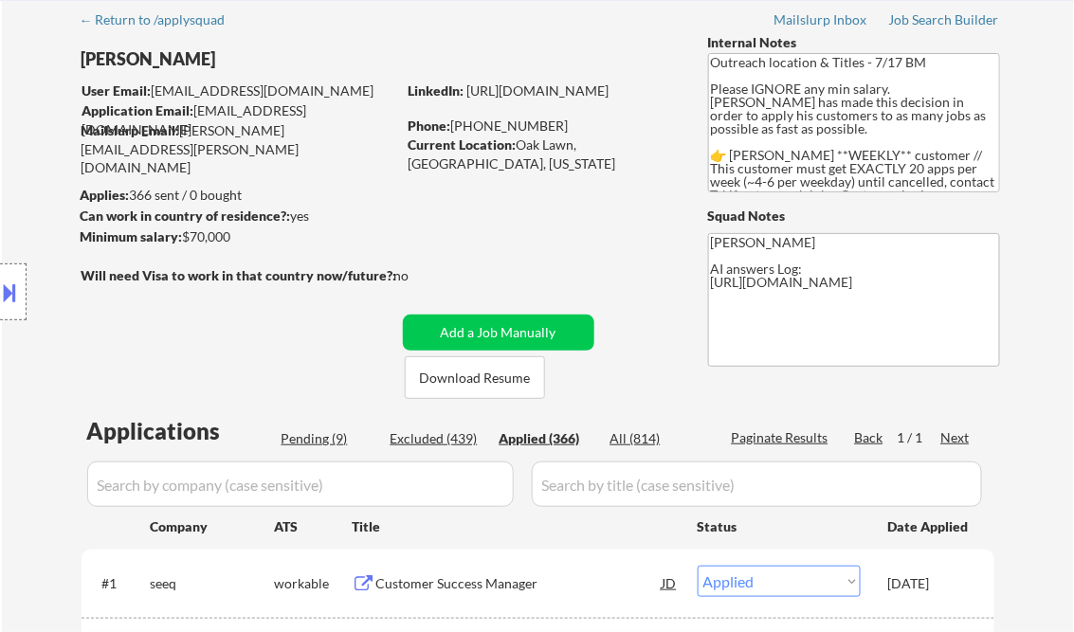
select select ""applied""
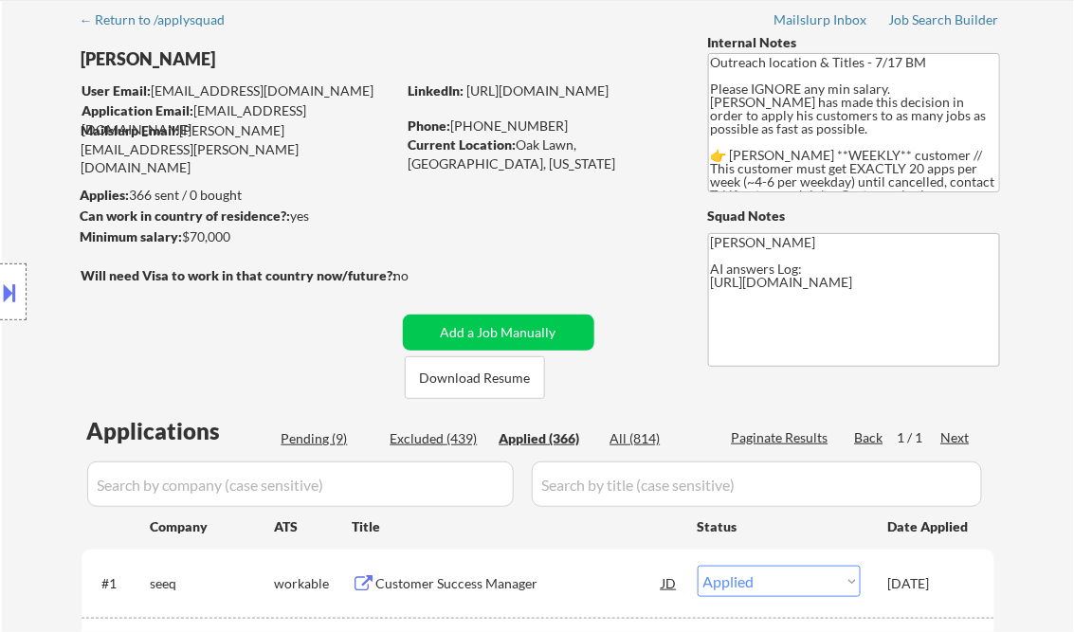
select select ""applied""
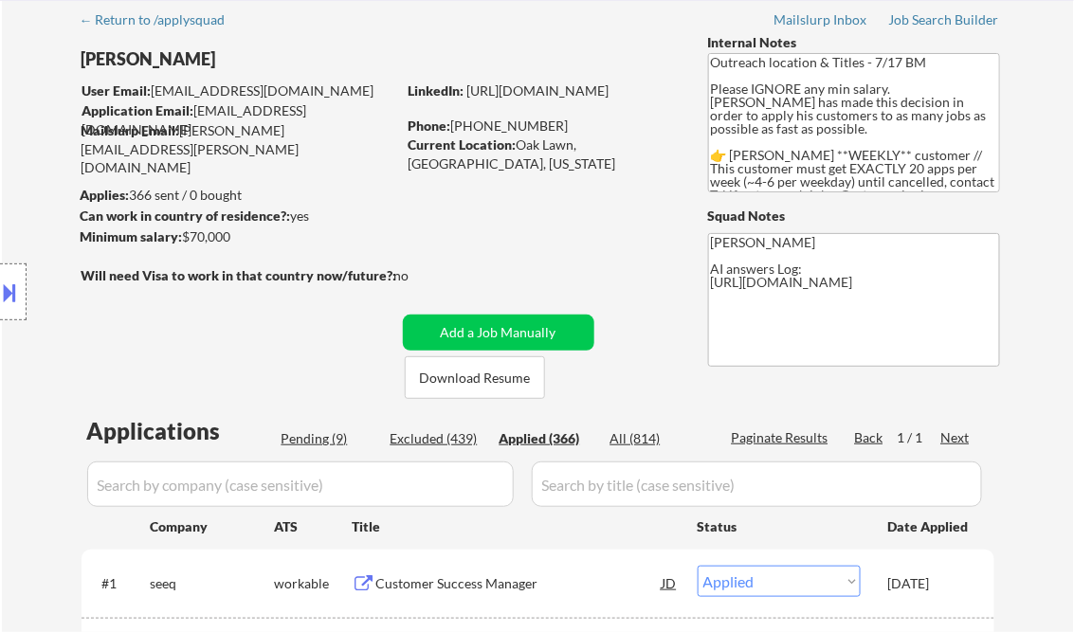
select select ""applied""
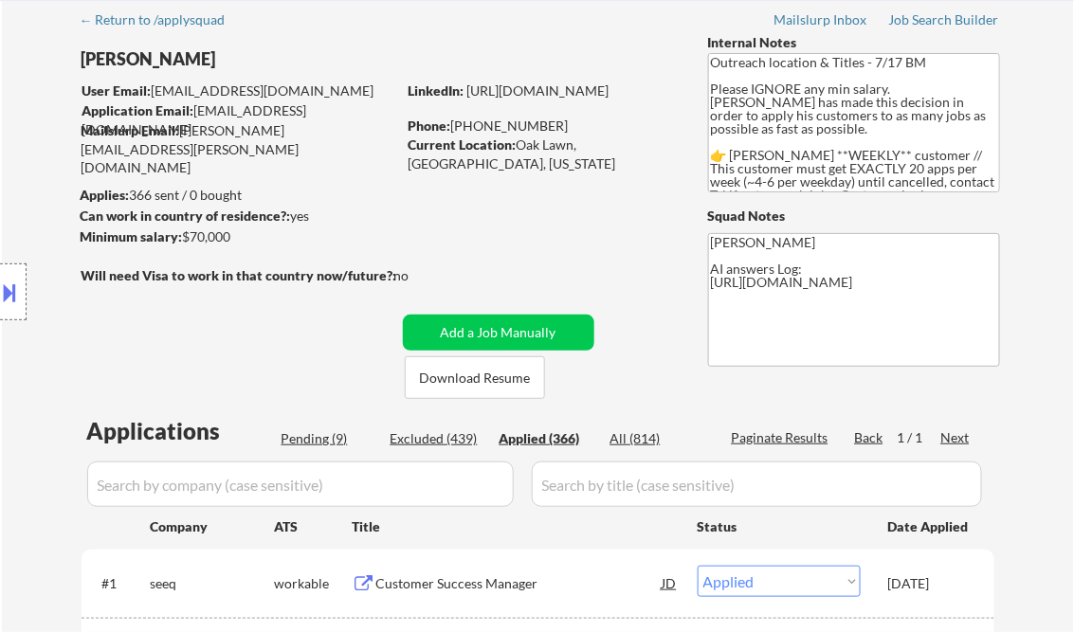
select select ""applied""
